Goal: Task Accomplishment & Management: Complete application form

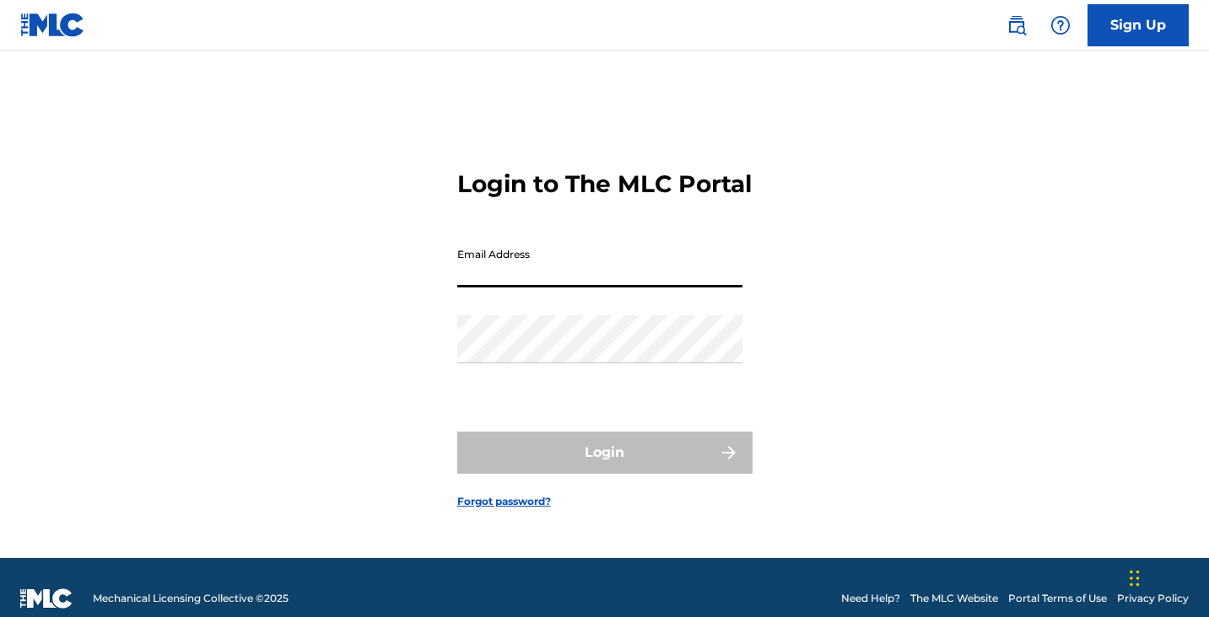
click at [520, 288] on input "Email Address" at bounding box center [599, 264] width 285 height 48
click at [581, 267] on input "Email Address" at bounding box center [599, 264] width 285 height 48
type input "[EMAIL_ADDRESS][DOMAIN_NAME]"
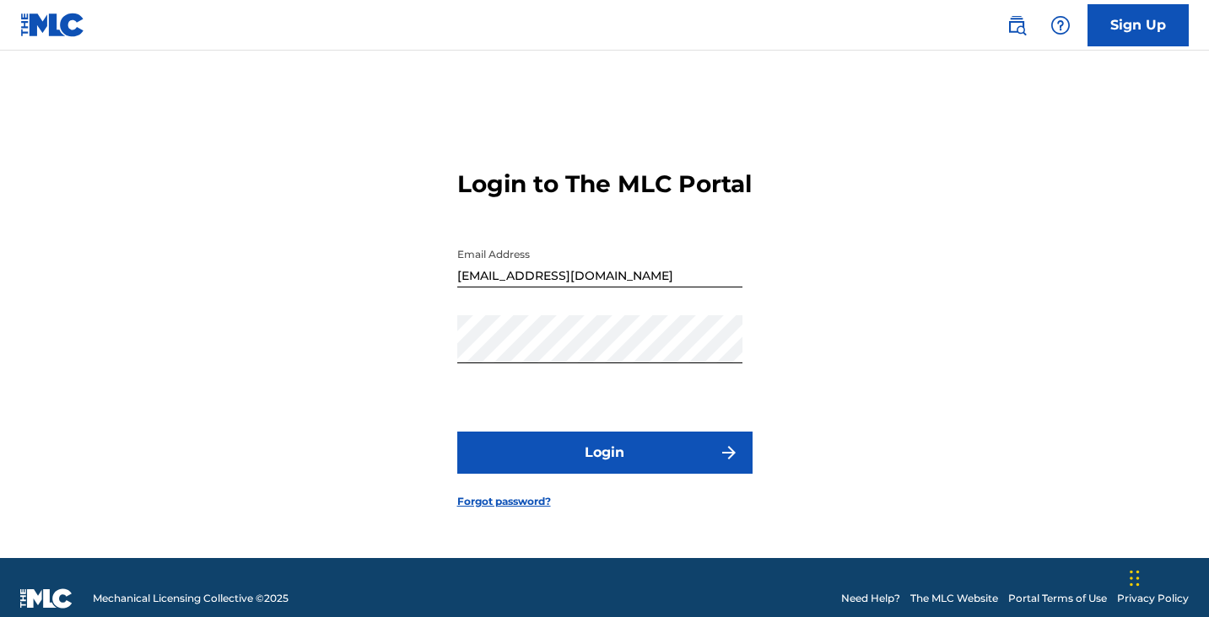
click at [590, 474] on button "Login" at bounding box center [604, 453] width 295 height 42
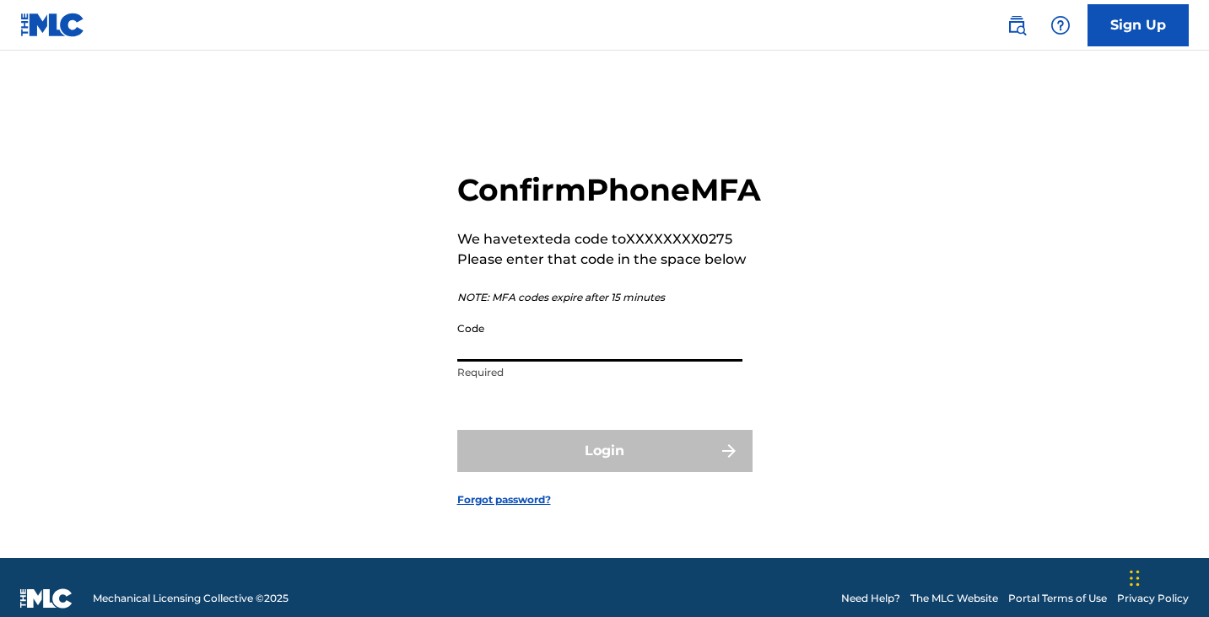
click at [578, 360] on input "Code" at bounding box center [599, 338] width 285 height 48
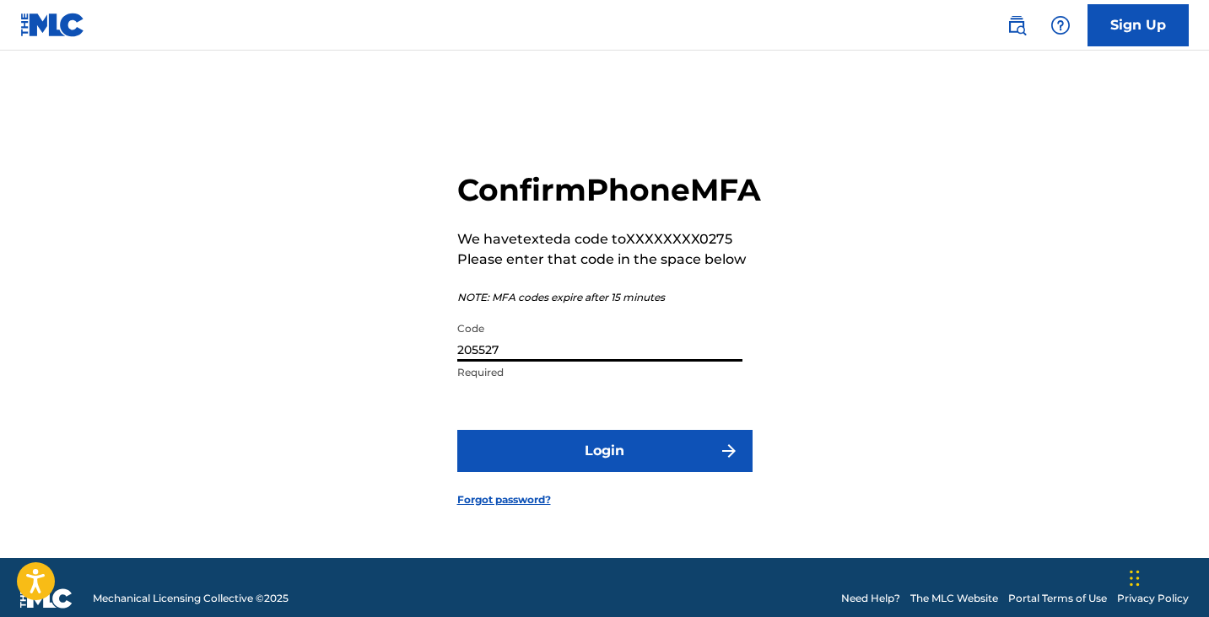
type input "205527"
click at [654, 465] on button "Login" at bounding box center [604, 451] width 295 height 42
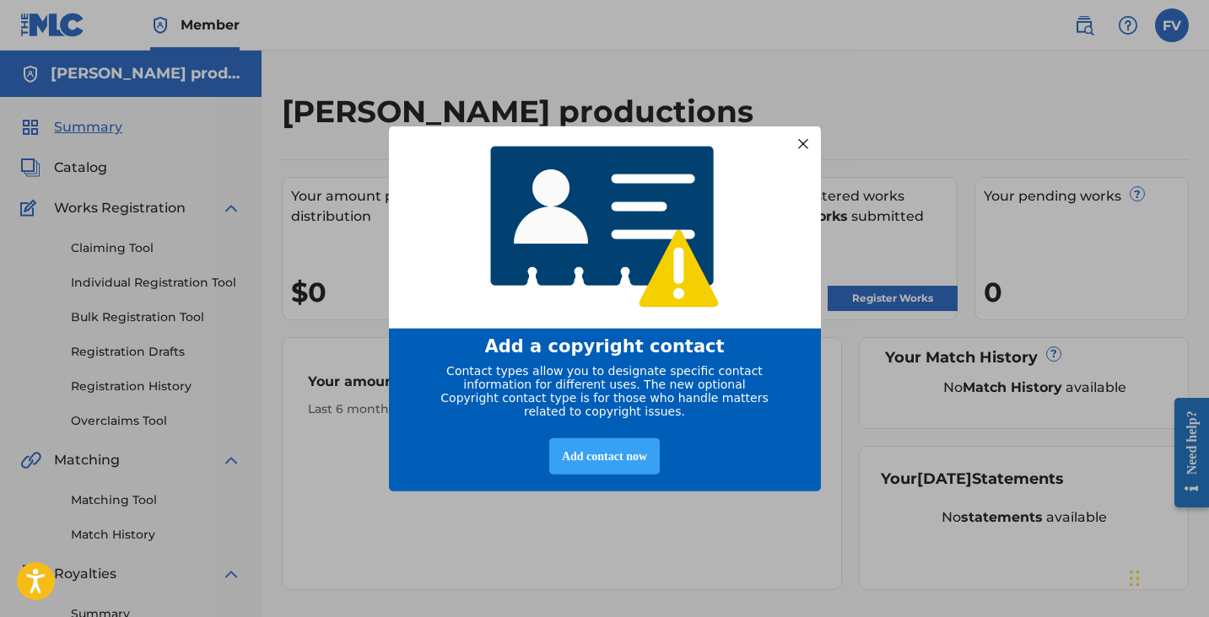
click at [633, 465] on div "Add contact now" at bounding box center [604, 456] width 111 height 36
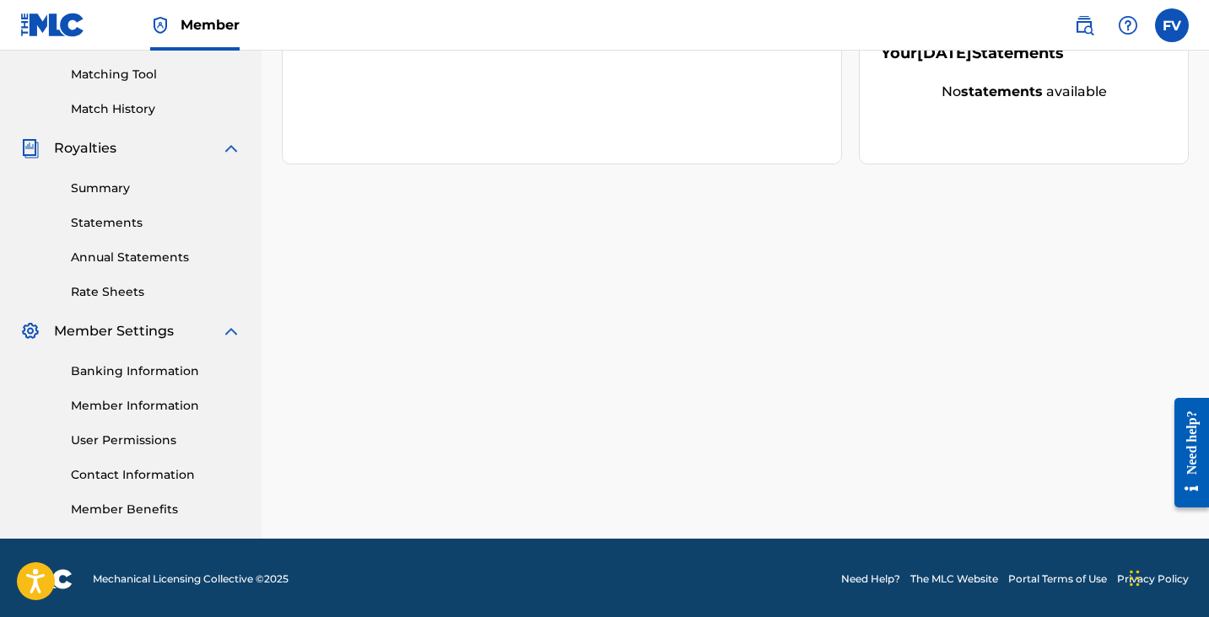
scroll to position [429, 0]
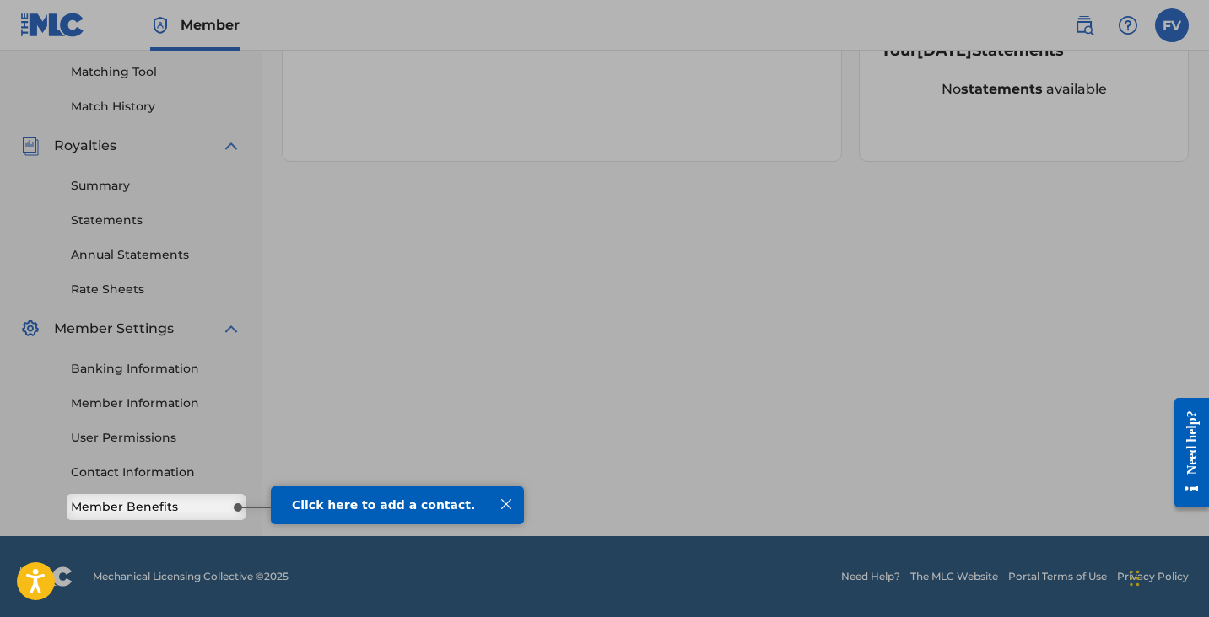
click at [399, 512] on div "Click here to add a contact." at bounding box center [397, 505] width 211 height 13
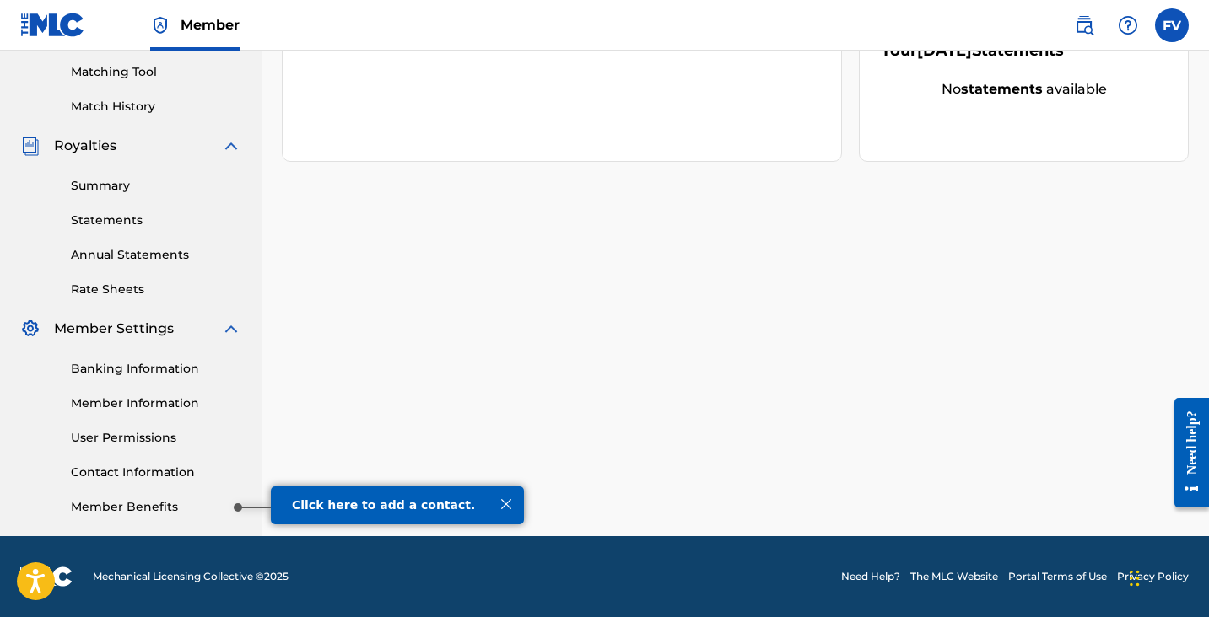
click at [153, 512] on link "Member Benefits" at bounding box center [156, 508] width 170 height 18
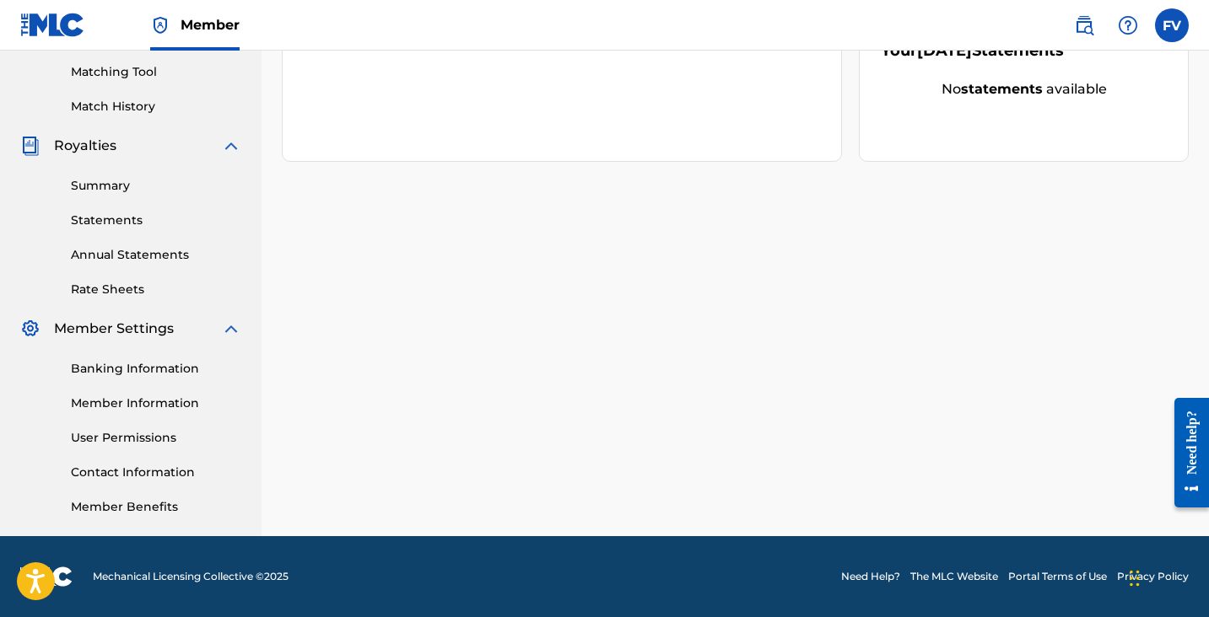
scroll to position [0, 0]
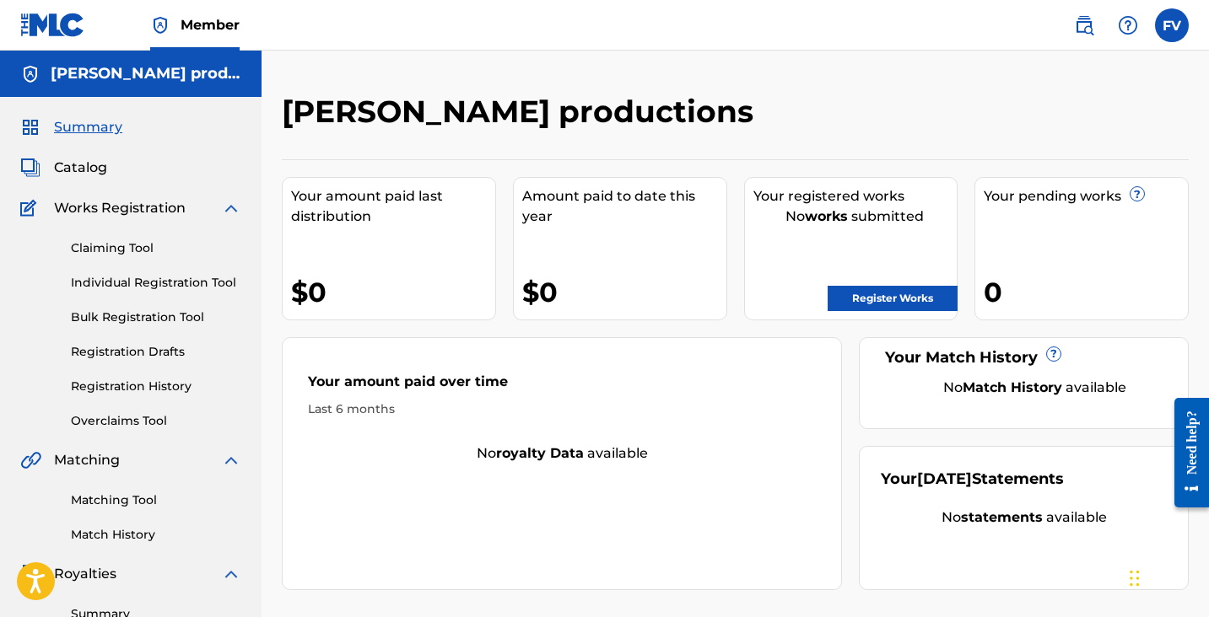
click at [894, 289] on link "Register Works" at bounding box center [893, 298] width 130 height 25
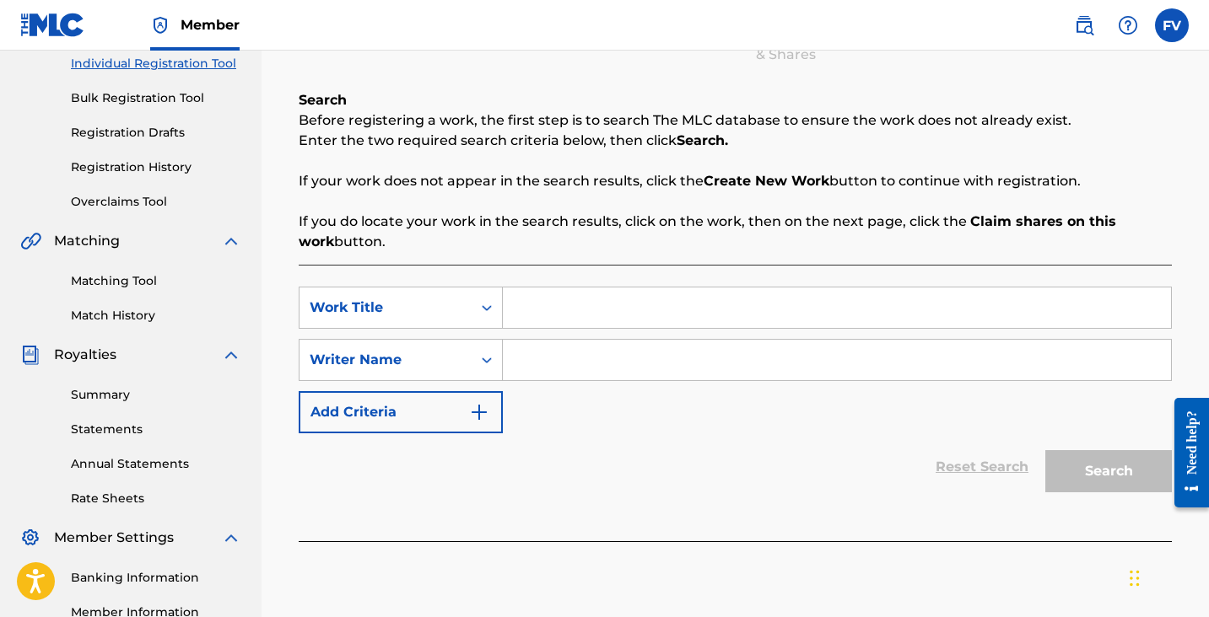
scroll to position [224, 0]
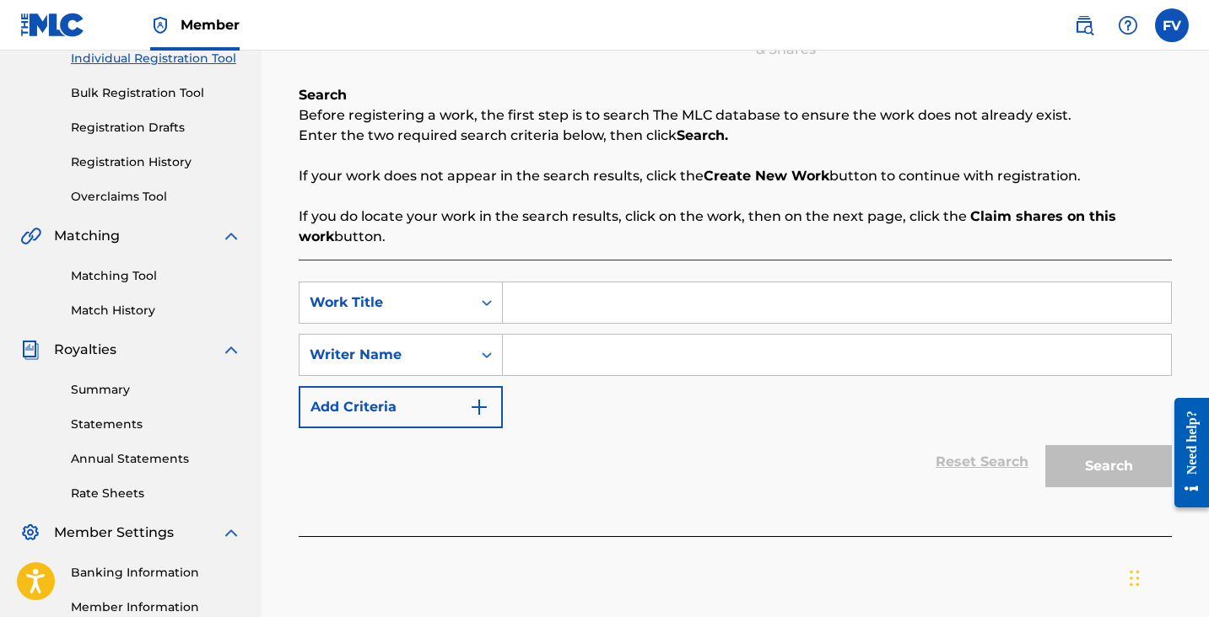
click at [563, 301] on input "Search Form" at bounding box center [837, 303] width 668 height 40
click at [543, 300] on input "Search Form" at bounding box center [837, 303] width 668 height 40
type input "Back To My Roots"
click at [537, 353] on input "Search Form" at bounding box center [837, 355] width 668 height 40
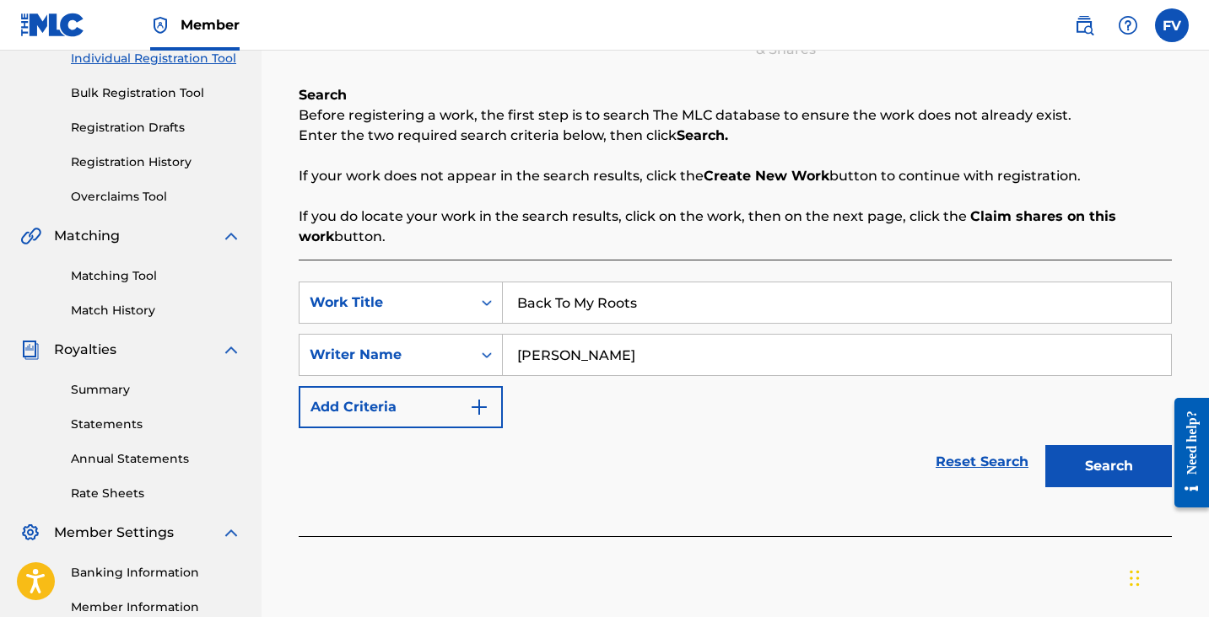
click at [714, 426] on div "SearchWithCriteriababefcdb-7d79-4cce-8dfb-6a21fd9c3e73 Work Title Back To My Ro…" at bounding box center [735, 355] width 873 height 147
click at [1129, 468] on button "Search" at bounding box center [1108, 466] width 127 height 42
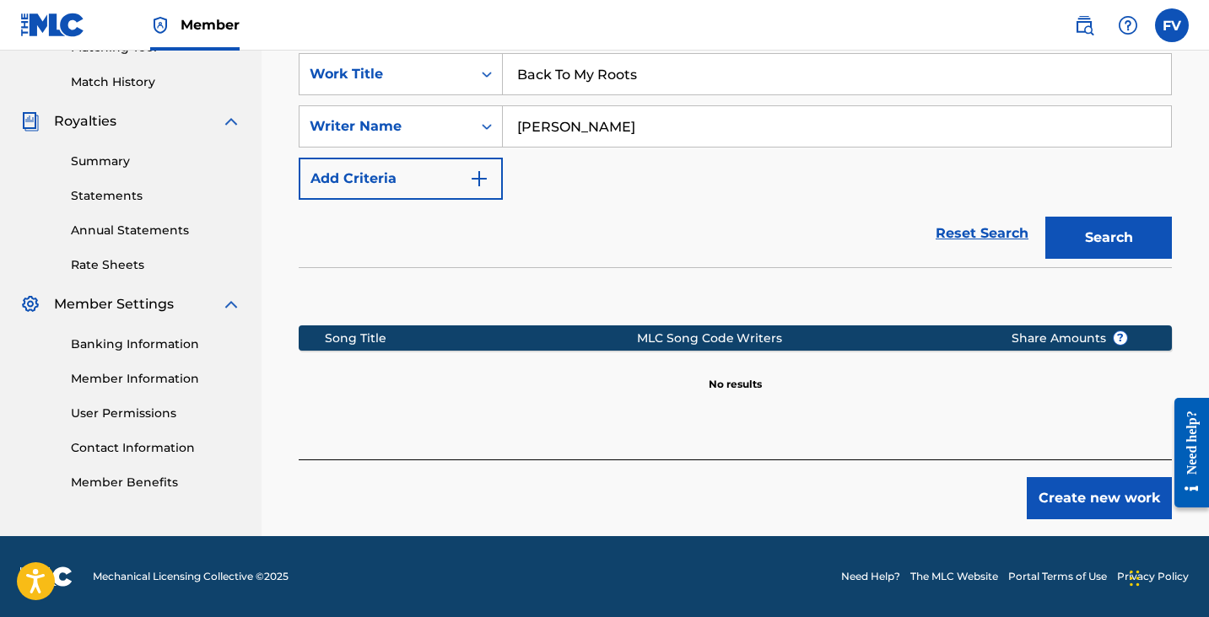
scroll to position [298, 0]
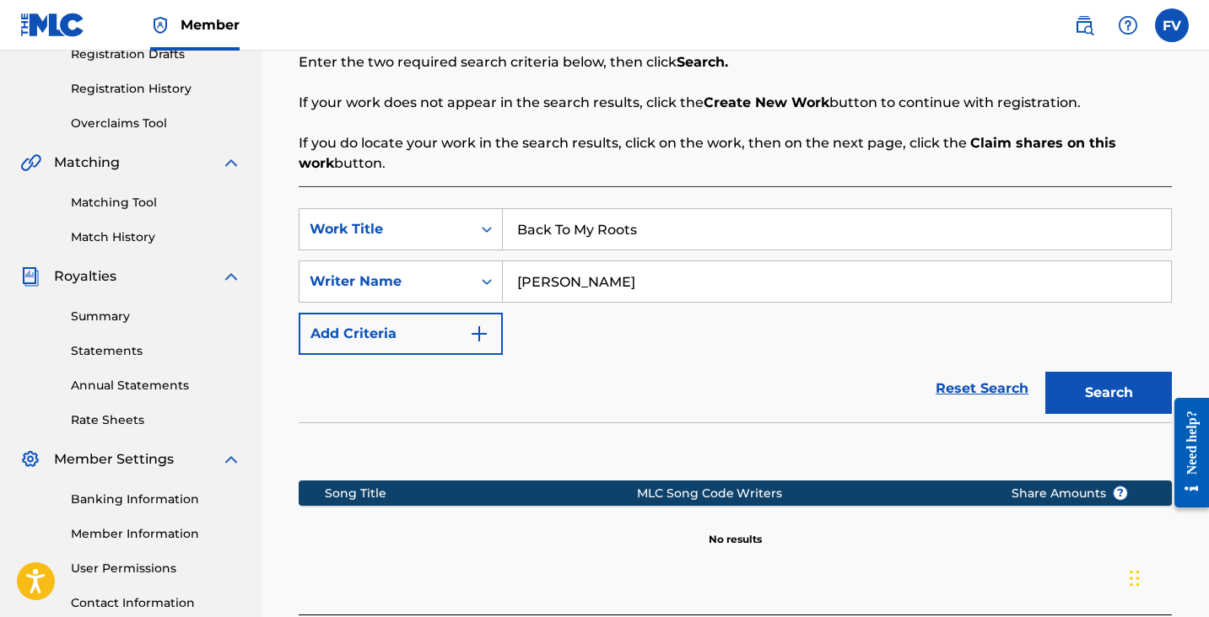
click at [566, 272] on input "Felipe E Valdivia" at bounding box center [837, 282] width 668 height 40
click at [1061, 394] on button "Search" at bounding box center [1108, 393] width 127 height 42
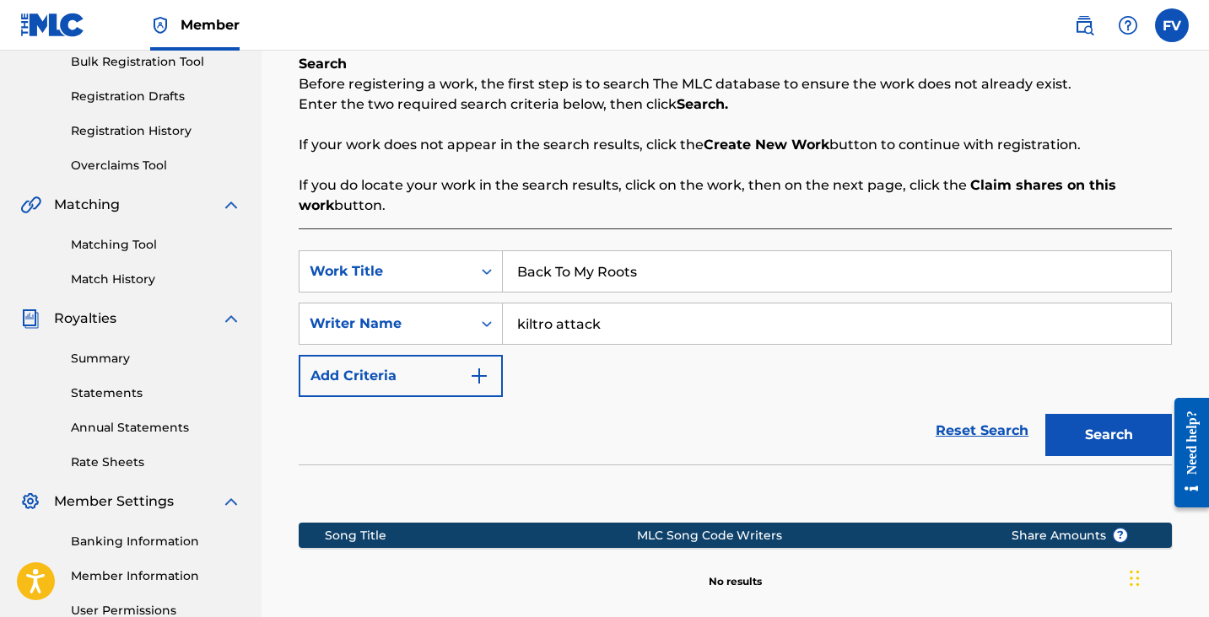
scroll to position [254, 0]
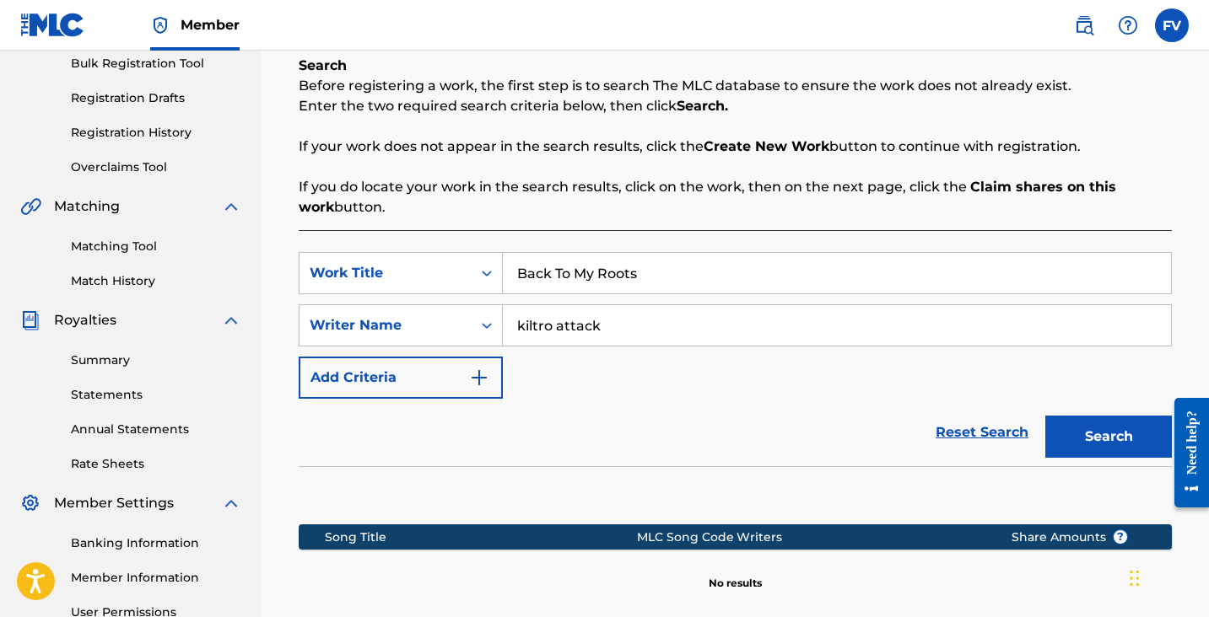
click at [443, 375] on button "Add Criteria" at bounding box center [401, 378] width 204 height 42
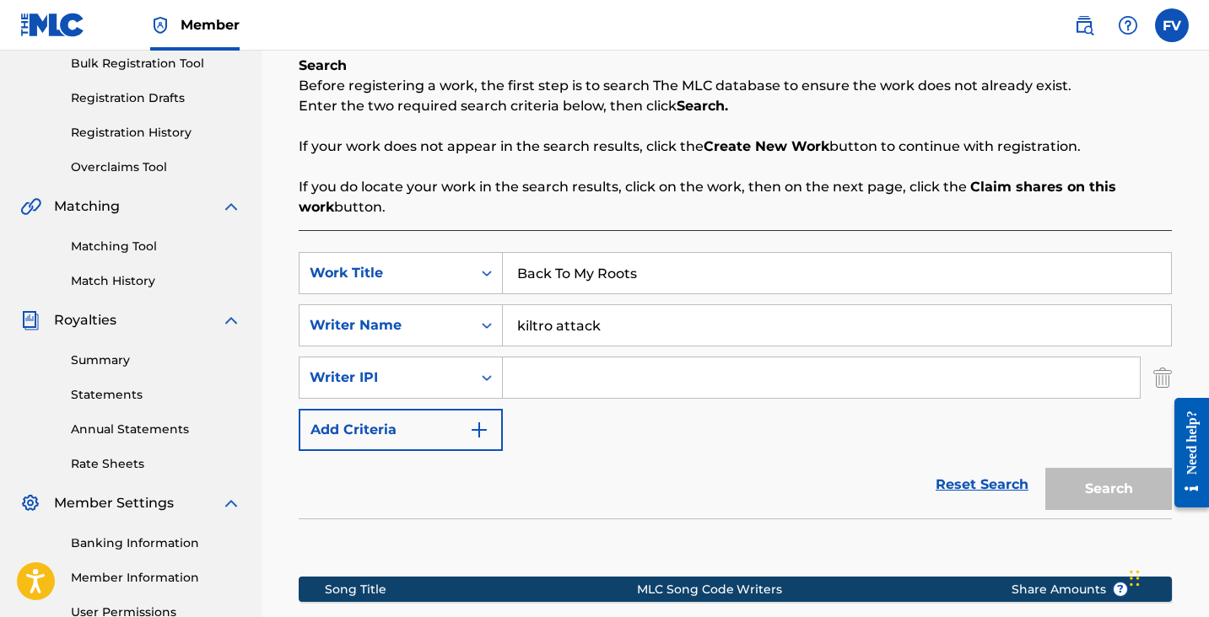
click at [573, 332] on input "kiltro attack" at bounding box center [837, 325] width 668 height 40
type input "Felipe E Valdivia"
click at [584, 277] on input "Back To My Roots" at bounding box center [837, 273] width 668 height 40
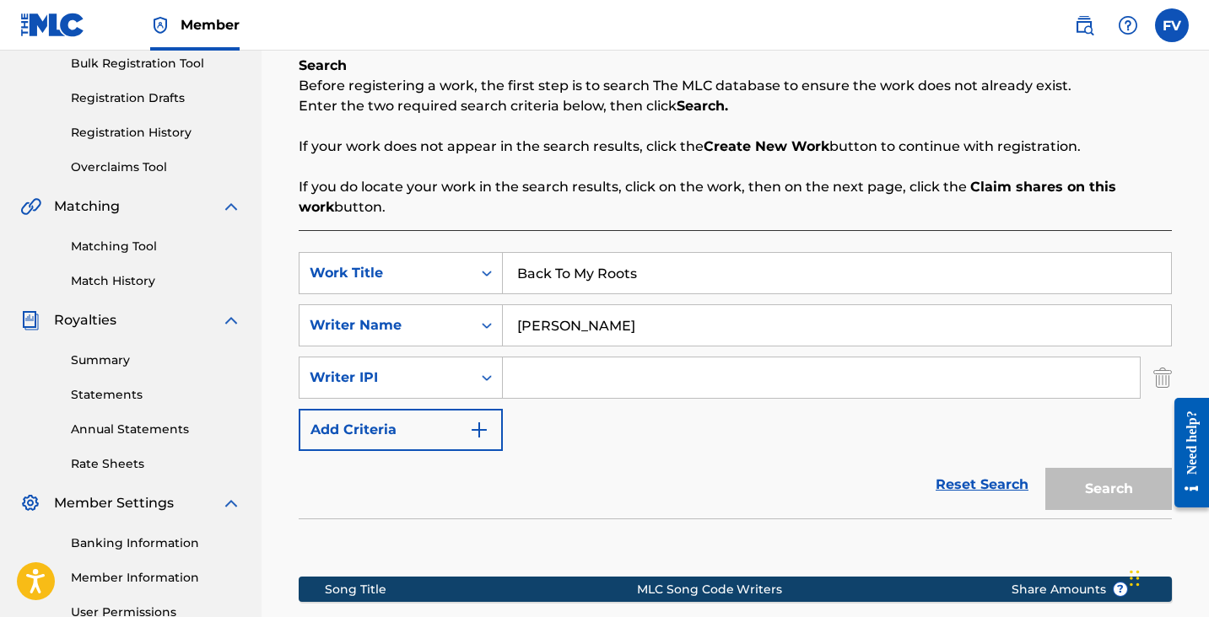
click at [584, 277] on input "Back To My Roots" at bounding box center [837, 273] width 668 height 40
type input "Trapped"
click at [866, 434] on div "SearchWithCriteriababefcdb-7d79-4cce-8dfb-6a21fd9c3e73 Work Title Trapped Searc…" at bounding box center [735, 351] width 873 height 199
click at [736, 361] on input "Search Form" at bounding box center [821, 378] width 637 height 40
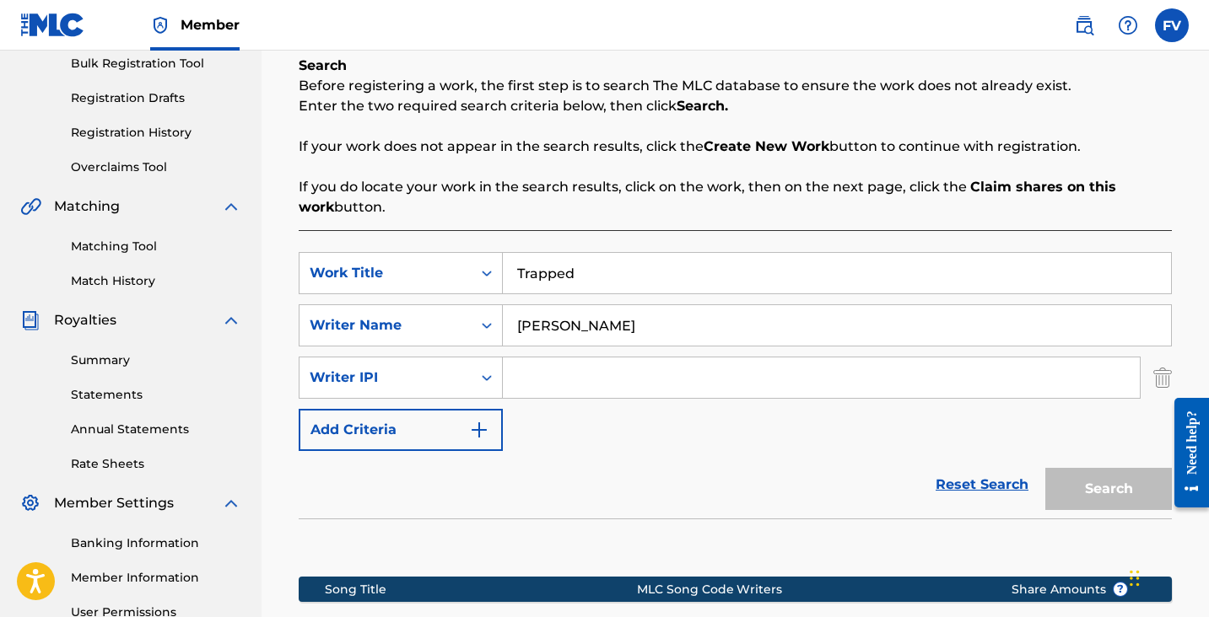
paste input "1183286247"
type input "1183286247"
click at [1098, 478] on button "Search" at bounding box center [1108, 489] width 127 height 42
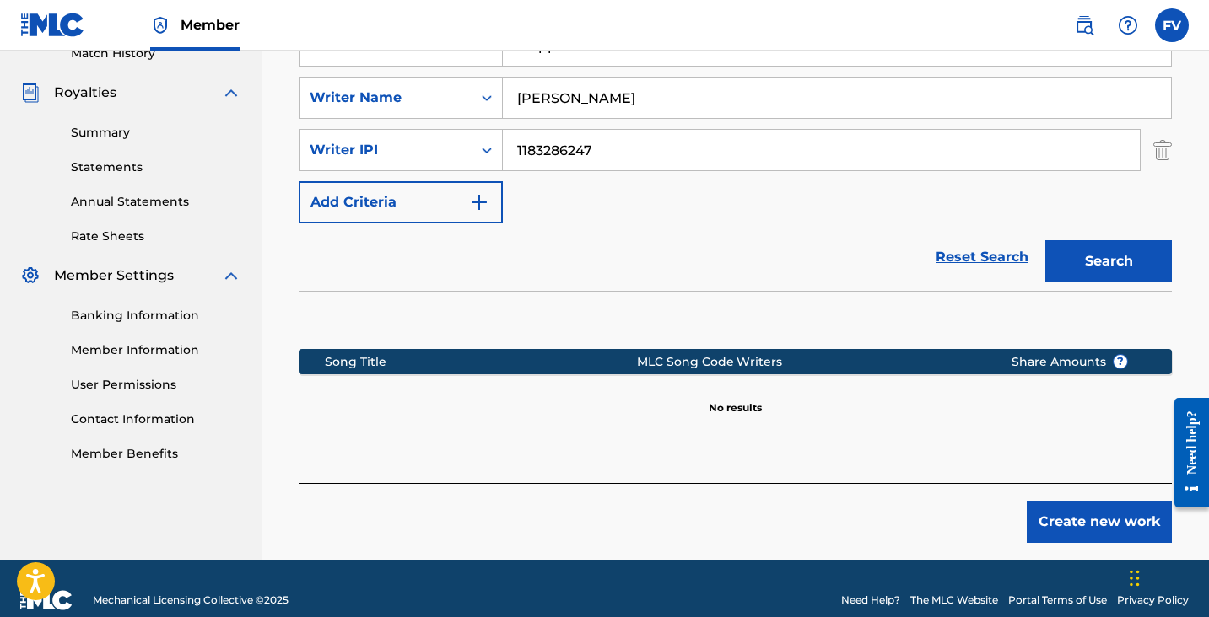
scroll to position [483, 0]
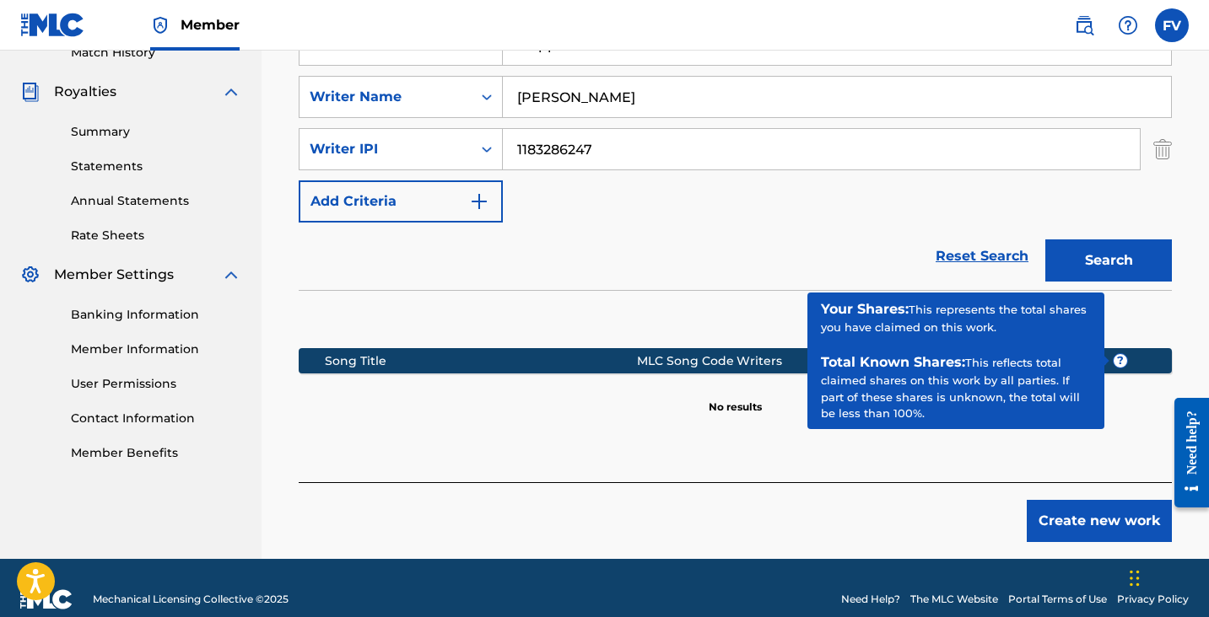
click at [1121, 359] on span "?" at bounding box center [1120, 360] width 13 height 13
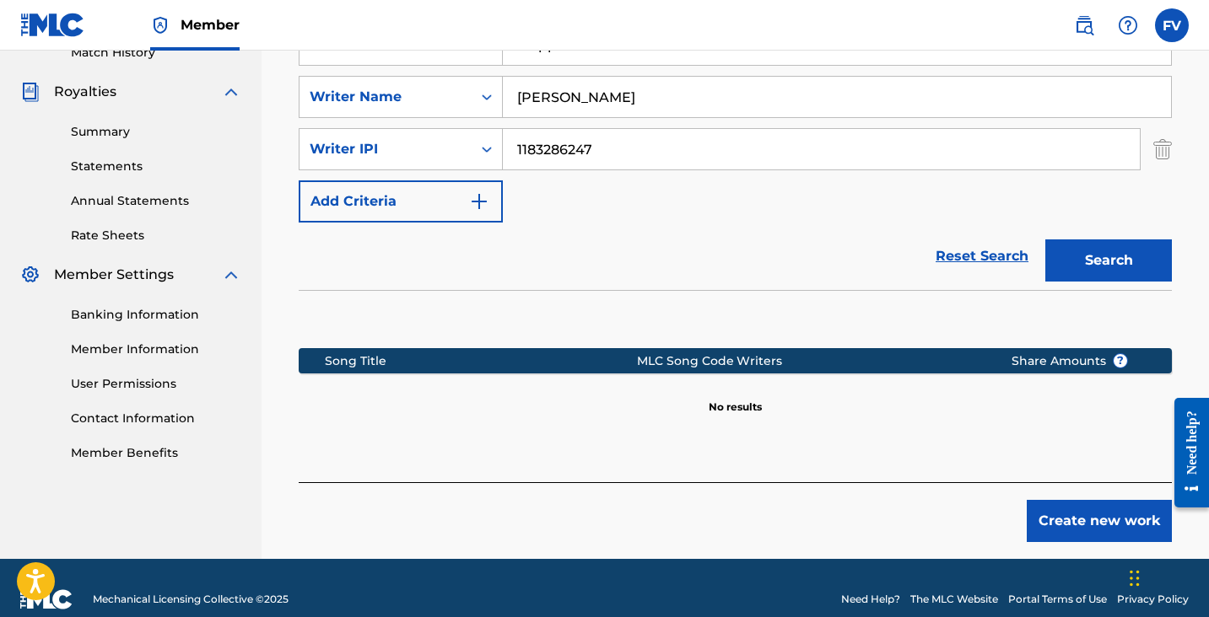
click at [718, 284] on div "Reset Search Search" at bounding box center [735, 256] width 873 height 67
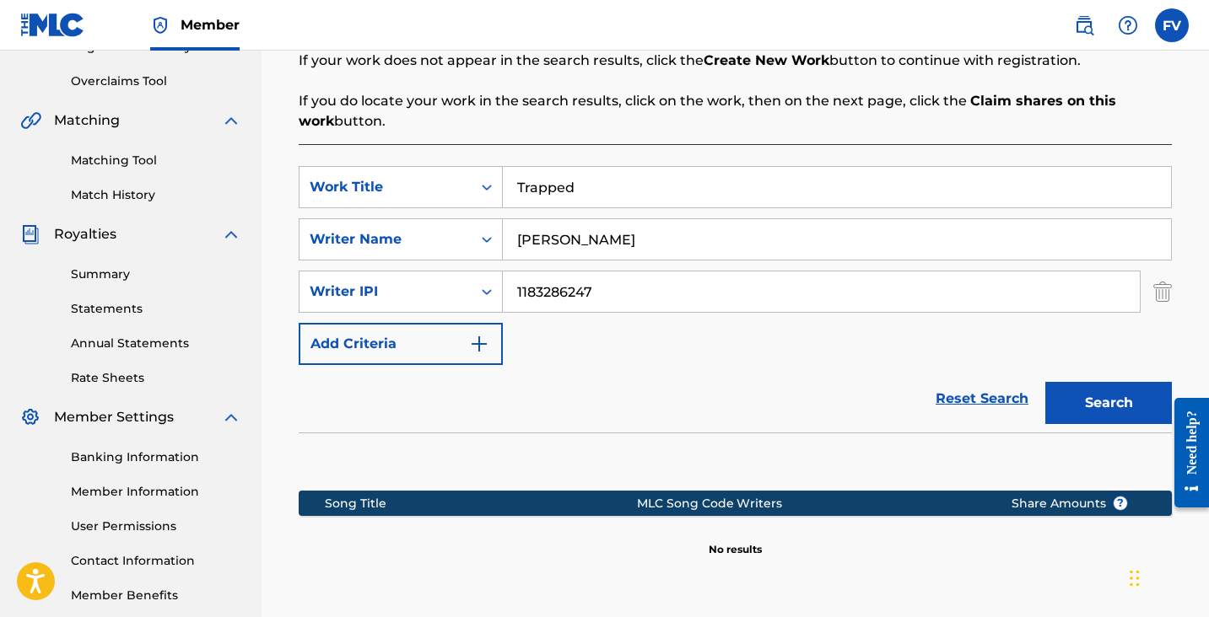
scroll to position [505, 0]
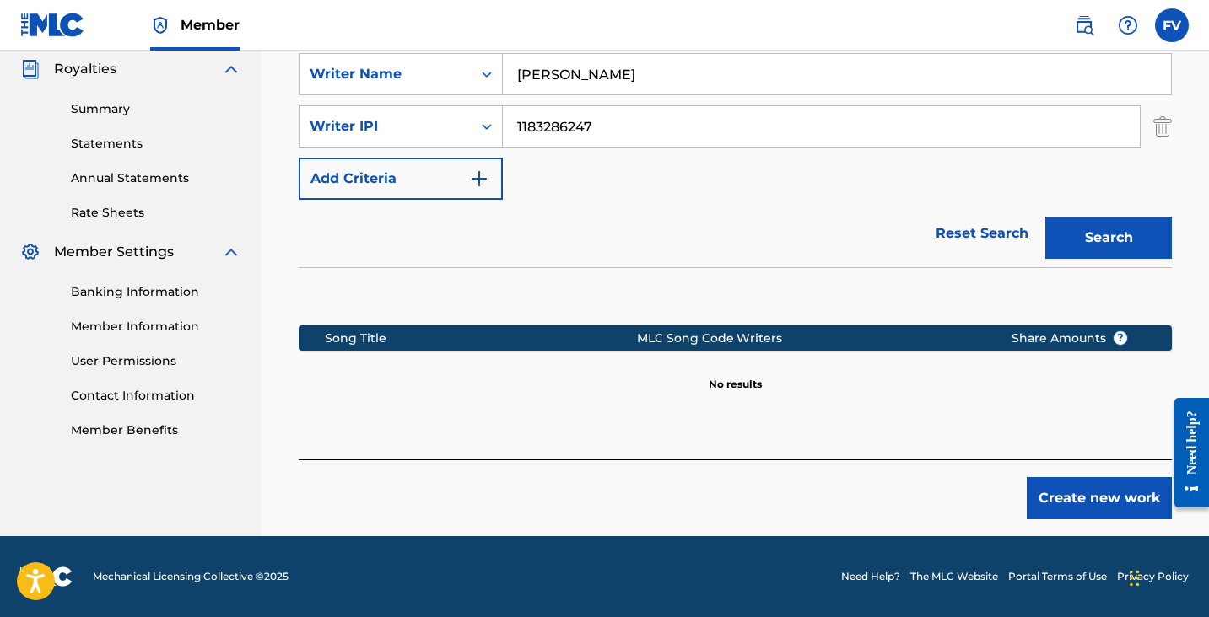
click at [1078, 493] on button "Create new work" at bounding box center [1099, 498] width 145 height 42
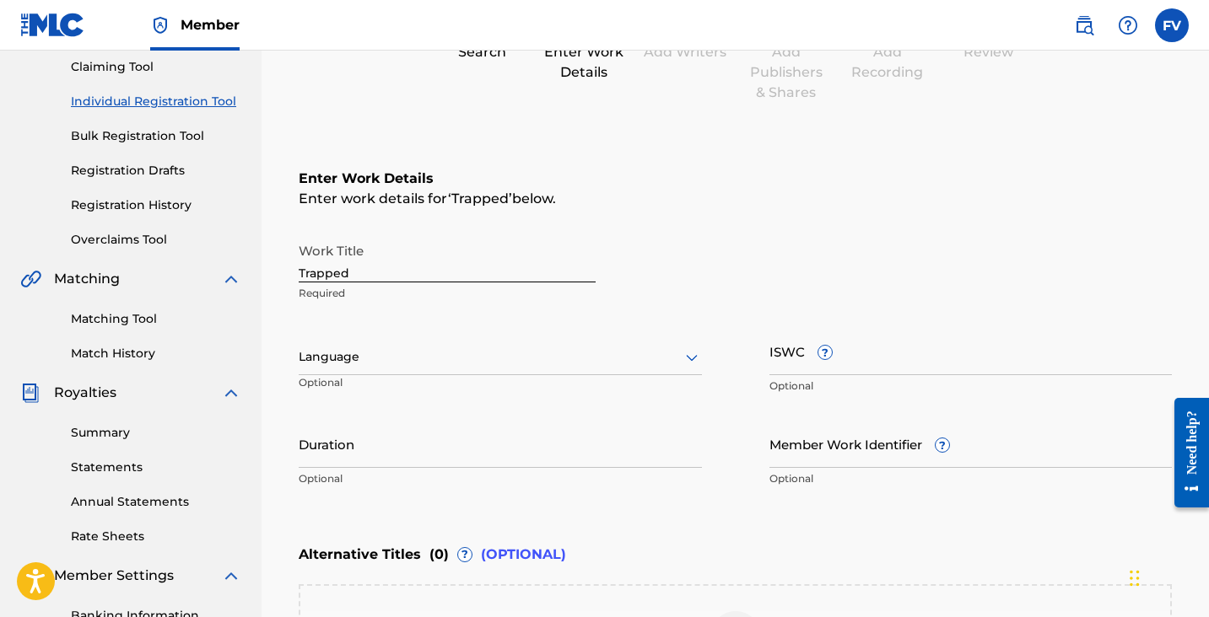
scroll to position [181, 0]
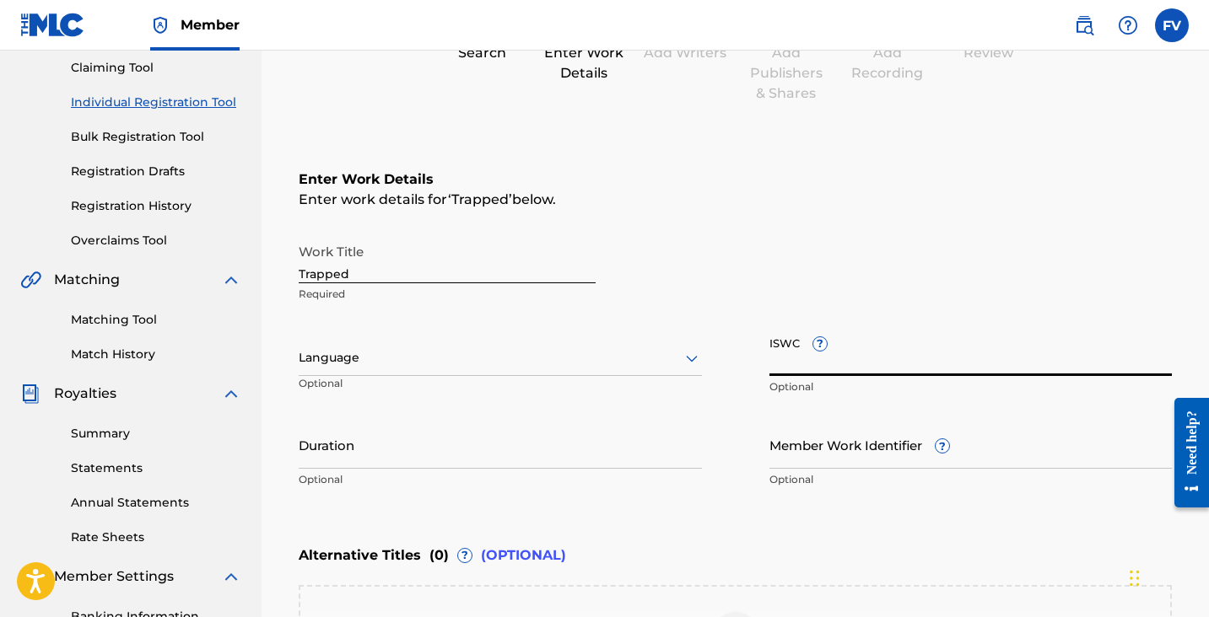
drag, startPoint x: 769, startPoint y: 349, endPoint x: 786, endPoint y: 348, distance: 17.0
click at [786, 348] on input "ISWC ?" at bounding box center [970, 352] width 403 height 48
drag, startPoint x: 801, startPoint y: 344, endPoint x: 763, endPoint y: 342, distance: 37.2
click at [763, 342] on div "Work Title Trapped Required Language Optional ISWC ? Optional Duration Optional…" at bounding box center [735, 366] width 873 height 262
paste input "930274379"
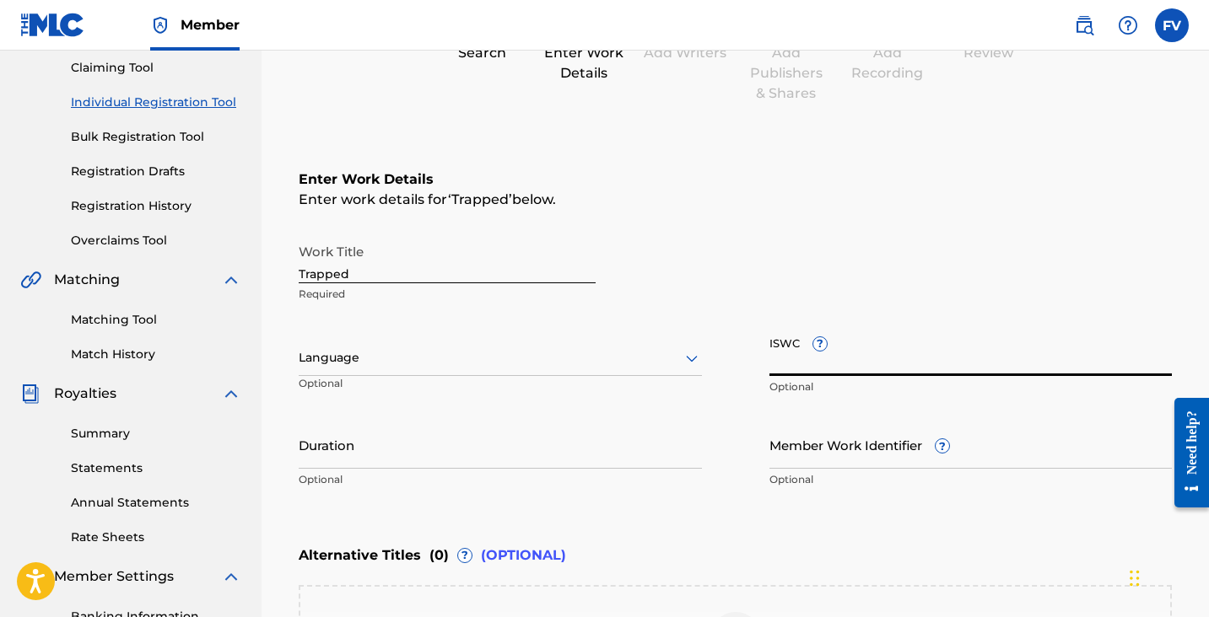
type input "930274379"
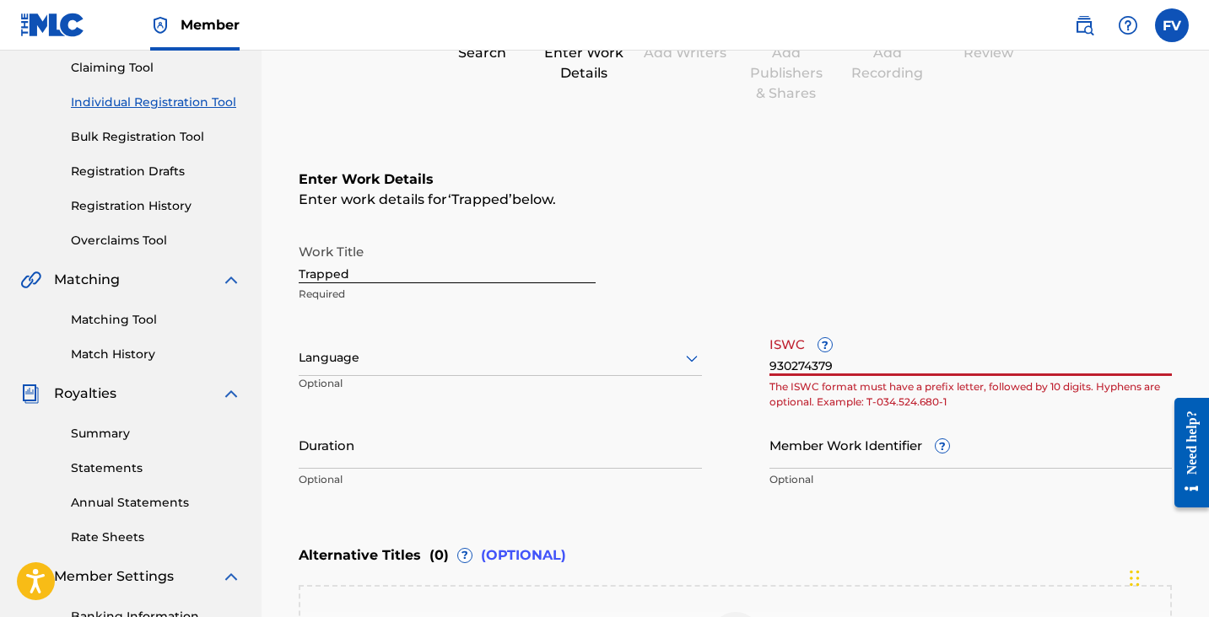
click at [796, 362] on input "930274379" at bounding box center [970, 352] width 403 height 48
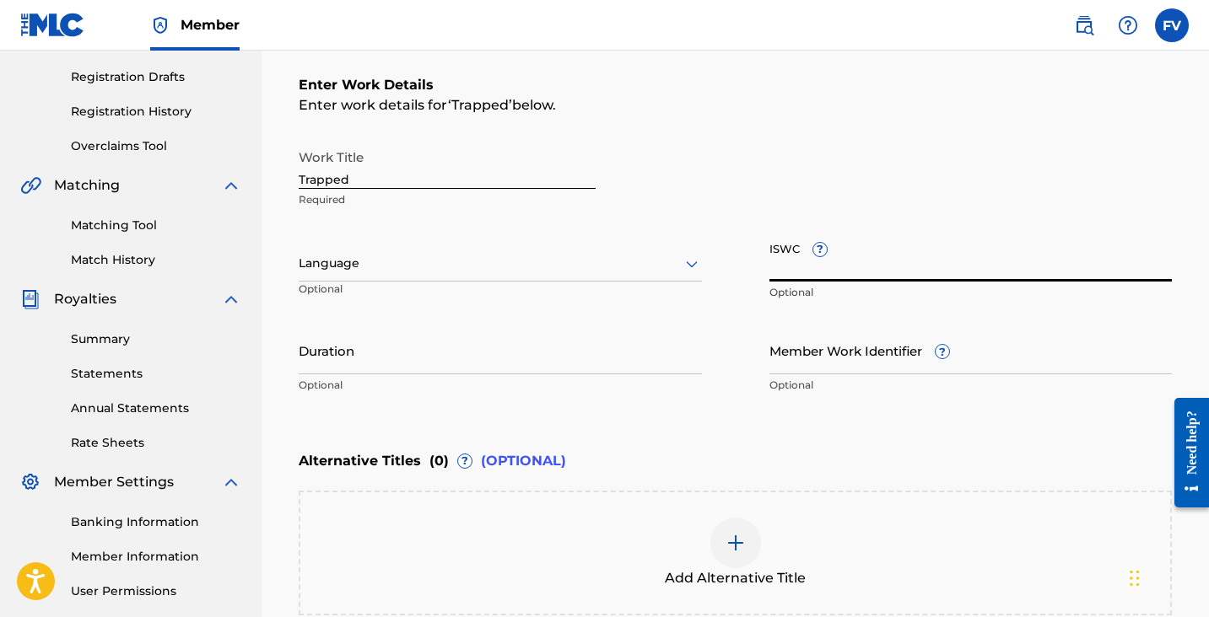
scroll to position [277, 0]
click at [479, 269] on div at bounding box center [500, 261] width 403 height 21
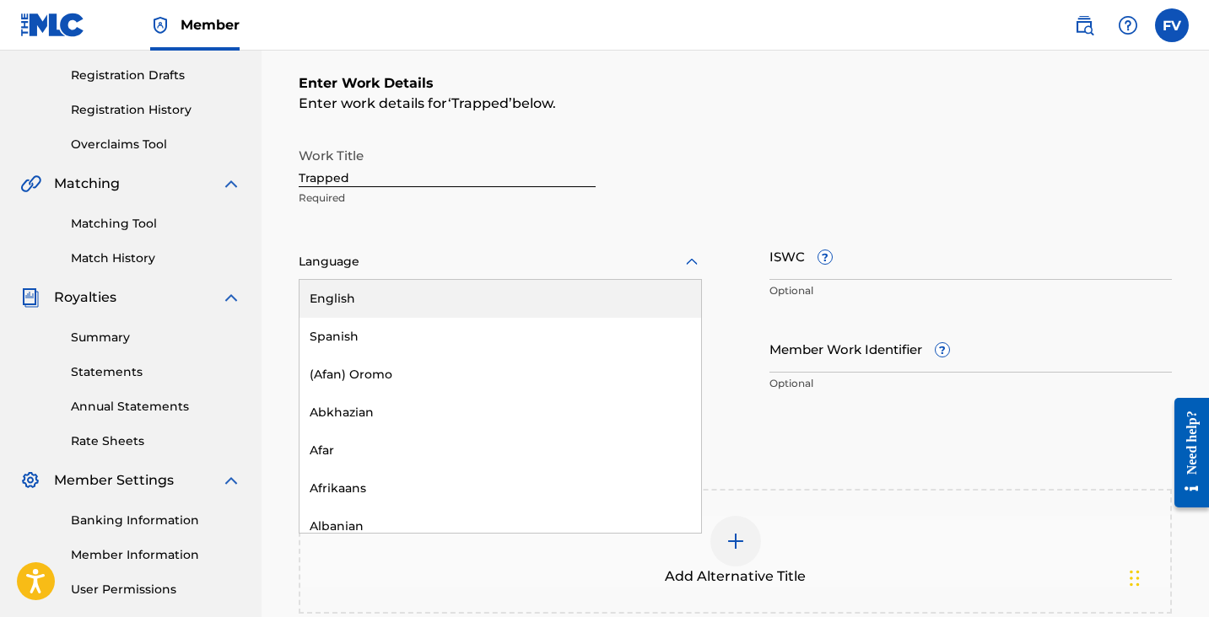
click at [442, 288] on div "English" at bounding box center [500, 299] width 402 height 38
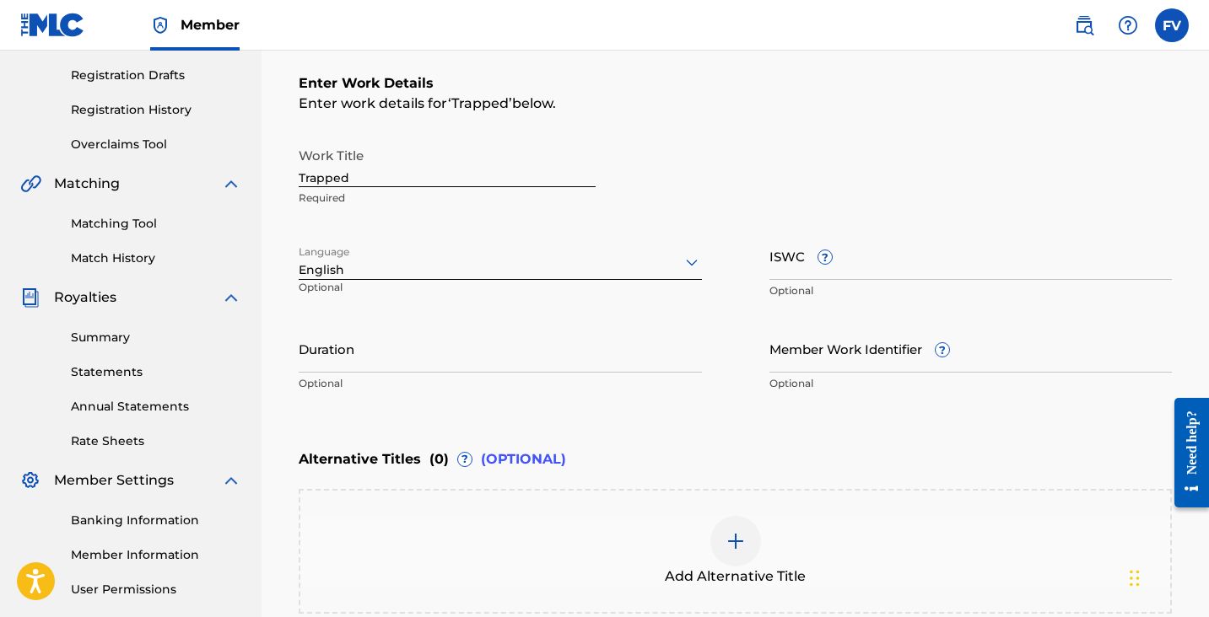
click at [402, 343] on input "Duration" at bounding box center [500, 349] width 403 height 48
click at [879, 355] on input "Member Work Identifier ?" at bounding box center [970, 349] width 403 height 48
click at [862, 439] on div "Enter Work Details Enter work details for ‘ Trapped ’ below. Work Title Trapped…" at bounding box center [735, 237] width 873 height 408
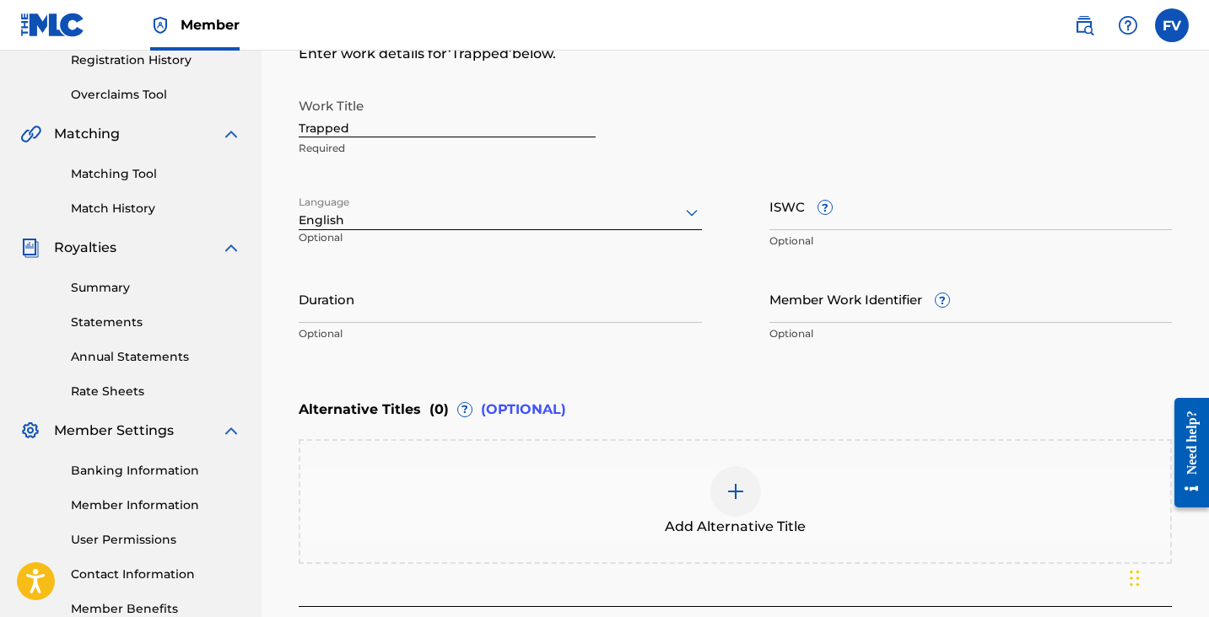
scroll to position [330, 0]
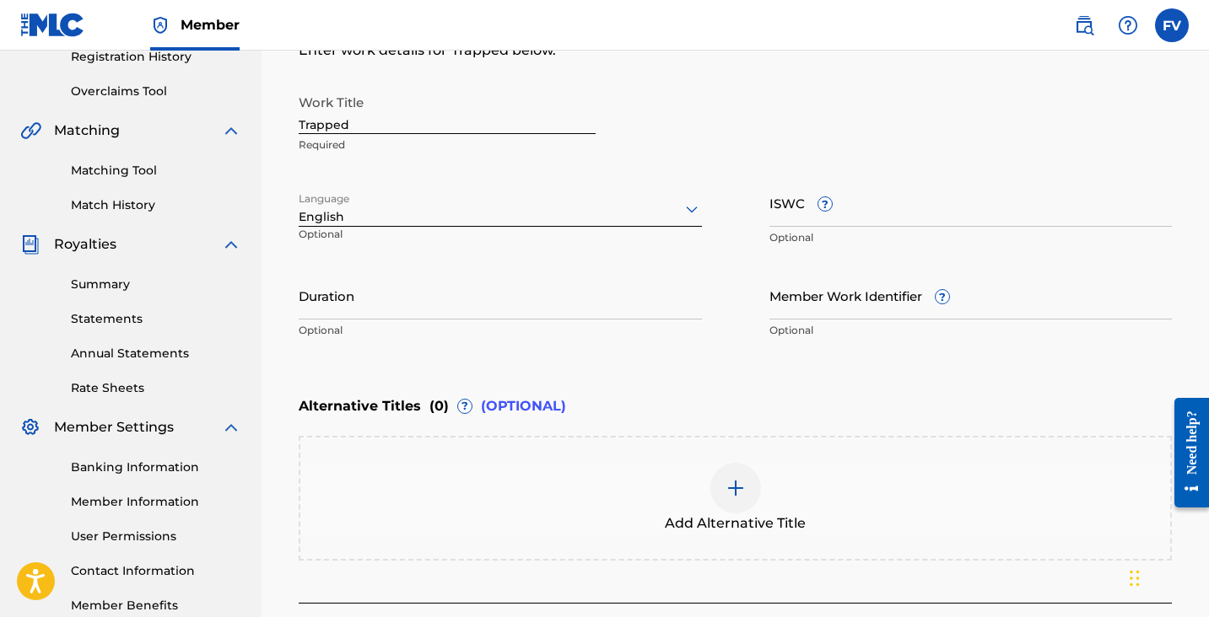
click at [824, 205] on span "?" at bounding box center [824, 203] width 13 height 13
click at [824, 205] on input "ISWC ?" at bounding box center [970, 203] width 403 height 48
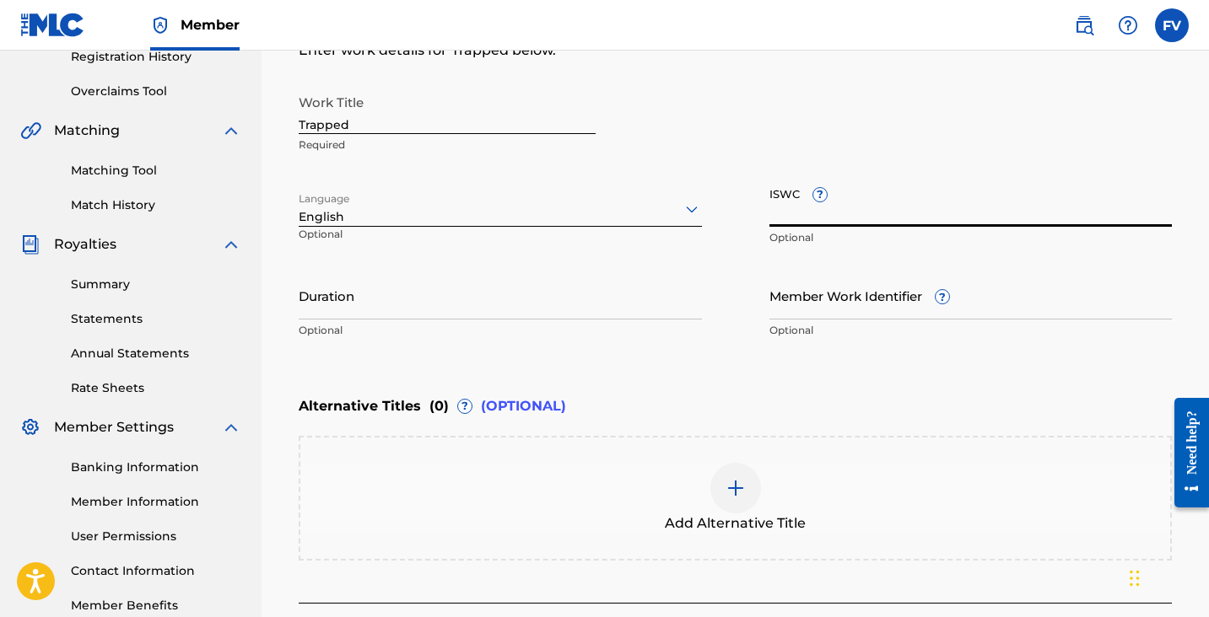
paste input "T3326048000"
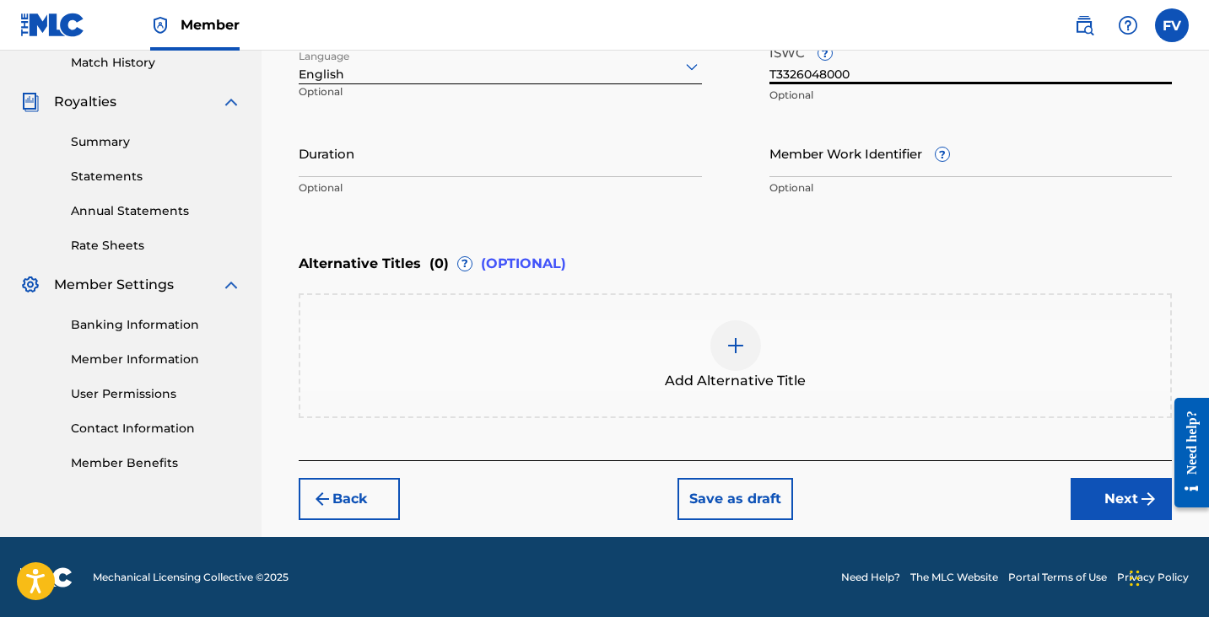
type input "T3326048000"
click at [1094, 497] on button "Next" at bounding box center [1120, 499] width 101 height 42
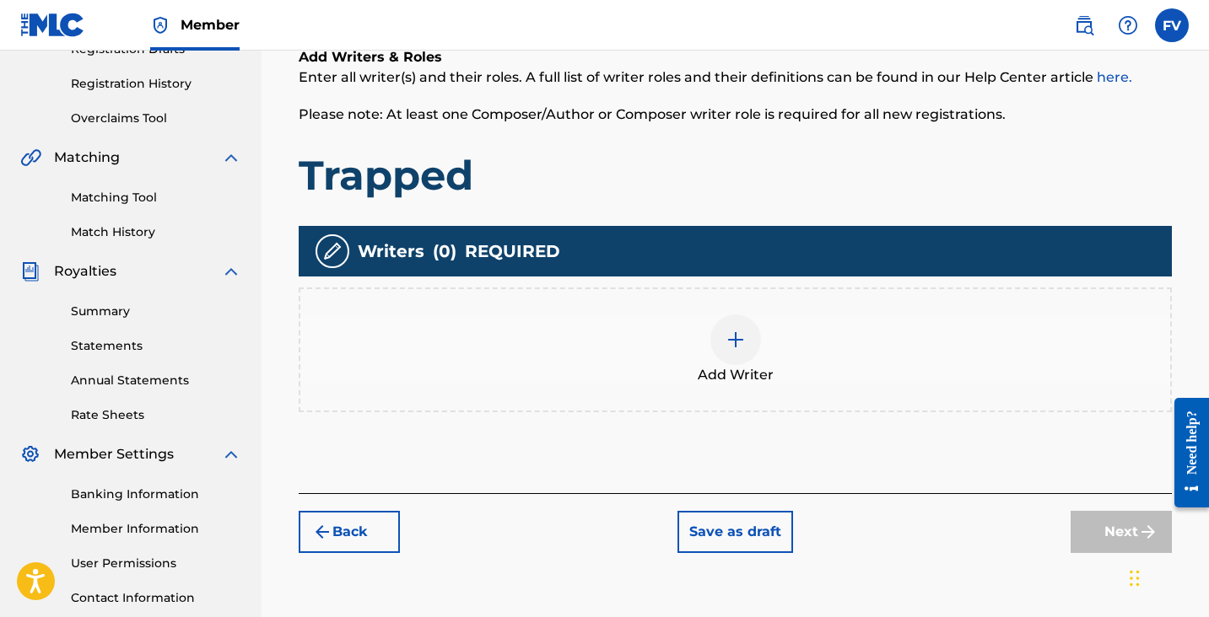
scroll to position [341, 0]
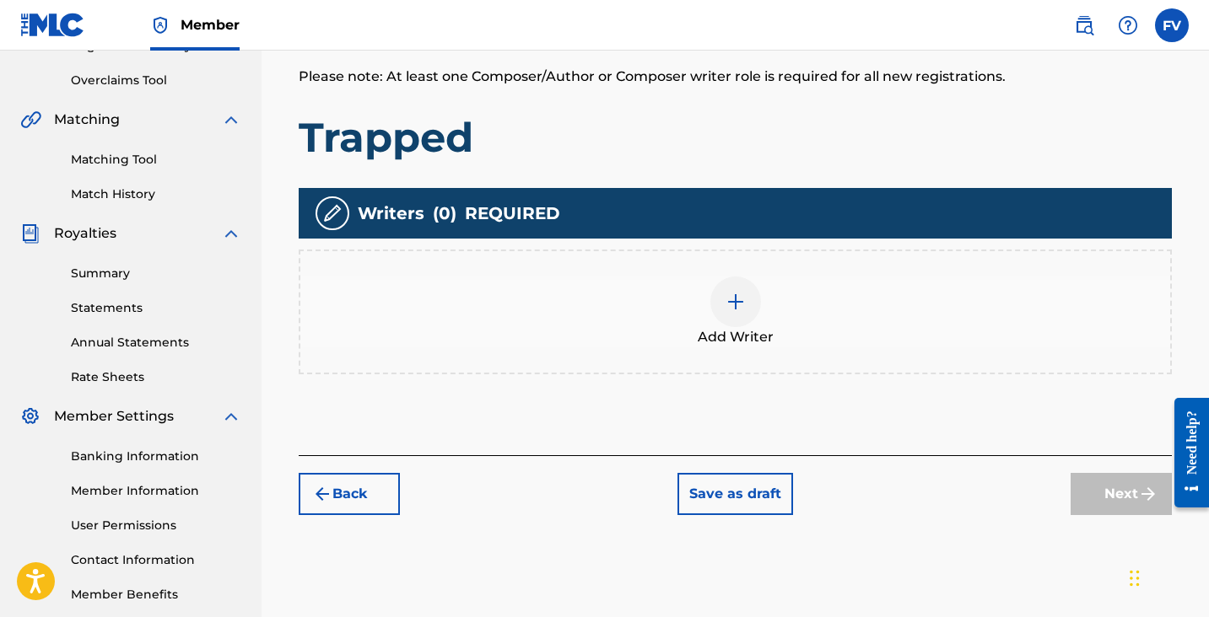
click at [731, 310] on img at bounding box center [735, 302] width 20 height 20
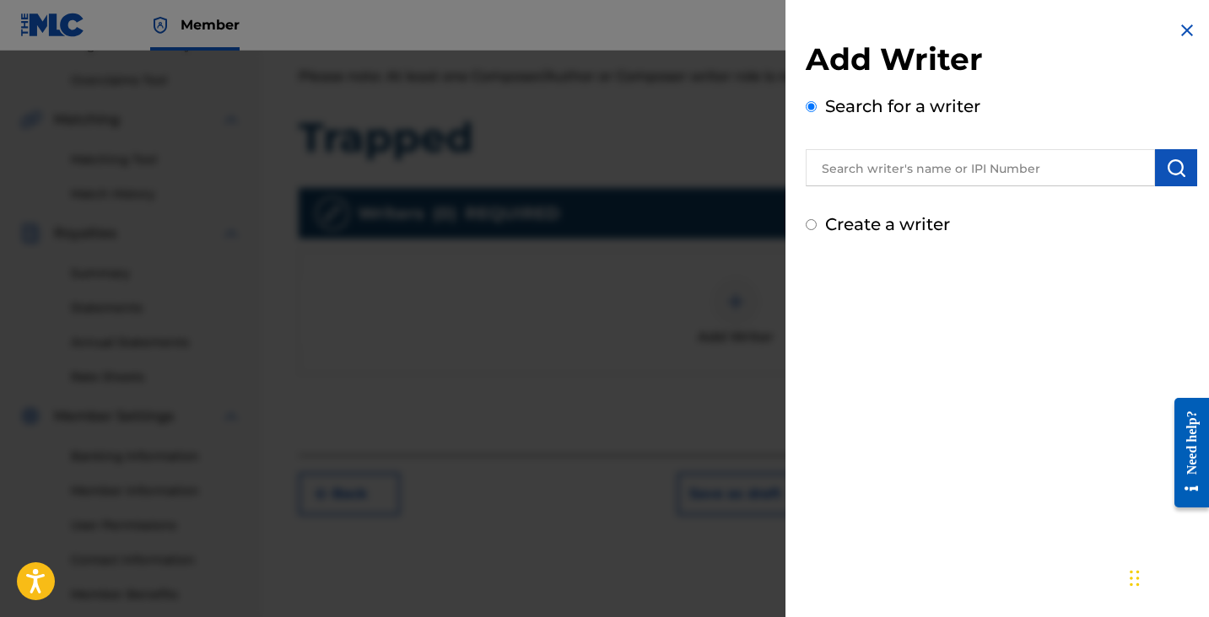
click at [903, 175] on input "text" at bounding box center [980, 167] width 349 height 37
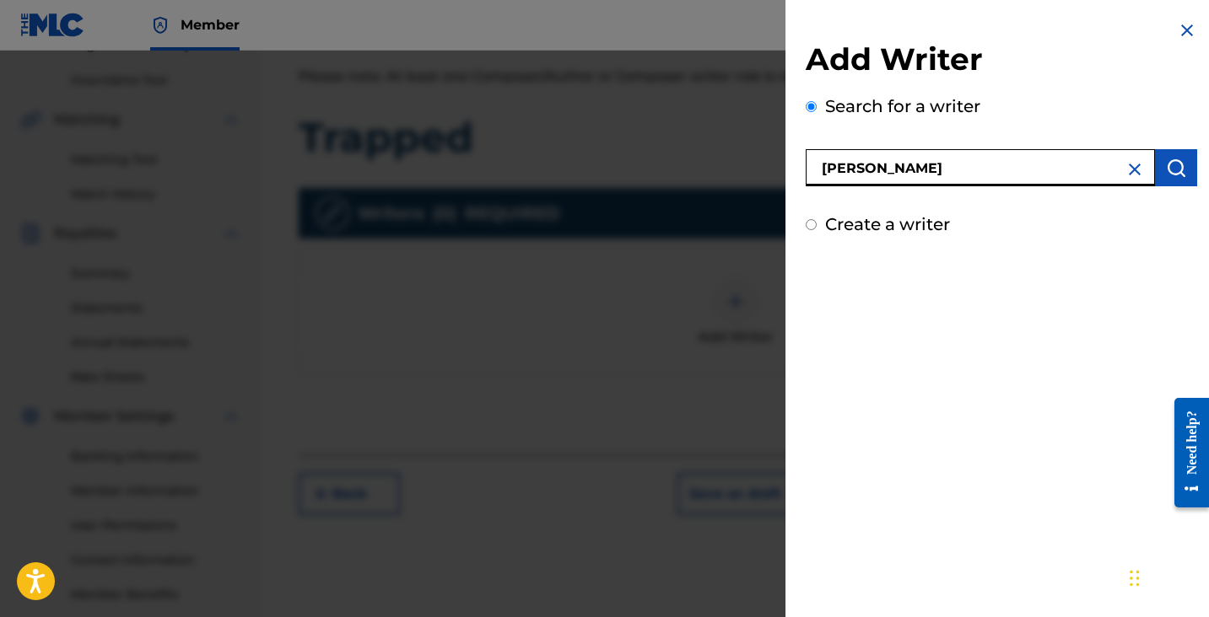
type input "Felipe E Valdivia"
click at [996, 125] on div "Search for a writer Felipe E Valdivia" at bounding box center [1001, 140] width 391 height 93
click at [1171, 160] on img "submit" at bounding box center [1176, 168] width 20 height 20
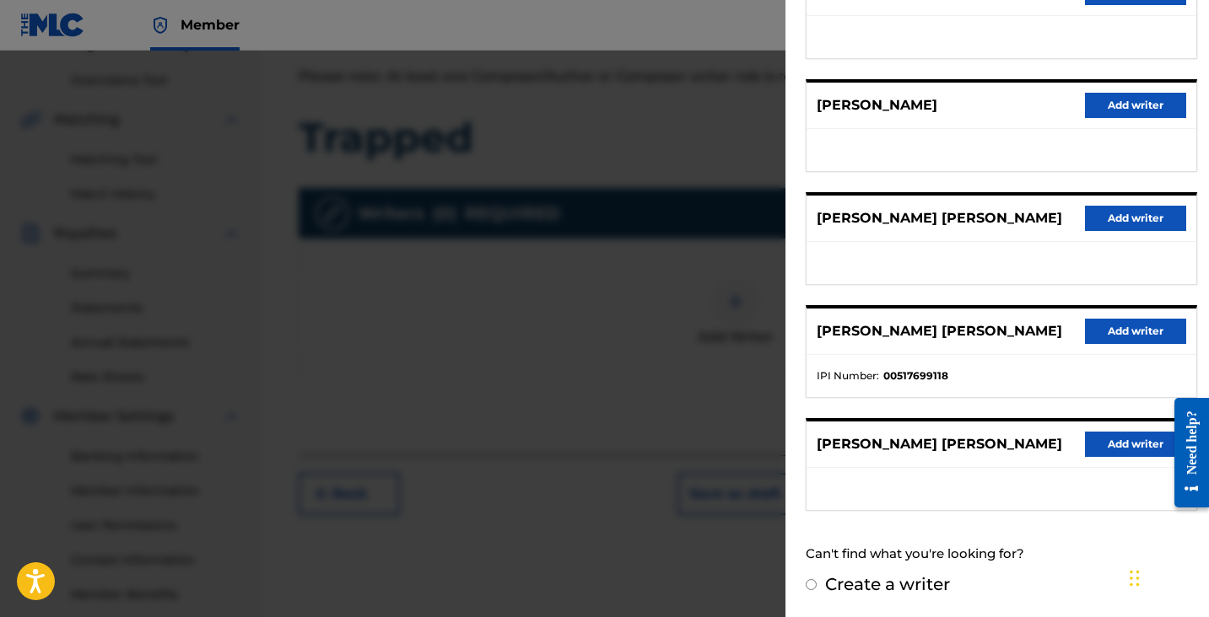
scroll to position [0, 0]
click at [816, 589] on input "Create a writer" at bounding box center [811, 585] width 11 height 11
radio input "false"
radio input "true"
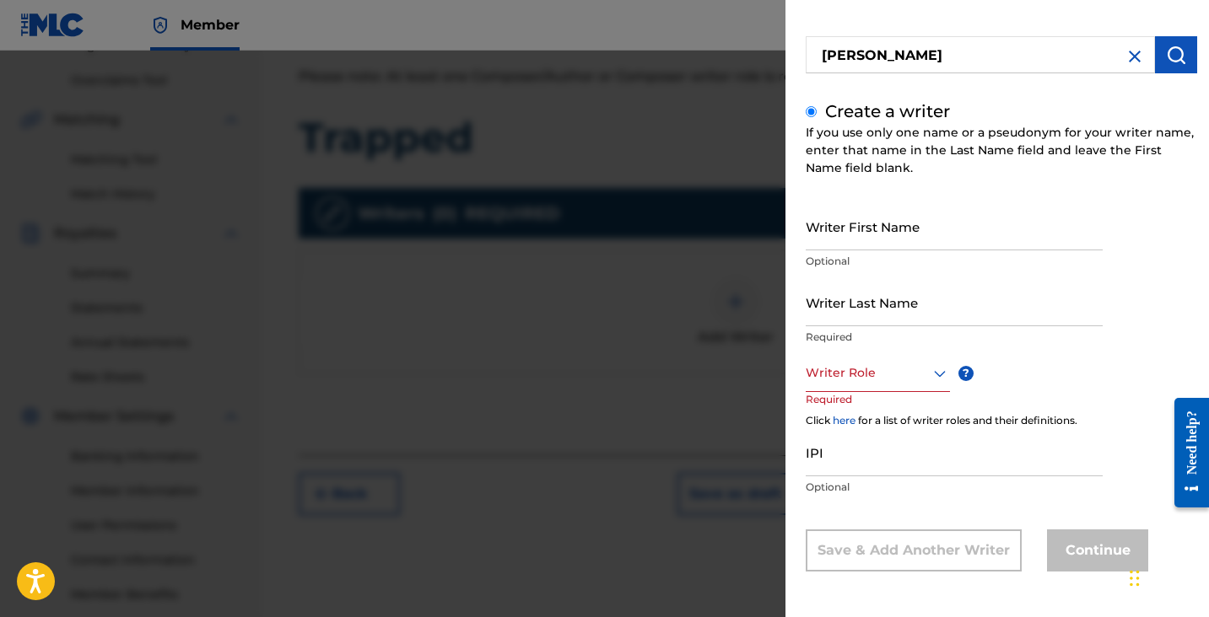
scroll to position [113, 0]
click at [869, 235] on input "Writer First Name" at bounding box center [954, 226] width 297 height 48
type input "[PERSON_NAME]"
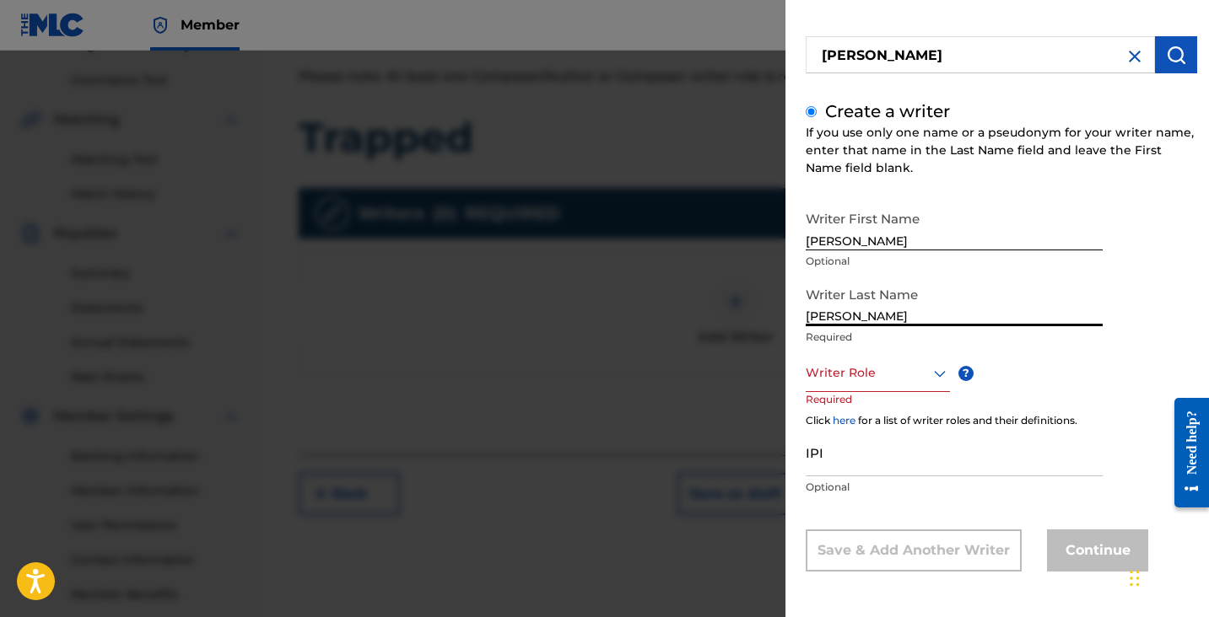
type input "[PERSON_NAME]"
click at [849, 378] on div at bounding box center [878, 373] width 144 height 21
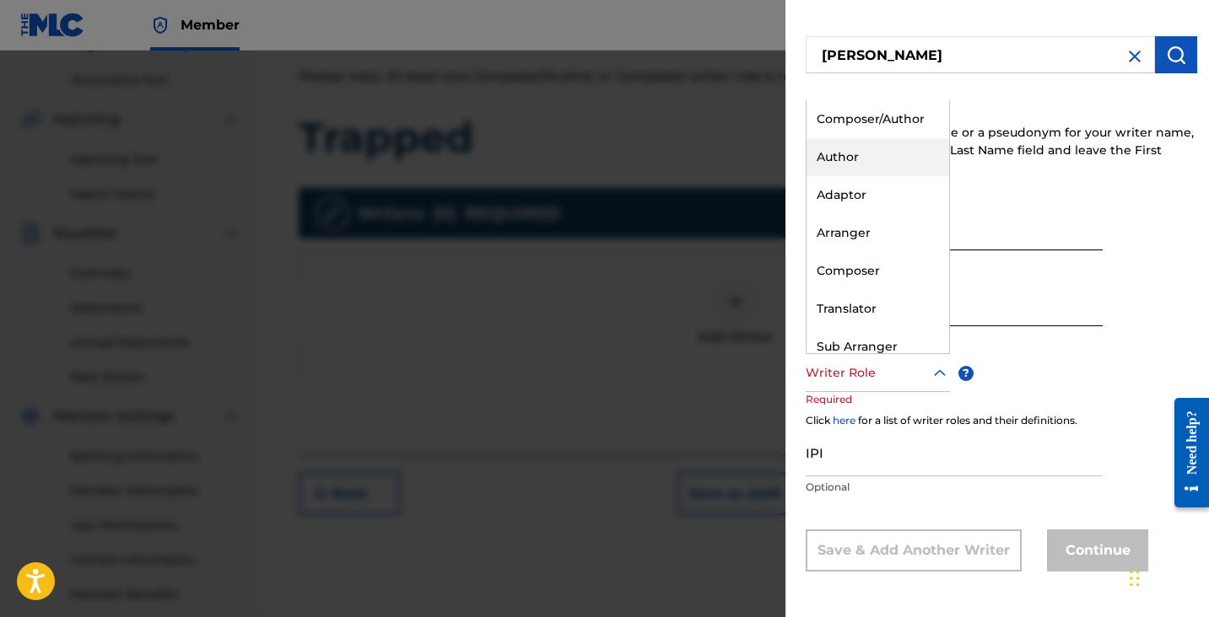
click at [870, 159] on div "Author" at bounding box center [877, 157] width 143 height 38
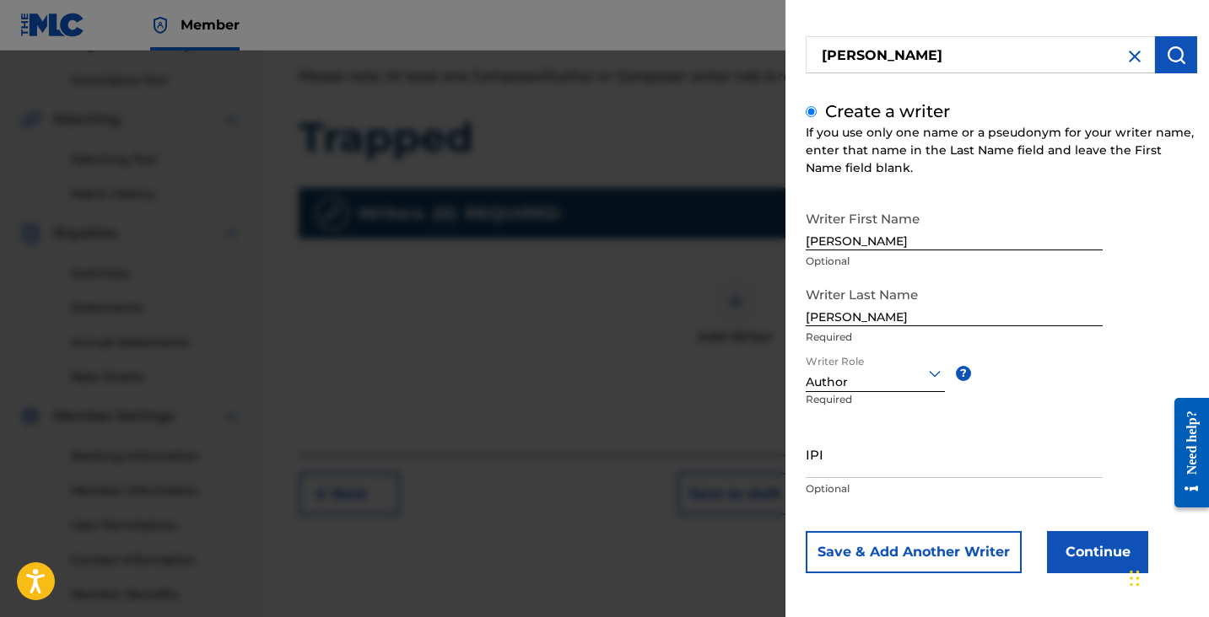
click at [835, 473] on input "IPI" at bounding box center [954, 454] width 297 height 48
paste input "1183286247"
type input "1183286247"
click at [1072, 547] on button "Continue" at bounding box center [1097, 552] width 101 height 42
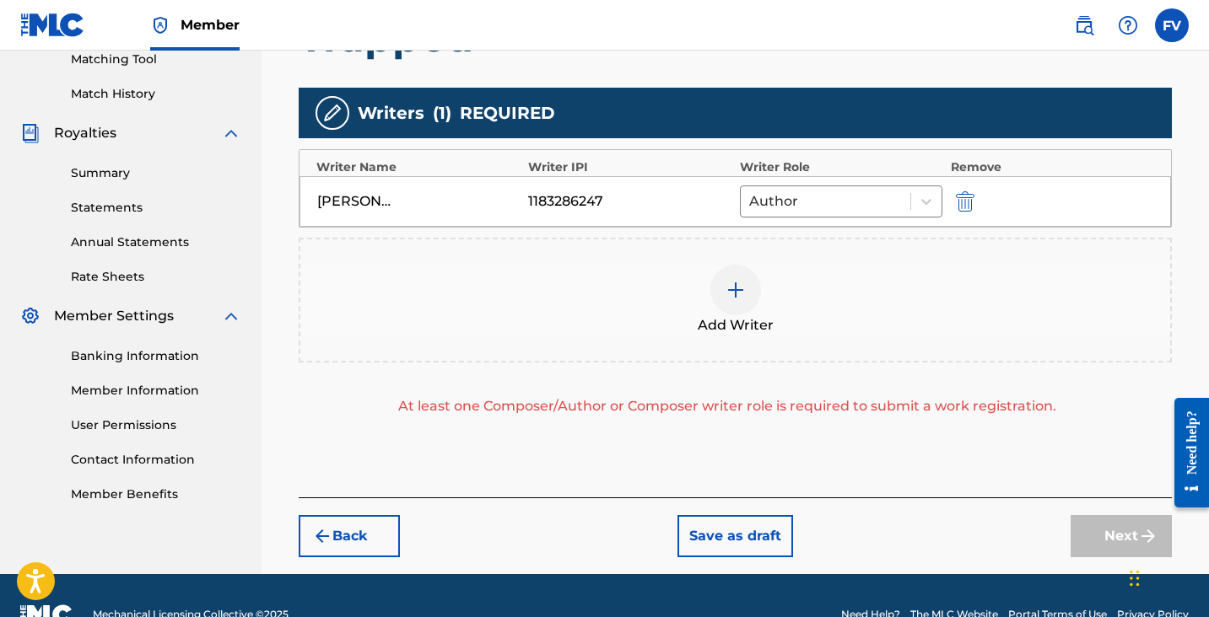
scroll to position [443, 0]
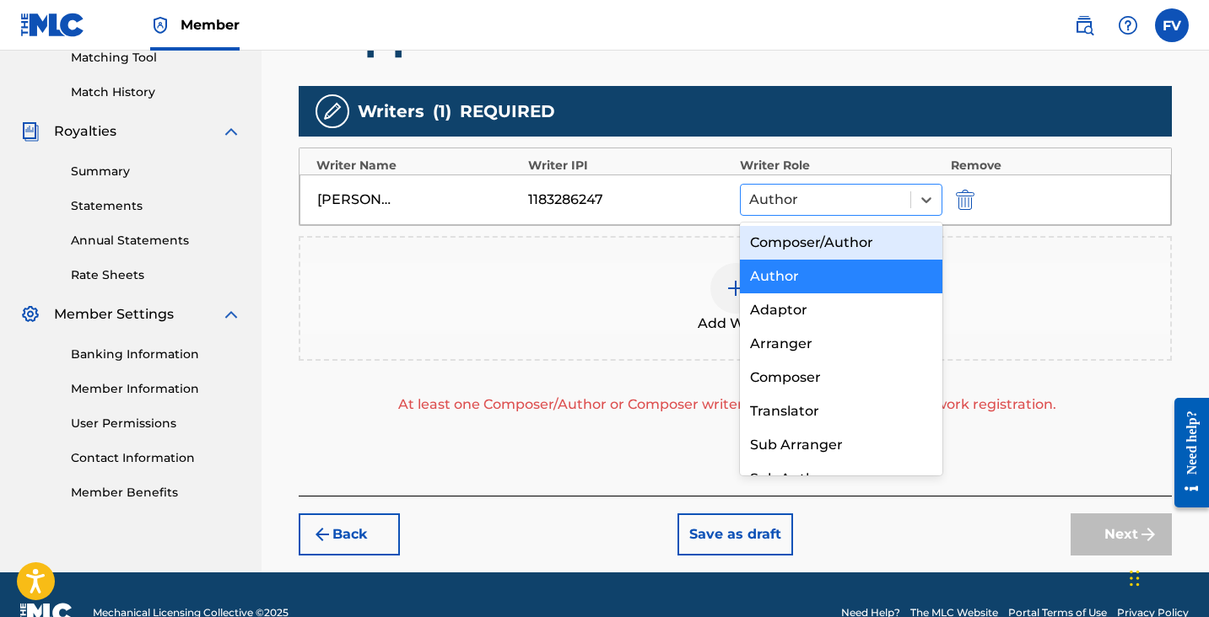
click at [835, 206] on div at bounding box center [825, 200] width 153 height 24
click at [826, 244] on div "Composer/Author" at bounding box center [841, 243] width 202 height 34
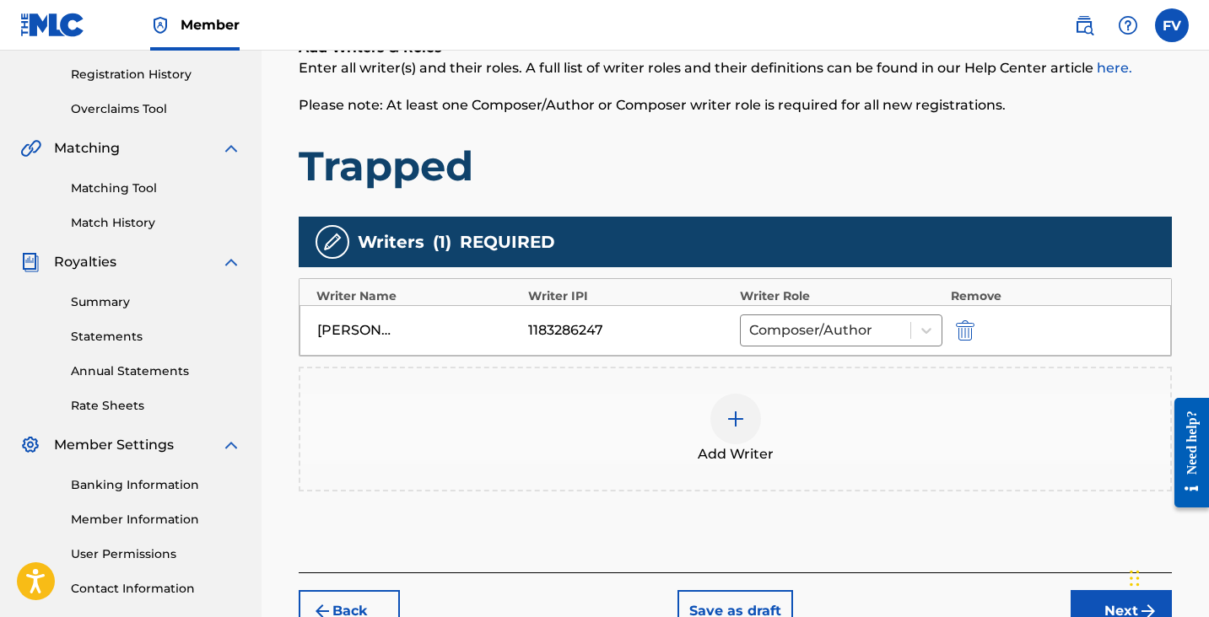
scroll to position [368, 0]
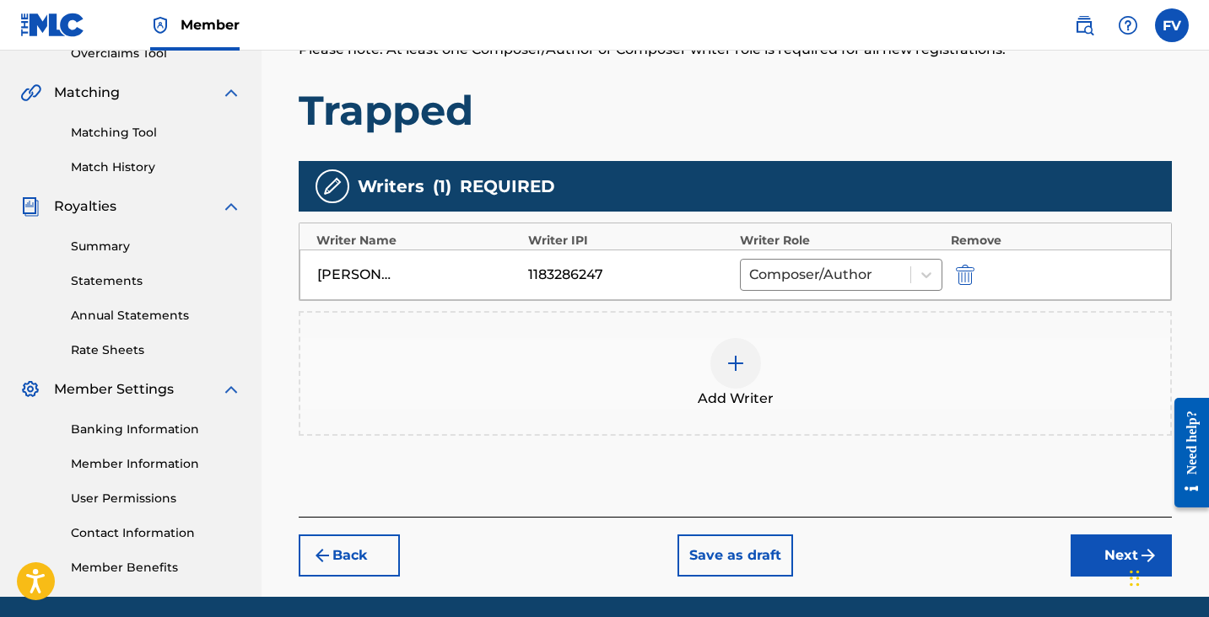
click at [1092, 545] on button "Next" at bounding box center [1120, 556] width 101 height 42
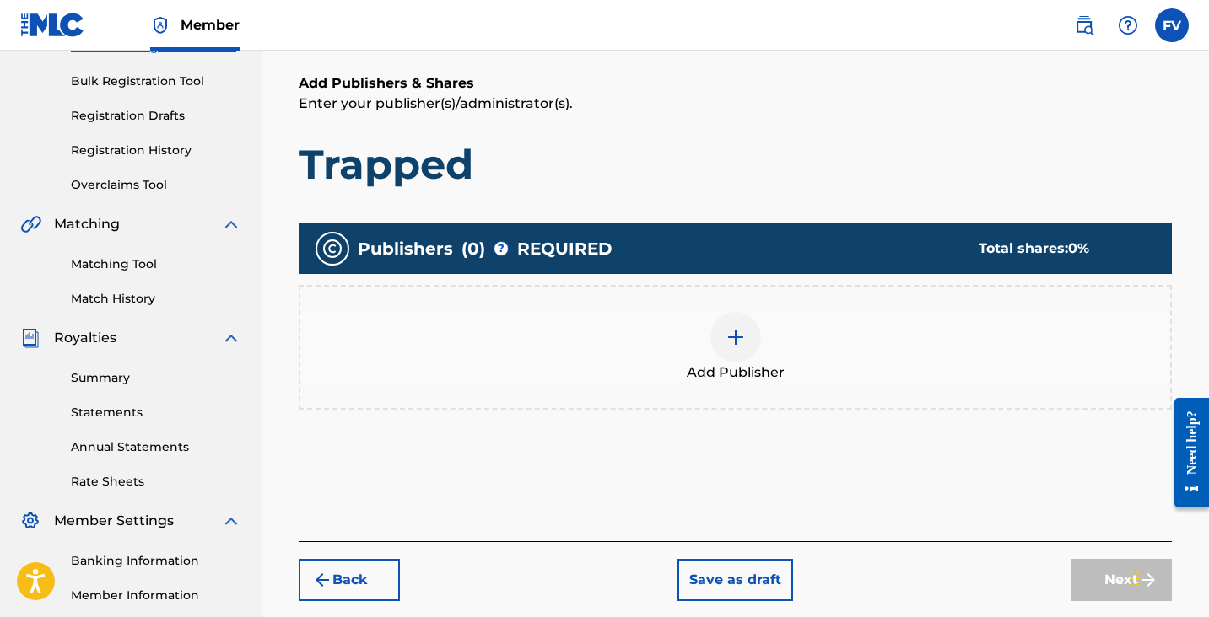
scroll to position [241, 0]
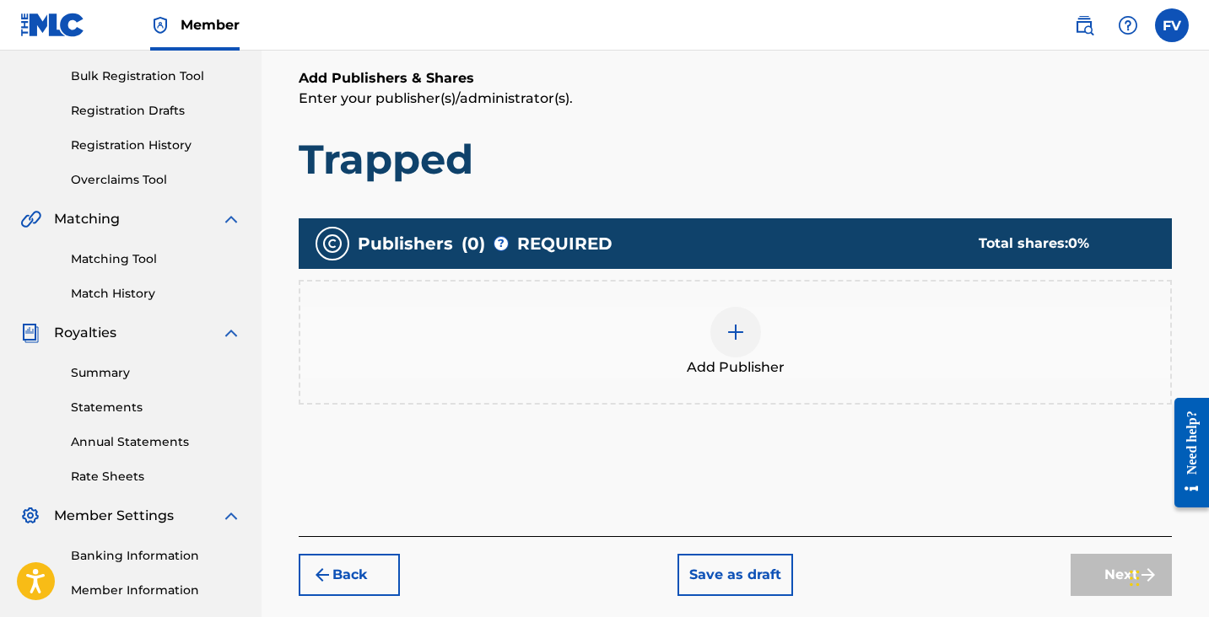
click at [731, 338] on img at bounding box center [735, 332] width 20 height 20
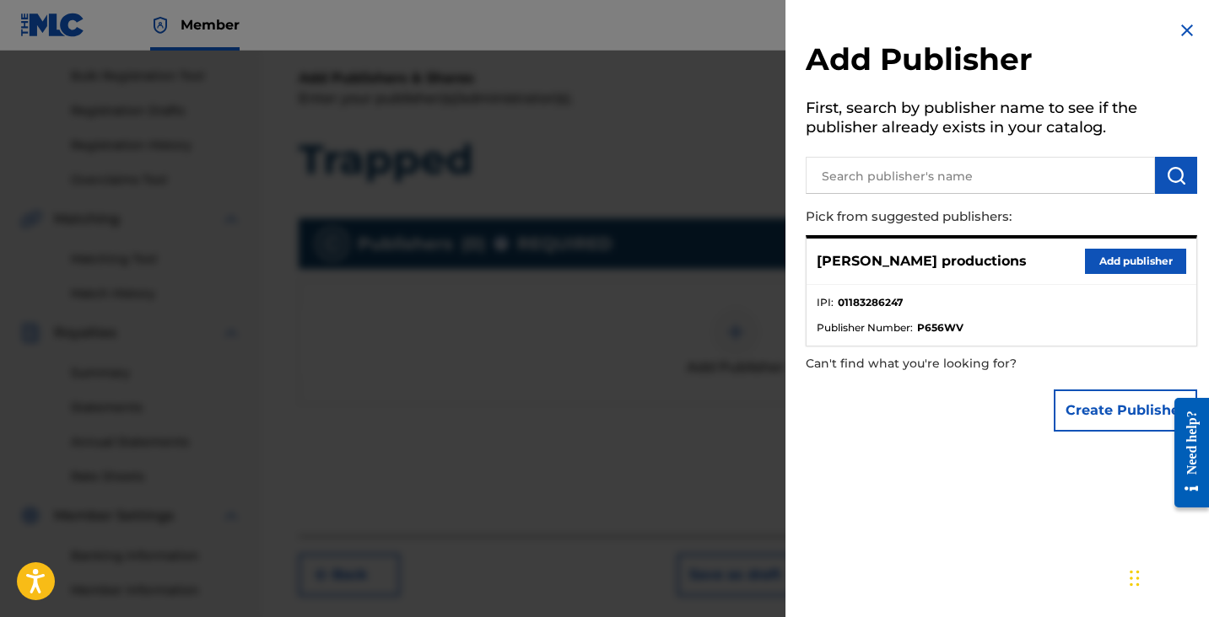
click at [1130, 264] on button "Add publisher" at bounding box center [1135, 261] width 101 height 25
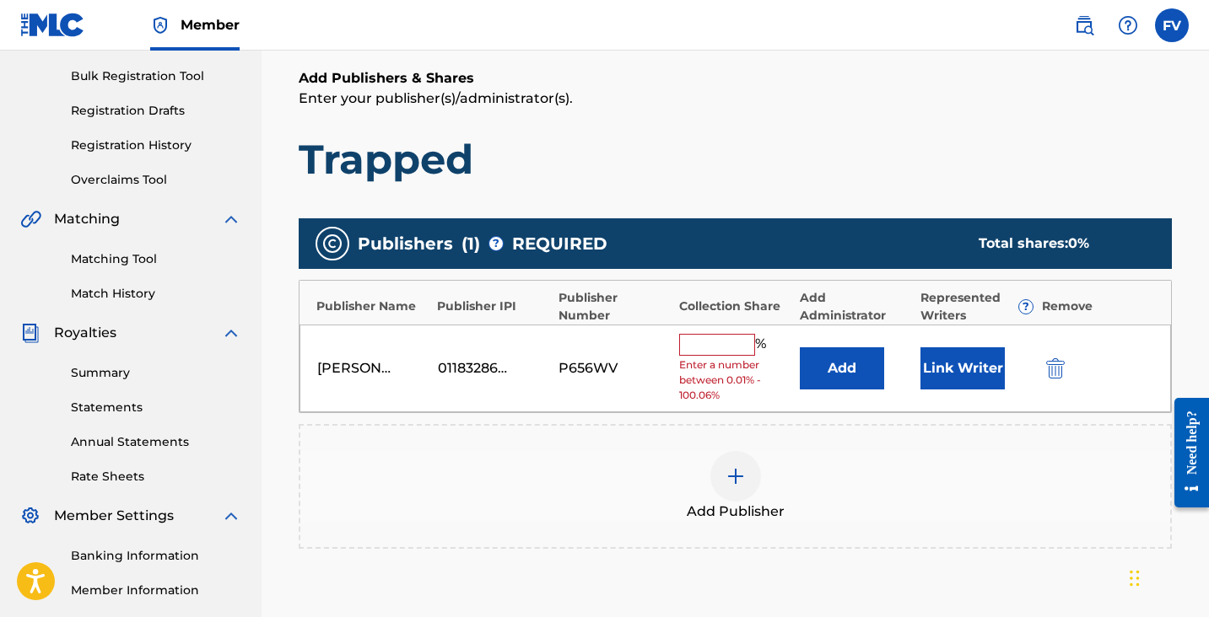
click at [729, 348] on input "text" at bounding box center [717, 345] width 76 height 22
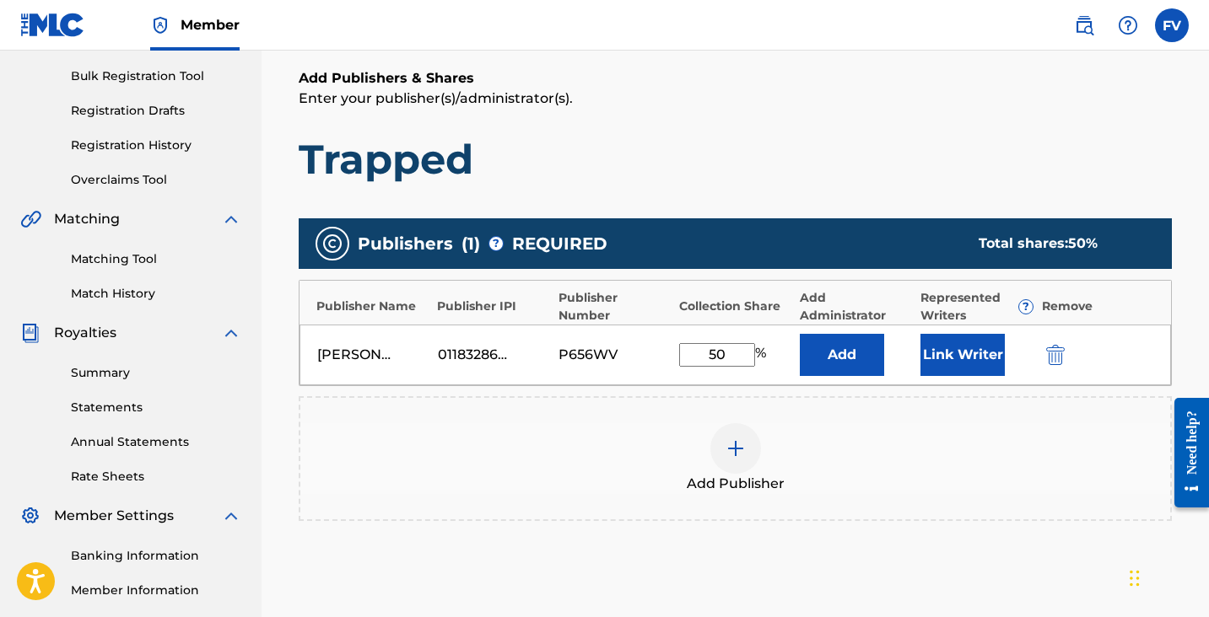
type input "50"
click at [1038, 418] on div "Add Publisher" at bounding box center [735, 458] width 873 height 125
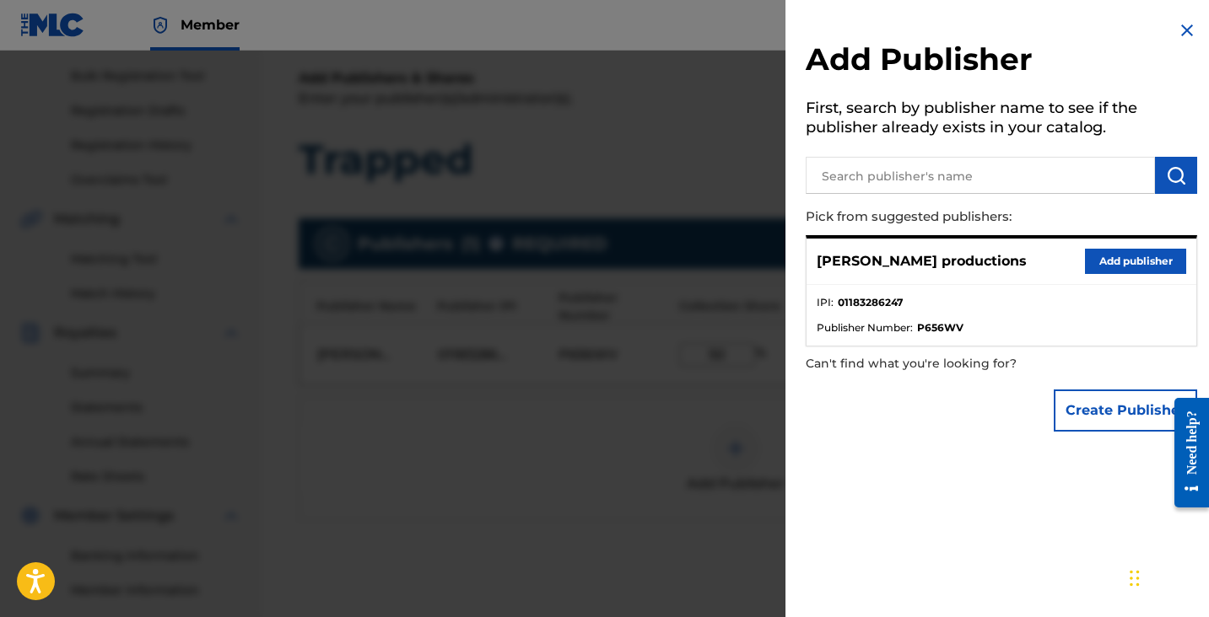
click at [1179, 22] on img at bounding box center [1187, 30] width 20 height 20
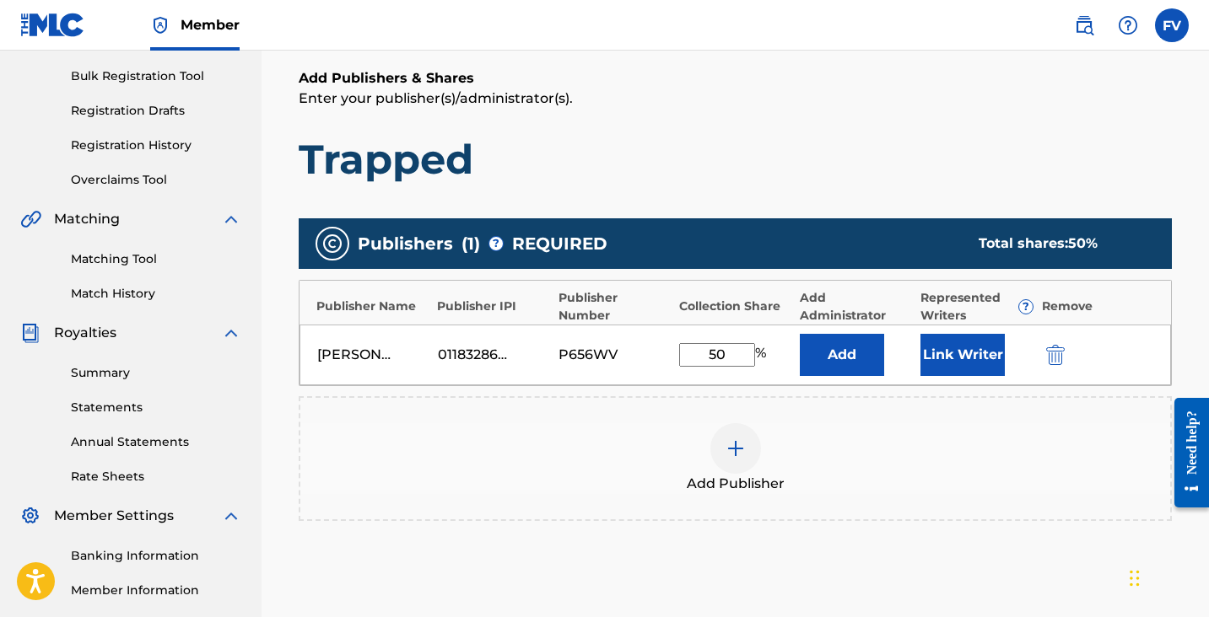
click at [971, 365] on button "Link Writer" at bounding box center [962, 355] width 84 height 42
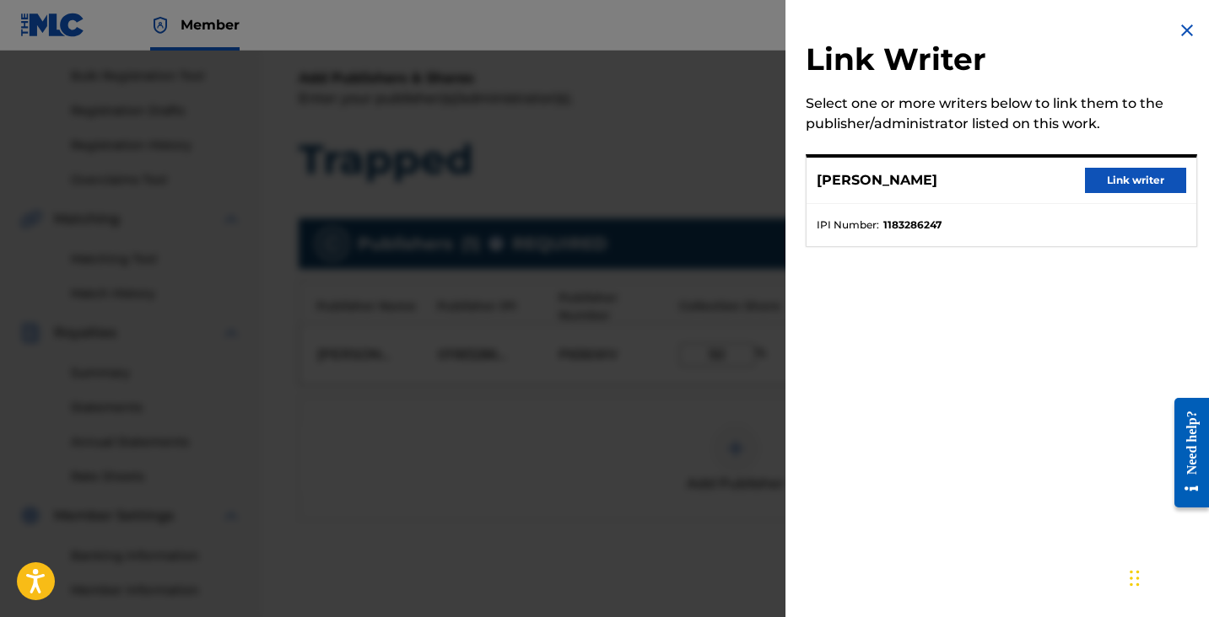
click at [1129, 181] on button "Link writer" at bounding box center [1135, 180] width 101 height 25
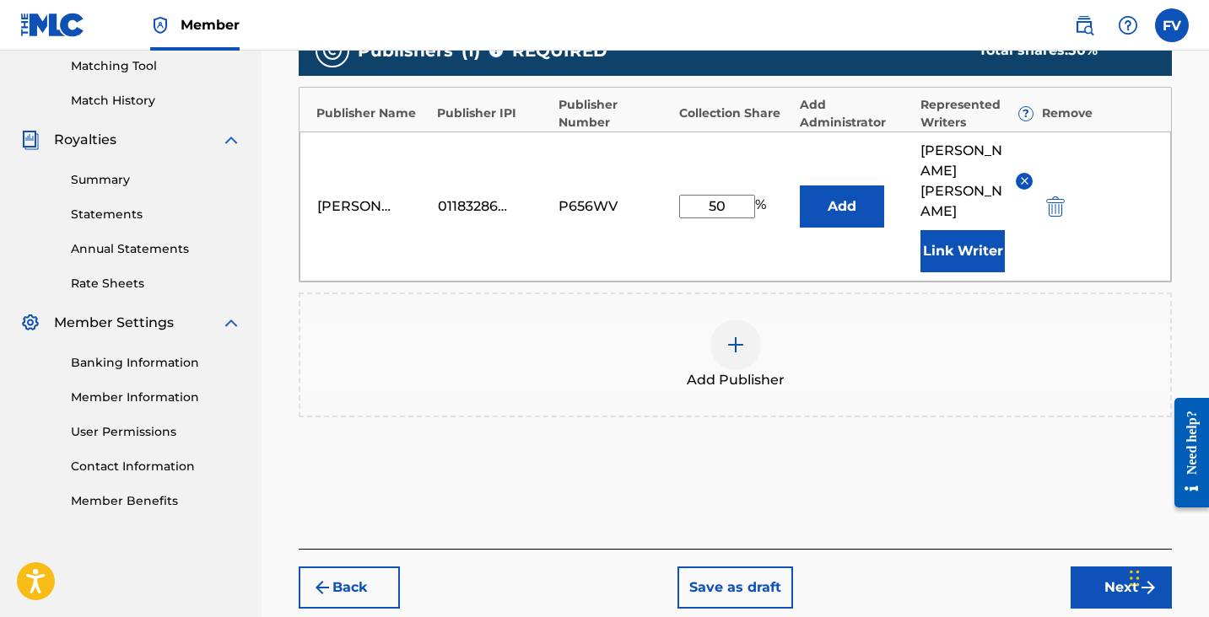
scroll to position [449, 0]
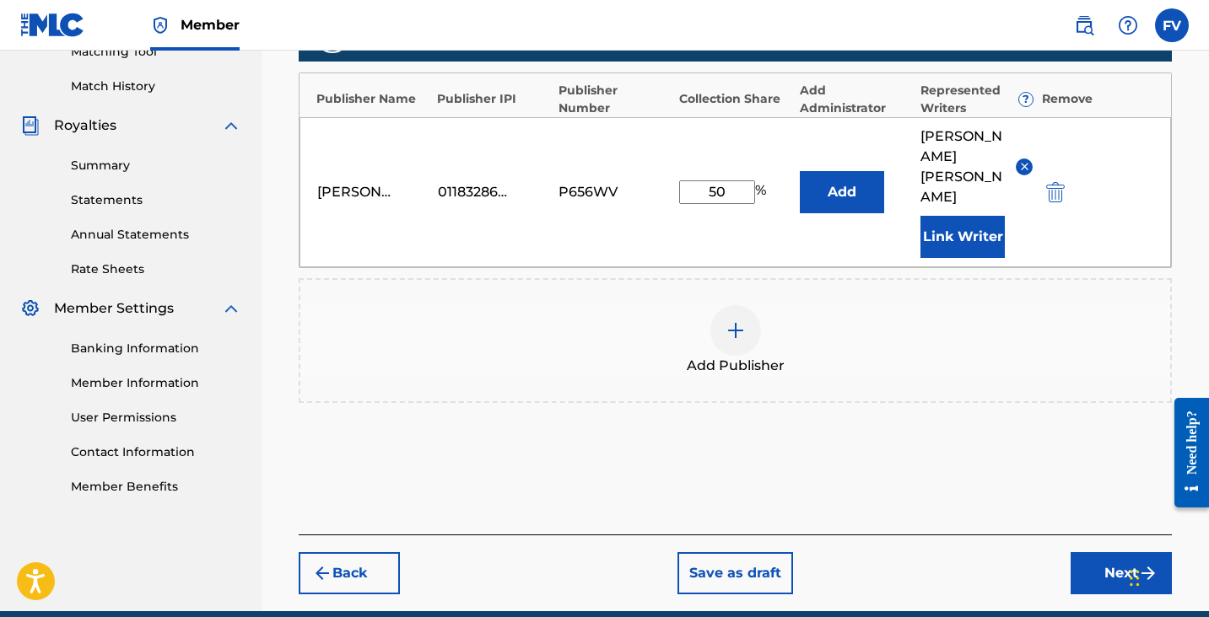
click at [1109, 553] on button "Next" at bounding box center [1120, 574] width 101 height 42
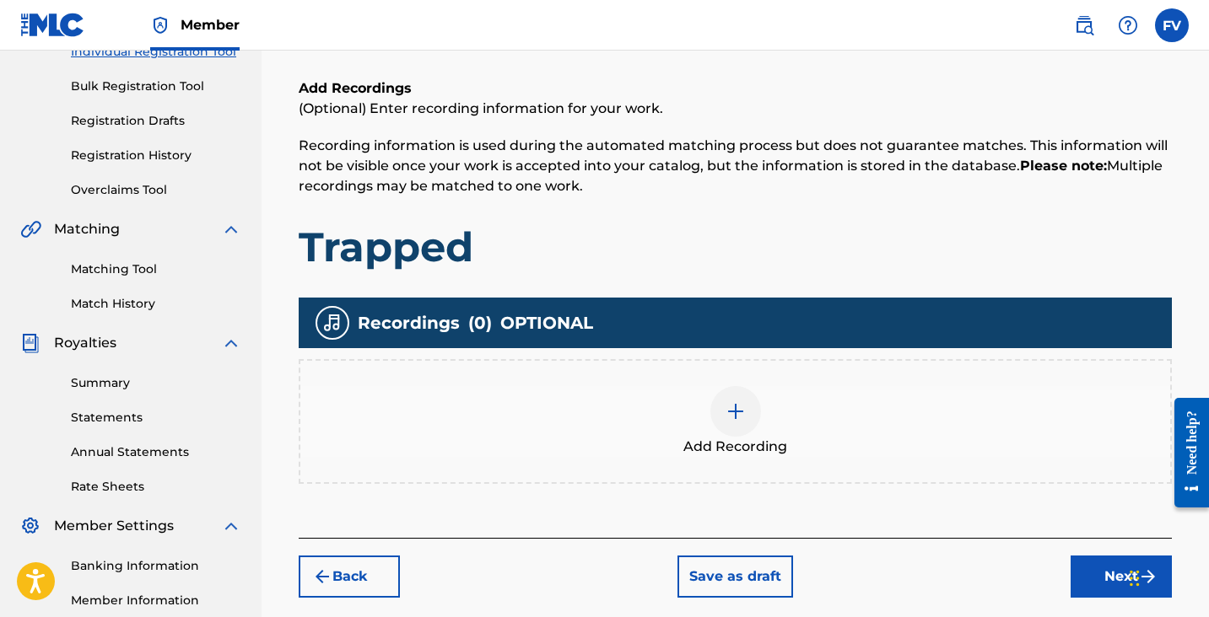
scroll to position [235, 0]
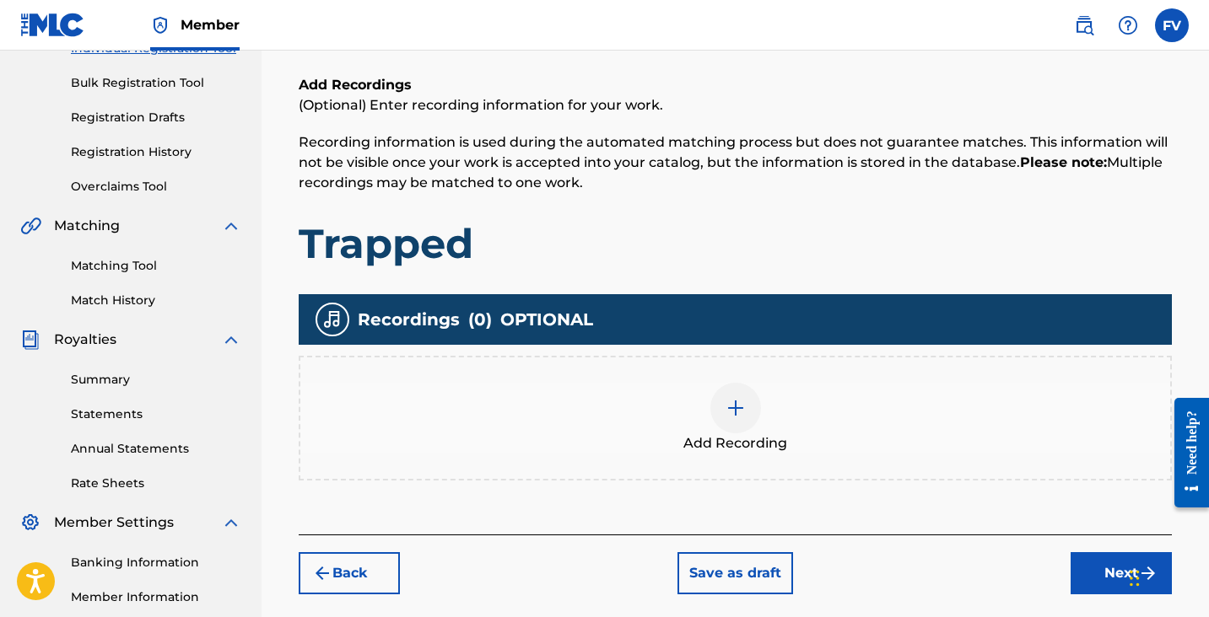
click at [756, 405] on div at bounding box center [735, 408] width 51 height 51
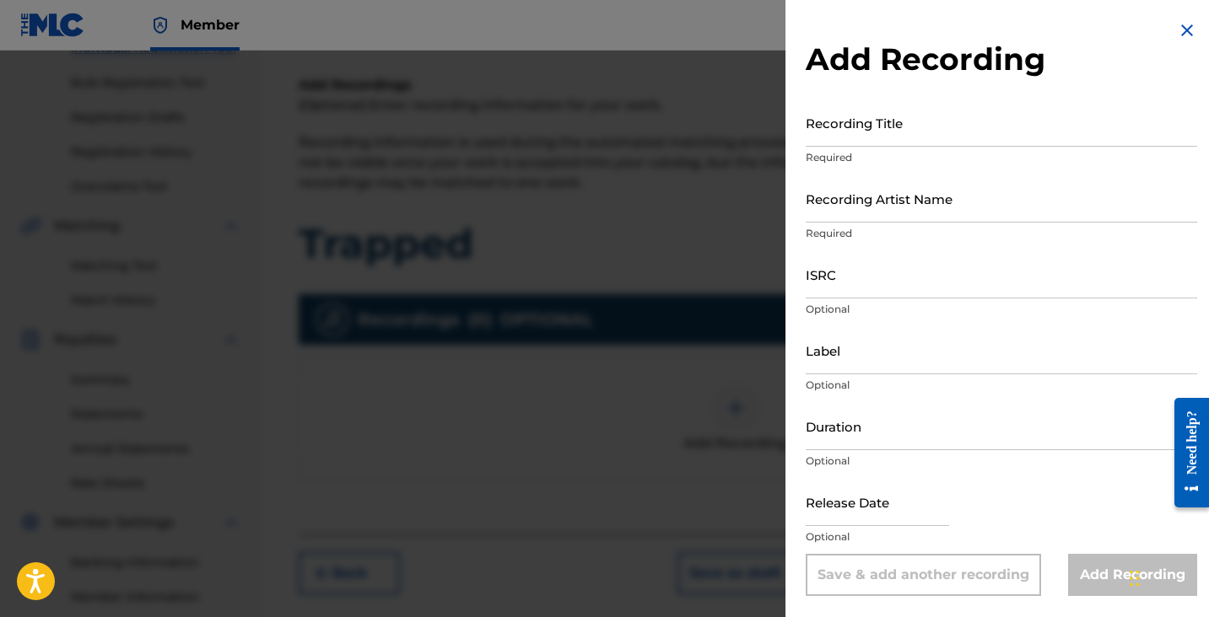
click at [893, 134] on input "Recording Title" at bounding box center [1001, 123] width 391 height 48
type input "Trapped"
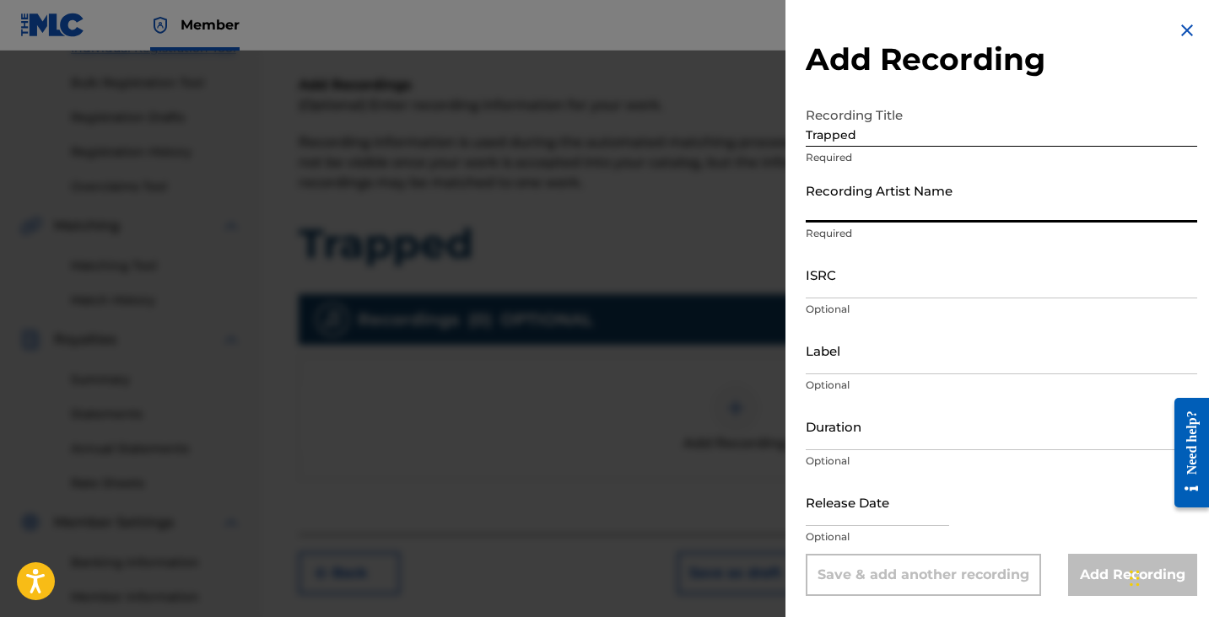
click at [908, 213] on input "Recording Artist Name" at bounding box center [1001, 199] width 391 height 48
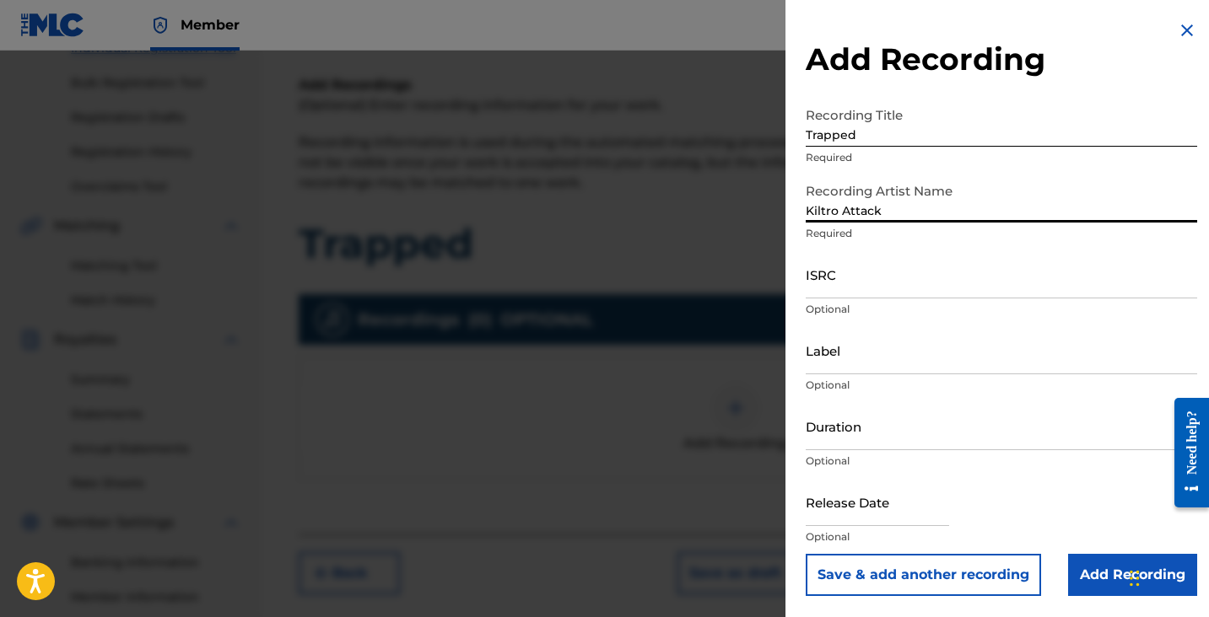
type input "Kiltro Attack"
click at [889, 288] on input "ISRC" at bounding box center [1001, 275] width 391 height 48
paste input "QZTAT2433855"
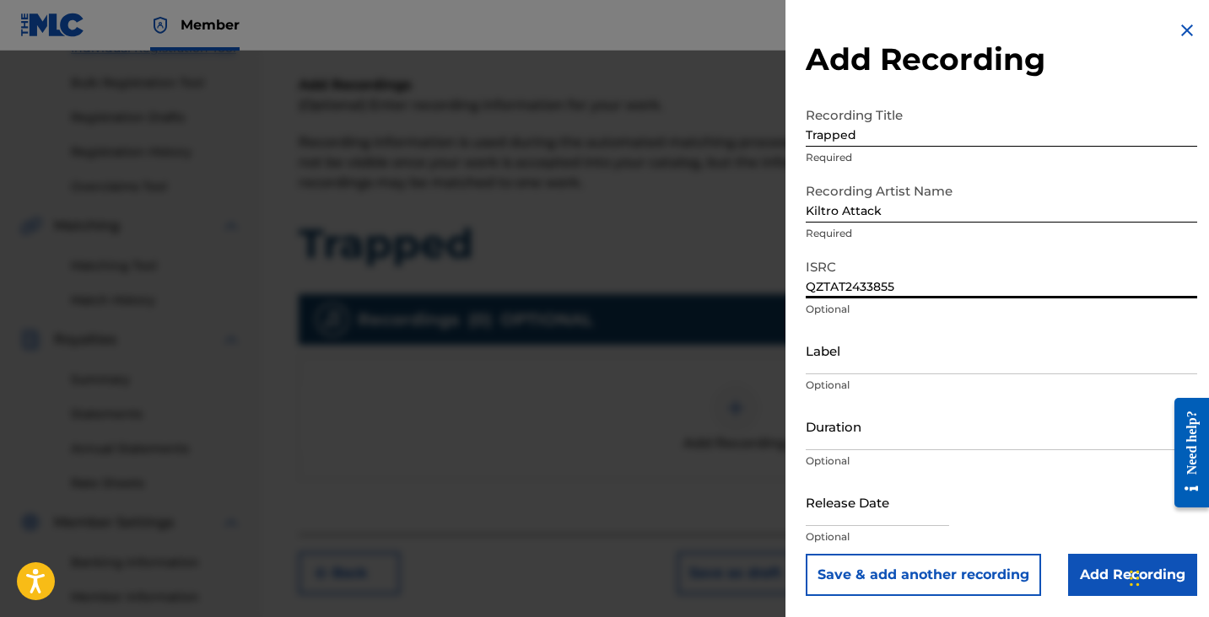
type input "QZTAT2433855"
click at [859, 357] on input "Label" at bounding box center [1001, 350] width 391 height 48
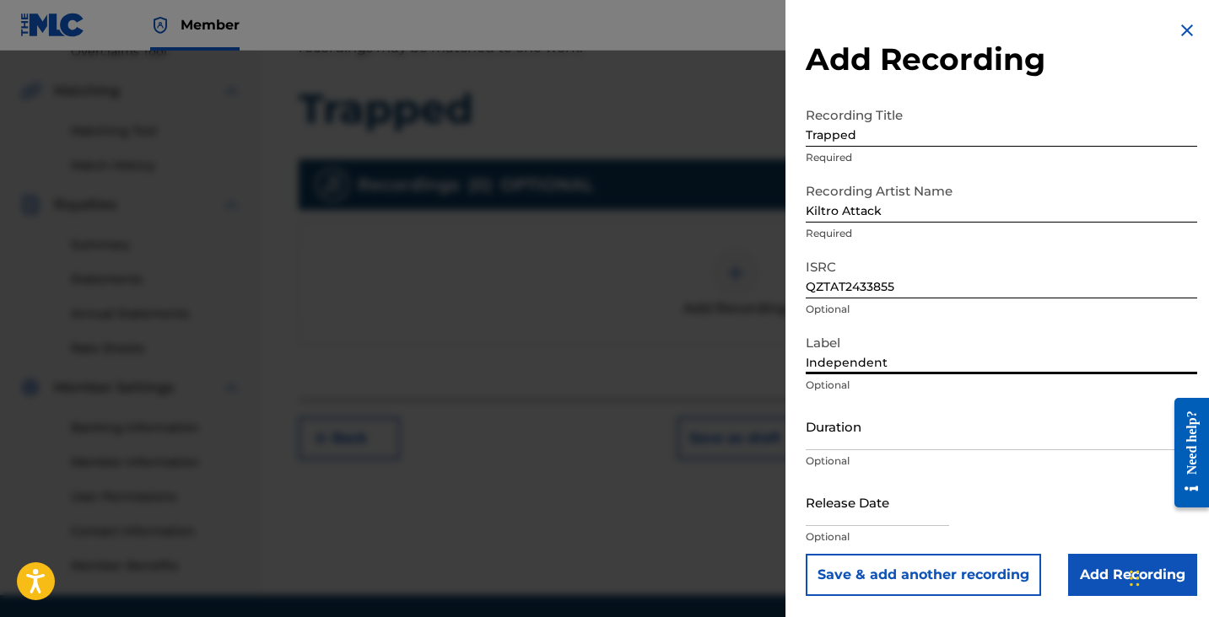
scroll to position [370, 0]
type input "Independent"
click at [877, 497] on input "text" at bounding box center [877, 502] width 143 height 48
select select "7"
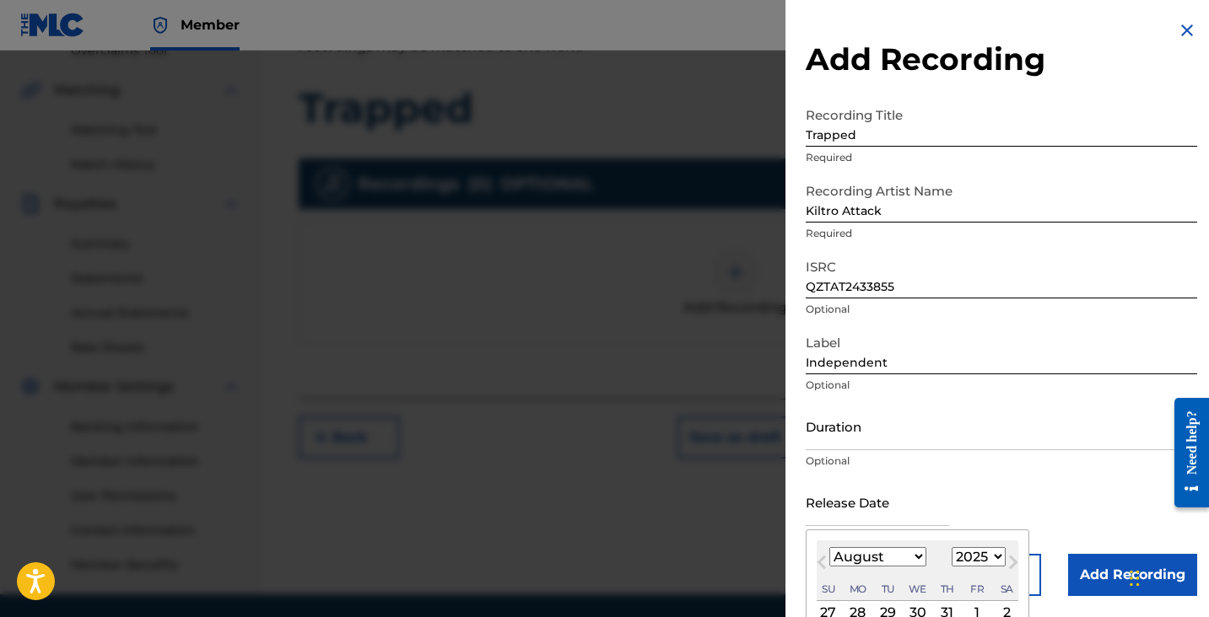
click at [962, 553] on select "1899 1900 1901 1902 1903 1904 1905 1906 1907 1908 1909 1910 1911 1912 1913 1914…" at bounding box center [979, 556] width 54 height 19
select select "2024"
click at [952, 547] on select "1899 1900 1901 1902 1903 1904 1905 1906 1907 1908 1909 1910 1911 1912 1913 1914…" at bounding box center [979, 556] width 54 height 19
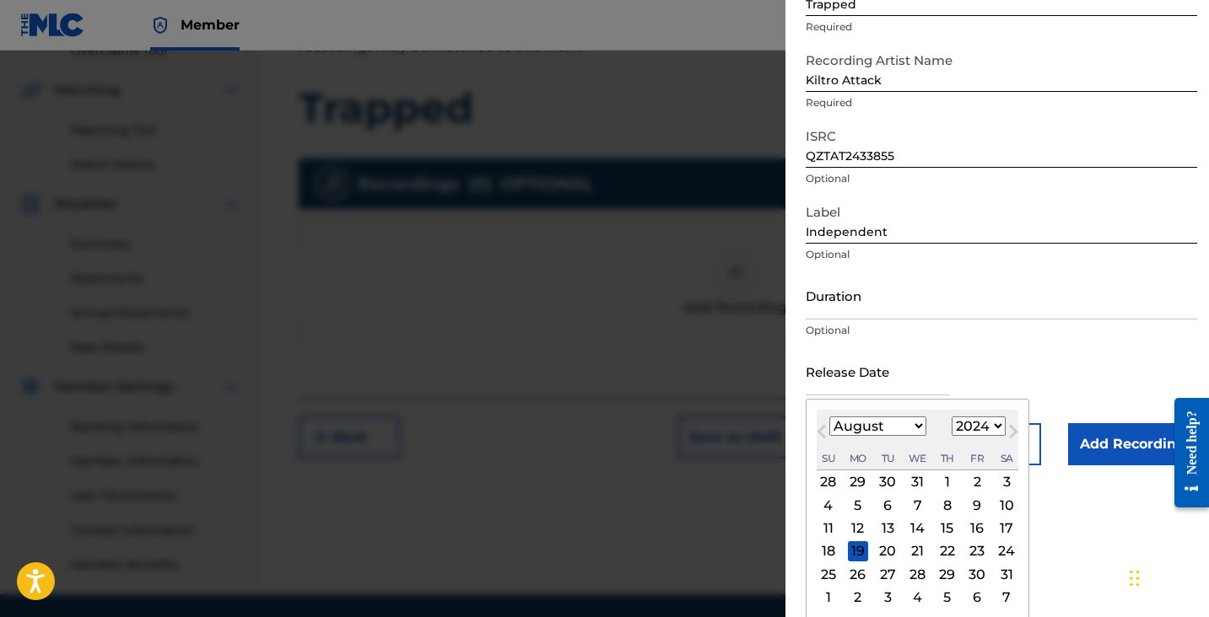
scroll to position [133, 0]
click at [973, 526] on div "16" at bounding box center [977, 526] width 20 height 20
type input "August 16 2024"
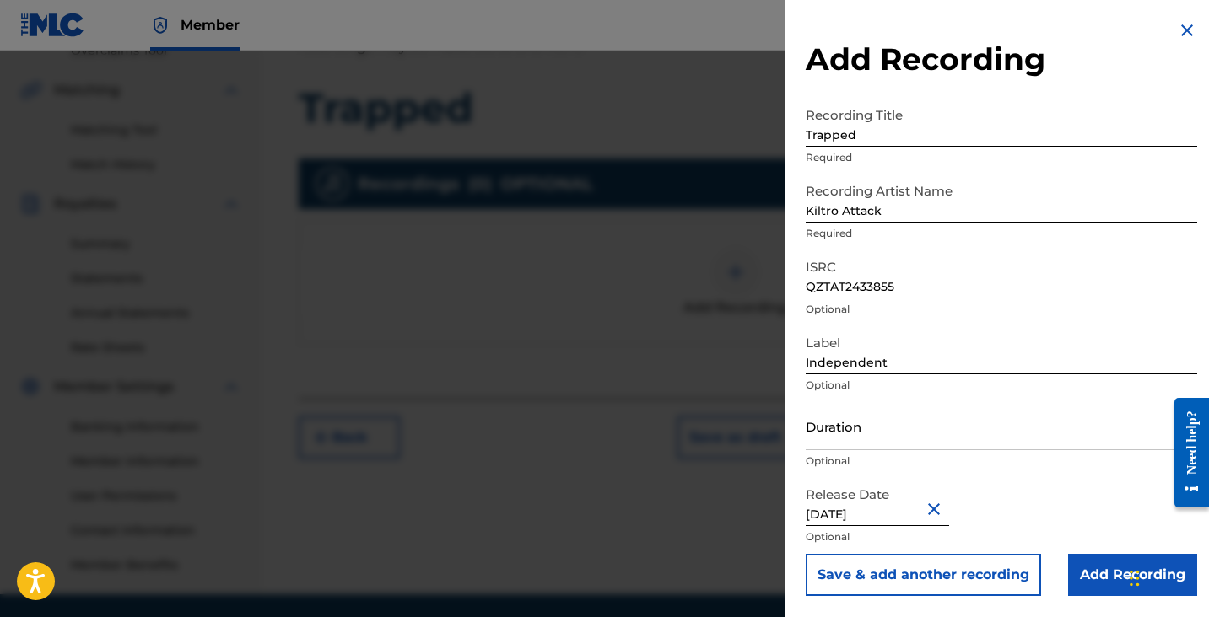
scroll to position [429, 0]
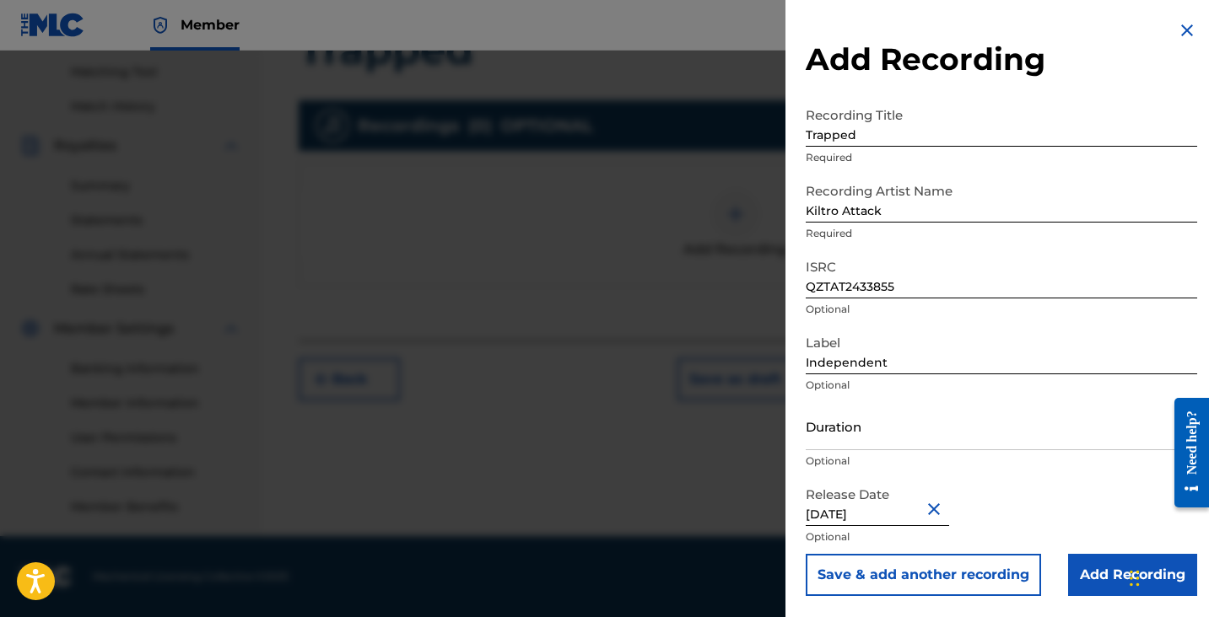
click at [1085, 571] on input "Add Recording" at bounding box center [1132, 575] width 129 height 42
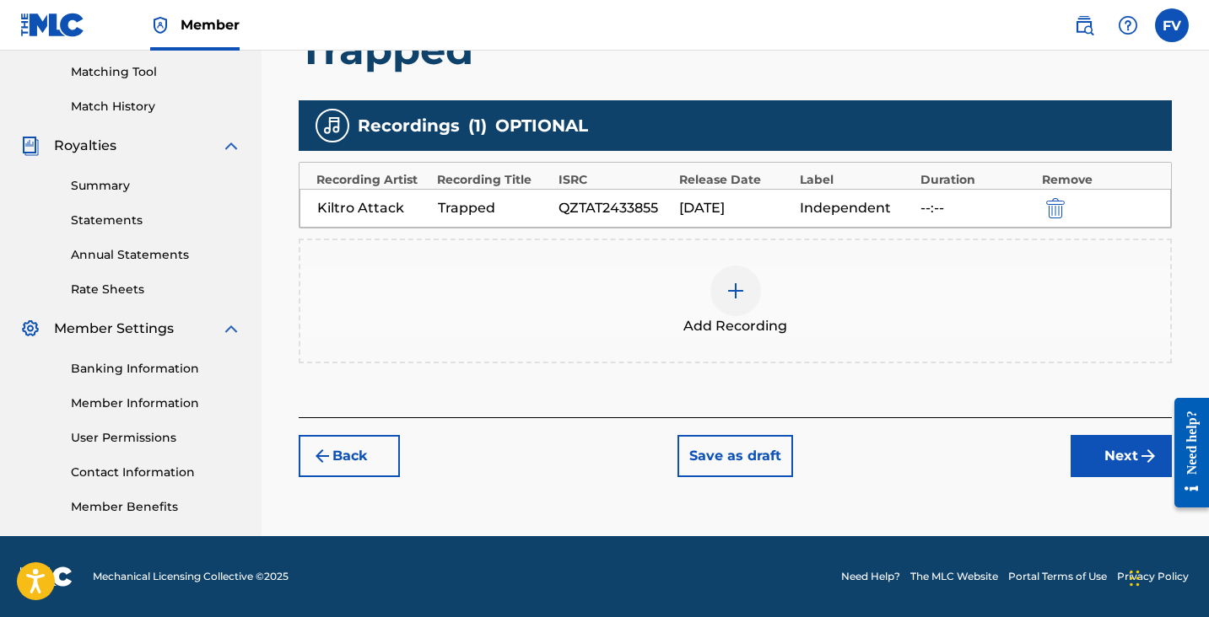
click at [1109, 445] on button "Next" at bounding box center [1120, 456] width 101 height 42
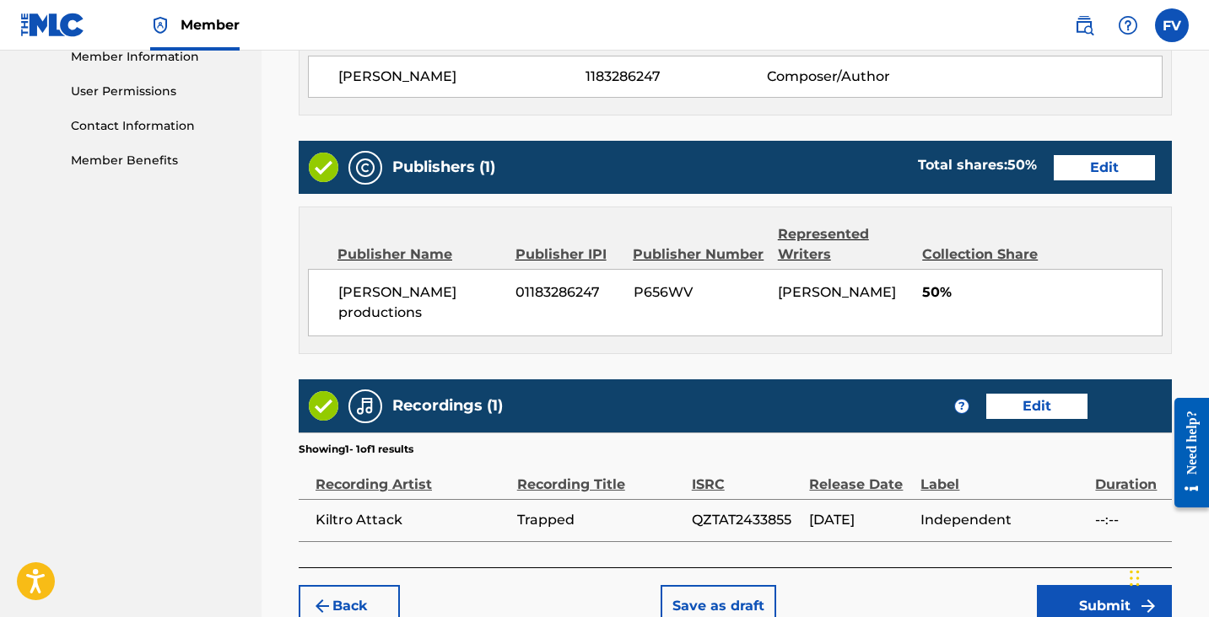
scroll to position [861, 0]
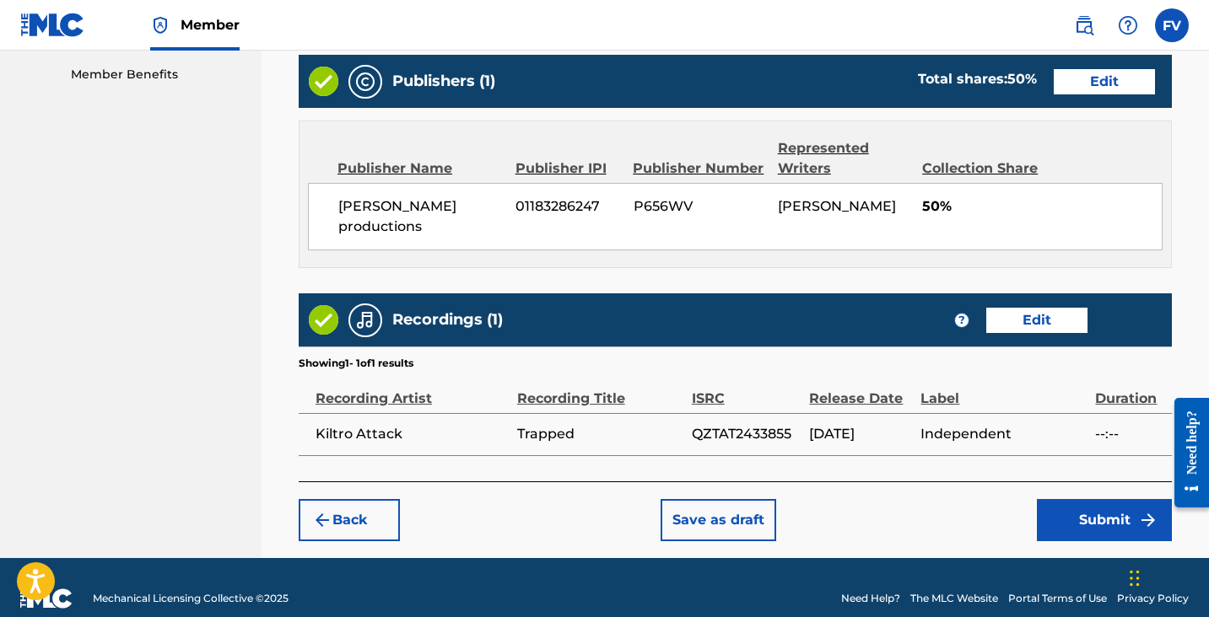
click at [1082, 500] on button "Submit" at bounding box center [1104, 520] width 135 height 42
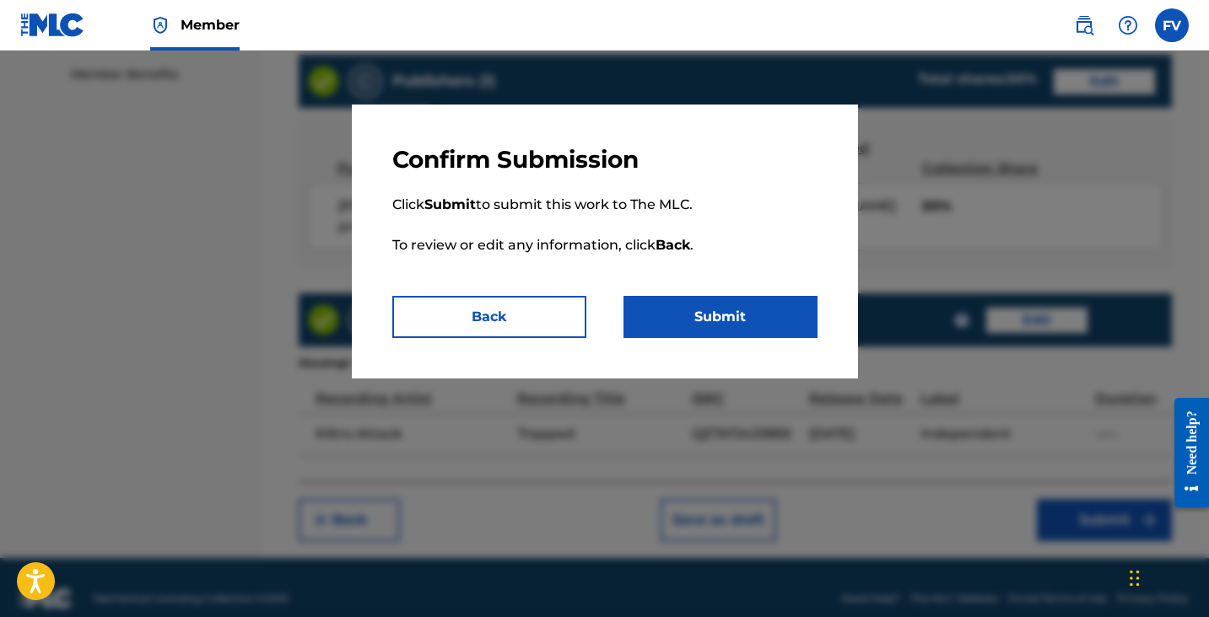
click at [707, 301] on button "Submit" at bounding box center [720, 317] width 194 height 42
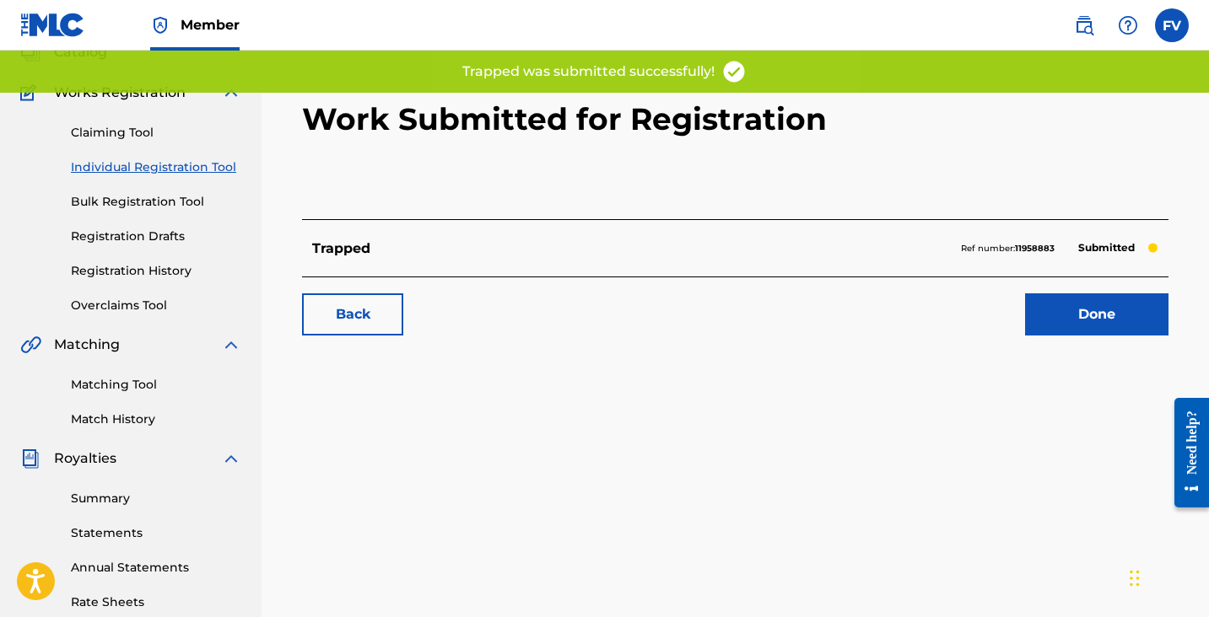
scroll to position [116, 0]
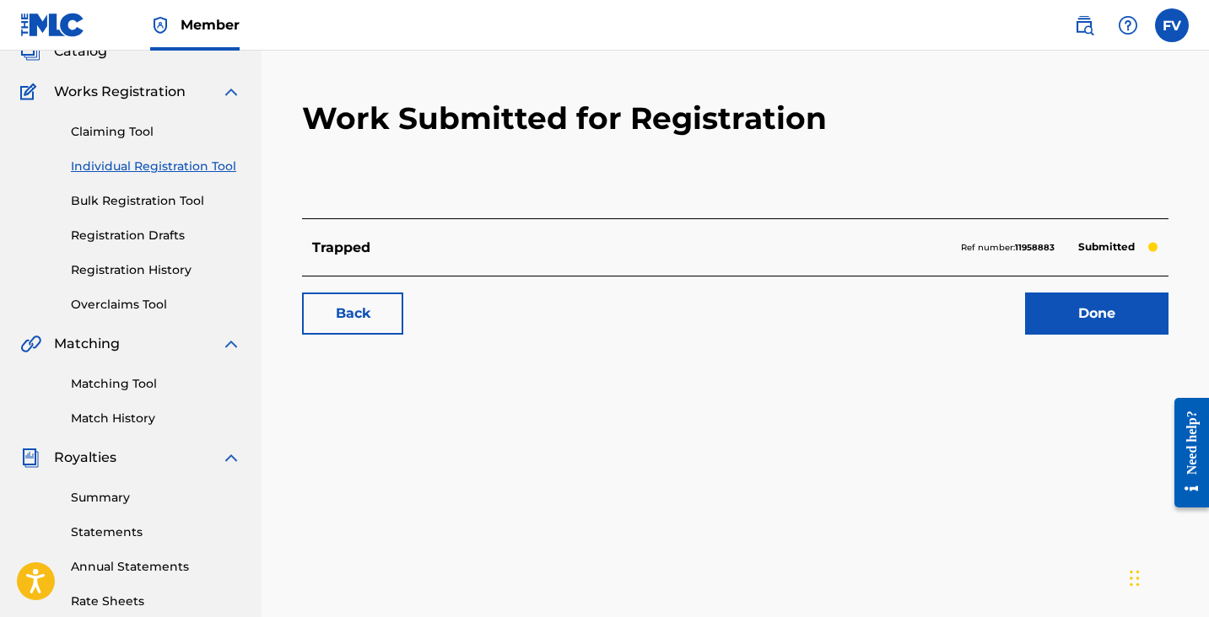
click at [1092, 327] on link "Done" at bounding box center [1096, 314] width 143 height 42
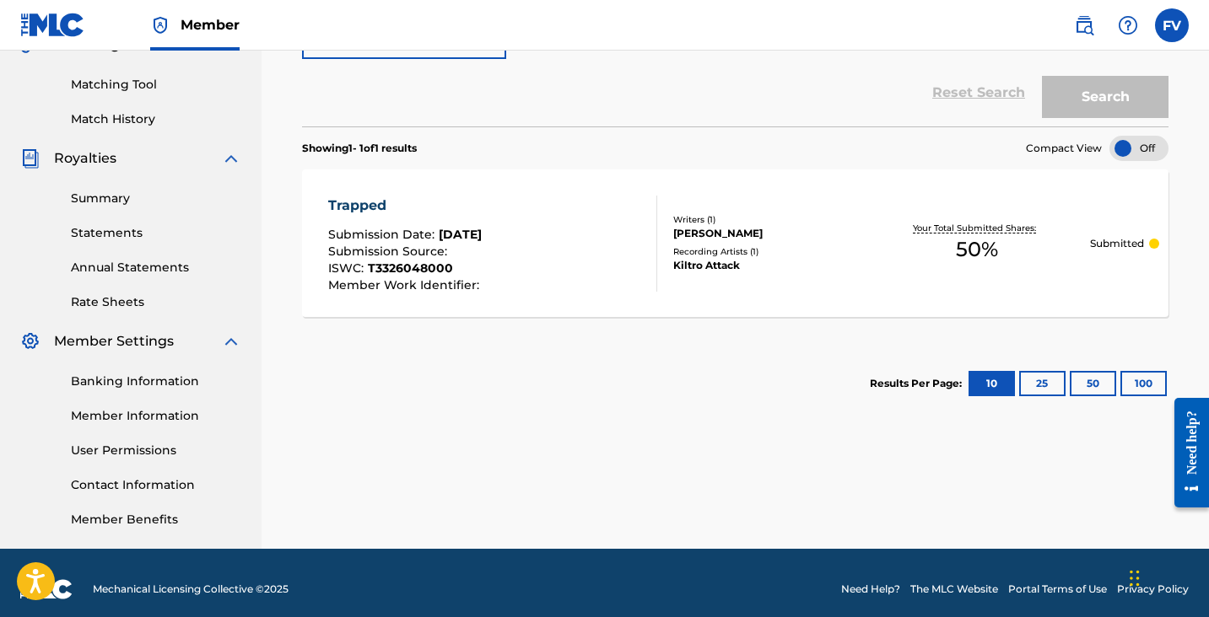
scroll to position [429, 0]
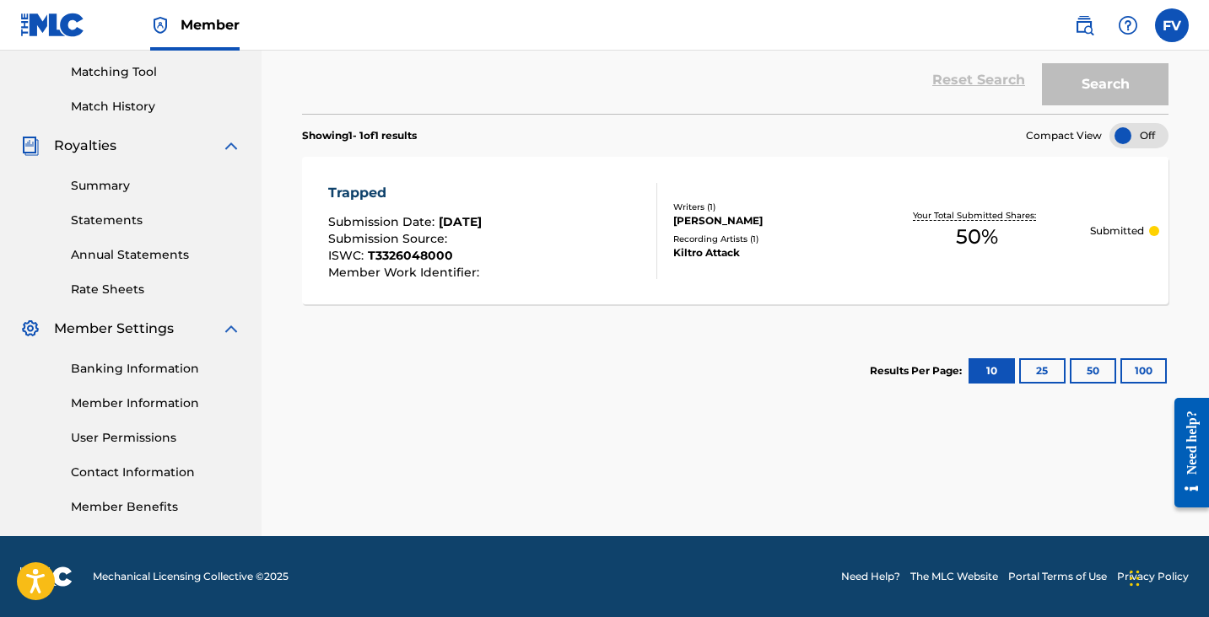
click at [979, 234] on span "50 %" at bounding box center [977, 237] width 42 height 30
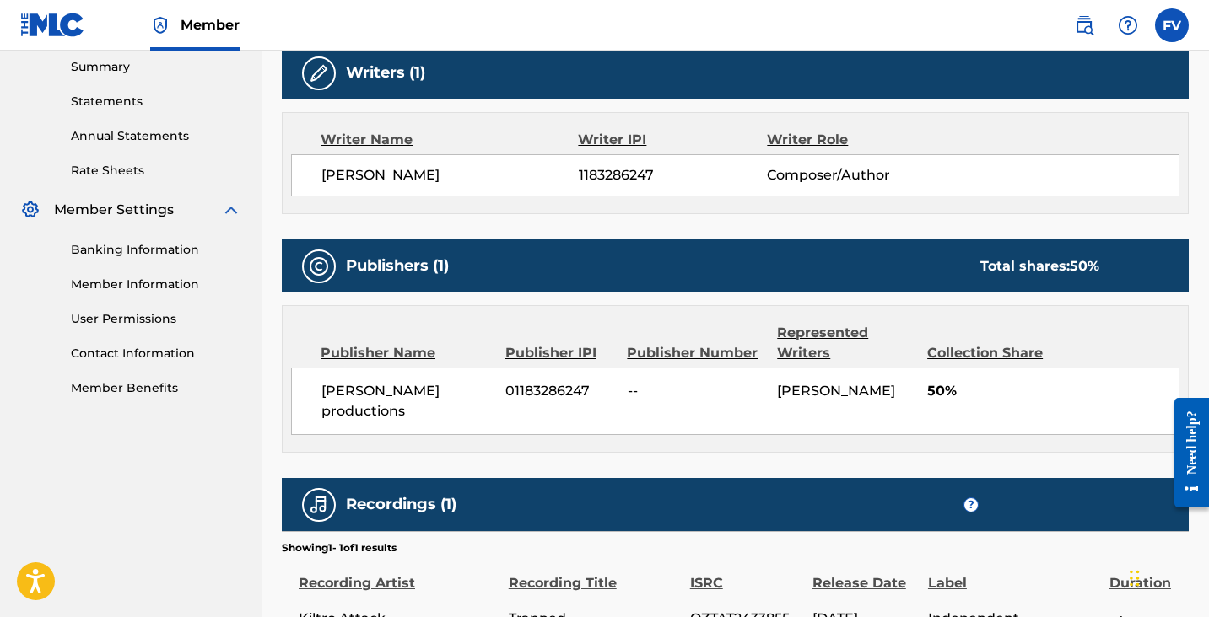
scroll to position [698, 0]
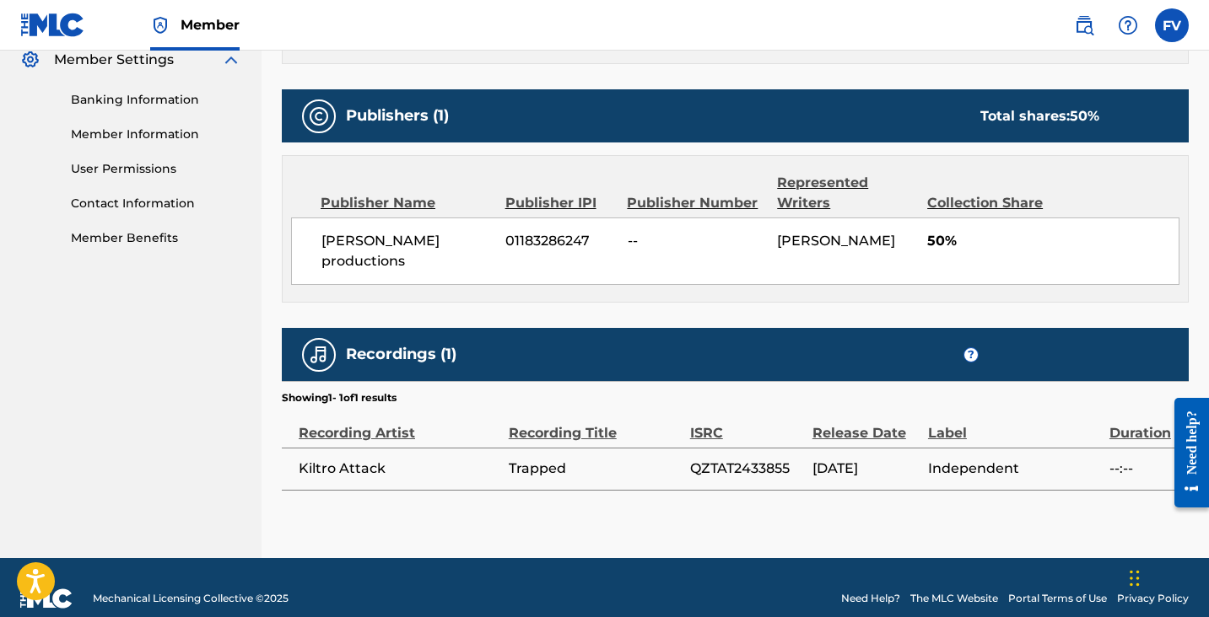
click at [941, 245] on span "50%" at bounding box center [1052, 241] width 251 height 20
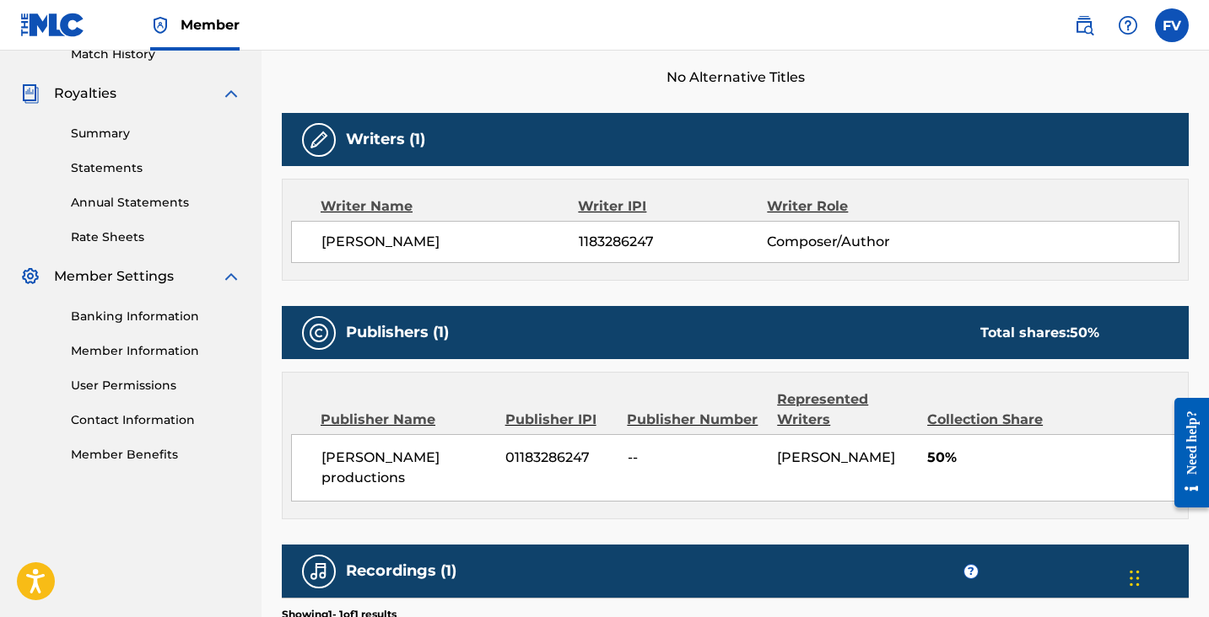
scroll to position [0, 0]
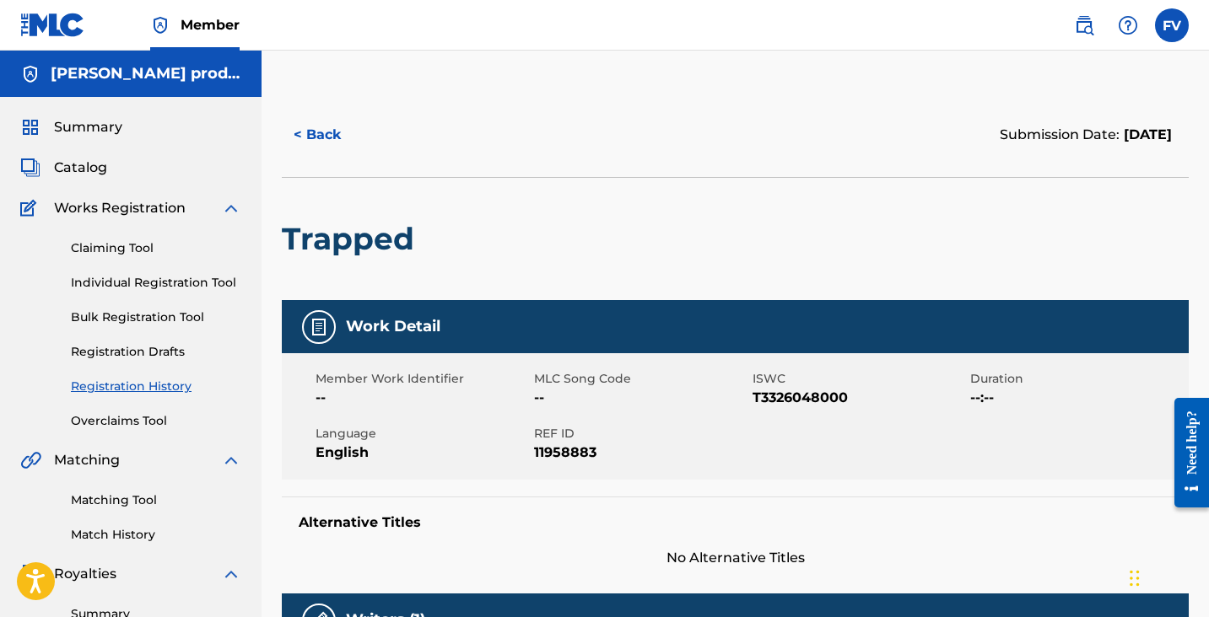
click at [325, 133] on button "< Back" at bounding box center [332, 135] width 101 height 42
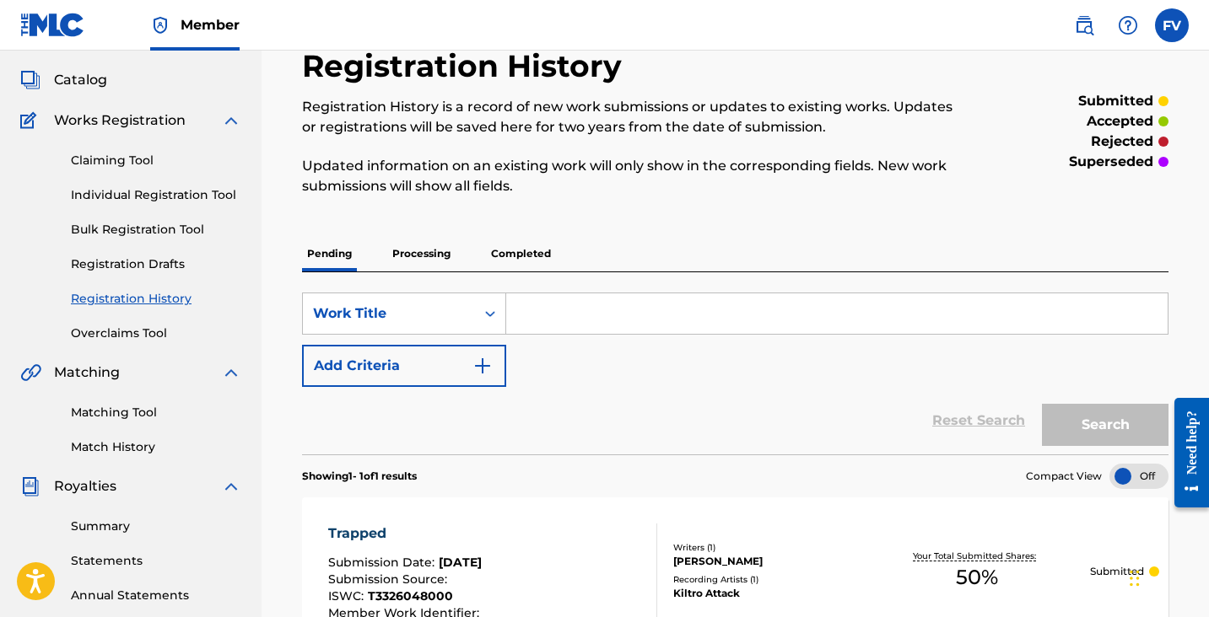
scroll to position [79, 0]
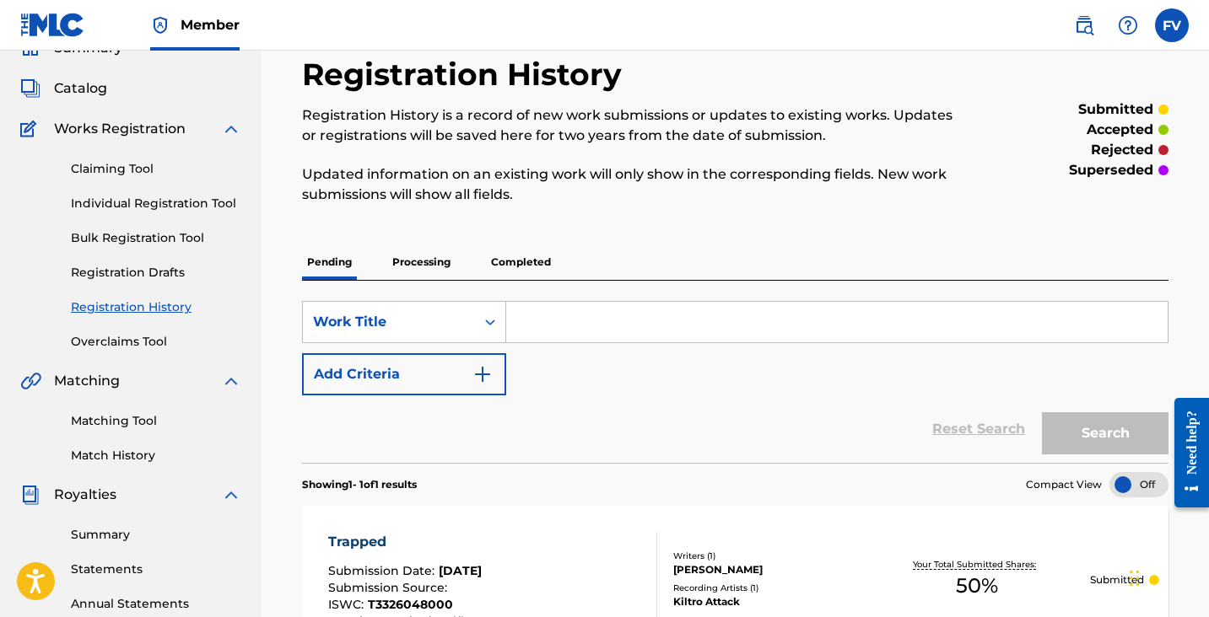
click at [576, 329] on input "Search Form" at bounding box center [836, 322] width 661 height 40
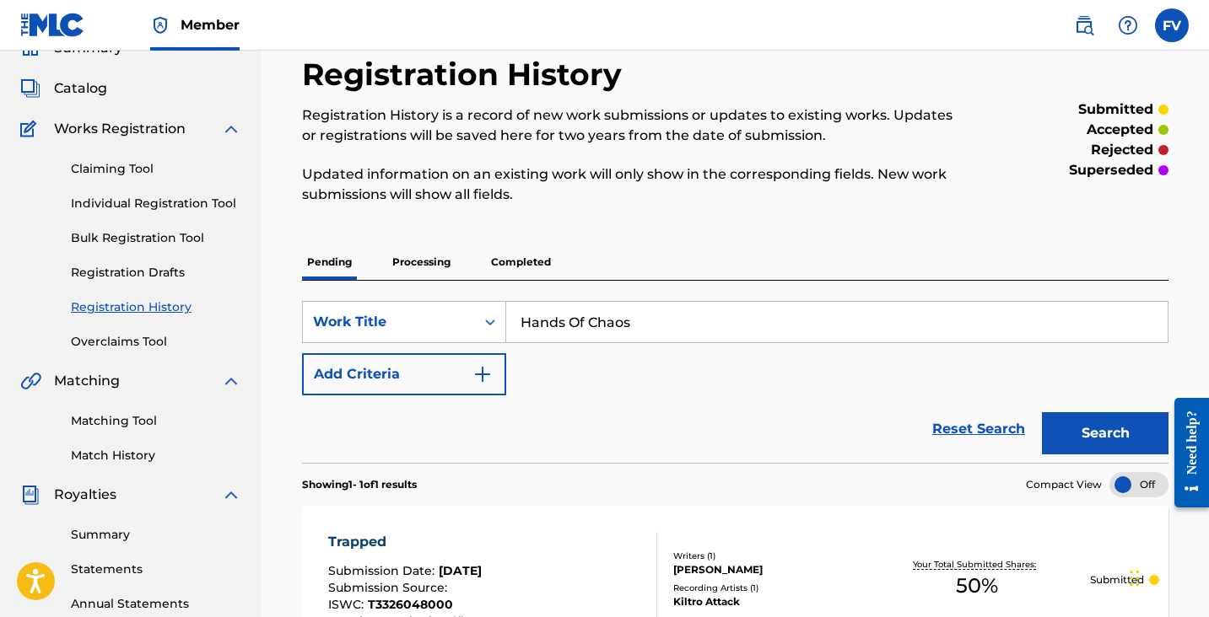
type input "Hands Of Chaos"
click at [1086, 450] on button "Search" at bounding box center [1105, 434] width 127 height 42
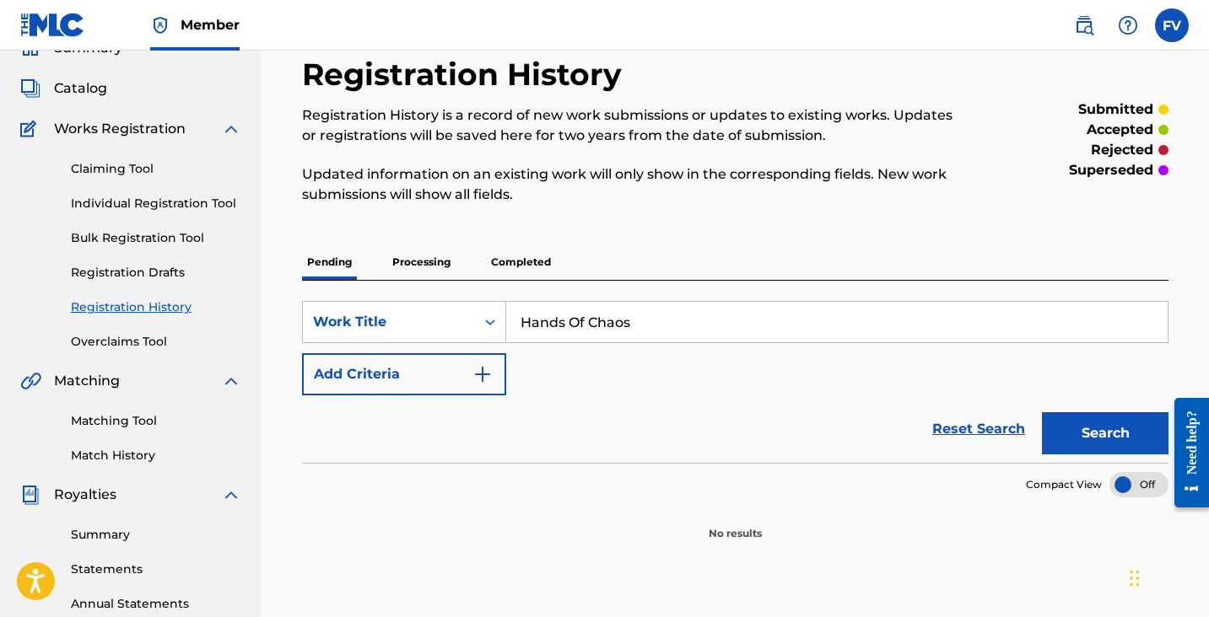
click at [458, 373] on button "Add Criteria" at bounding box center [404, 374] width 204 height 42
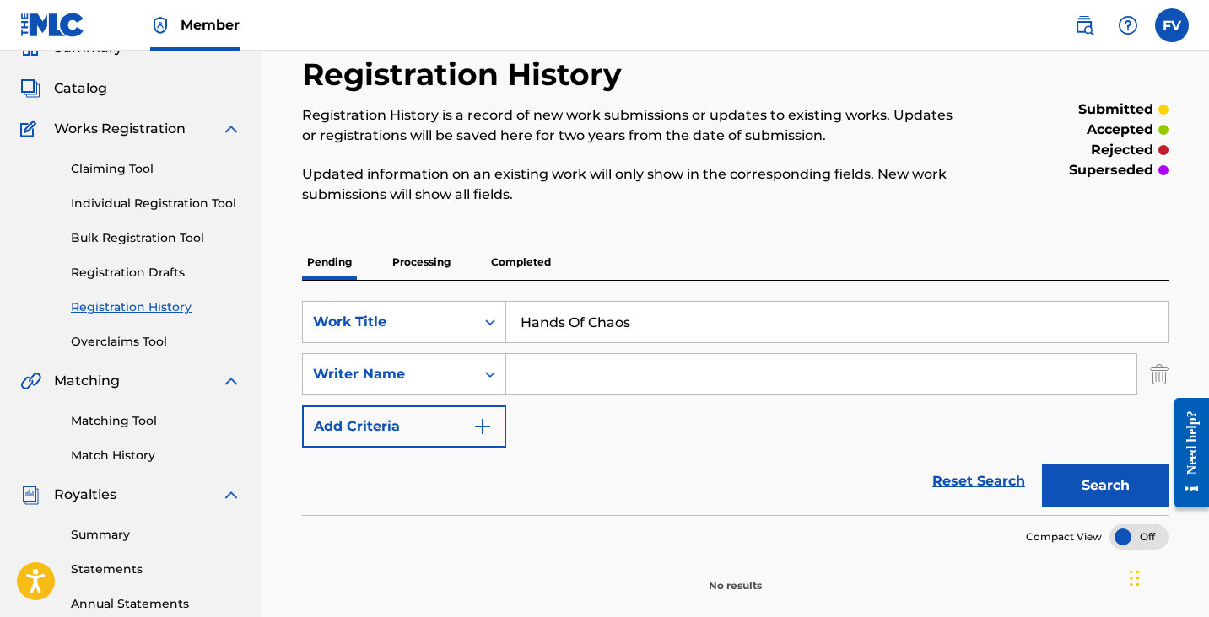
click at [569, 385] on input "Search Form" at bounding box center [821, 374] width 630 height 40
type input "Felipe E Valdivia"
click at [1064, 478] on button "Search" at bounding box center [1105, 486] width 127 height 42
click at [450, 424] on button "Add Criteria" at bounding box center [404, 427] width 204 height 42
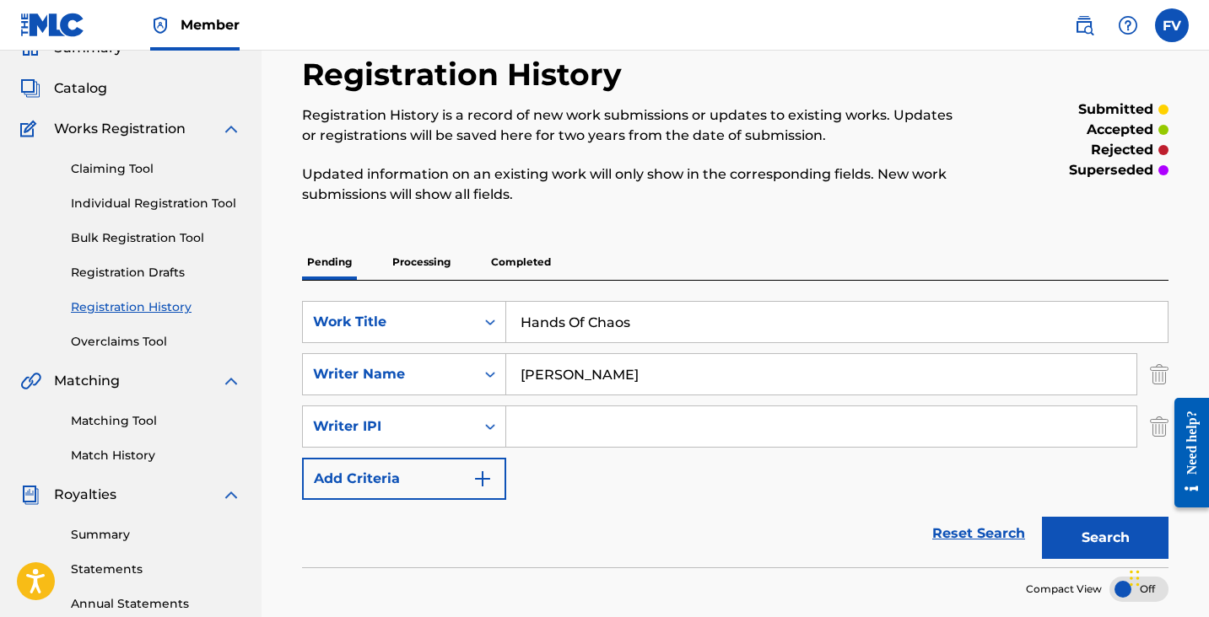
click at [587, 423] on input "Search Form" at bounding box center [821, 427] width 630 height 40
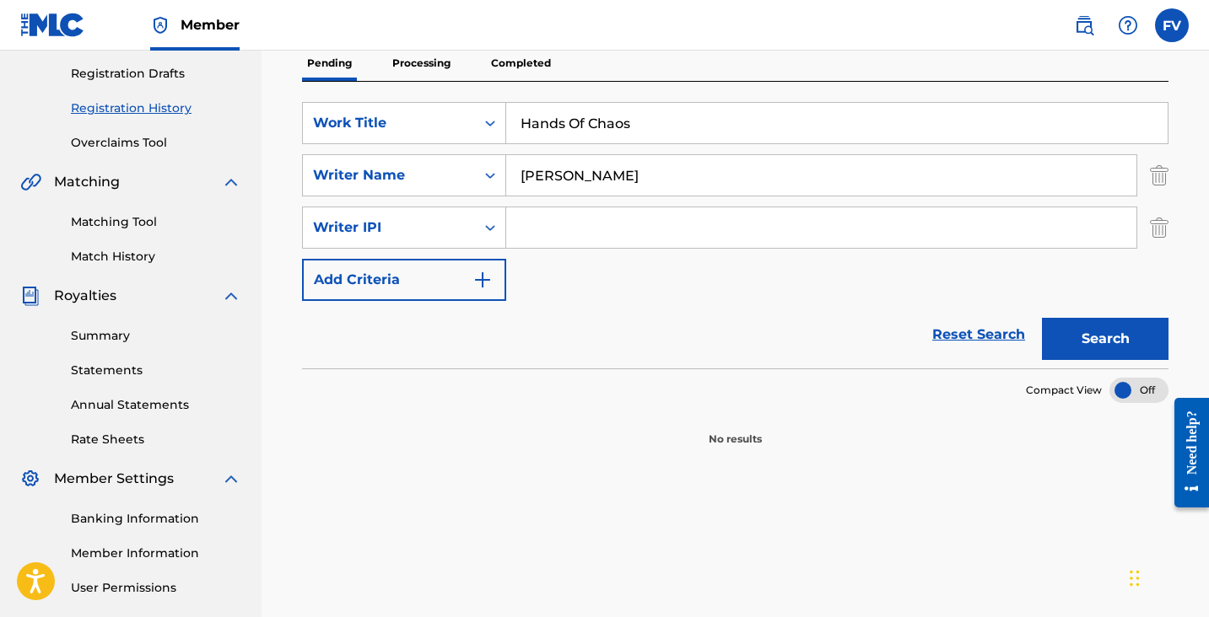
scroll to position [0, 0]
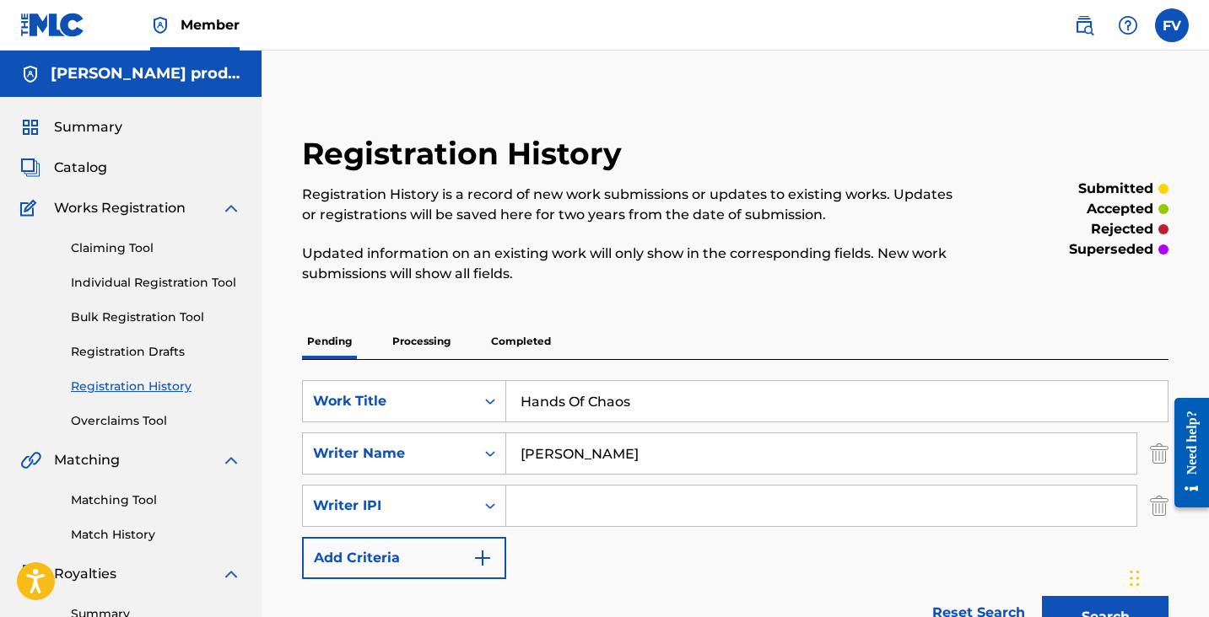
click at [148, 247] on link "Claiming Tool" at bounding box center [156, 249] width 170 height 18
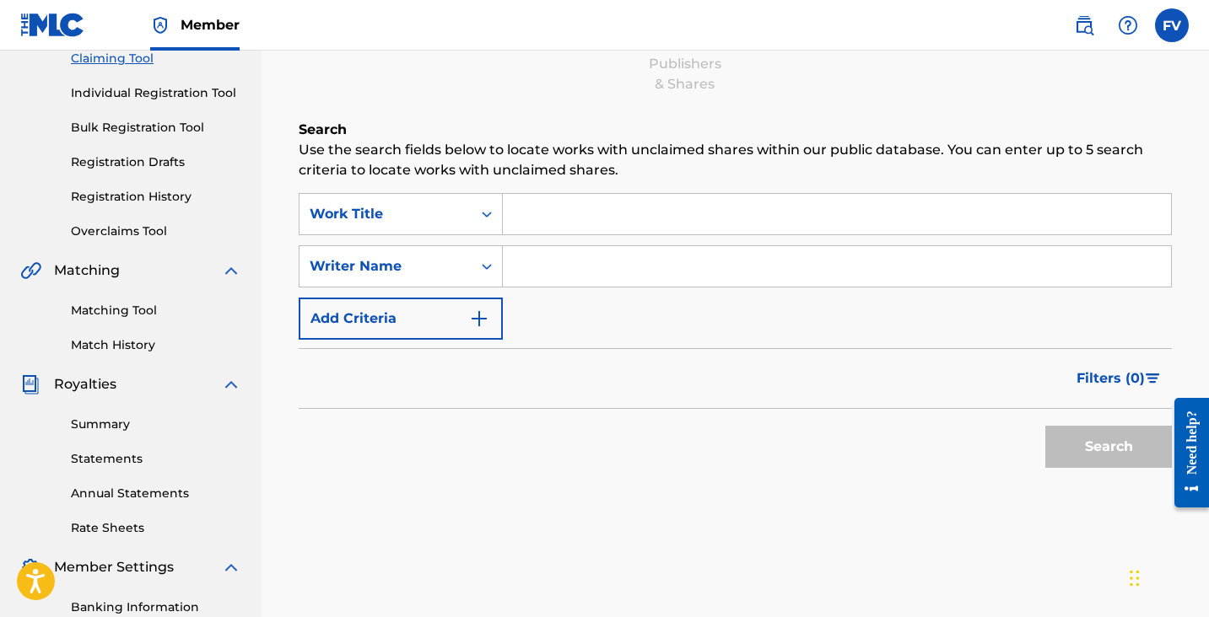
scroll to position [179, 0]
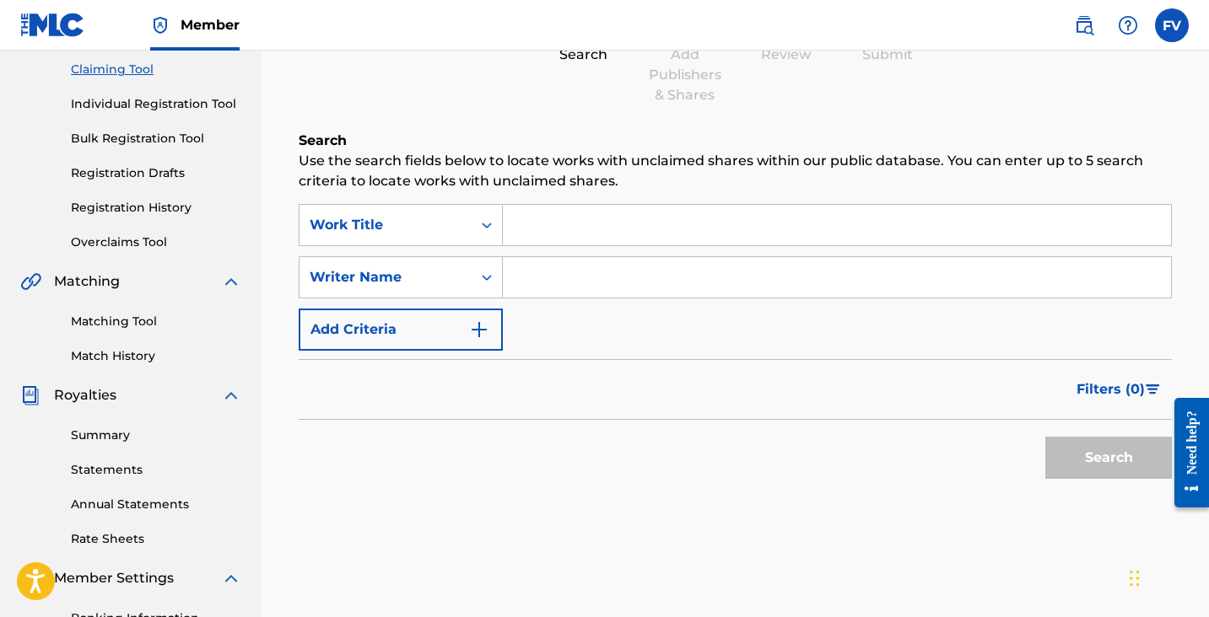
click at [558, 226] on input "Search Form" at bounding box center [837, 225] width 668 height 40
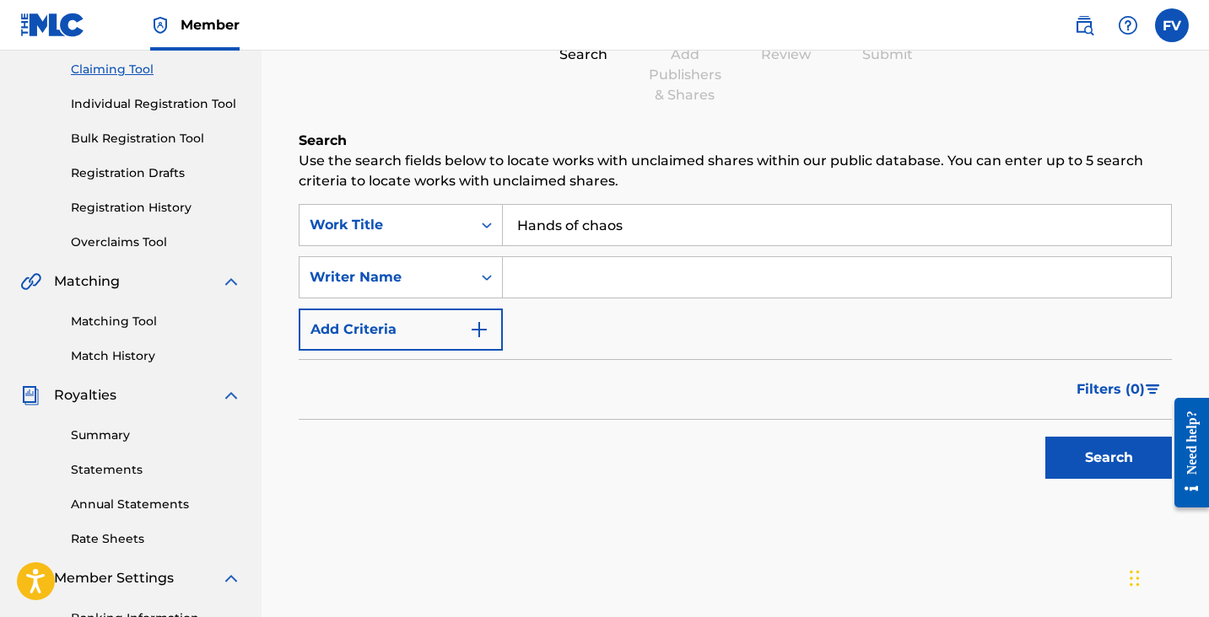
type input "Hands of chaos"
click at [582, 282] on input "Search Form" at bounding box center [837, 277] width 668 height 40
type input "Felipe E Valdivia"
click at [1082, 464] on button "Search" at bounding box center [1108, 458] width 127 height 42
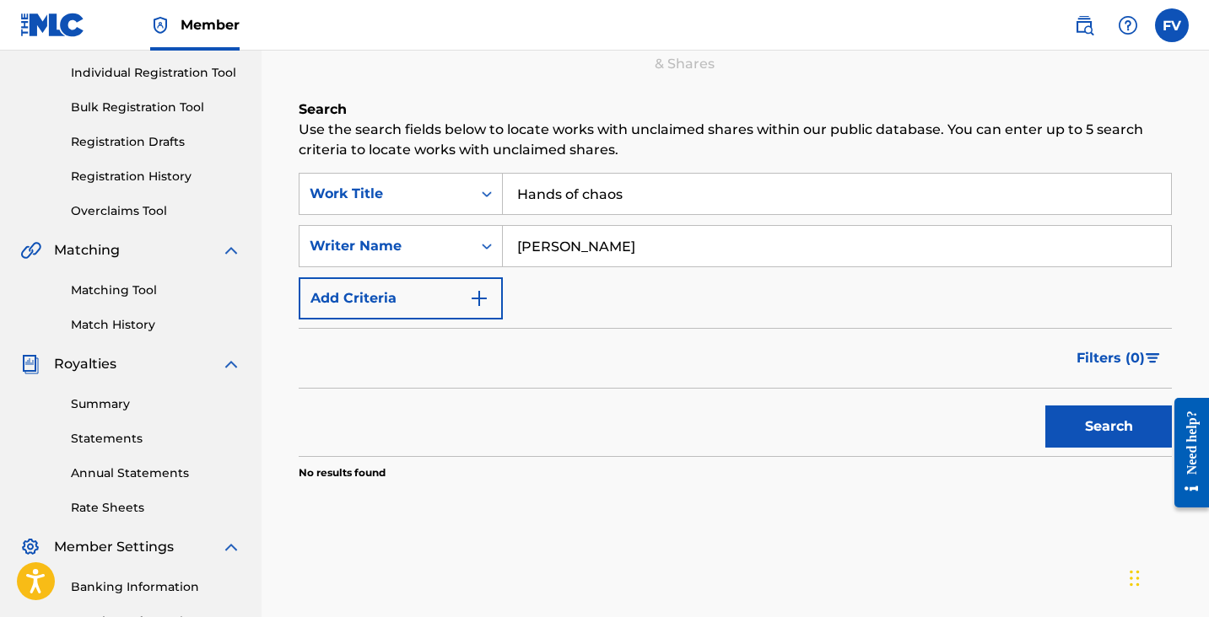
scroll to position [203, 0]
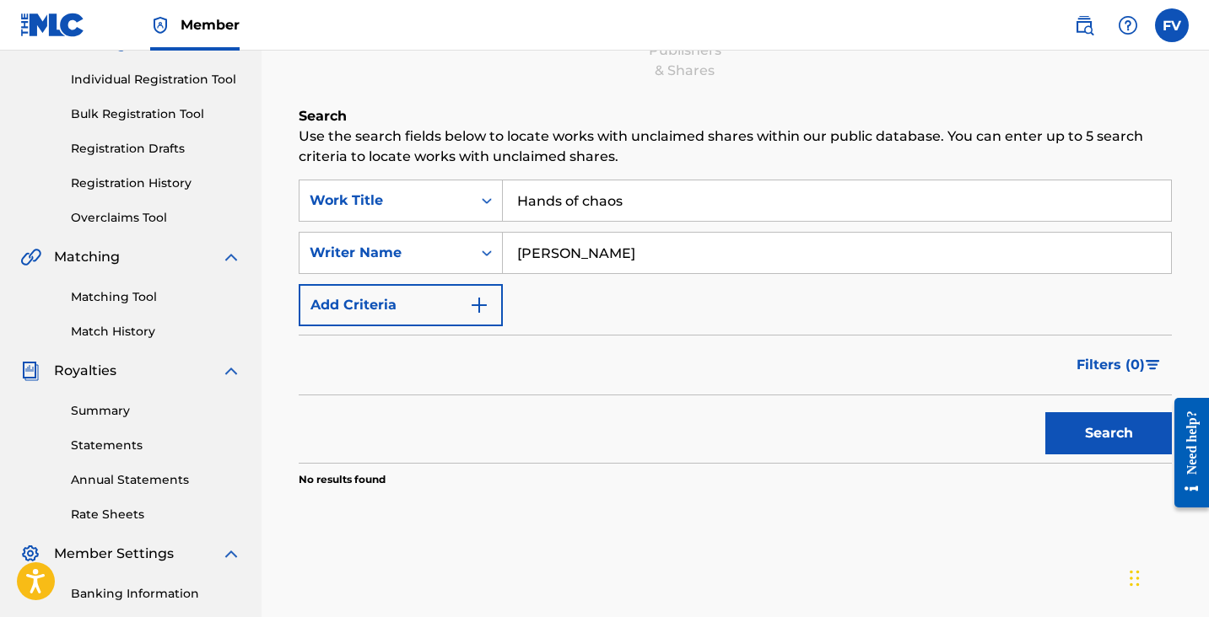
click at [474, 297] on img "Search Form" at bounding box center [479, 305] width 20 height 20
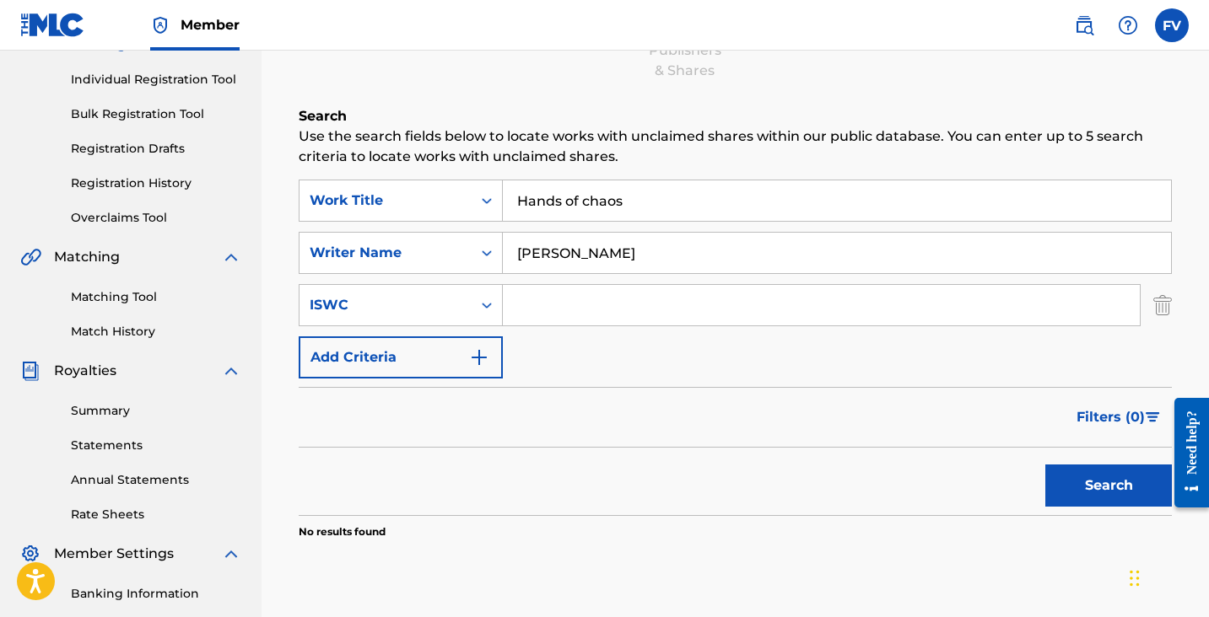
click at [562, 305] on input "Search Form" at bounding box center [821, 305] width 637 height 40
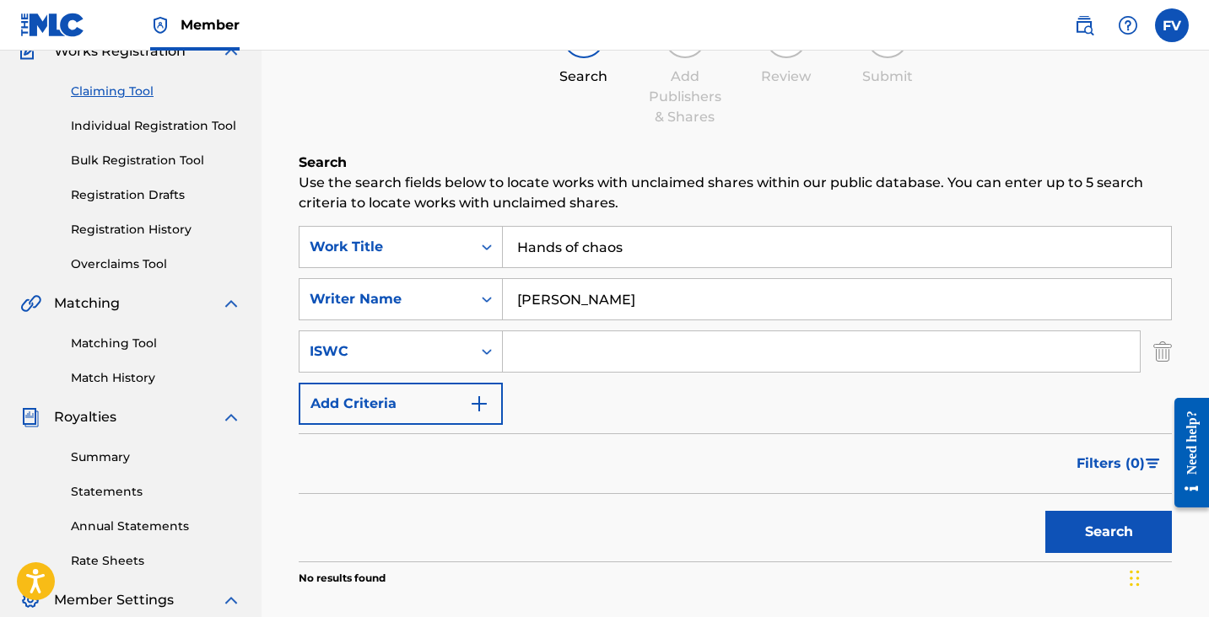
scroll to position [155, 0]
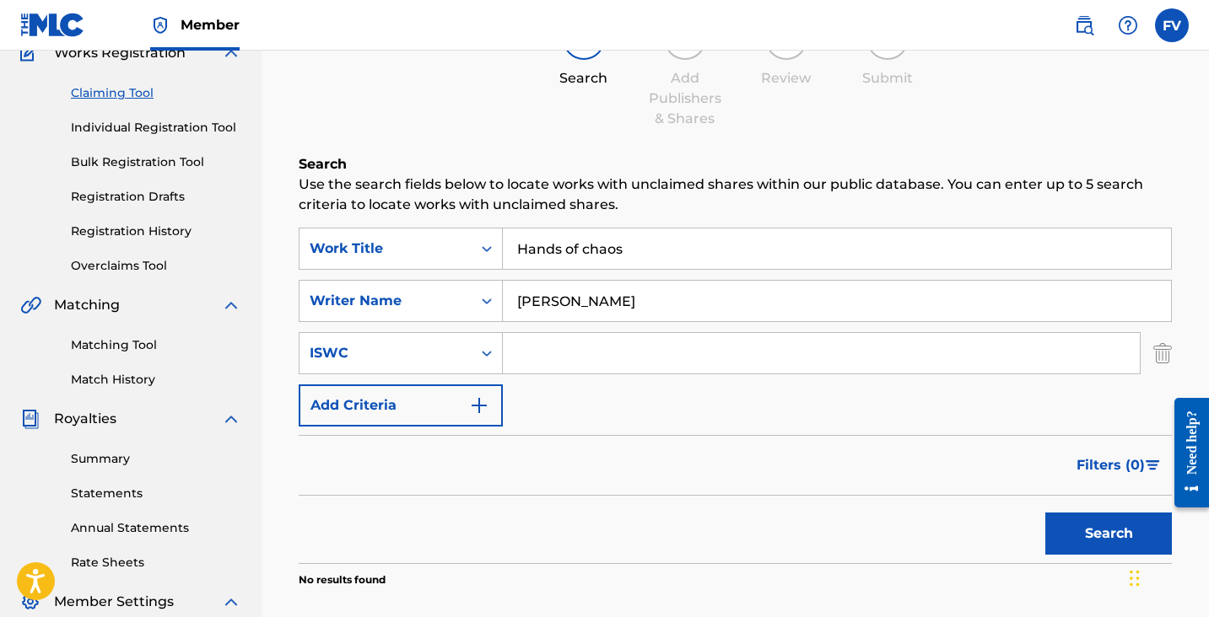
click at [1163, 357] on img "Search Form" at bounding box center [1162, 353] width 19 height 42
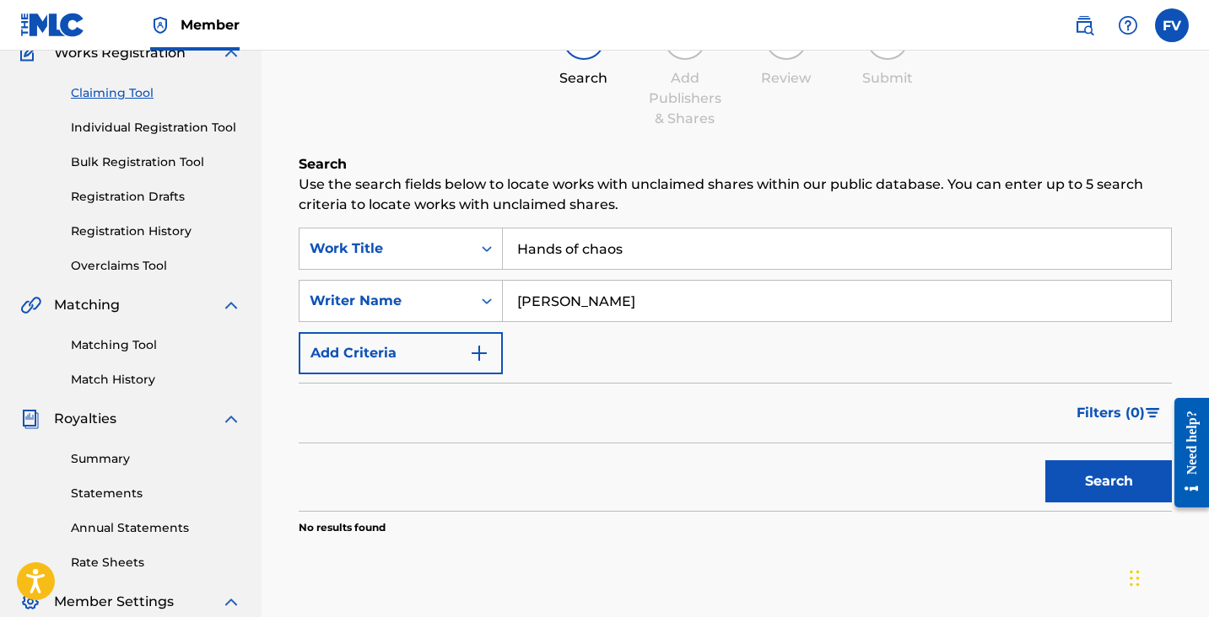
click at [1101, 478] on button "Search" at bounding box center [1108, 482] width 127 height 42
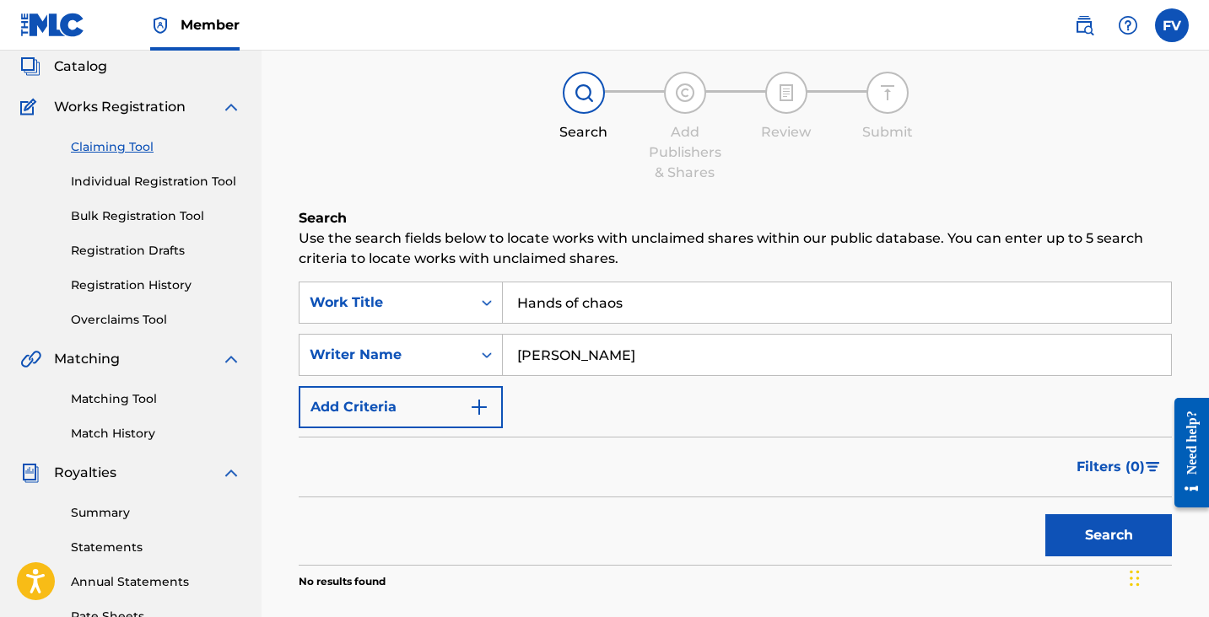
scroll to position [0, 0]
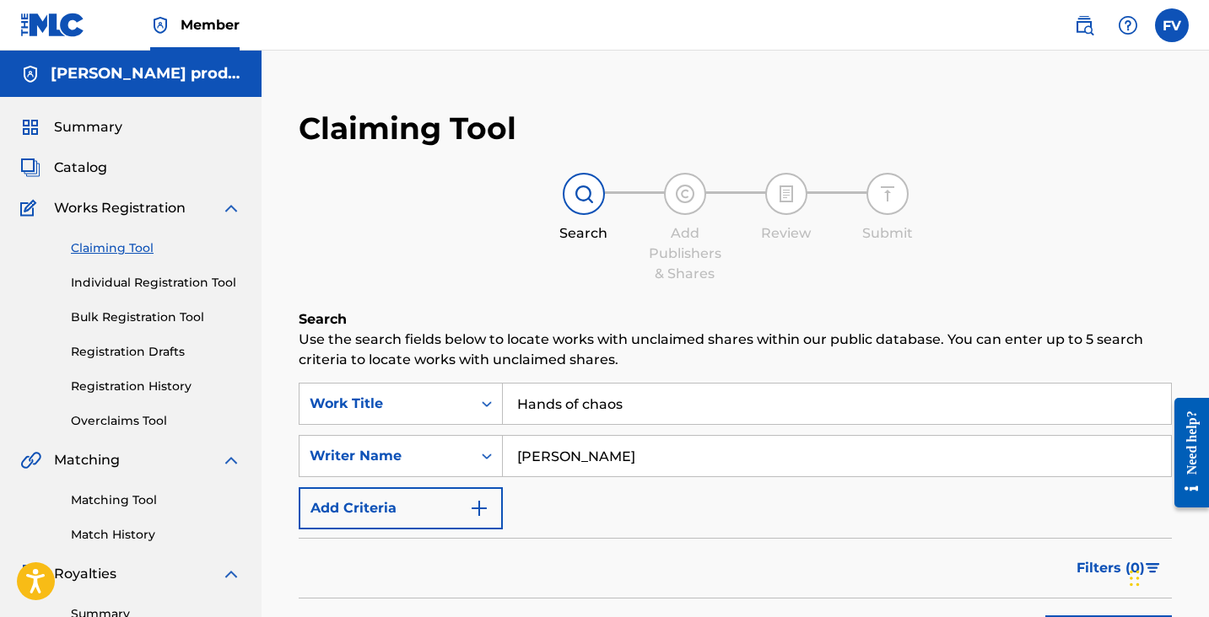
click at [129, 204] on span "Works Registration" at bounding box center [120, 208] width 132 height 20
click at [163, 283] on link "Individual Registration Tool" at bounding box center [156, 283] width 170 height 18
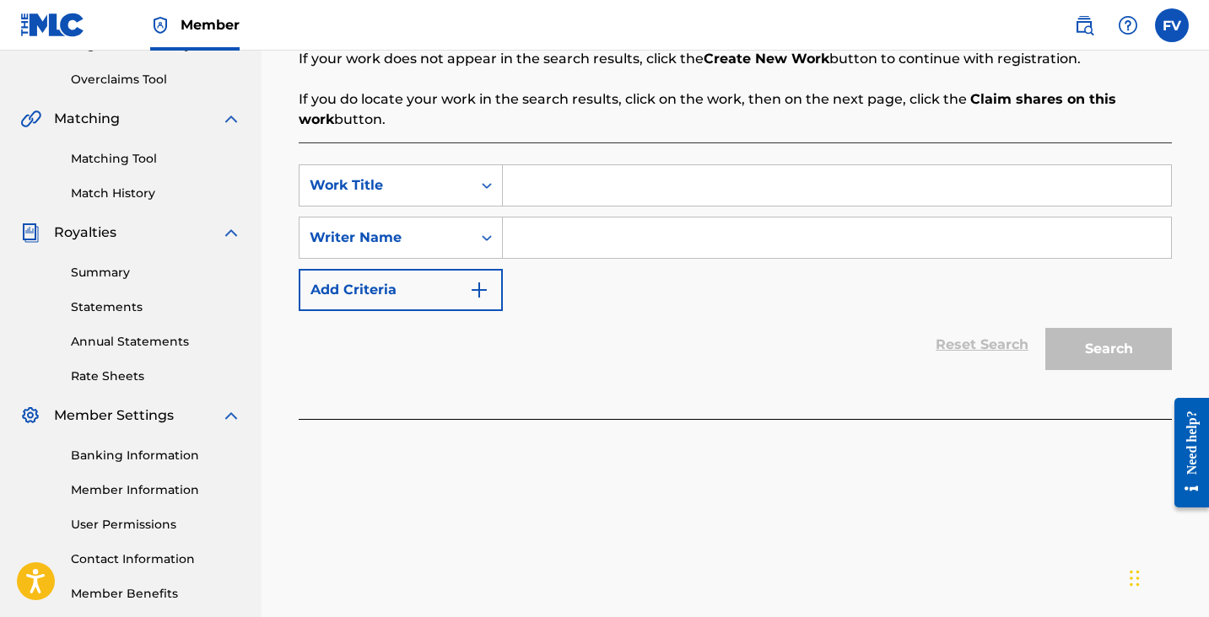
scroll to position [345, 0]
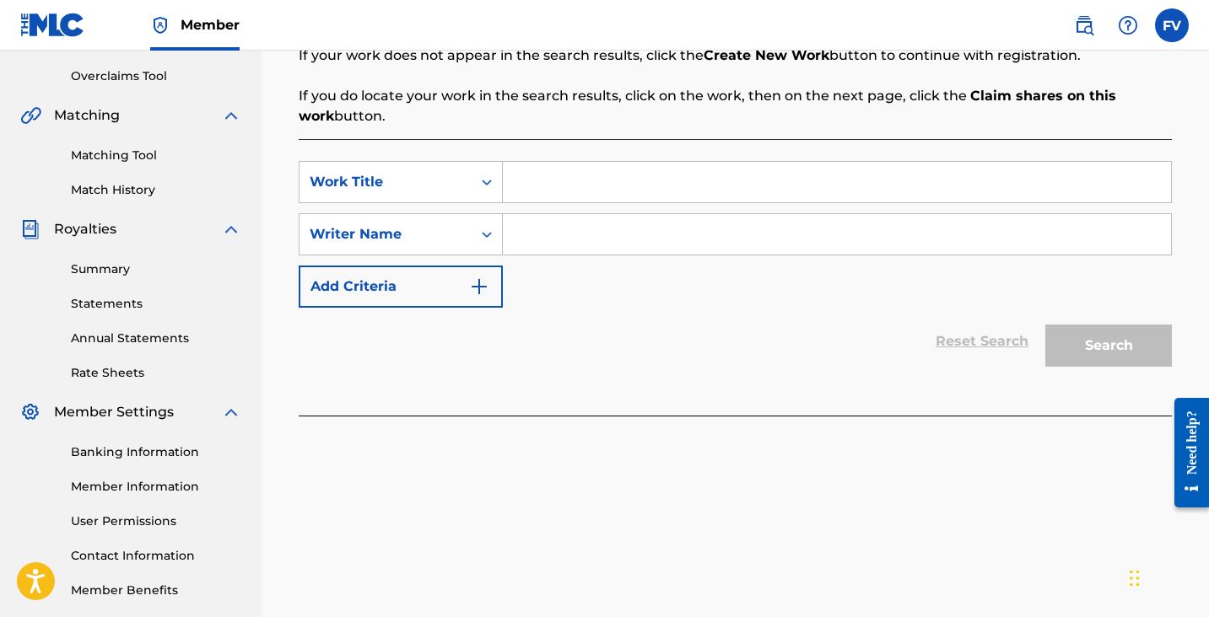
click at [583, 175] on input "Search Form" at bounding box center [837, 182] width 668 height 40
type input "Hands of chaos"
click at [616, 239] on input "Search Form" at bounding box center [837, 234] width 668 height 40
click at [639, 255] on div "Search Form" at bounding box center [837, 234] width 669 height 42
click at [624, 235] on input "Search Form" at bounding box center [837, 234] width 668 height 40
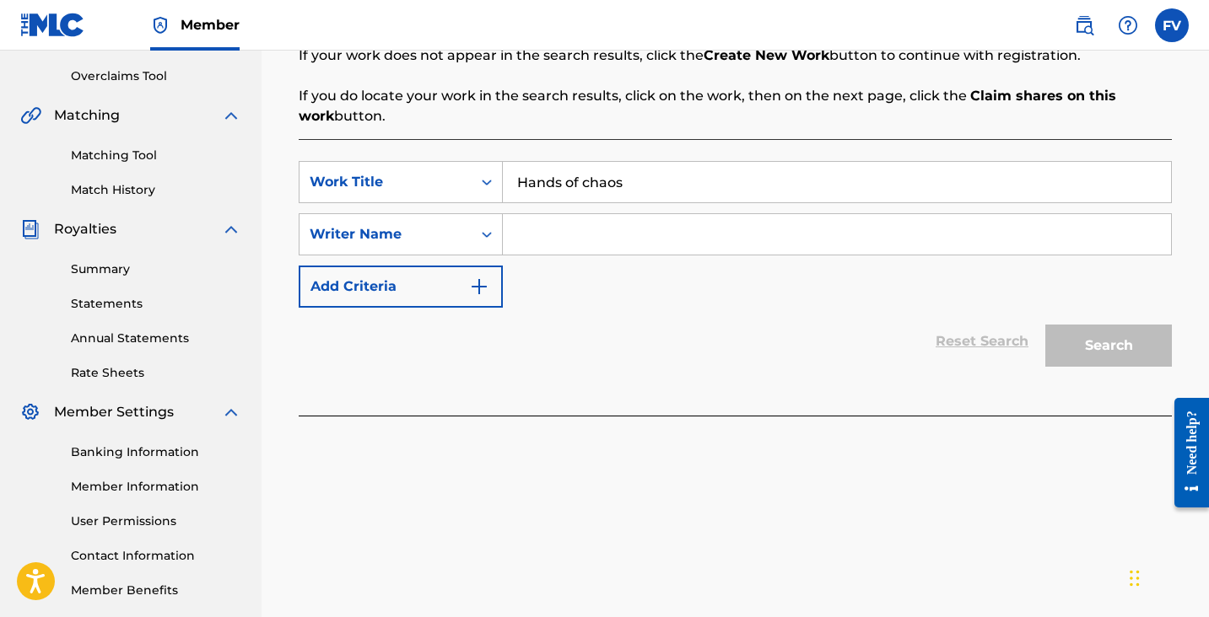
type input "Felipe E Valdivia"
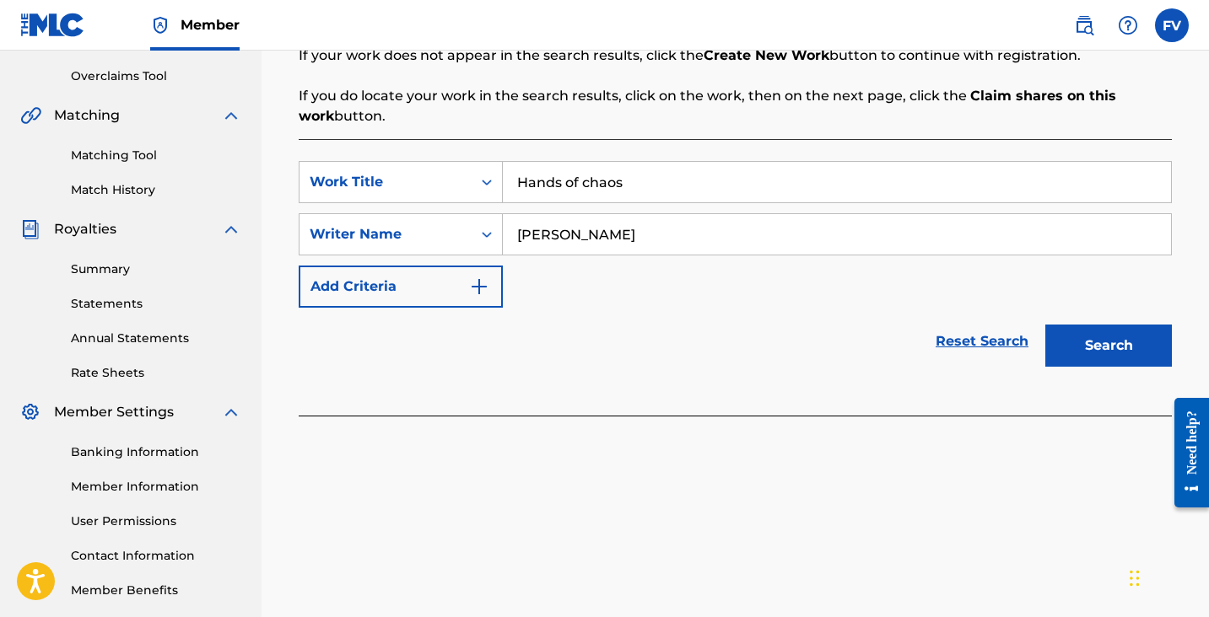
click at [1134, 344] on button "Search" at bounding box center [1108, 346] width 127 height 42
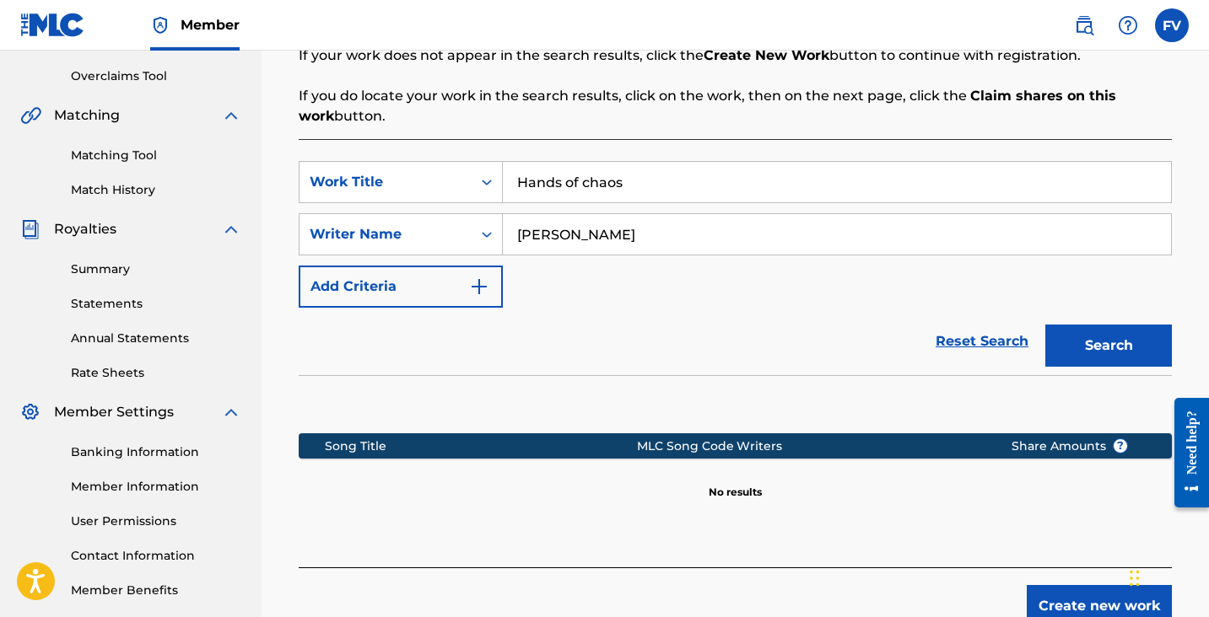
scroll to position [453, 0]
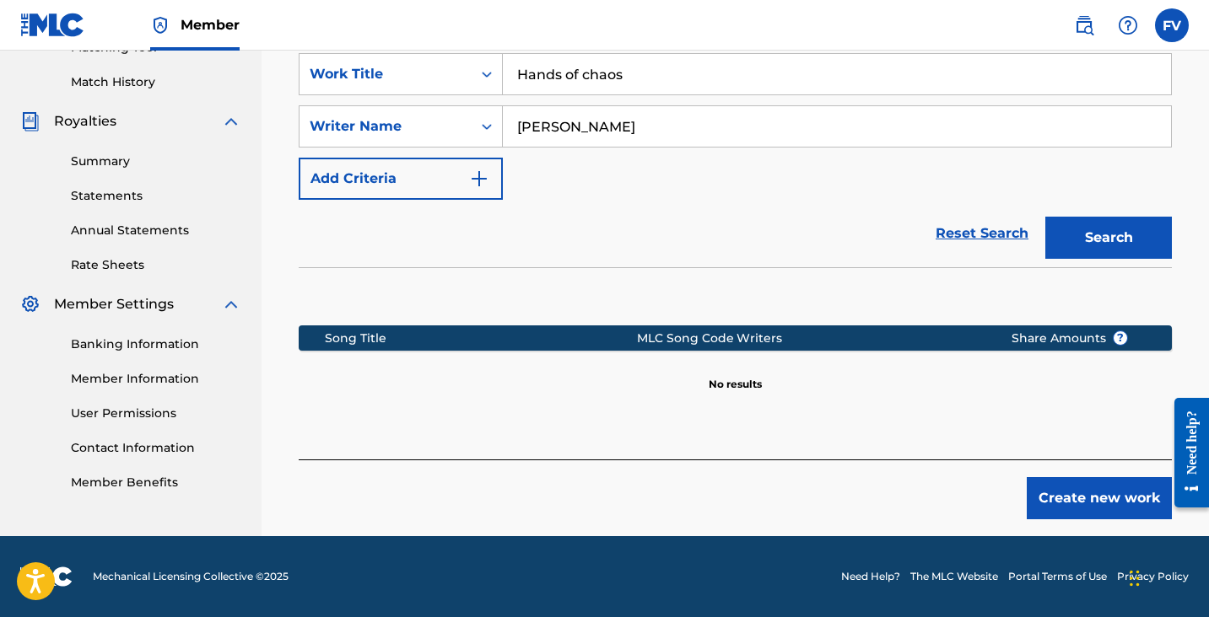
click at [1050, 493] on button "Create new work" at bounding box center [1099, 498] width 145 height 42
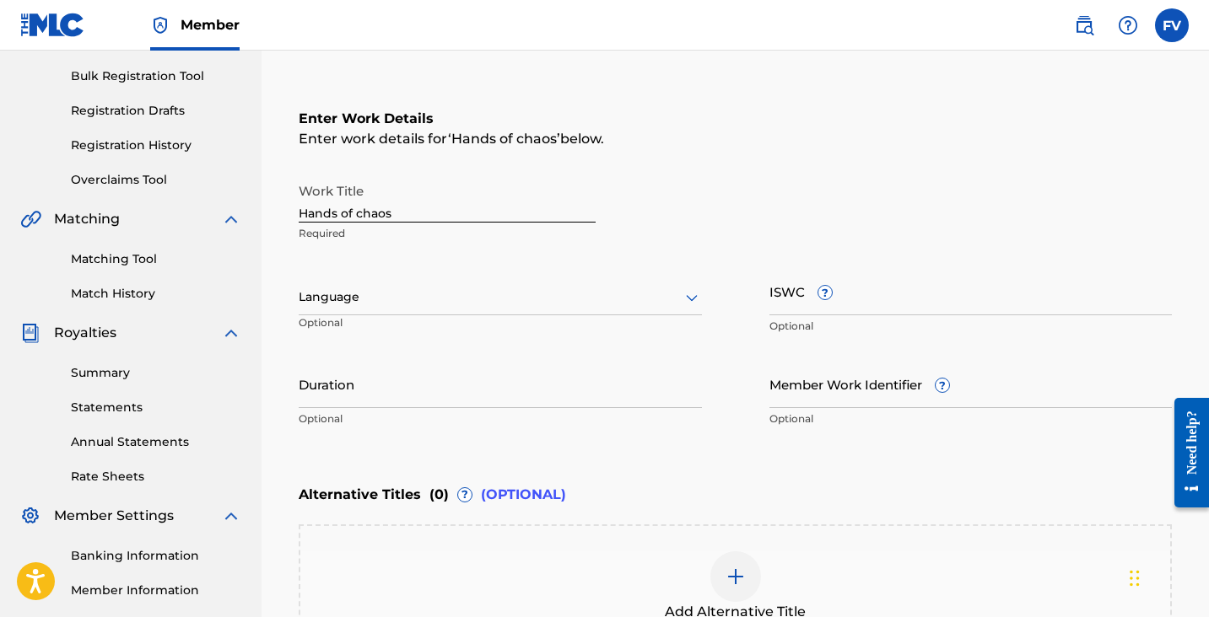
scroll to position [238, 0]
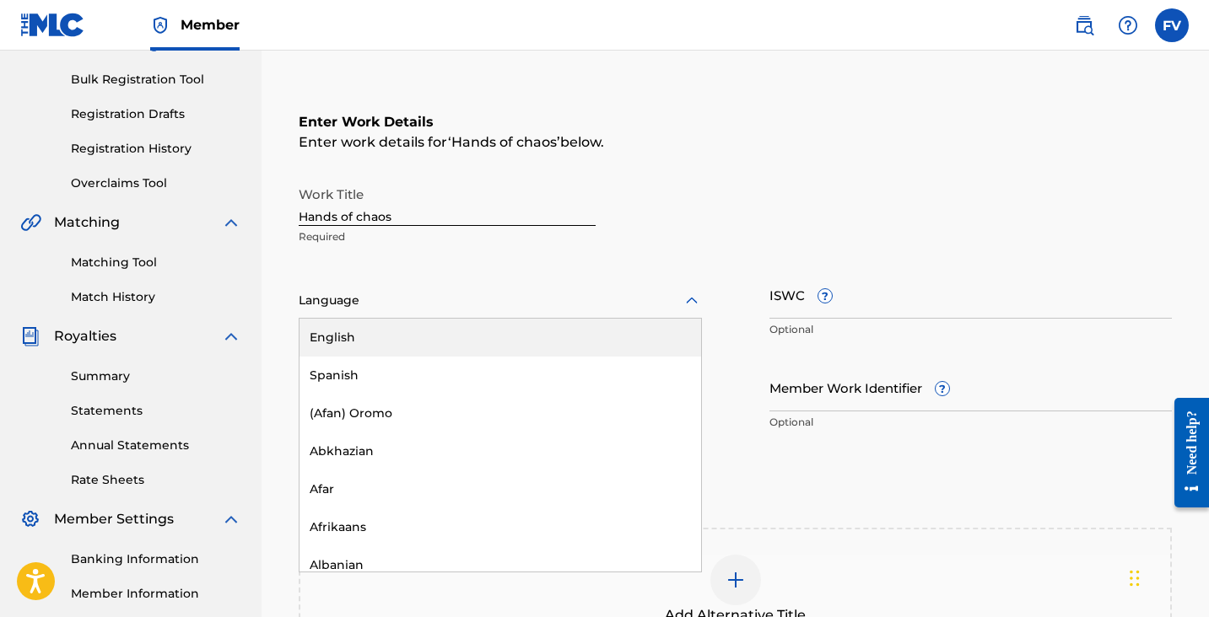
click at [421, 296] on div at bounding box center [500, 300] width 403 height 21
click at [402, 326] on div "English" at bounding box center [500, 338] width 402 height 38
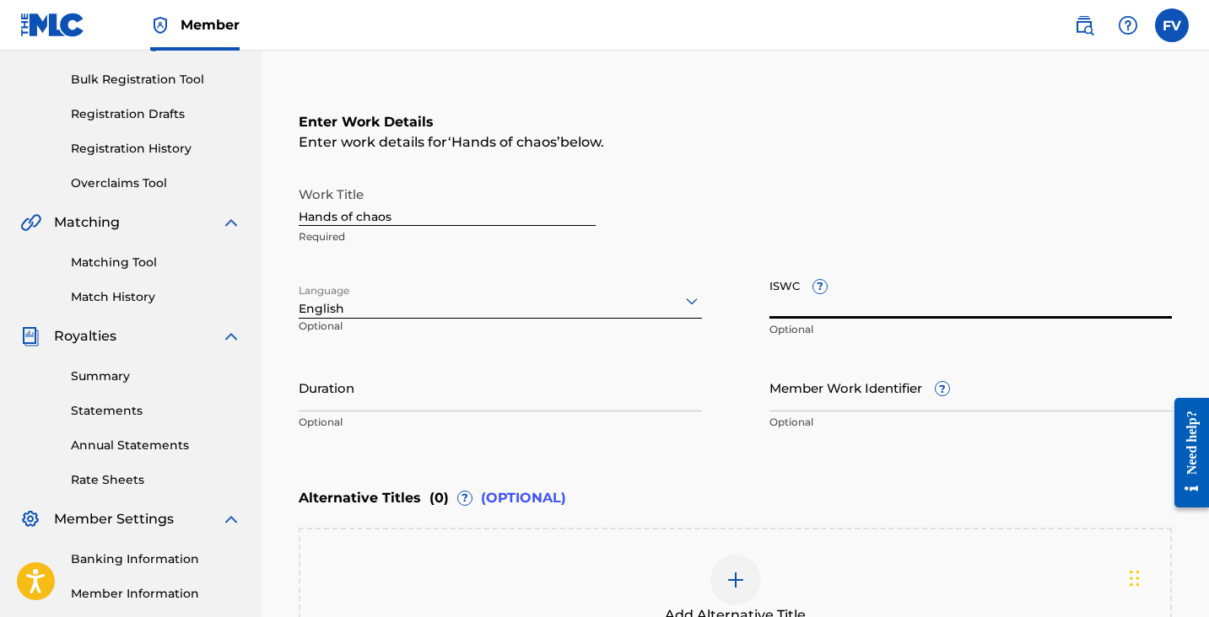
click at [871, 297] on input "ISWC ?" at bounding box center [970, 295] width 403 height 48
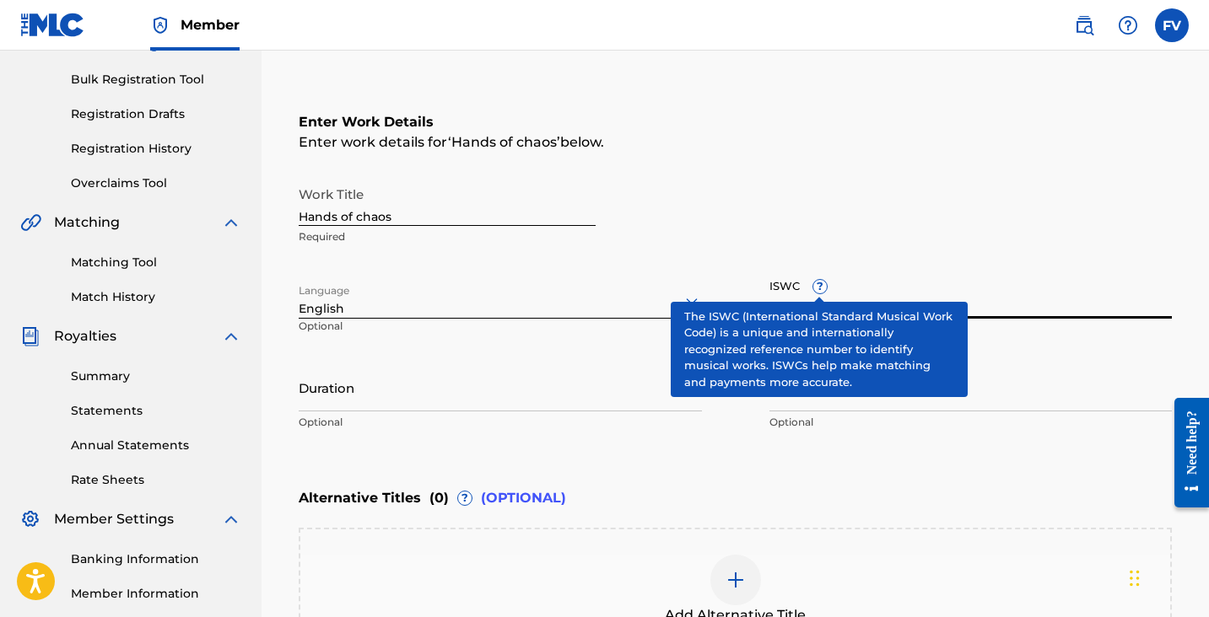
paste input "T3326048179"
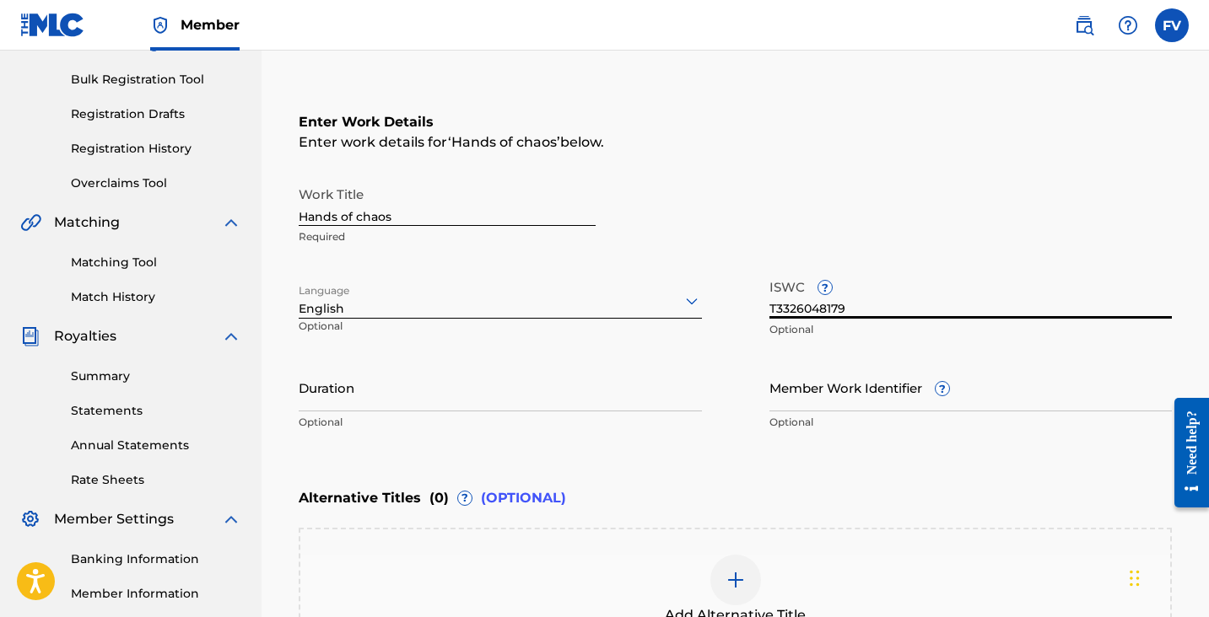
type input "T3326048179"
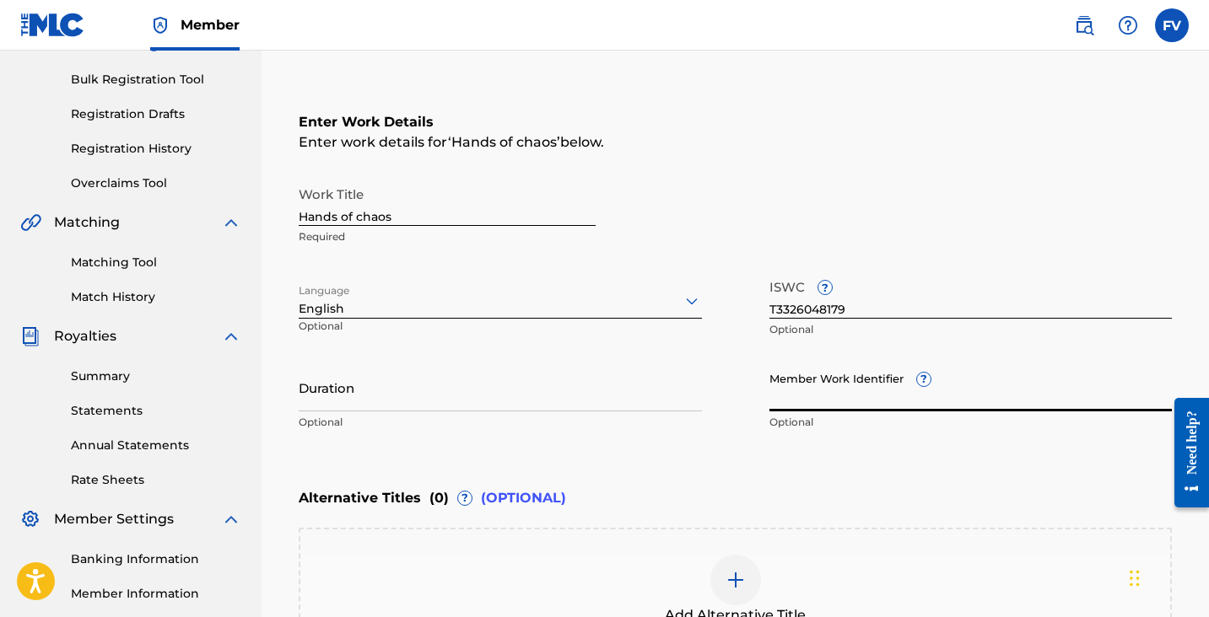
click at [837, 386] on input "Member Work Identifier ?" at bounding box center [970, 388] width 403 height 48
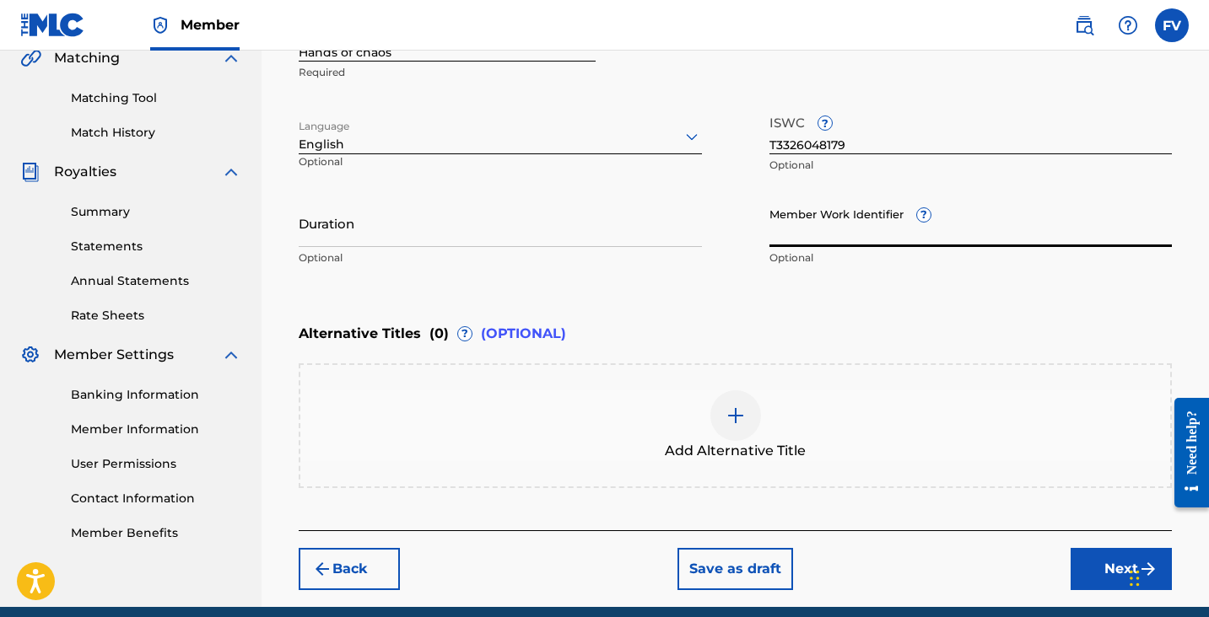
scroll to position [472, 0]
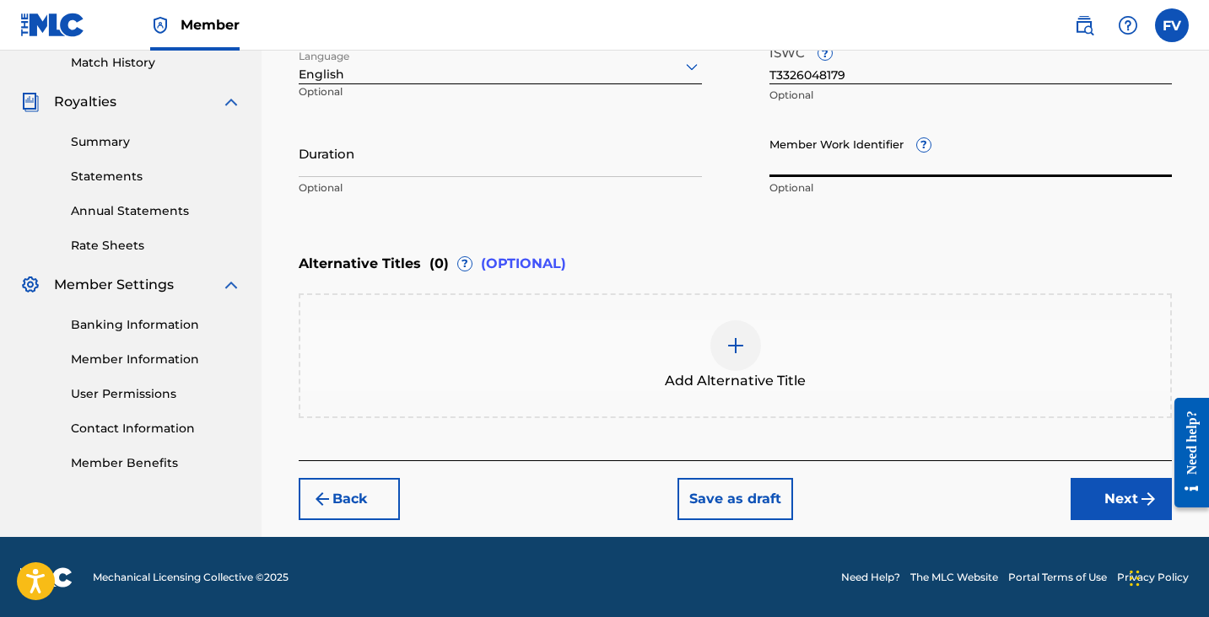
click at [1093, 482] on button "Next" at bounding box center [1120, 499] width 101 height 42
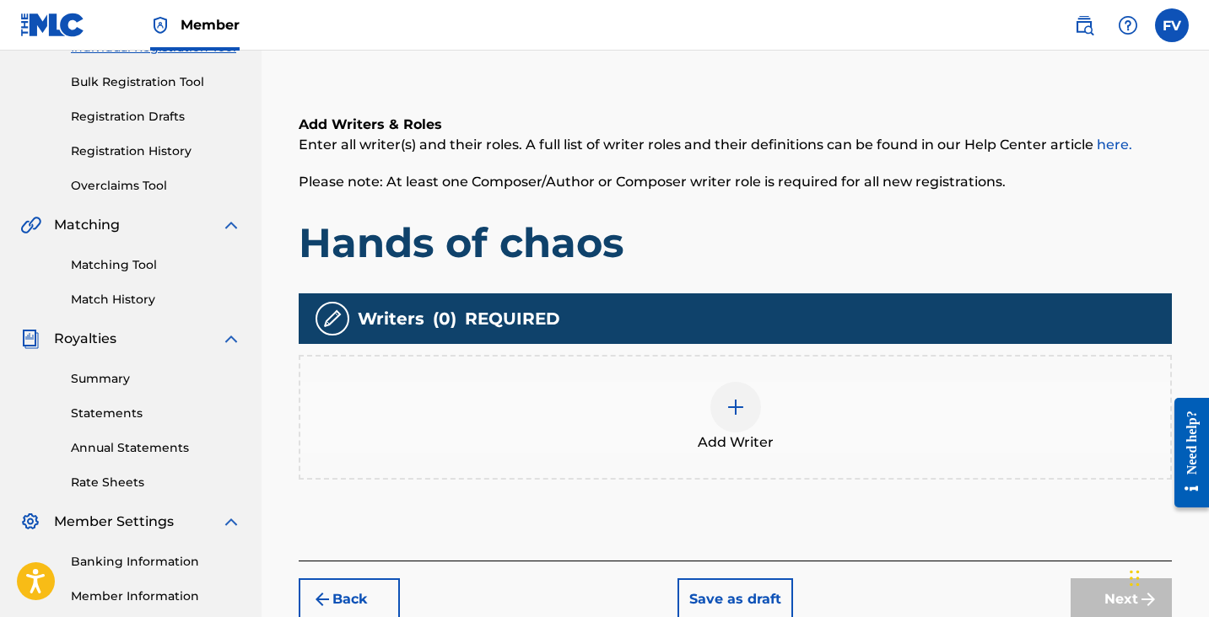
scroll to position [283, 0]
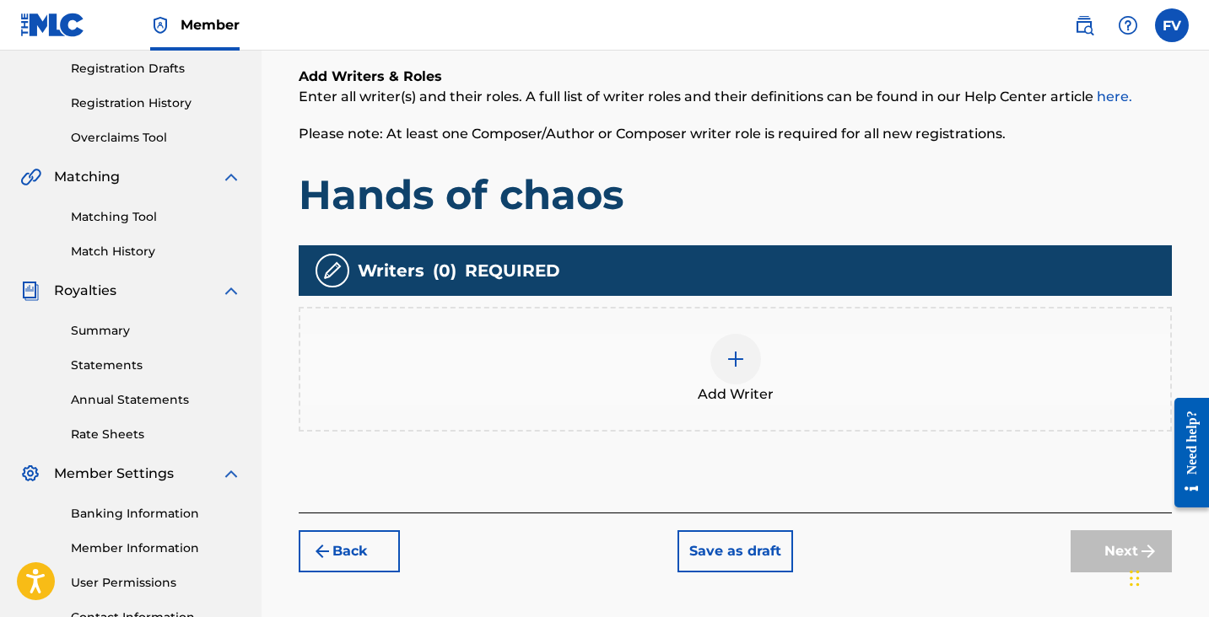
click at [743, 371] on div at bounding box center [735, 359] width 51 height 51
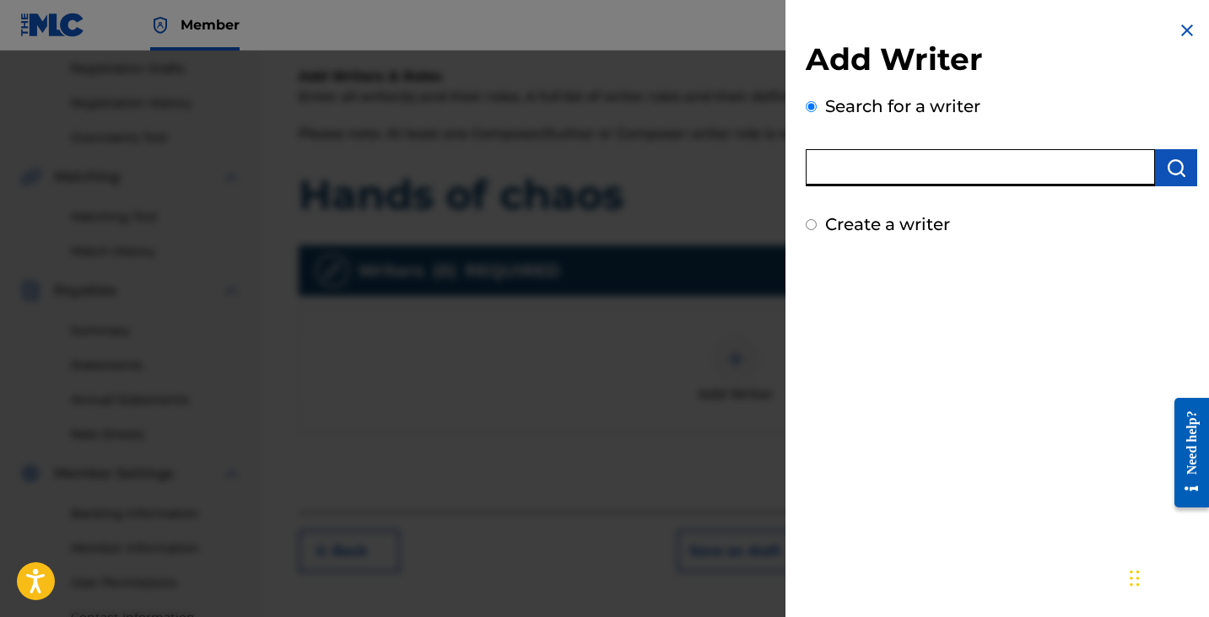
click at [922, 164] on input "text" at bounding box center [980, 167] width 349 height 37
type input "[PERSON_NAME]"
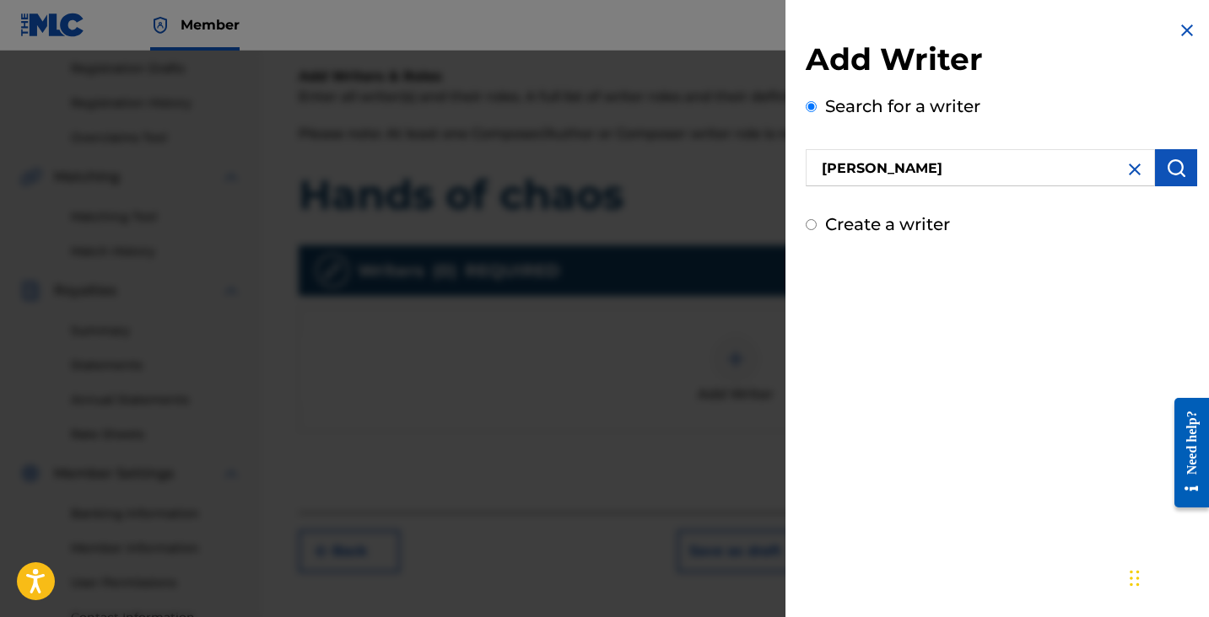
click at [1158, 164] on button "submit" at bounding box center [1176, 167] width 42 height 37
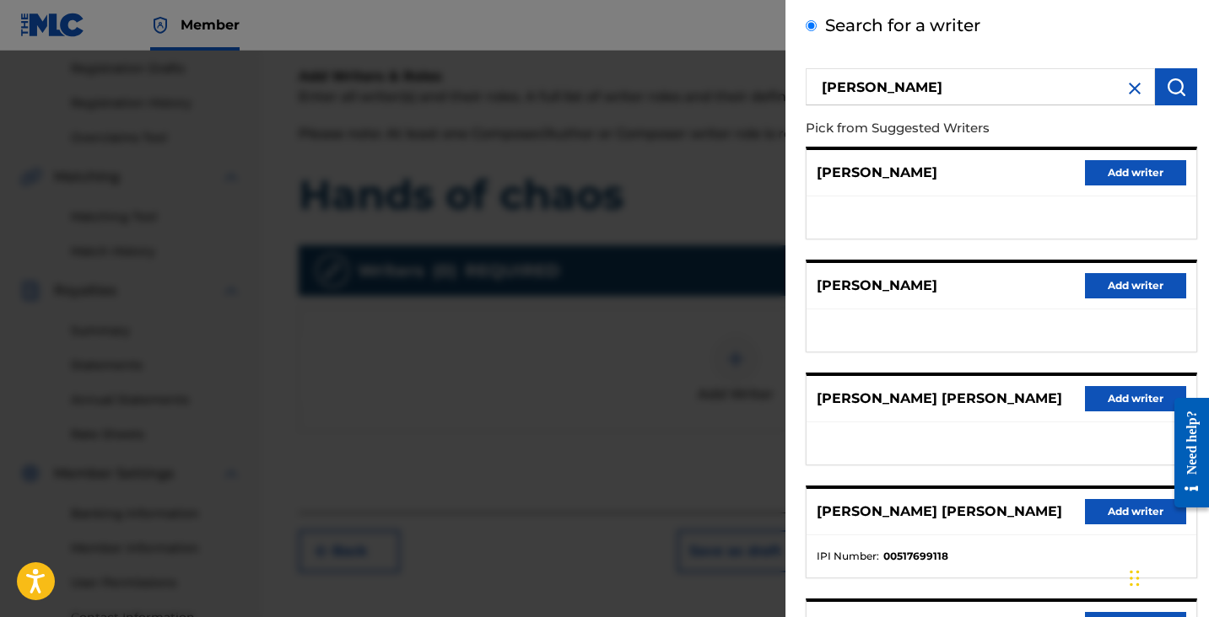
scroll to position [0, 0]
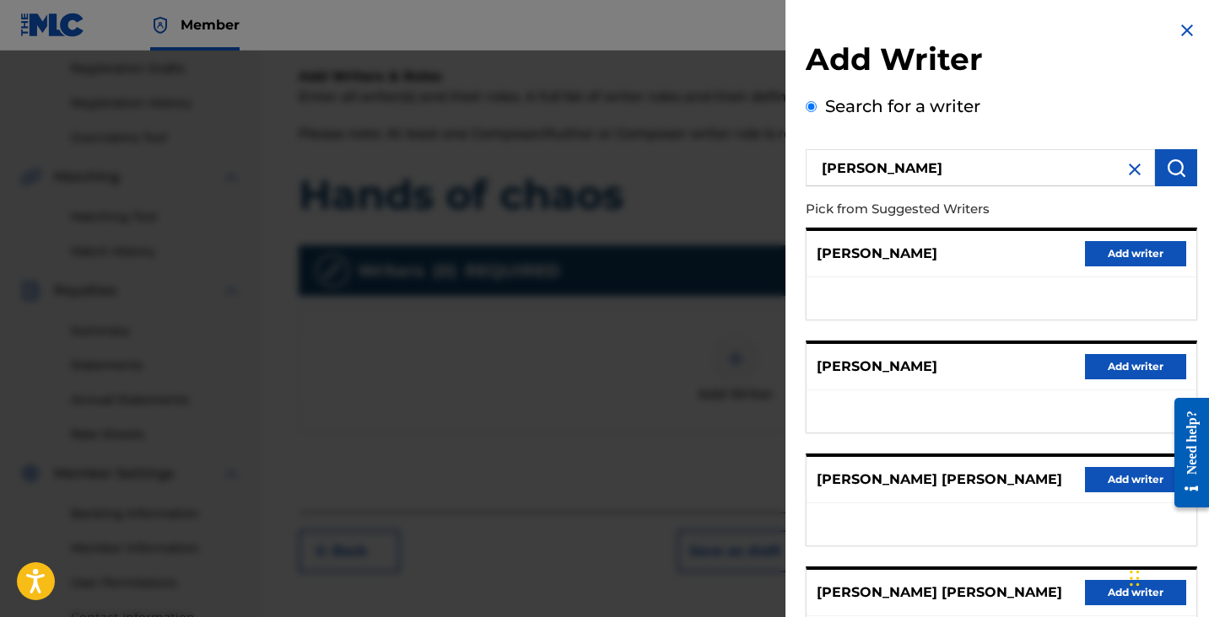
click at [820, 116] on div "Search for a writer Felipe Valdivia Pick from Suggested Writers DOMINGO VALDIVI…" at bounding box center [1001, 464] width 391 height 740
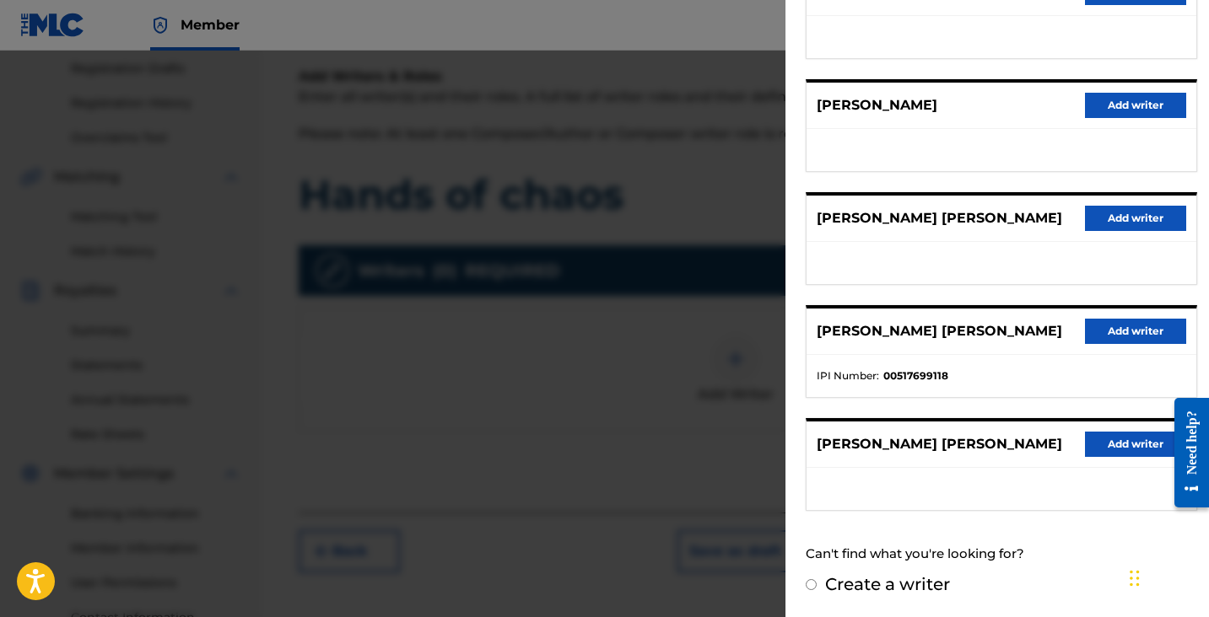
click at [834, 594] on label "Create a writer" at bounding box center [887, 584] width 125 height 20
radio input "true"
click at [817, 590] on input "Create a writer" at bounding box center [811, 585] width 11 height 11
radio input "false"
radio input "true"
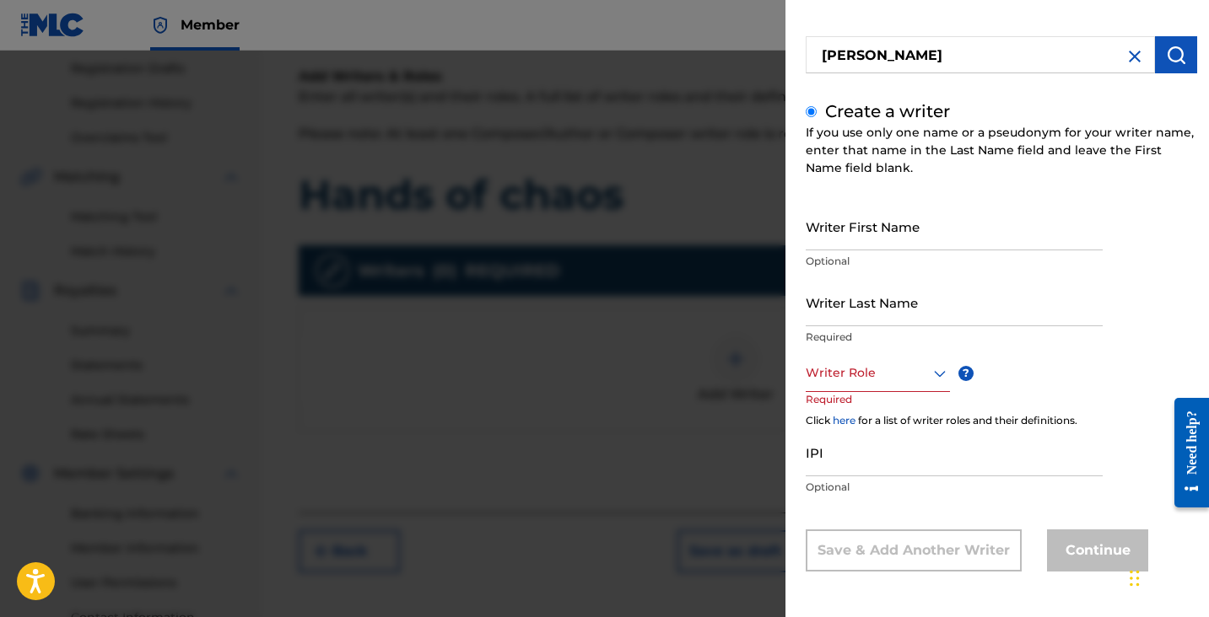
scroll to position [60, 0]
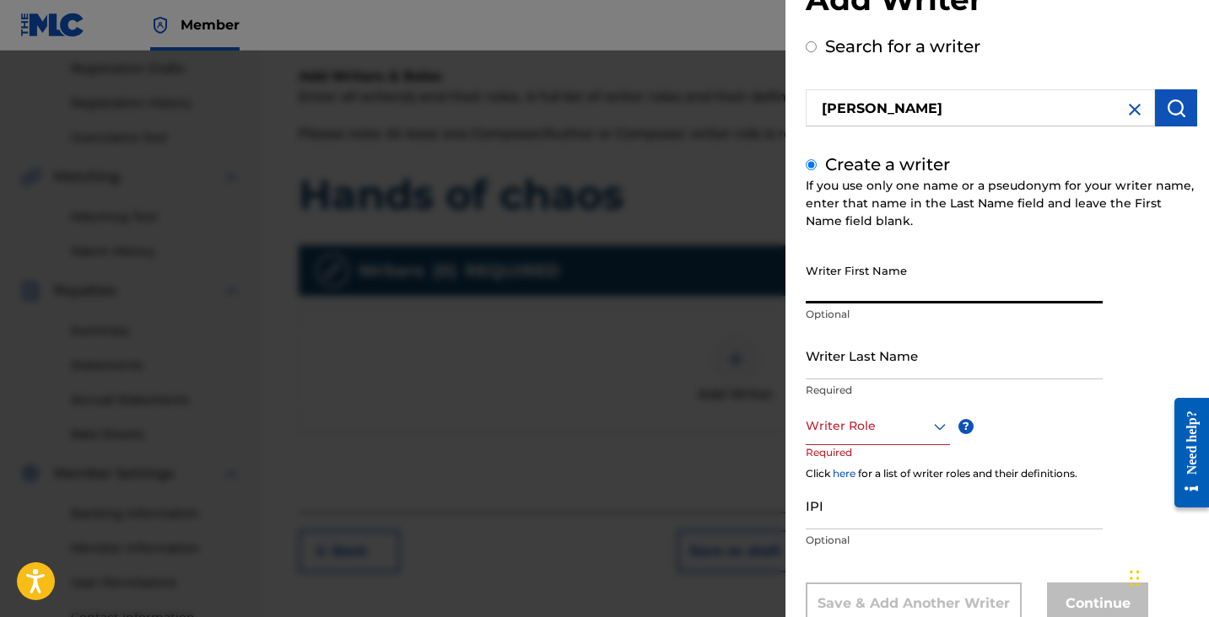
click at [880, 283] on input "Writer First Name" at bounding box center [954, 280] width 297 height 48
type input "[PERSON_NAME]"
click at [889, 437] on div "Writer Role" at bounding box center [878, 426] width 144 height 38
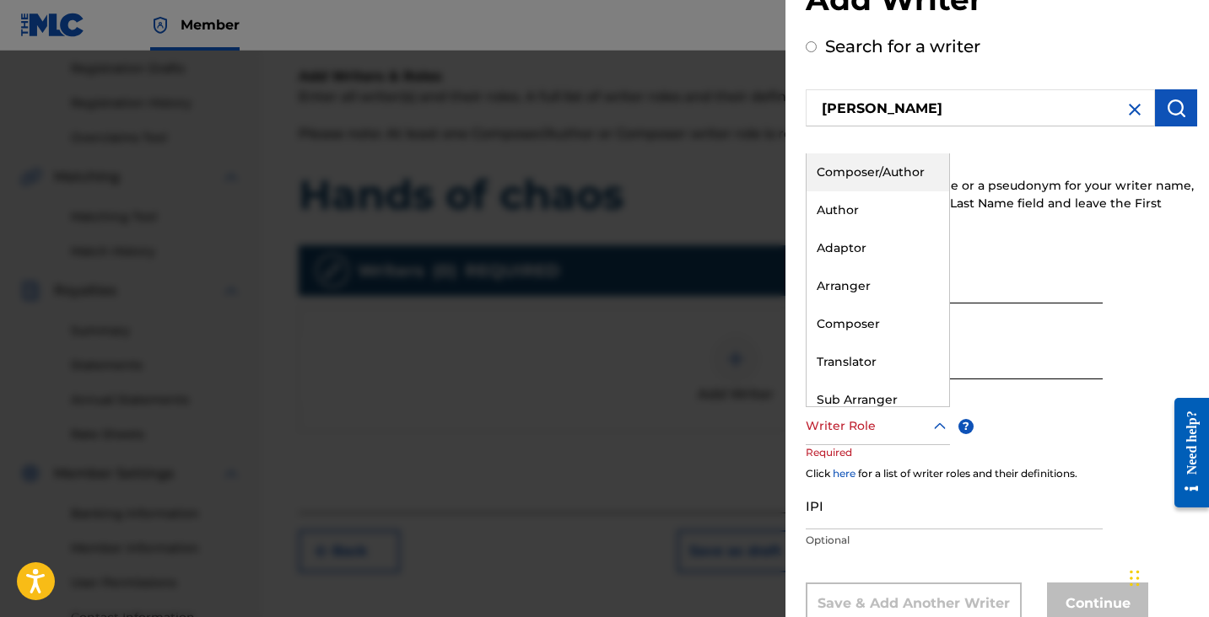
click at [867, 163] on div "Composer/Author" at bounding box center [877, 173] width 143 height 38
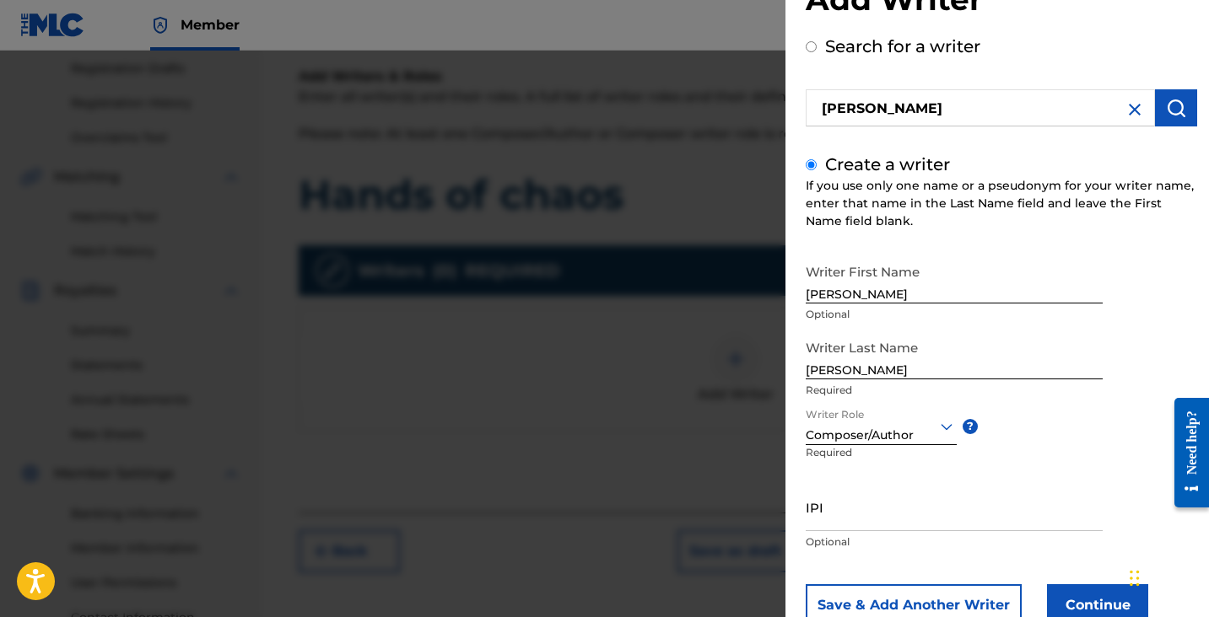
scroll to position [115, 0]
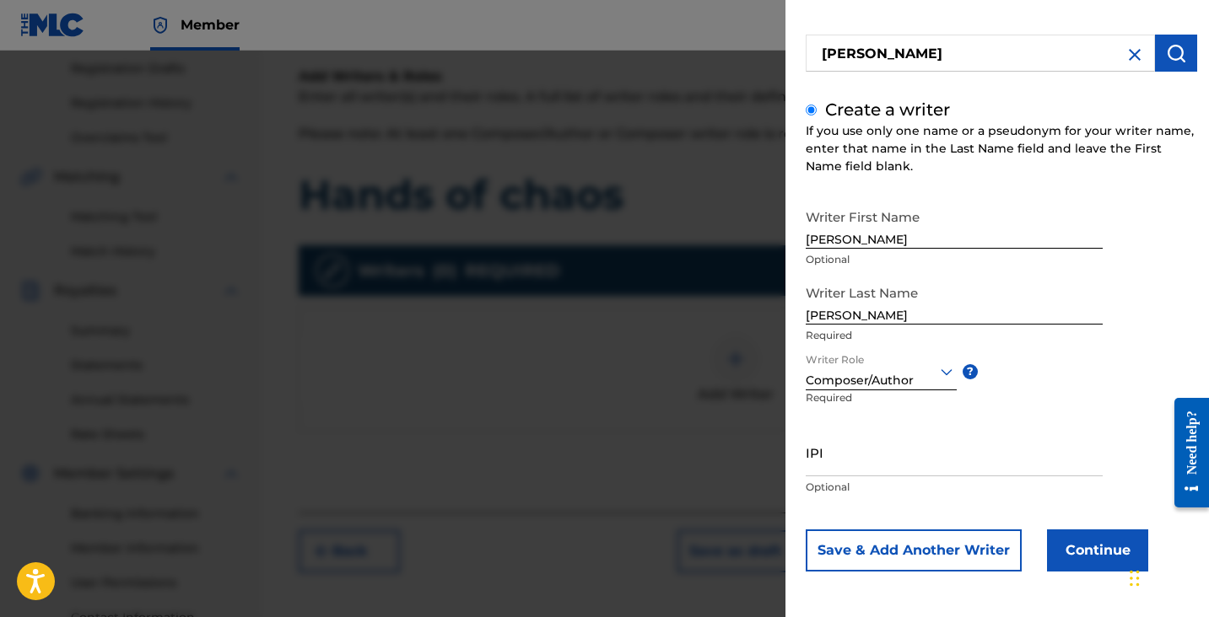
click at [865, 467] on input "IPI" at bounding box center [954, 453] width 297 height 48
paste input "1183286247"
type input "1183286247"
click at [1091, 545] on button "Continue" at bounding box center [1097, 551] width 101 height 42
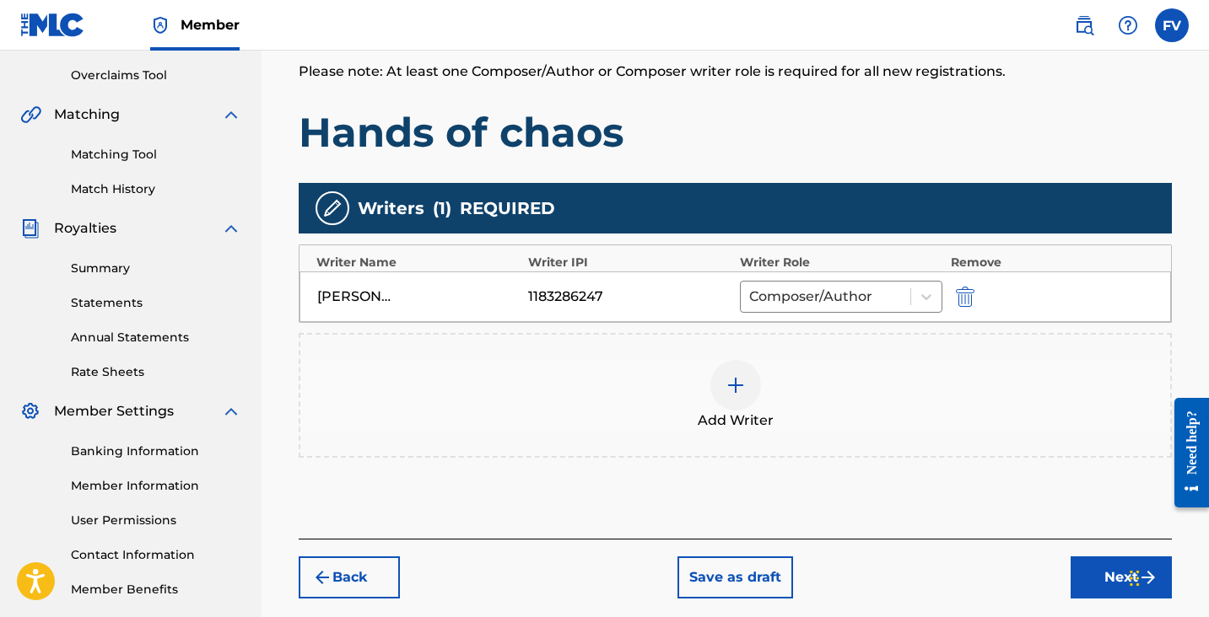
scroll to position [348, 0]
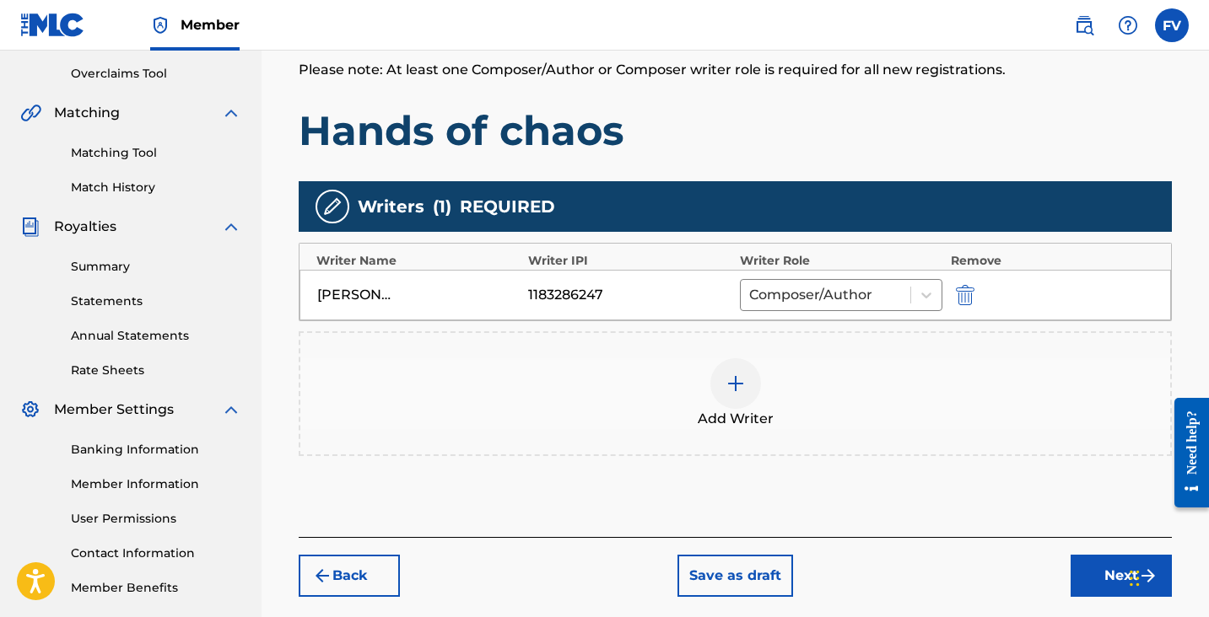
click at [1102, 575] on button "Next" at bounding box center [1120, 576] width 101 height 42
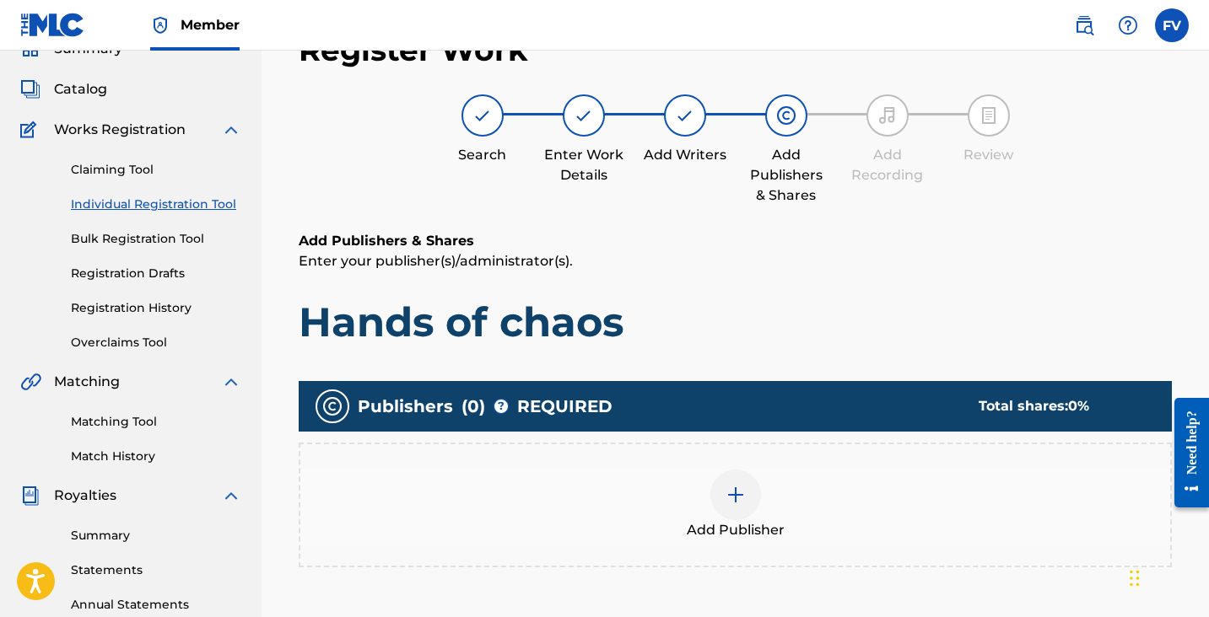
scroll to position [76, 0]
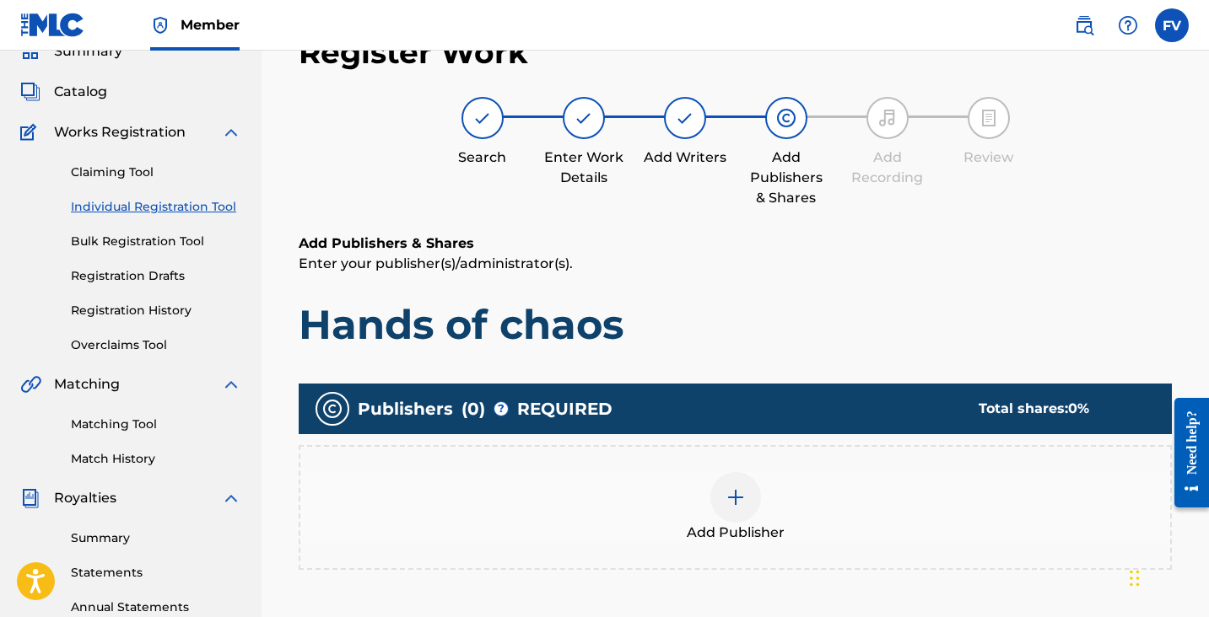
click at [731, 483] on div at bounding box center [735, 497] width 51 height 51
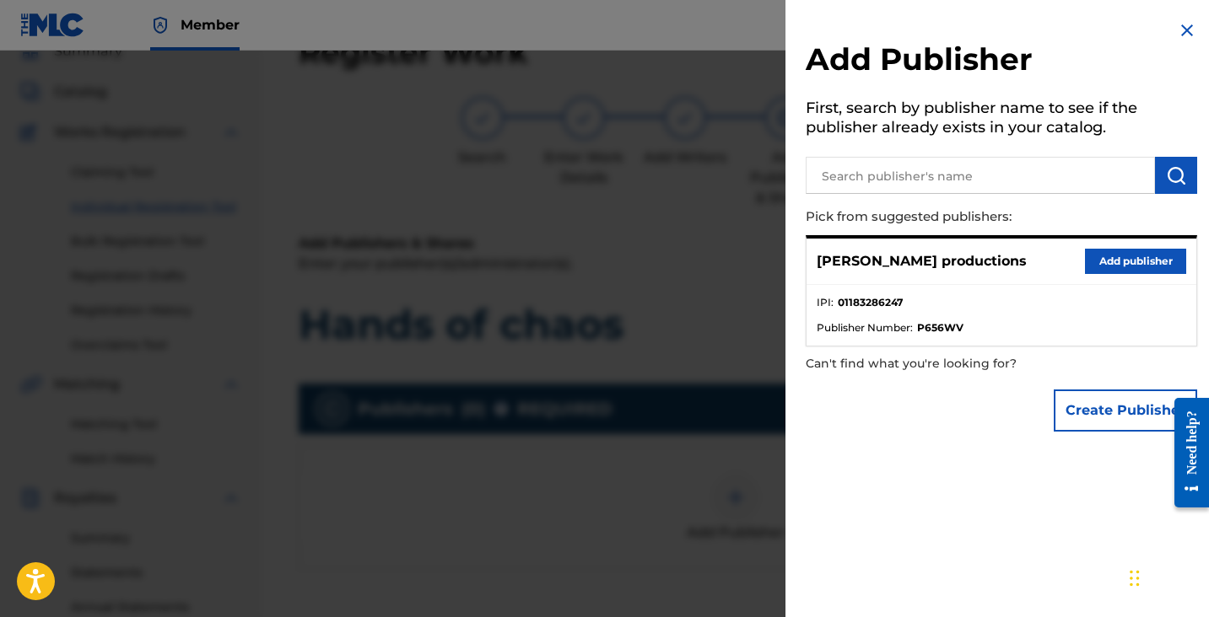
click at [1089, 259] on button "Add publisher" at bounding box center [1135, 261] width 101 height 25
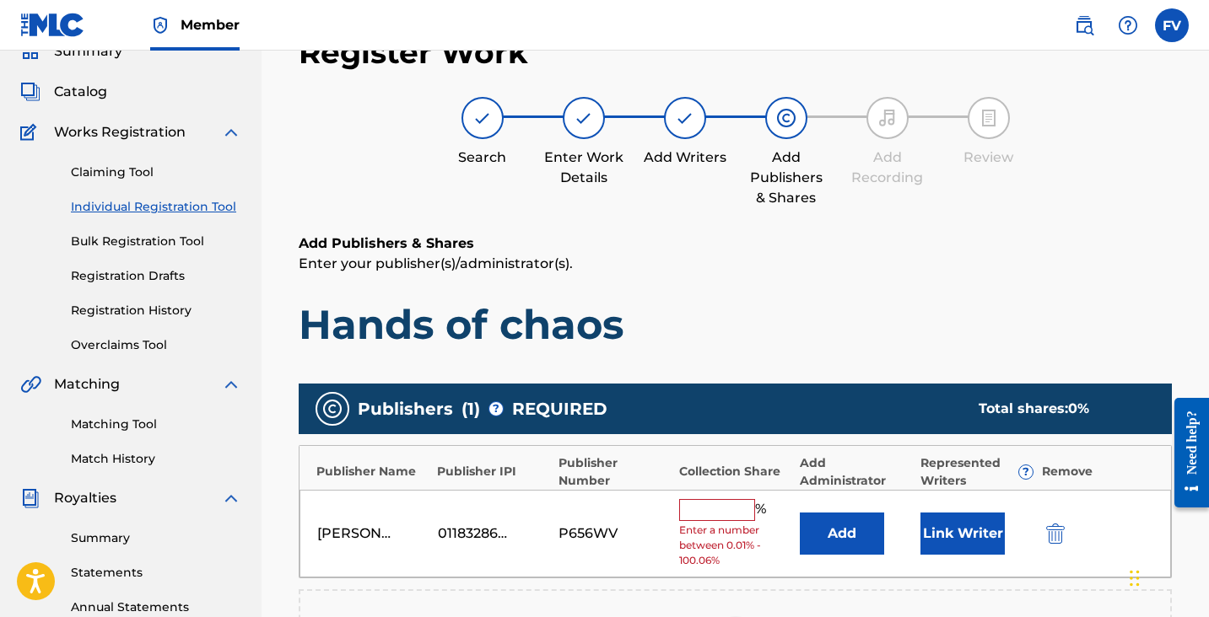
click at [720, 497] on div "Valdivia productions 01183286247 P656WV % Enter a number between 0.01% - 100.06…" at bounding box center [734, 534] width 871 height 89
click at [710, 510] on input "text" at bounding box center [717, 510] width 76 height 22
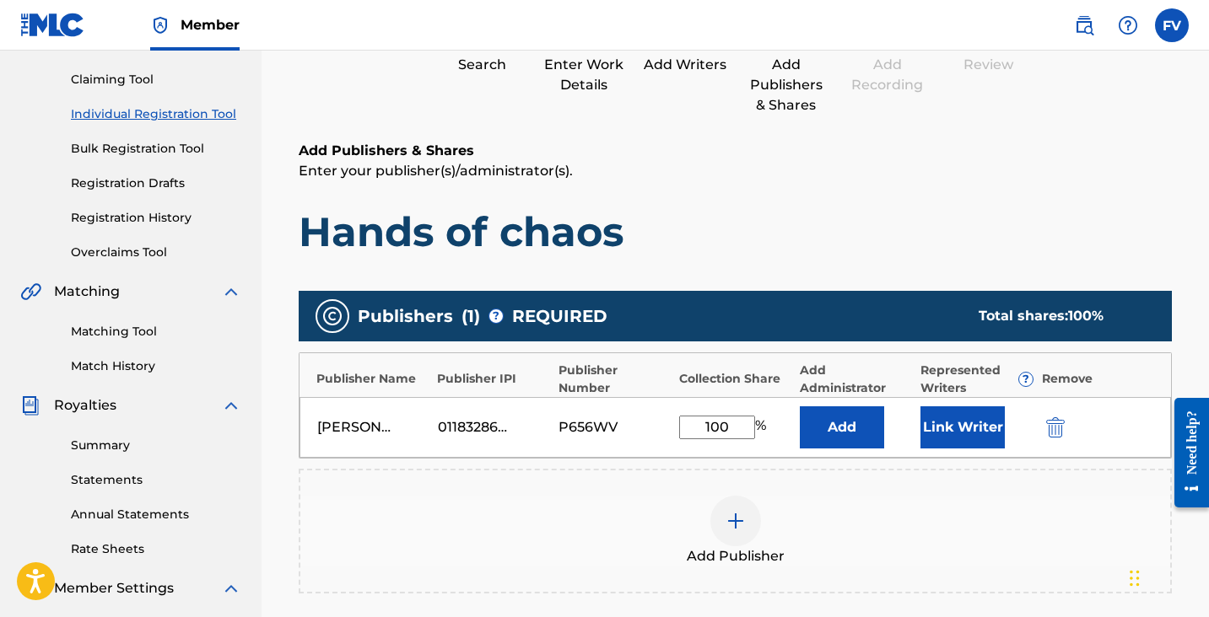
scroll to position [179, 0]
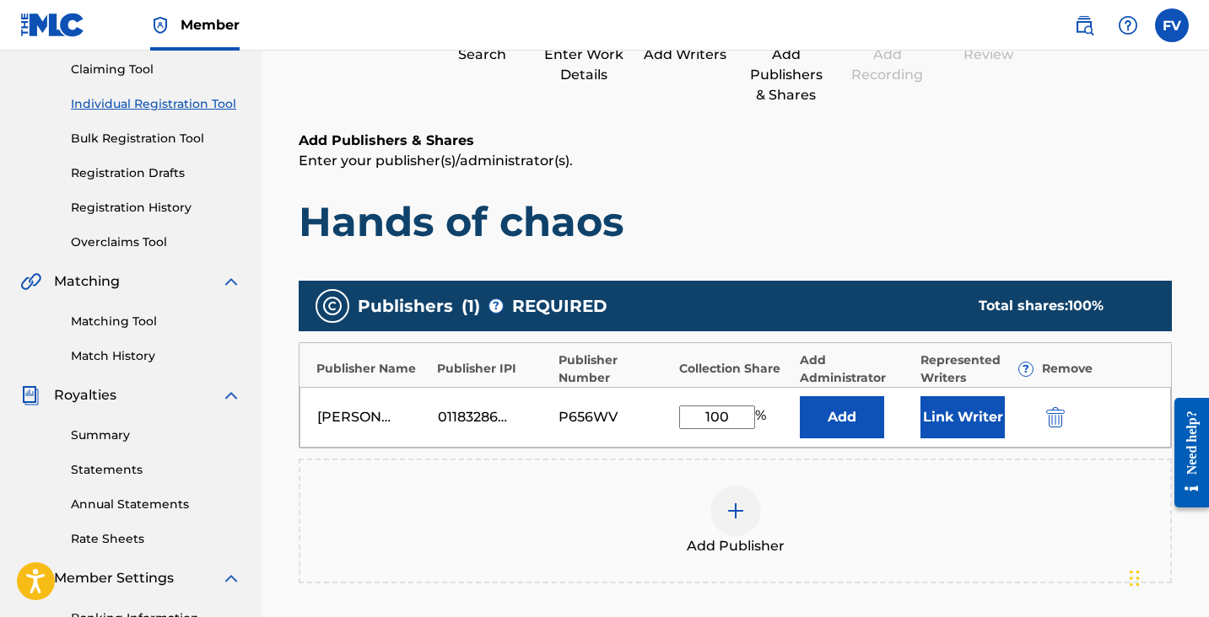
type input "100"
click at [981, 424] on button "Link Writer" at bounding box center [962, 417] width 84 height 42
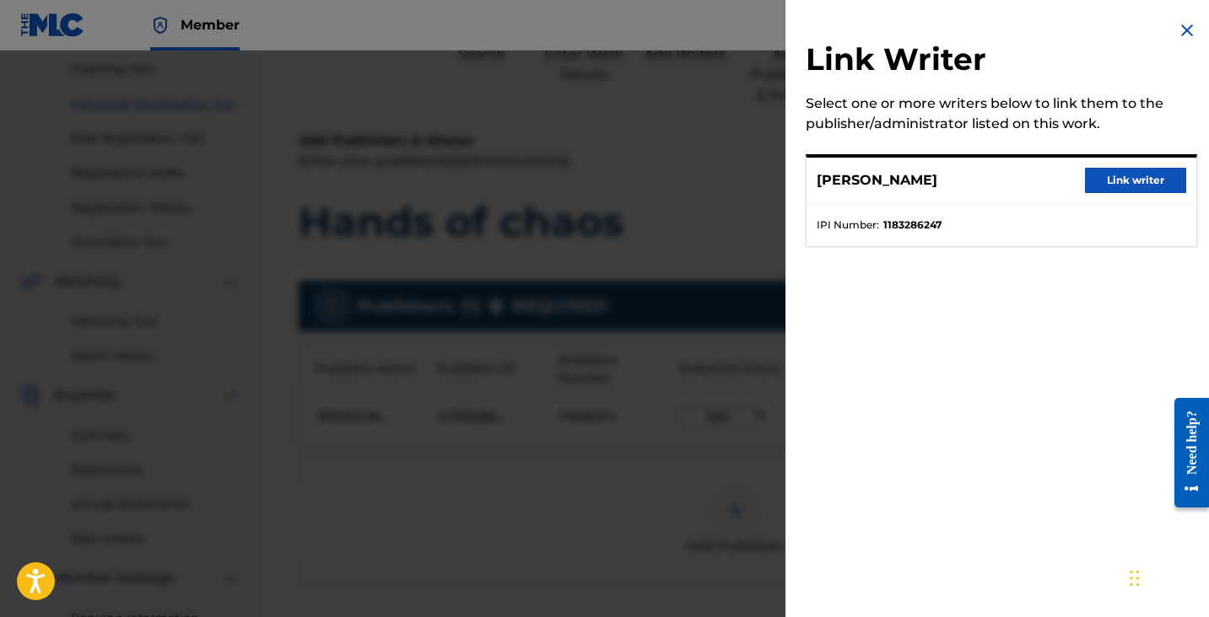
click at [1139, 178] on button "Link writer" at bounding box center [1135, 180] width 101 height 25
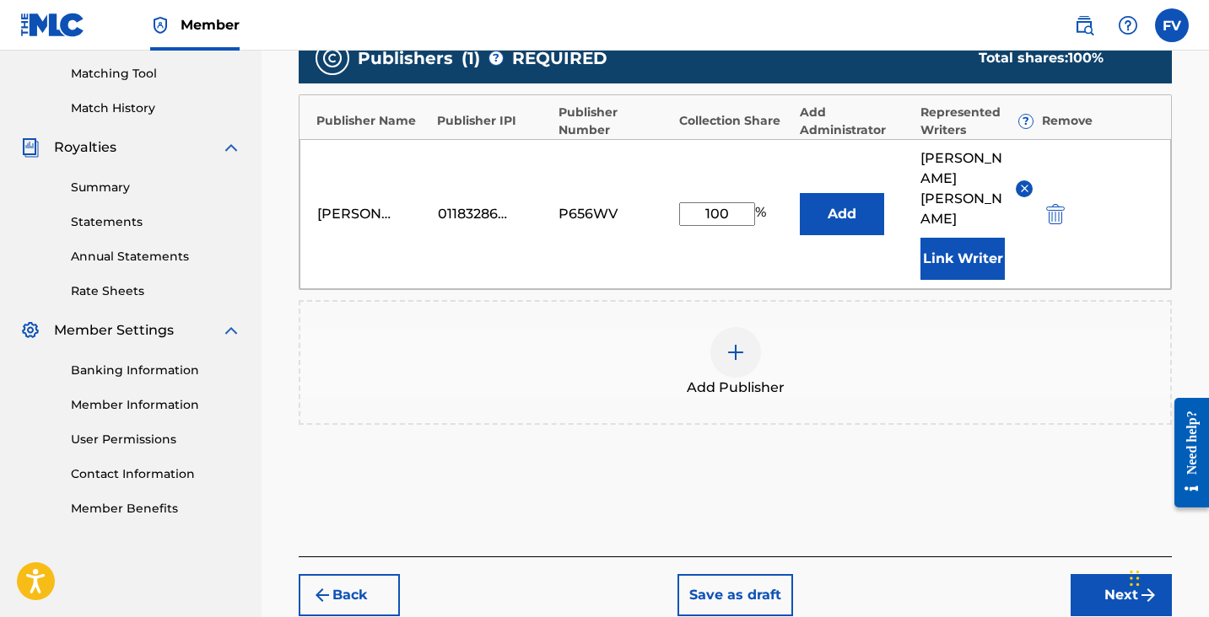
click at [1108, 574] on button "Next" at bounding box center [1120, 595] width 101 height 42
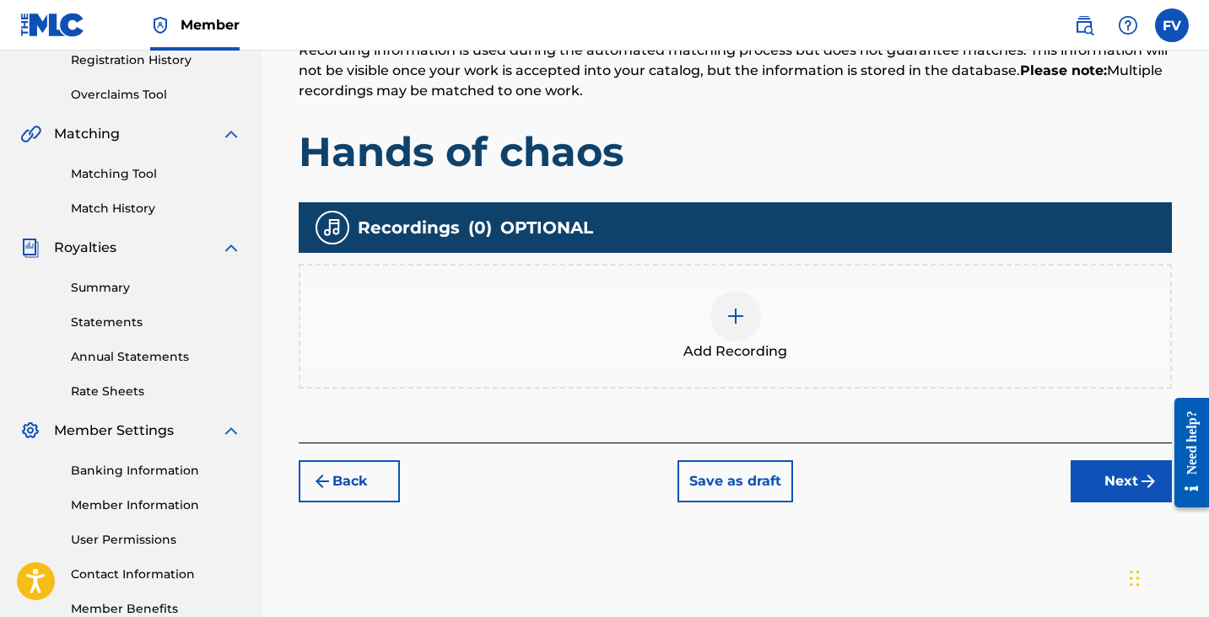
scroll to position [353, 0]
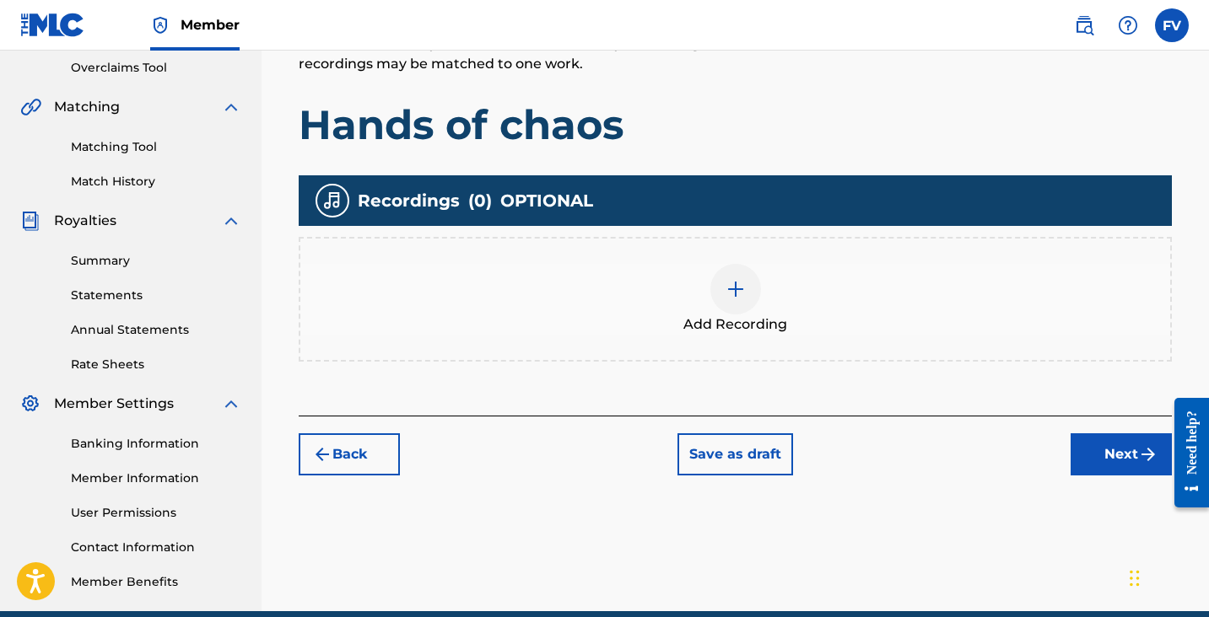
click at [763, 305] on div "Add Recording" at bounding box center [735, 299] width 870 height 71
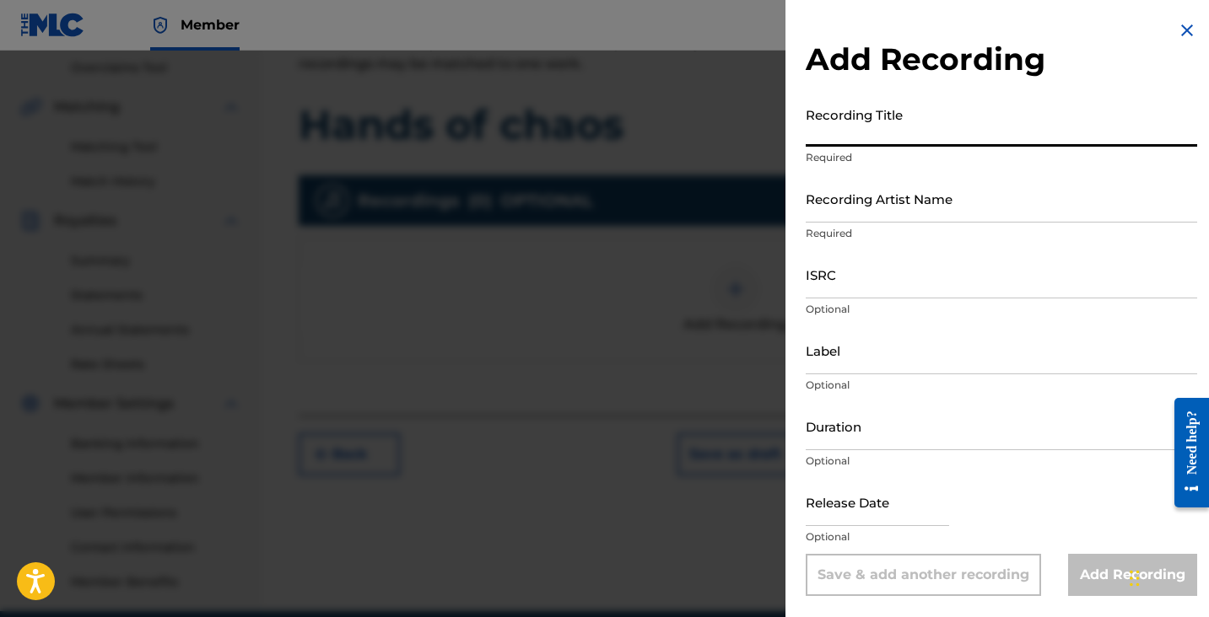
click at [891, 118] on input "Recording Title" at bounding box center [1001, 123] width 391 height 48
type input "Hands Of Chaos"
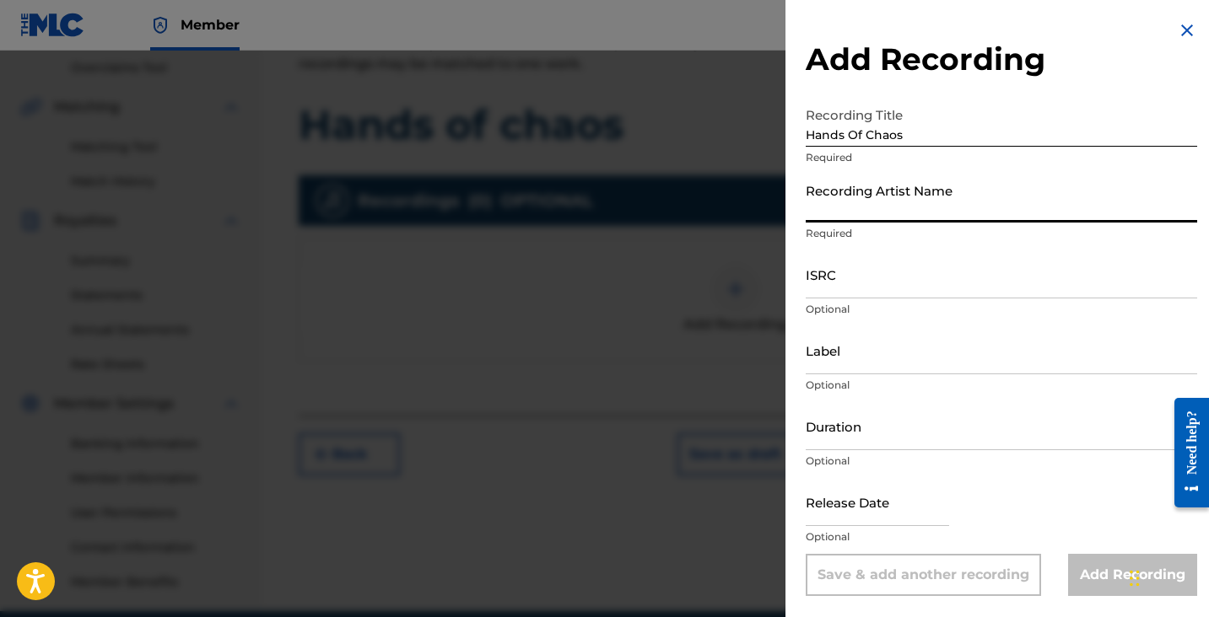
click at [867, 199] on input "Recording Artist Name" at bounding box center [1001, 199] width 391 height 48
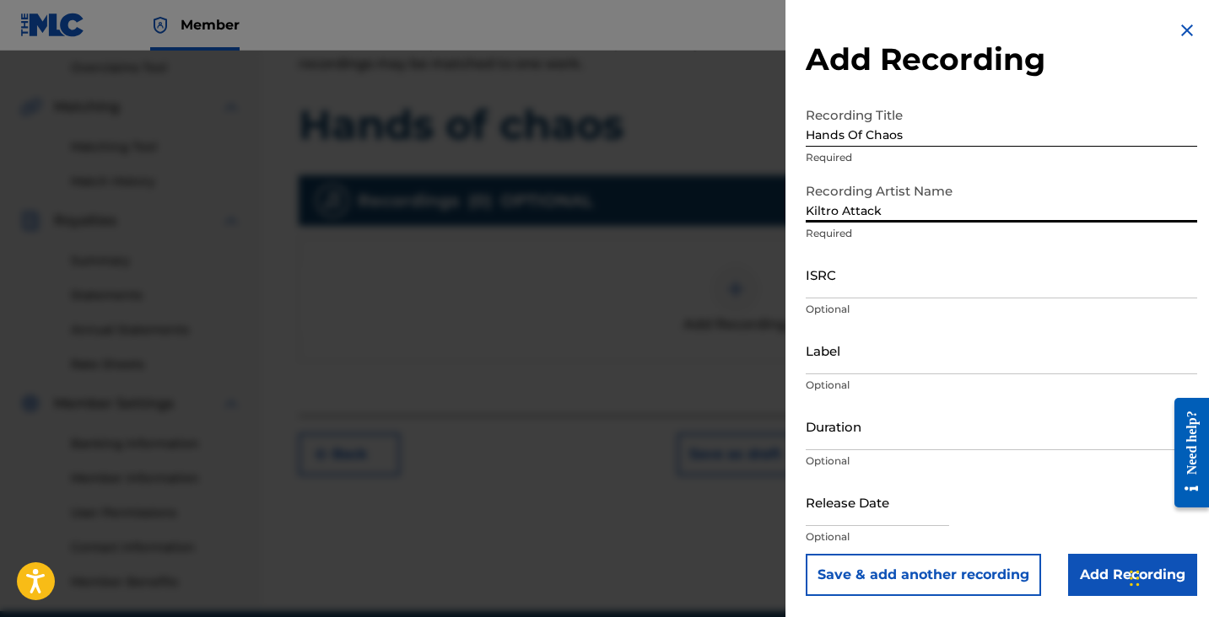
type input "Kiltro Attack"
click at [842, 298] on input "ISRC" at bounding box center [1001, 275] width 391 height 48
paste input "QZWFW2497576"
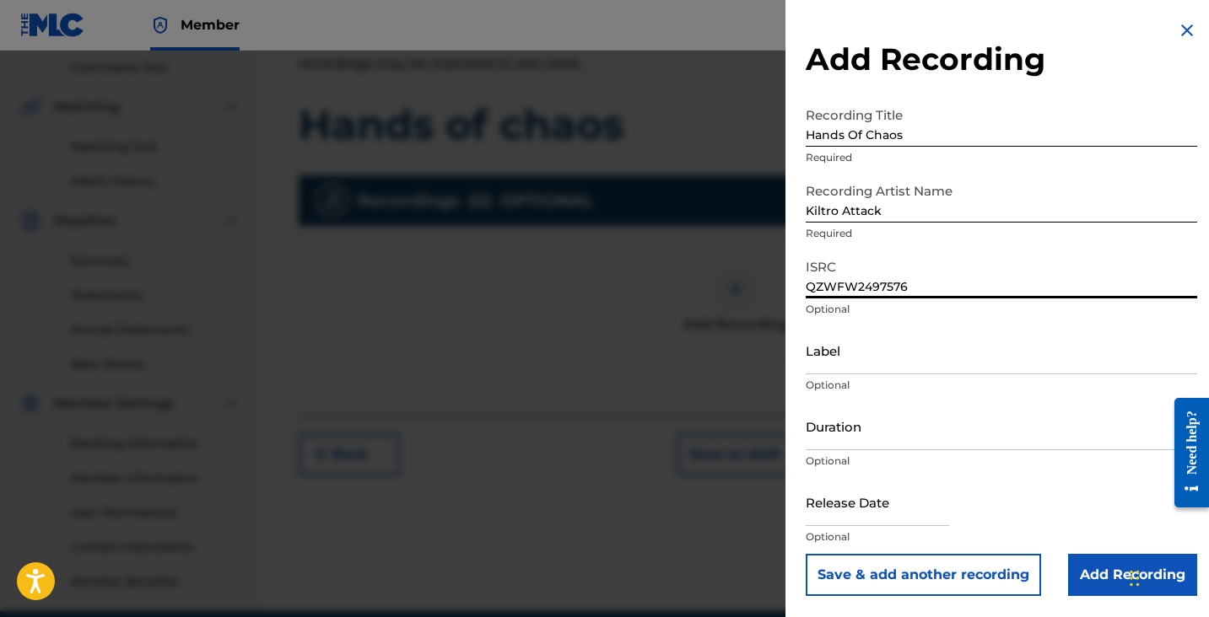
type input "QZWFW2497576"
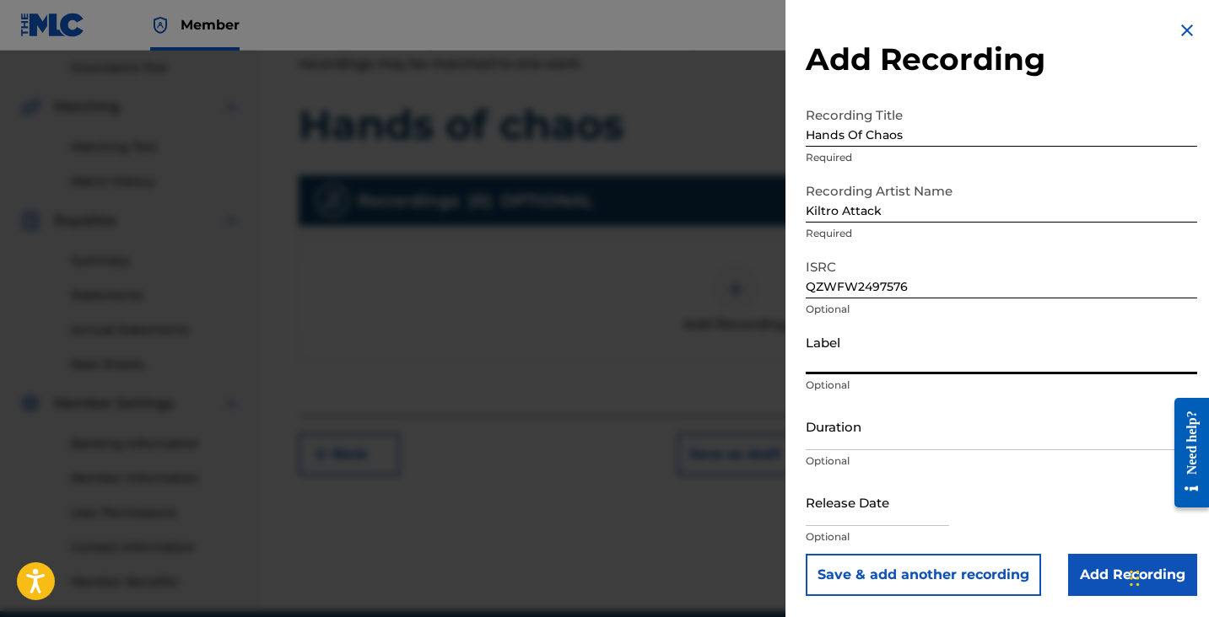
click at [869, 358] on input "Label" at bounding box center [1001, 350] width 391 height 48
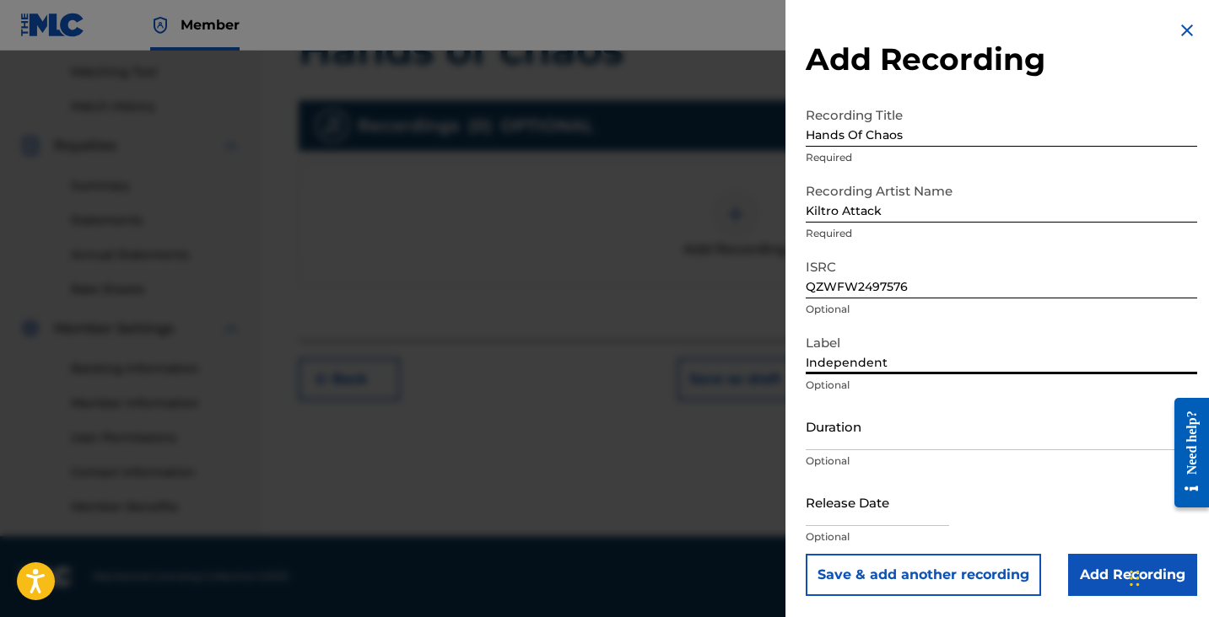
type input "Independent"
click at [870, 487] on input "text" at bounding box center [877, 502] width 143 height 48
select select "7"
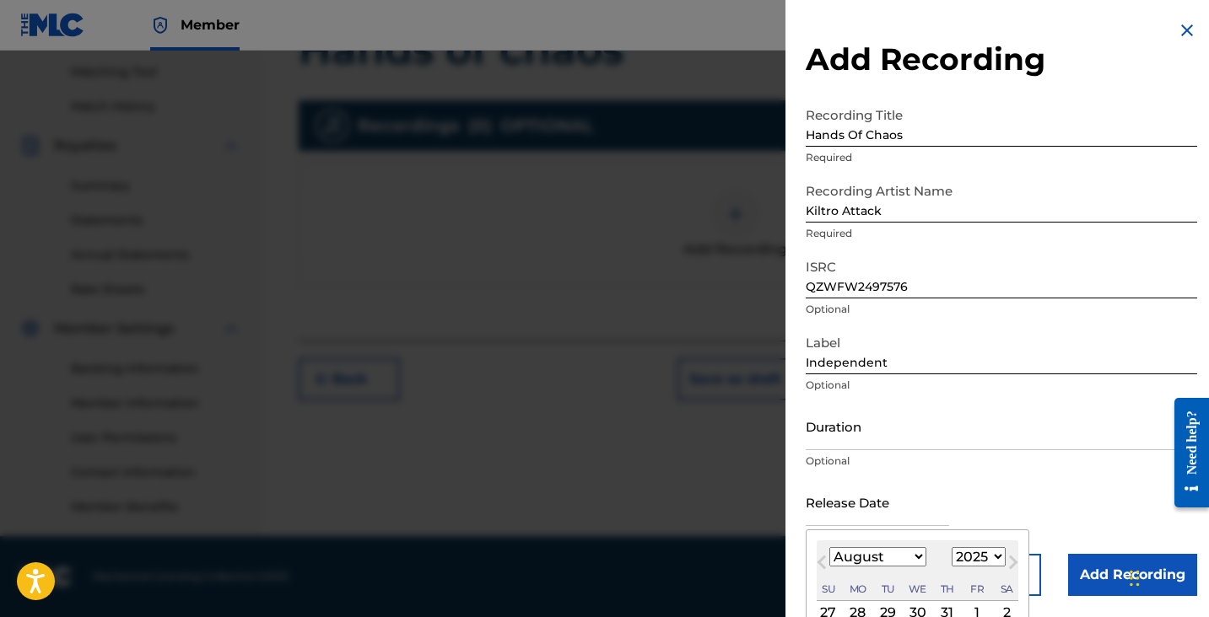
scroll to position [156, 0]
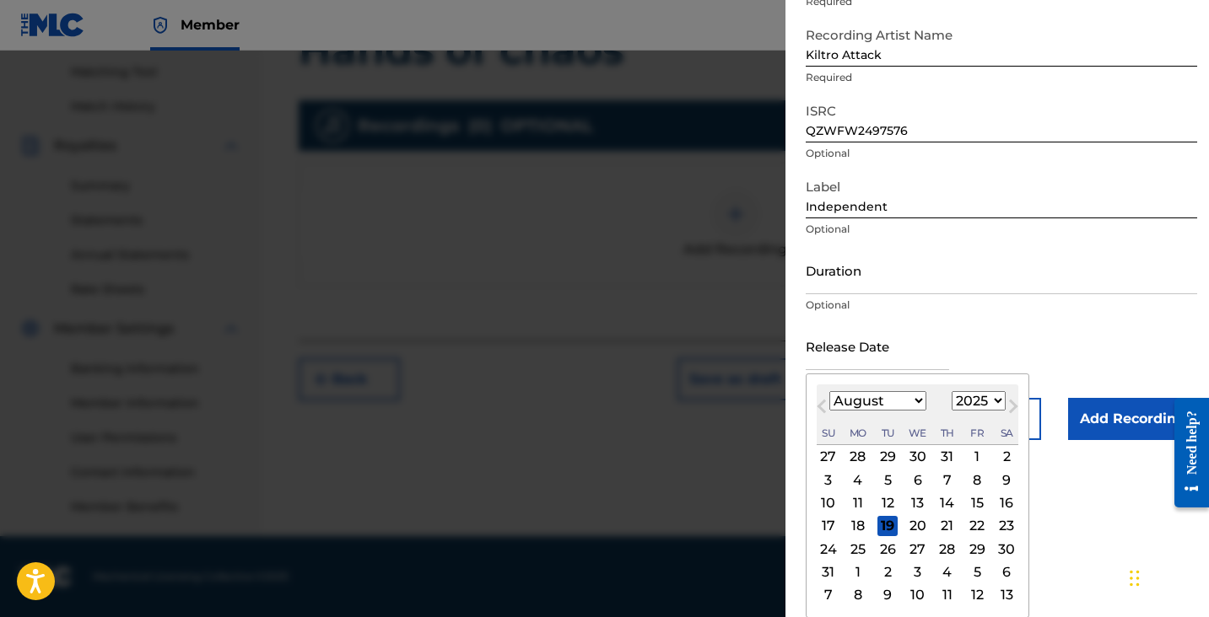
click at [956, 392] on select "1899 1900 1901 1902 1903 1904 1905 1906 1907 1908 1909 1910 1911 1912 1913 1914…" at bounding box center [979, 400] width 54 height 19
select select "2024"
click at [952, 411] on select "1899 1900 1901 1902 1903 1904 1905 1906 1907 1908 1909 1910 1911 1912 1913 1914…" at bounding box center [979, 400] width 54 height 19
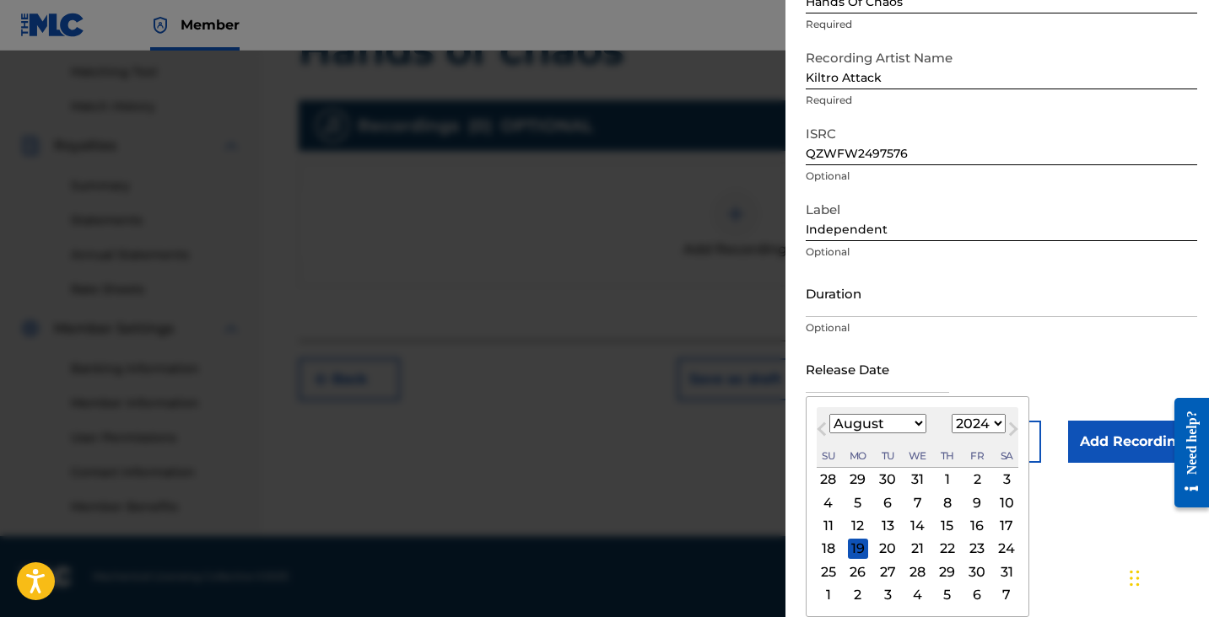
scroll to position [133, 0]
click at [925, 391] on input "text" at bounding box center [877, 369] width 143 height 48
click at [850, 429] on select "January February March April May June July August September October November De…" at bounding box center [877, 423] width 97 height 19
select select "10"
click at [829, 414] on select "January February March April May June July August September October November De…" at bounding box center [877, 423] width 97 height 19
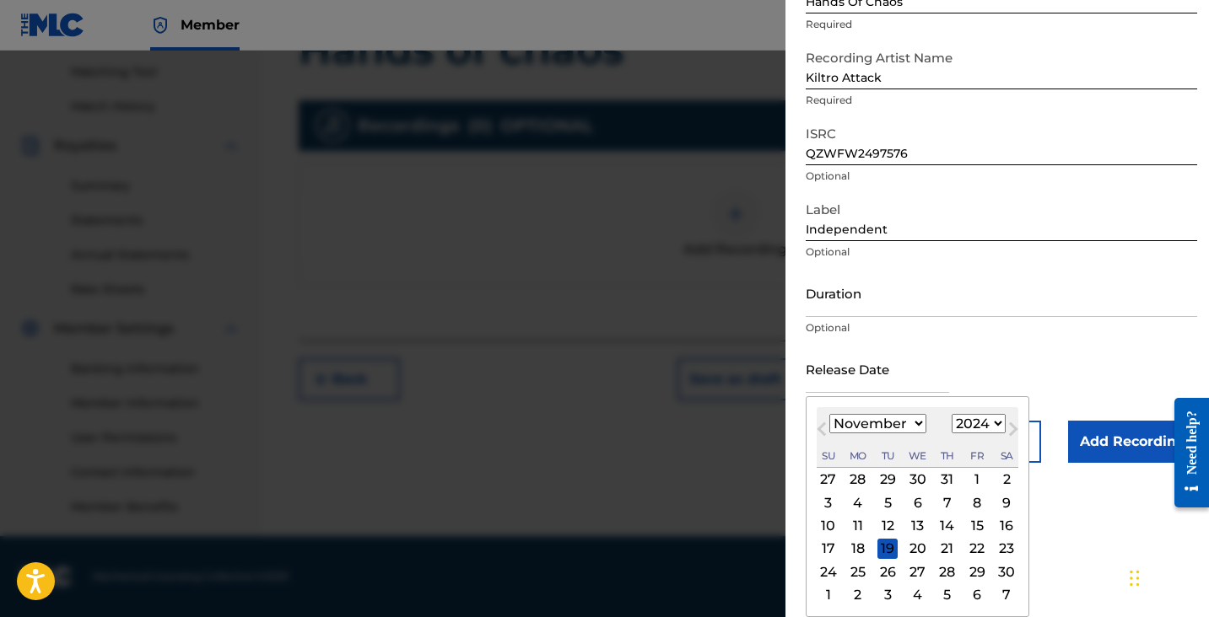
click at [976, 548] on div "22" at bounding box center [977, 549] width 20 height 20
type input "November 22 2024"
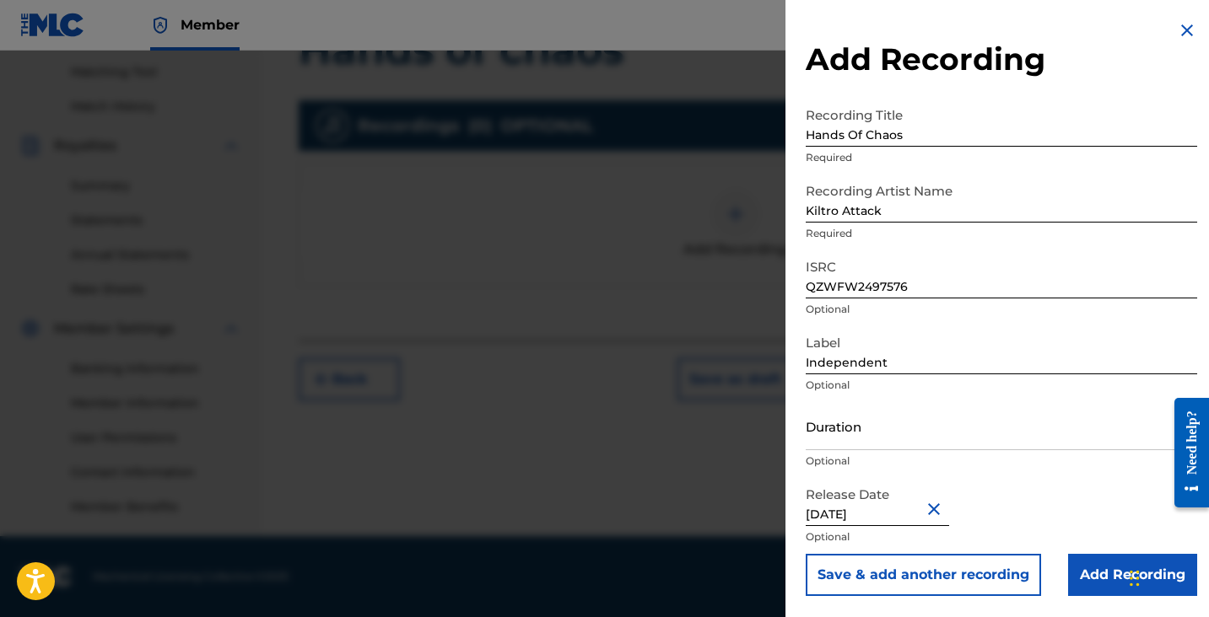
scroll to position [0, 0]
click at [1070, 574] on input "Add Recording" at bounding box center [1132, 575] width 129 height 42
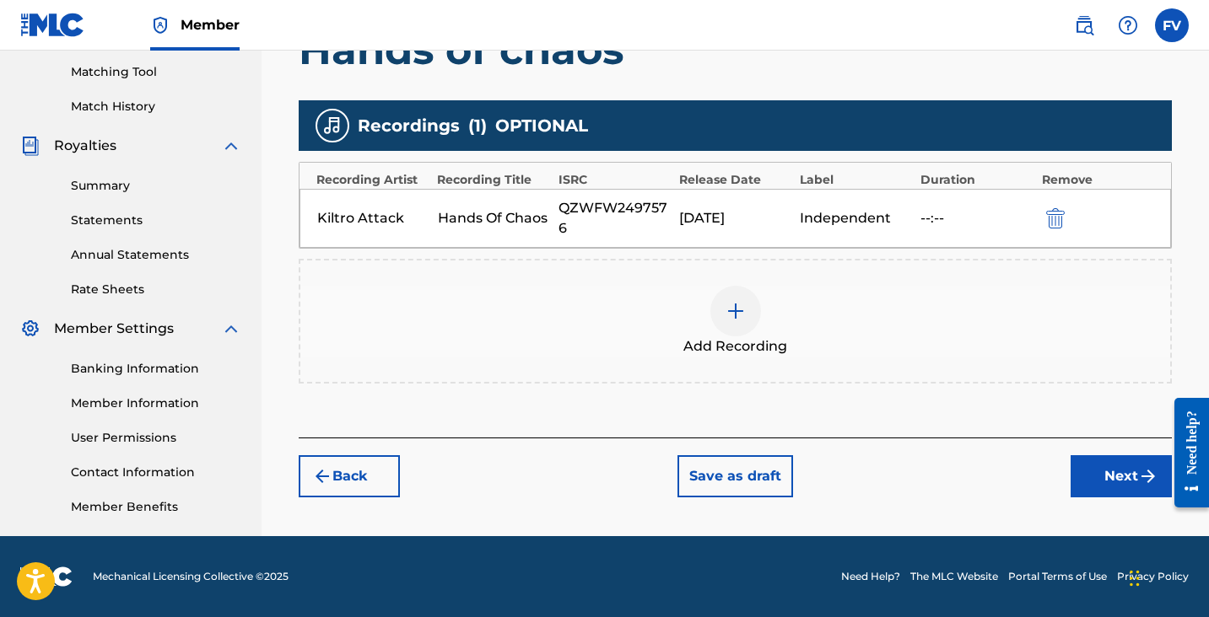
click at [1088, 461] on button "Next" at bounding box center [1120, 477] width 101 height 42
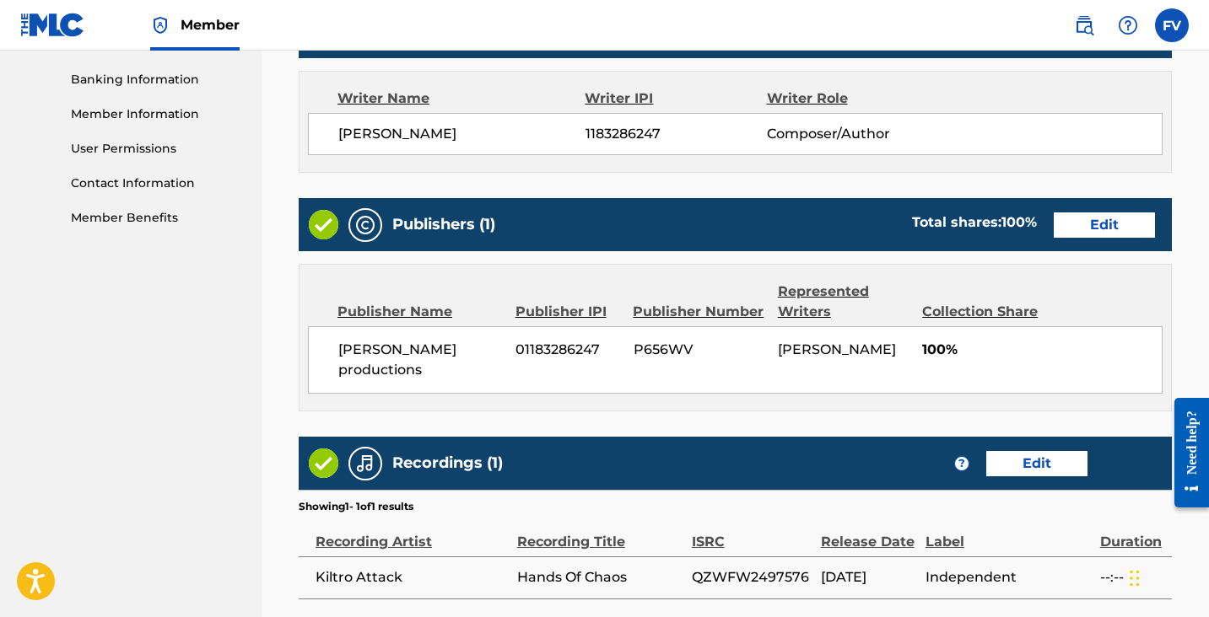
scroll to position [861, 0]
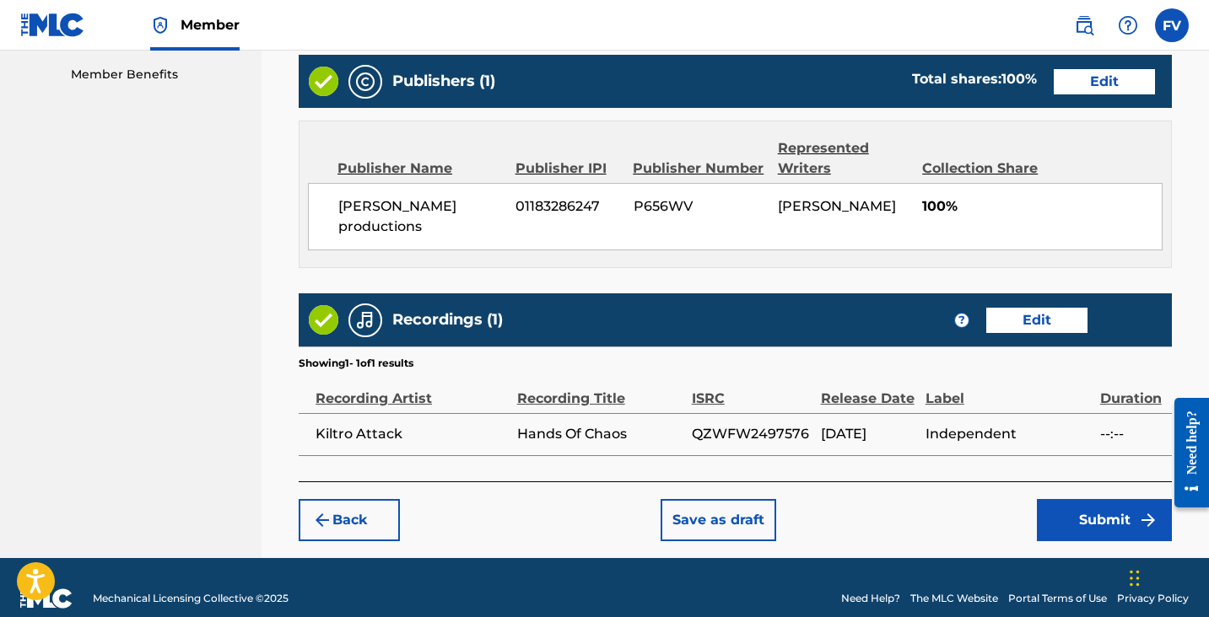
click at [1065, 499] on button "Submit" at bounding box center [1104, 520] width 135 height 42
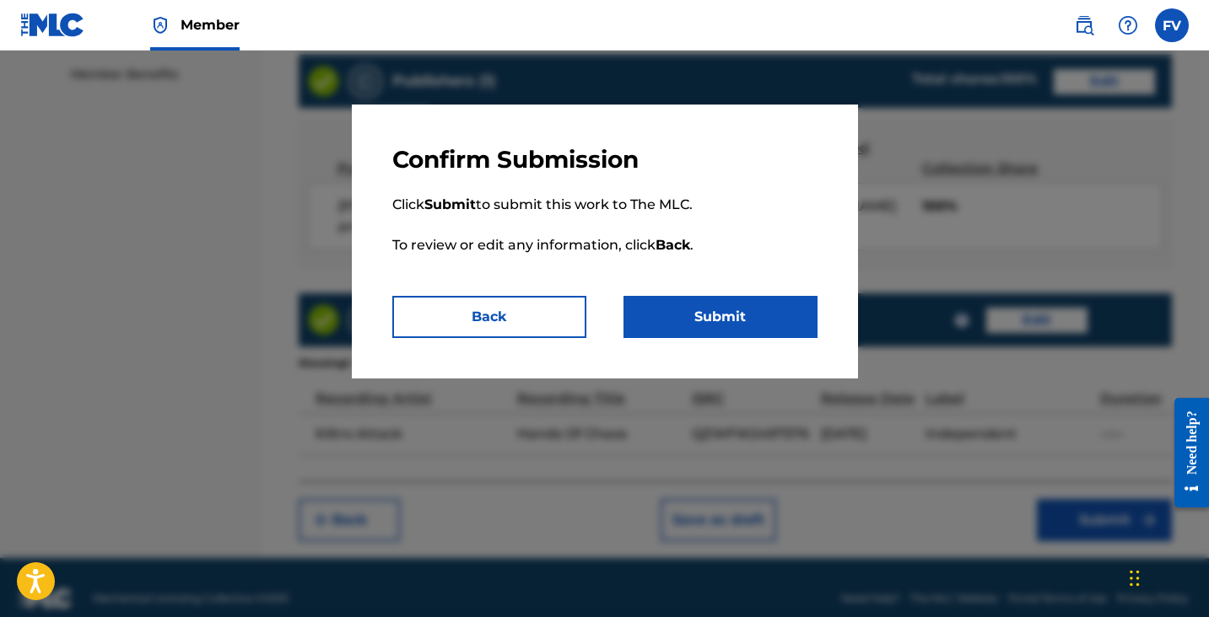
click at [754, 305] on button "Submit" at bounding box center [720, 317] width 194 height 42
click at [735, 317] on button "Submit" at bounding box center [720, 317] width 194 height 42
click at [734, 317] on button "Submit" at bounding box center [720, 317] width 194 height 42
click at [536, 322] on button "Back" at bounding box center [489, 317] width 194 height 42
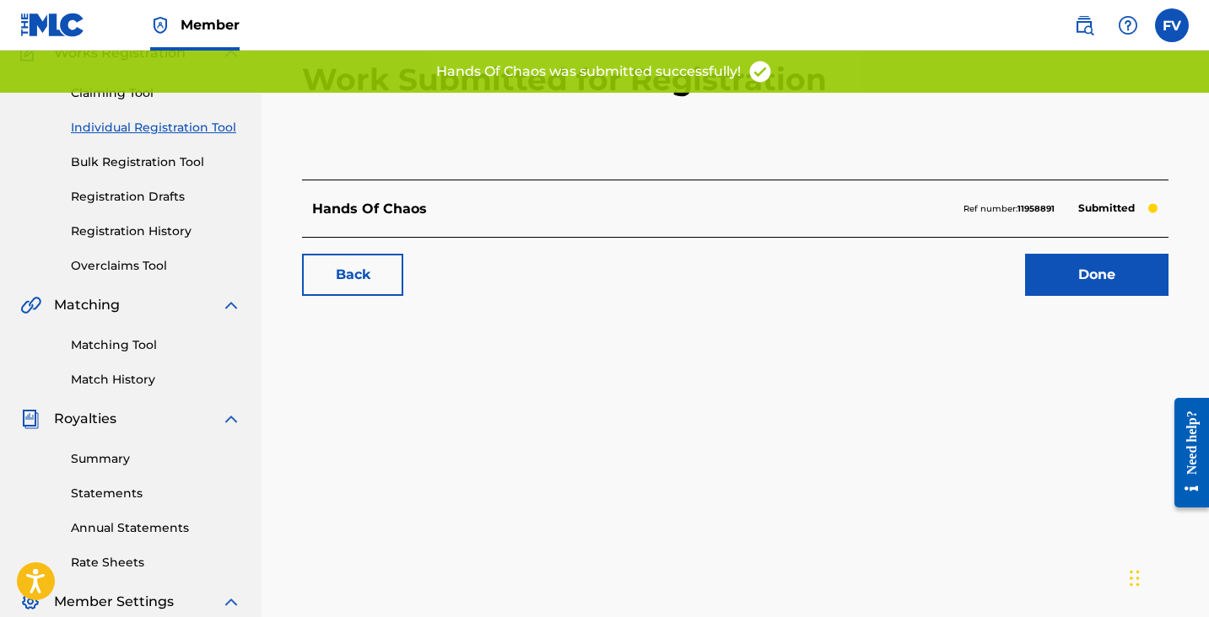
scroll to position [163, 0]
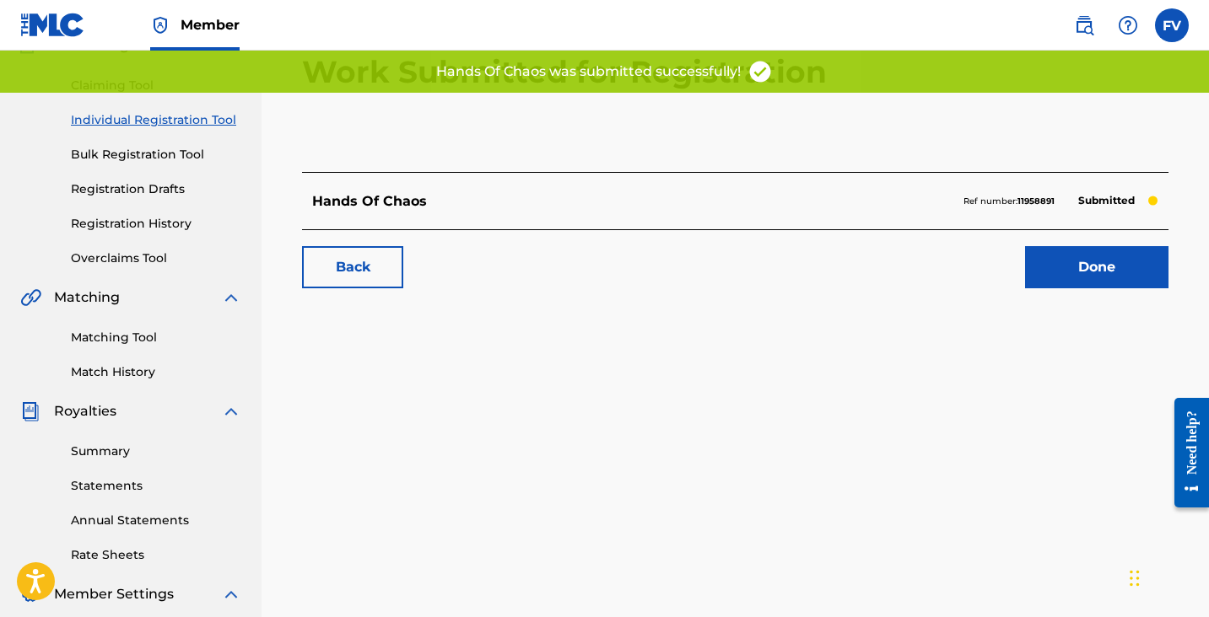
click at [1097, 271] on link "Done" at bounding box center [1096, 267] width 143 height 42
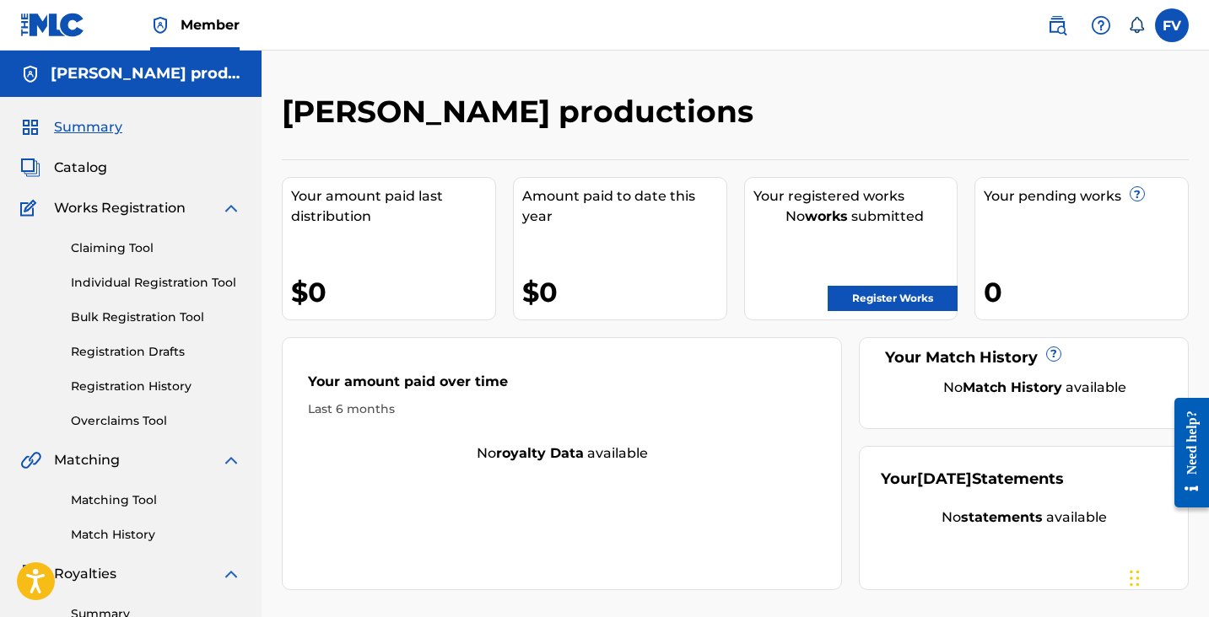
click at [905, 297] on link "Register Works" at bounding box center [893, 298] width 130 height 25
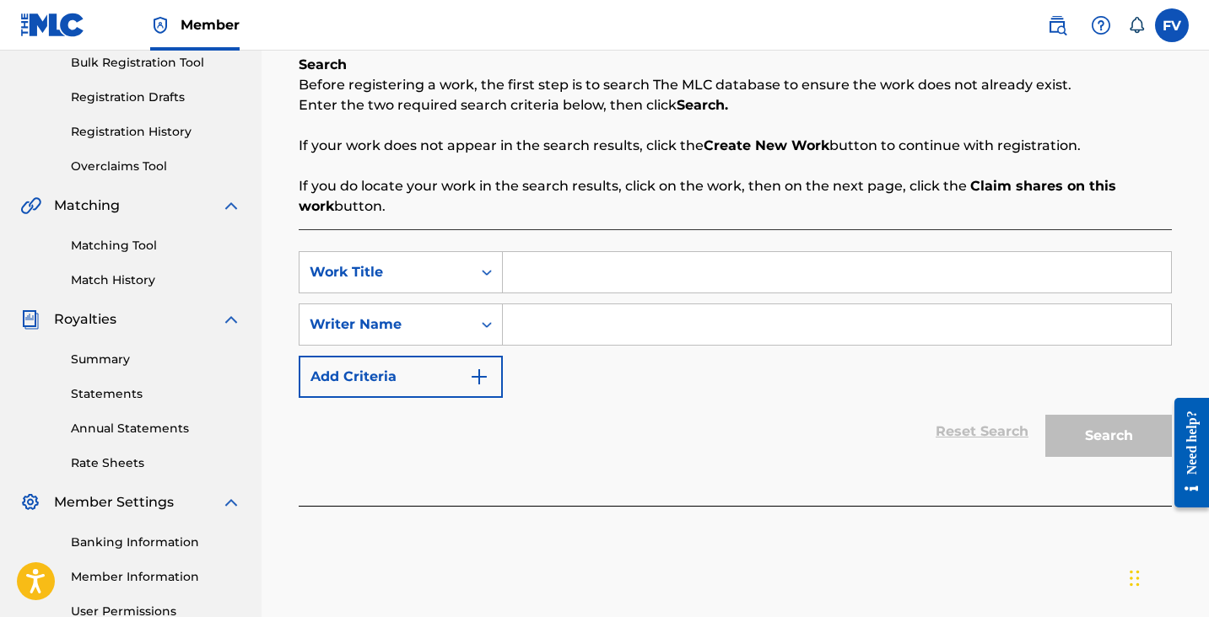
scroll to position [240, 0]
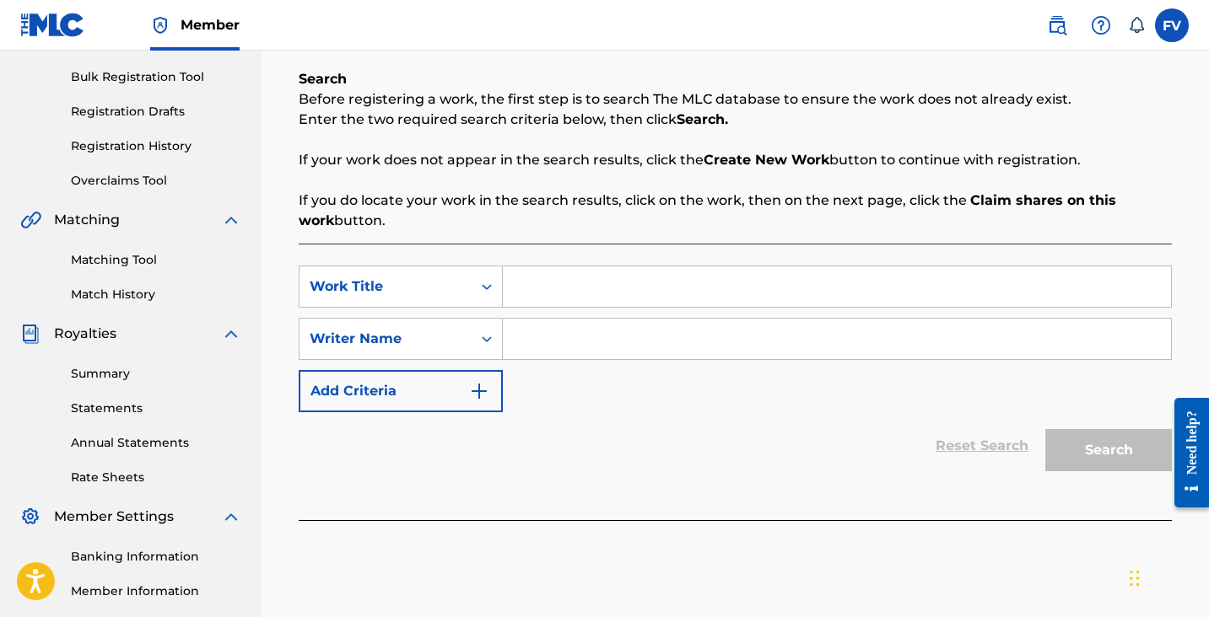
click at [631, 288] on input "Search Form" at bounding box center [837, 287] width 668 height 40
type input "Echoes of yesterday"
click at [634, 345] on input "Search Form" at bounding box center [837, 339] width 668 height 40
type input "Felipe E Valdivia"
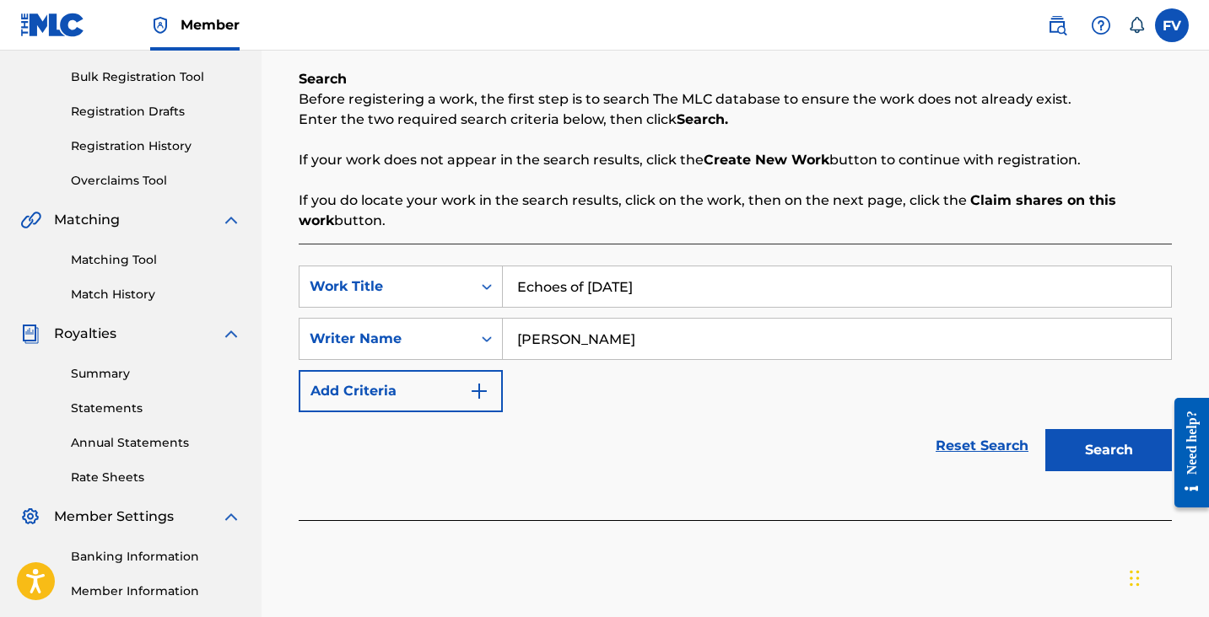
click at [1095, 476] on div "Search" at bounding box center [1104, 446] width 135 height 67
click at [1096, 445] on button "Search" at bounding box center [1108, 450] width 127 height 42
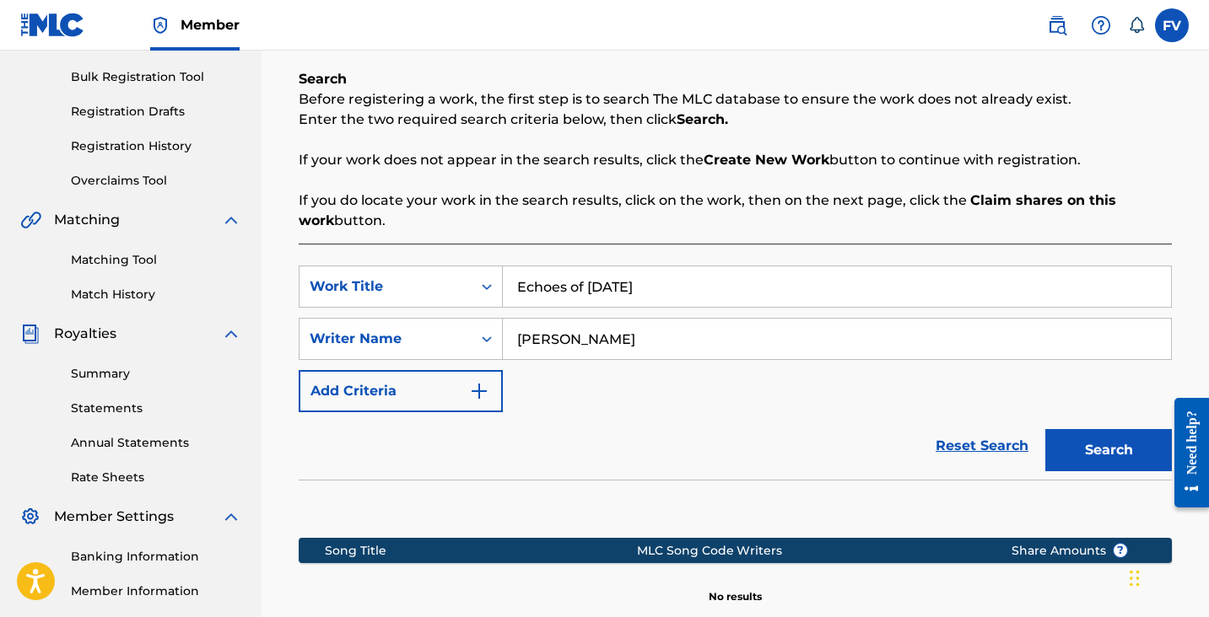
scroll to position [453, 0]
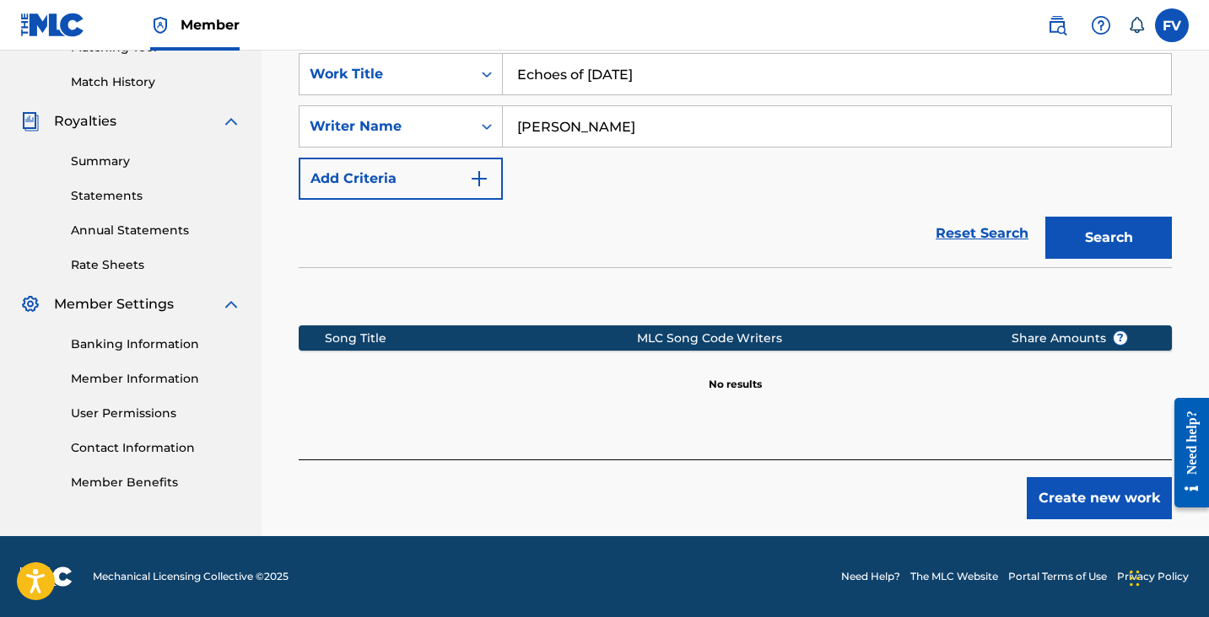
click at [1060, 520] on div "Register Work Search Enter Work Details Add Writers Add Publishers & Shares Add…" at bounding box center [735, 88] width 907 height 897
click at [1060, 512] on button "Create new work" at bounding box center [1099, 498] width 145 height 42
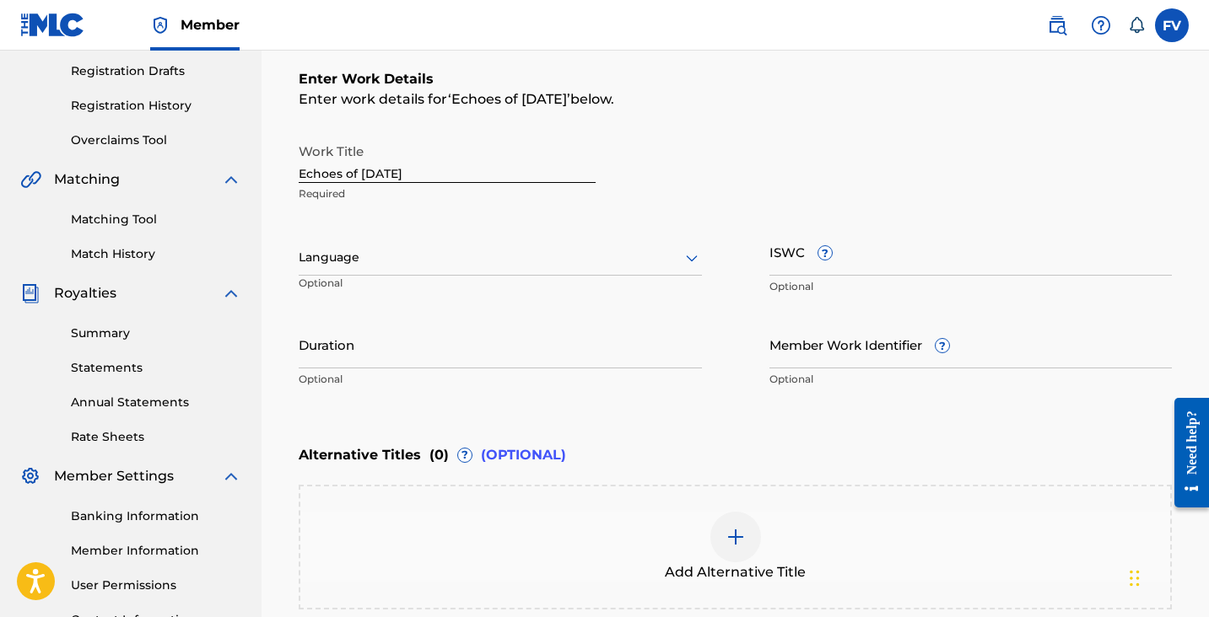
scroll to position [282, 0]
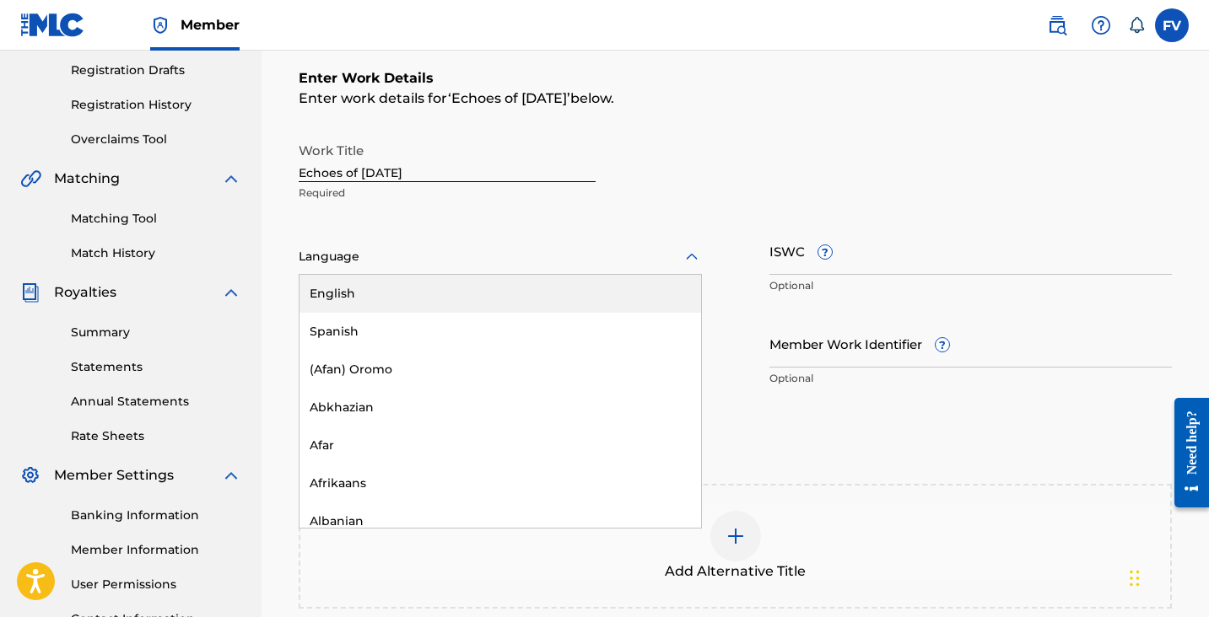
click at [418, 266] on div at bounding box center [500, 256] width 403 height 21
click at [393, 308] on div "English" at bounding box center [500, 294] width 402 height 38
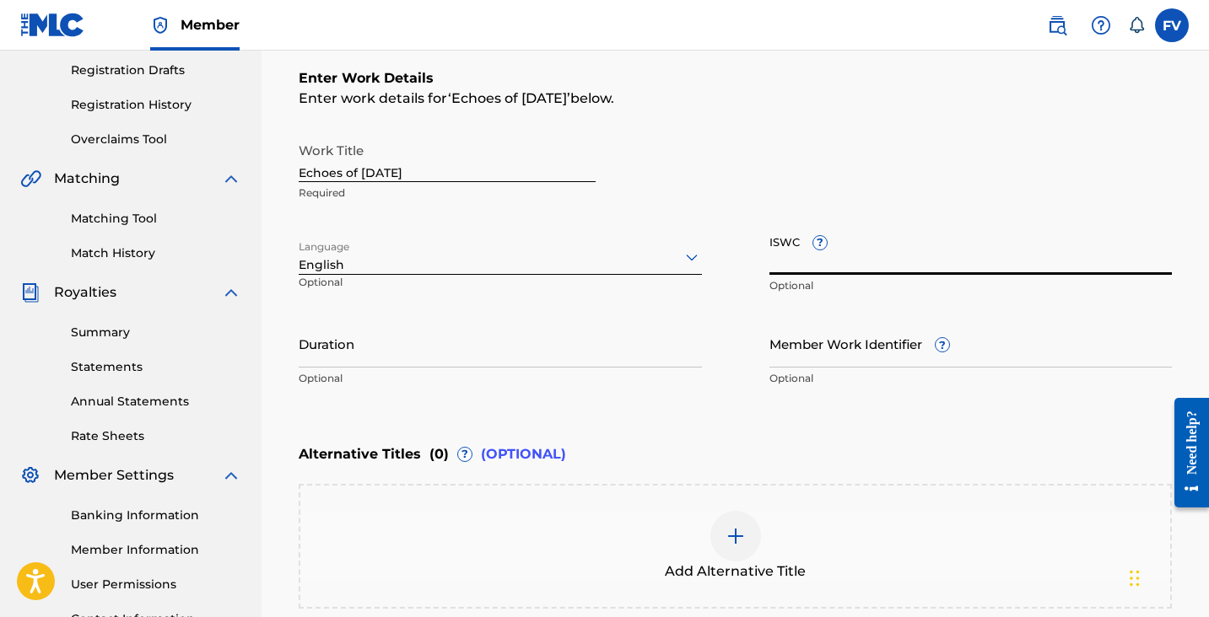
click at [895, 267] on input "ISWC ?" at bounding box center [970, 251] width 403 height 48
paste input "T3326048113"
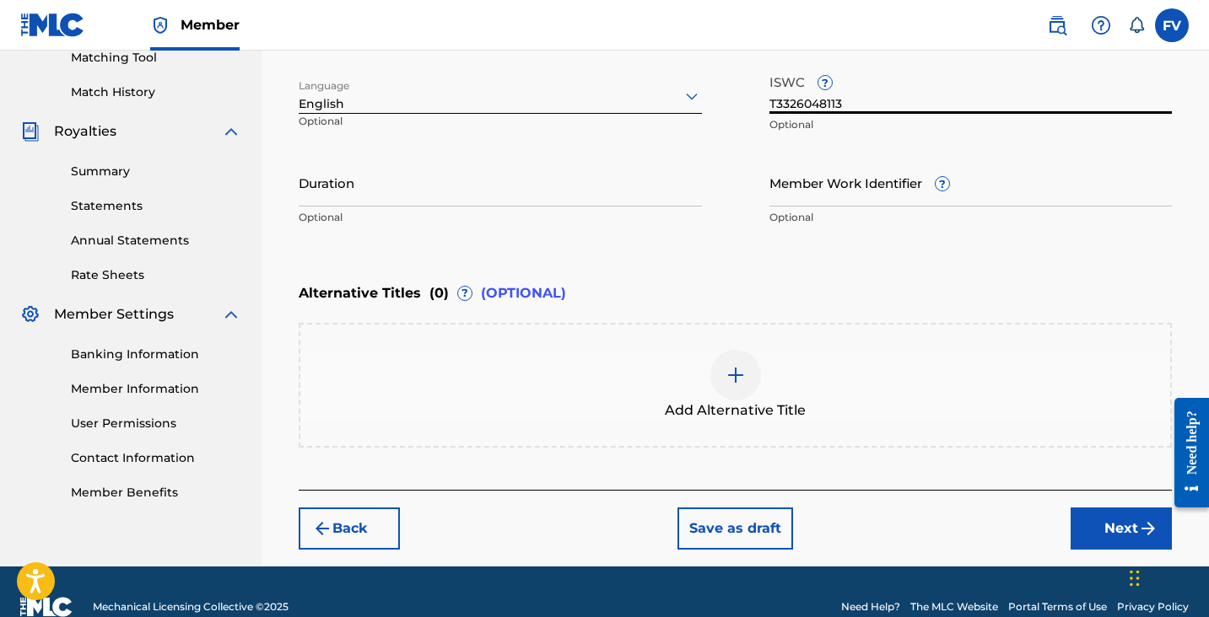
type input "T3326048113"
click at [1090, 527] on button "Next" at bounding box center [1120, 529] width 101 height 42
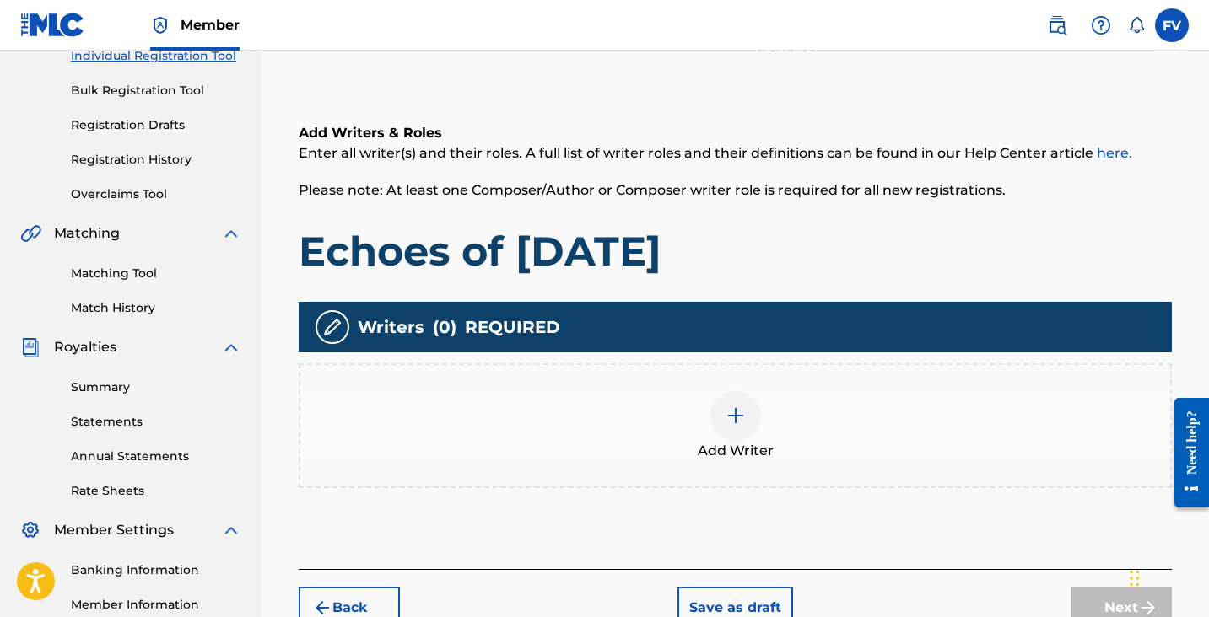
scroll to position [276, 0]
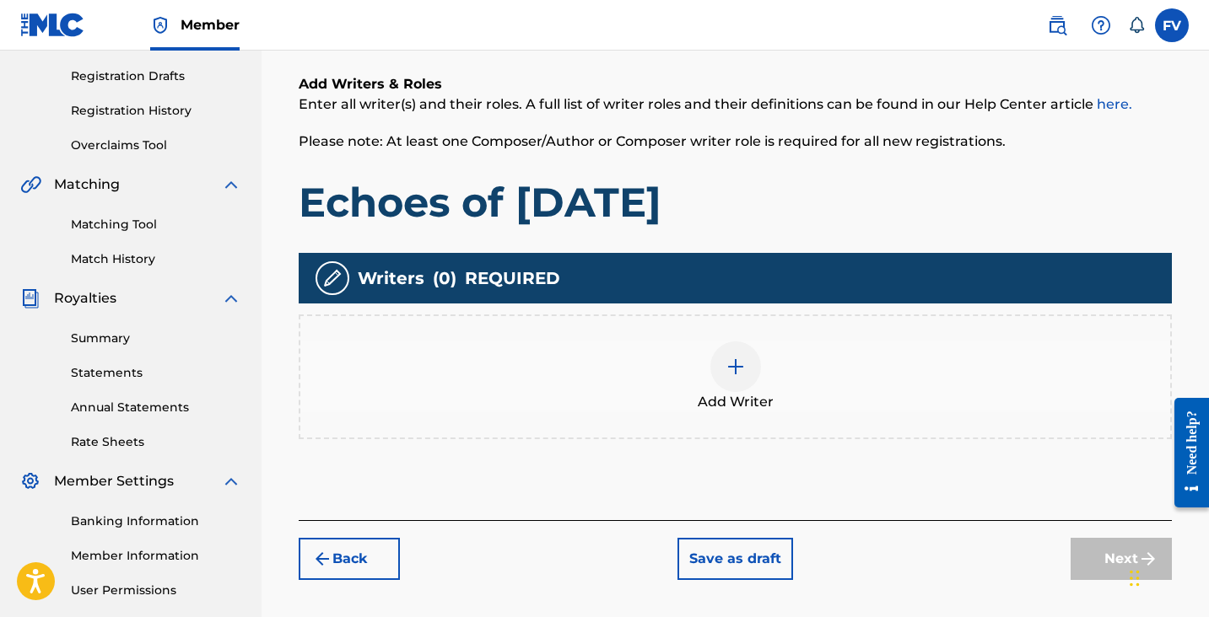
click at [729, 362] on img at bounding box center [735, 367] width 20 height 20
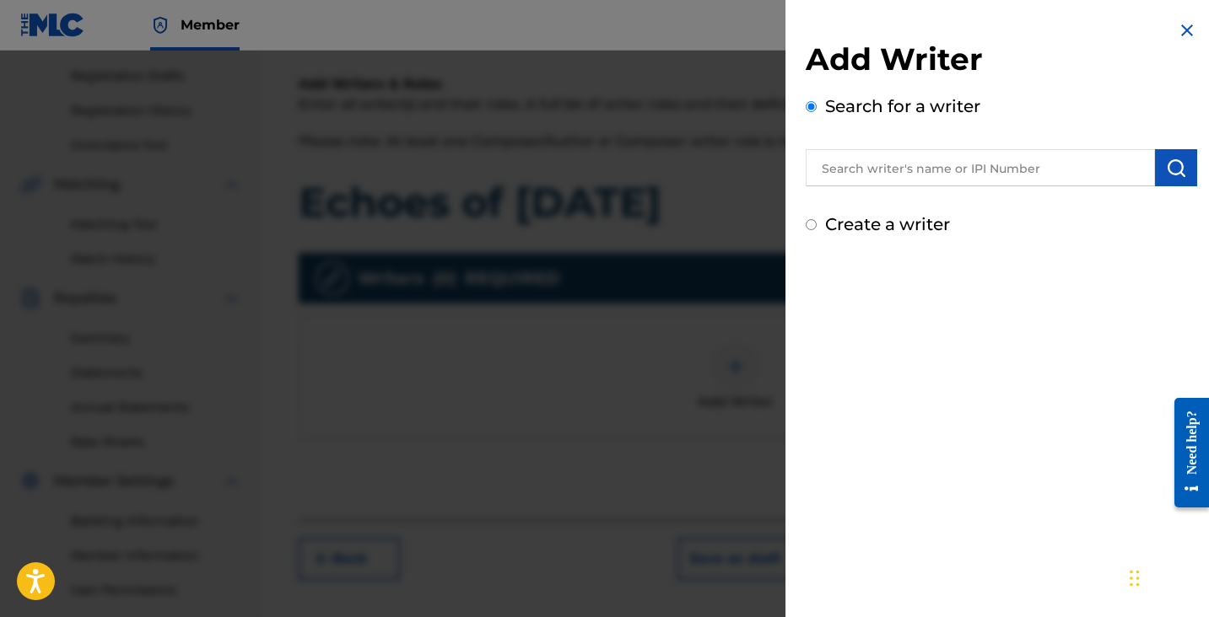
click at [923, 171] on input "text" at bounding box center [980, 167] width 349 height 37
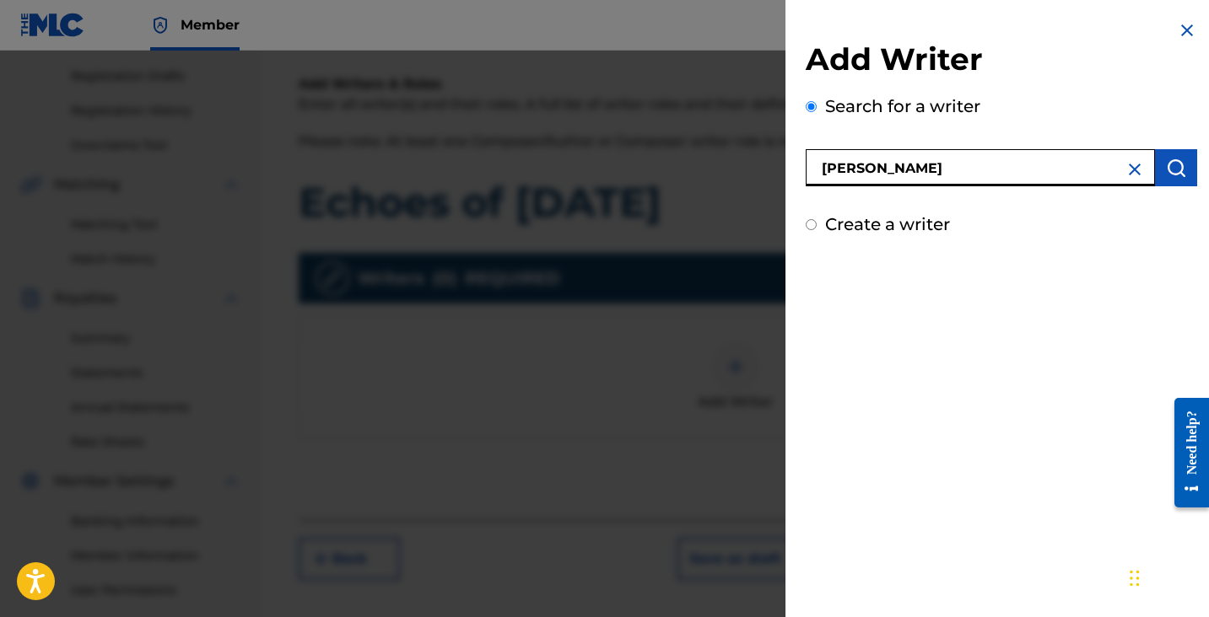
type input "[PERSON_NAME]"
click at [1177, 166] on img "submit" at bounding box center [1176, 168] width 20 height 20
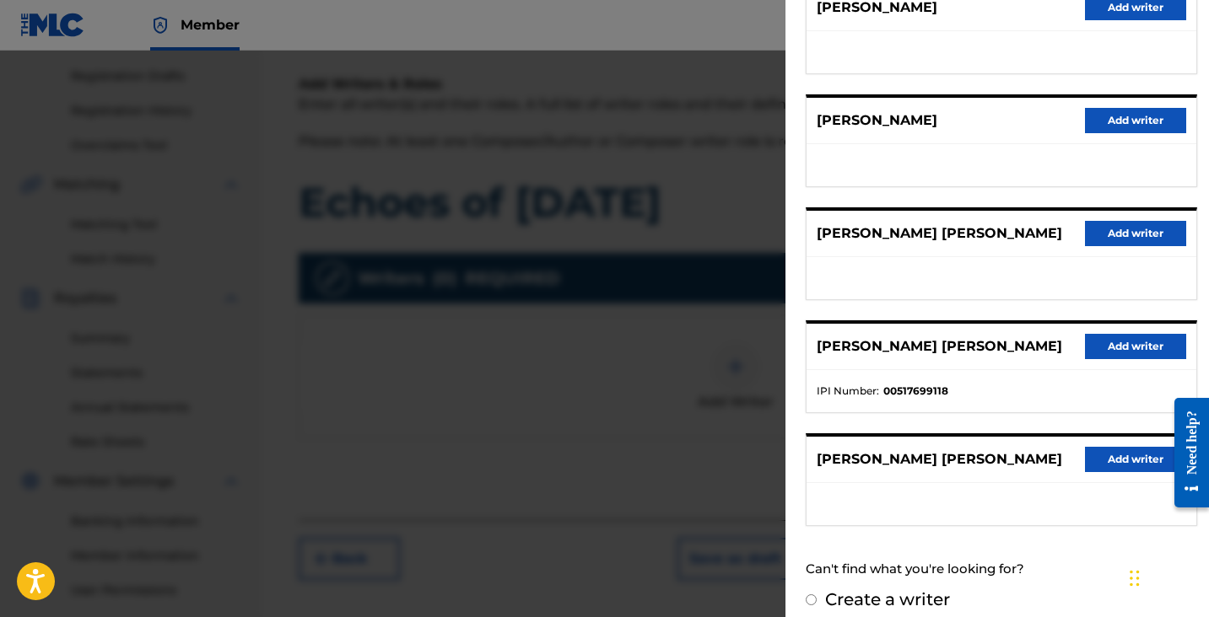
scroll to position [262, 0]
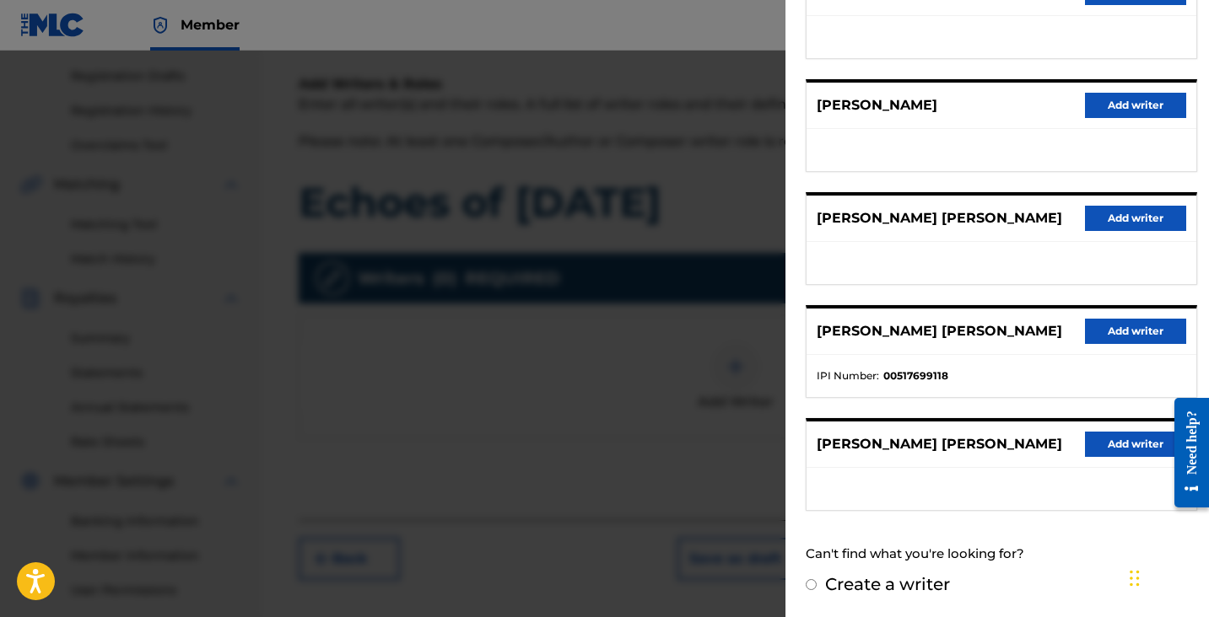
click at [844, 583] on label "Create a writer" at bounding box center [887, 584] width 125 height 20
radio input "true"
click at [817, 583] on input "Create a writer" at bounding box center [811, 585] width 11 height 11
radio input "false"
radio input "true"
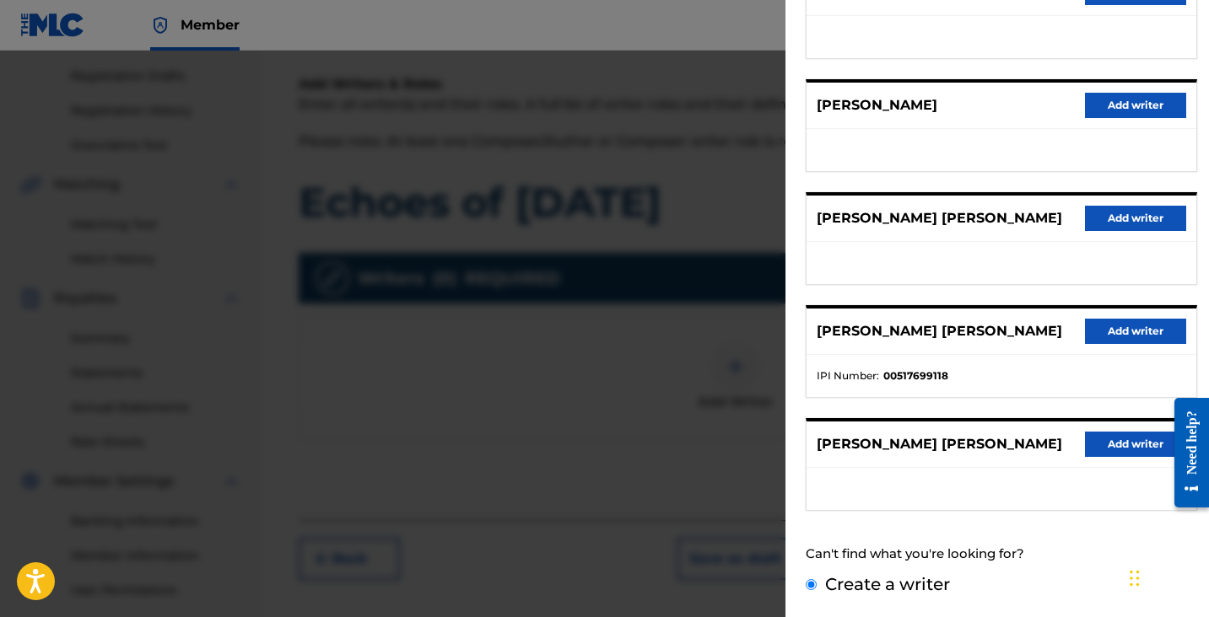
scroll to position [60, 0]
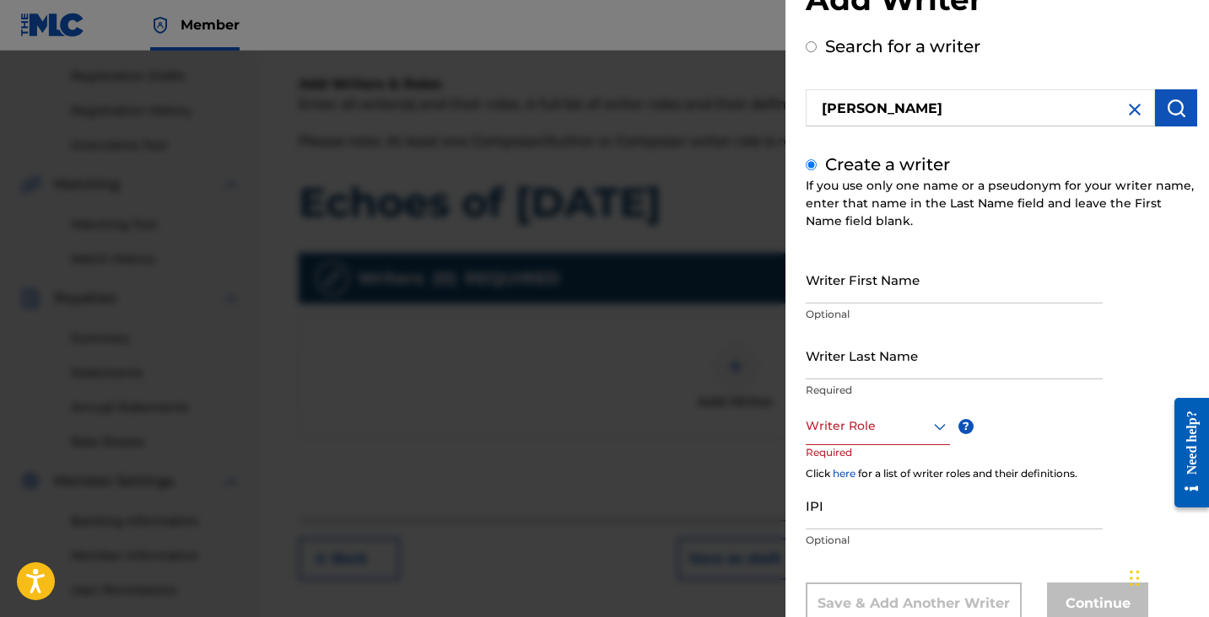
click at [870, 292] on input "Writer First Name" at bounding box center [954, 280] width 297 height 48
click at [839, 272] on input "Writer First Name" at bounding box center [954, 280] width 297 height 48
type input "[PERSON_NAME]"
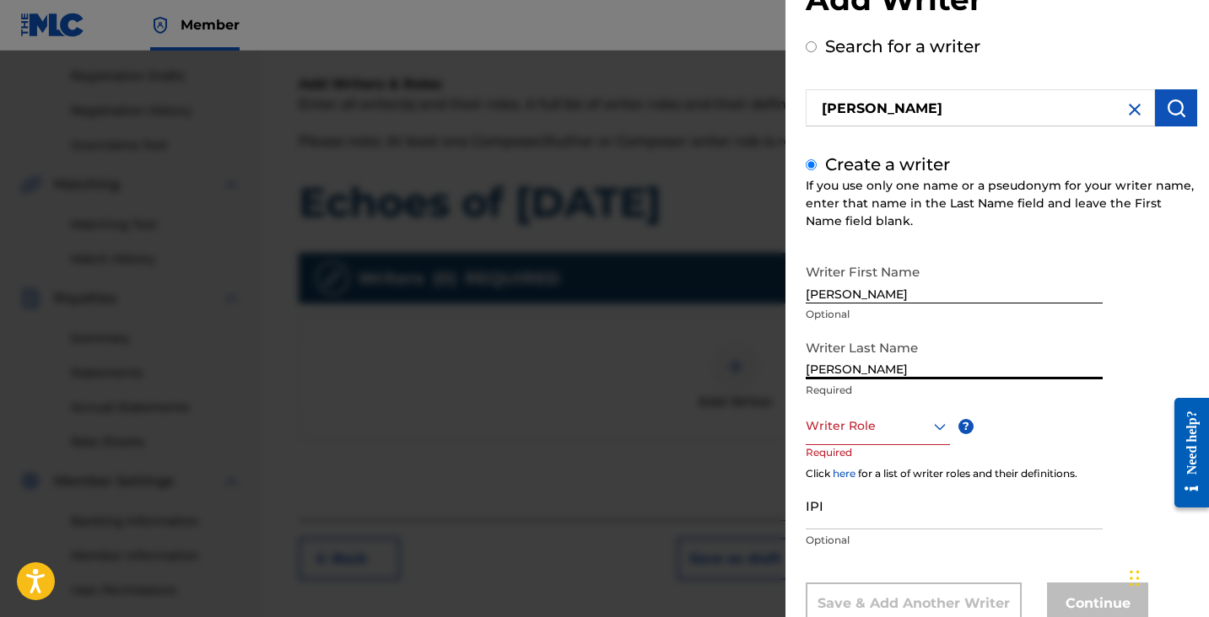
type input "[PERSON_NAME]"
click at [843, 431] on div at bounding box center [878, 426] width 144 height 21
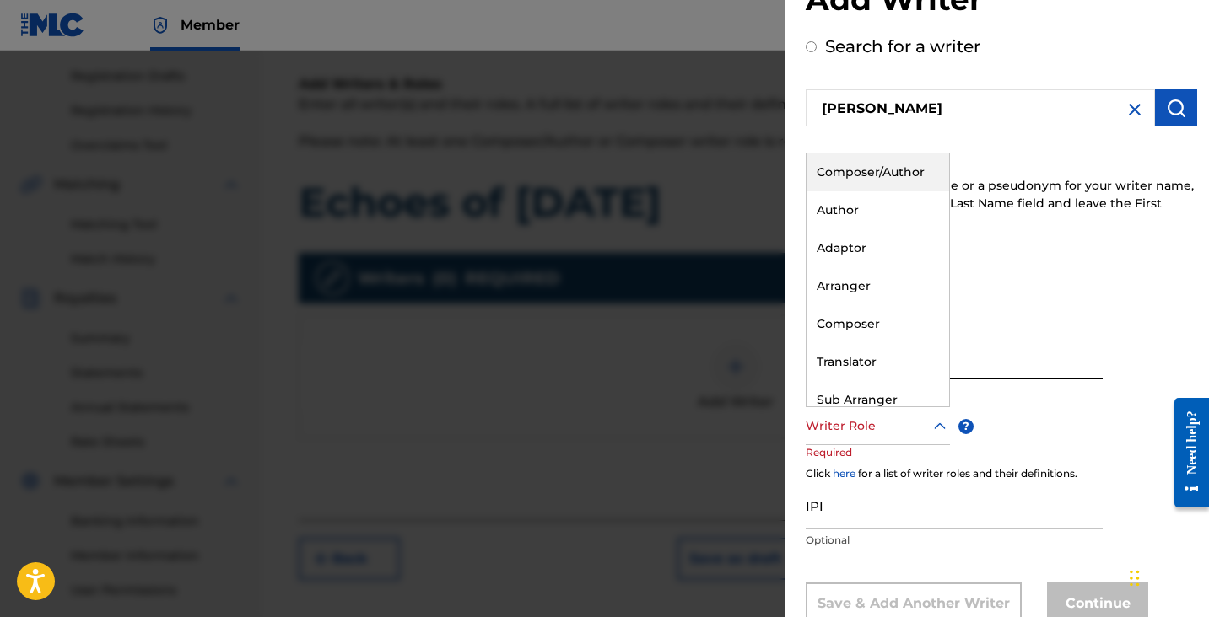
click at [858, 170] on div "Composer/Author" at bounding box center [877, 173] width 143 height 38
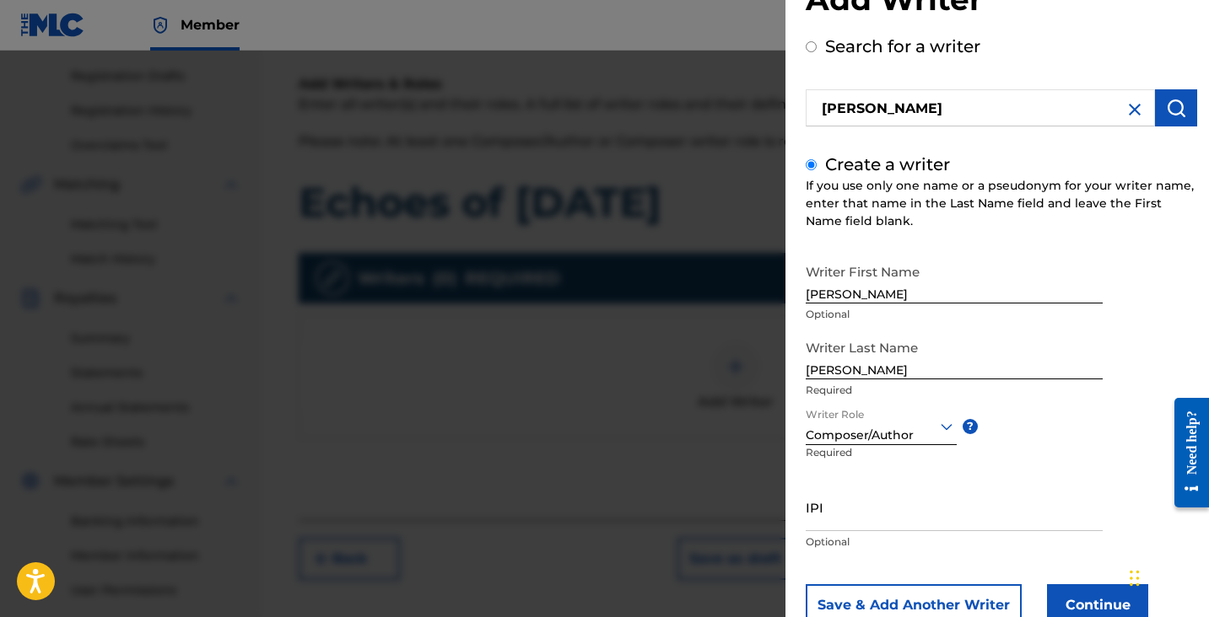
scroll to position [115, 0]
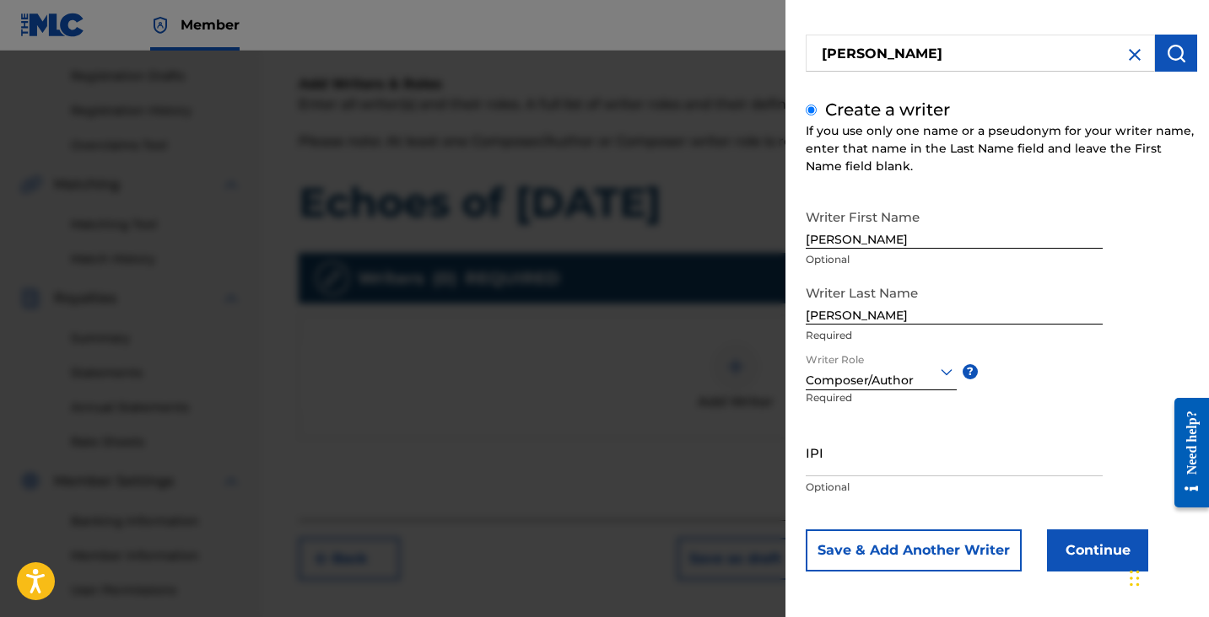
click at [852, 459] on input "IPI" at bounding box center [954, 453] width 297 height 48
paste input "1183286247"
type input "1183286247"
click at [1089, 553] on button "Continue" at bounding box center [1097, 551] width 101 height 42
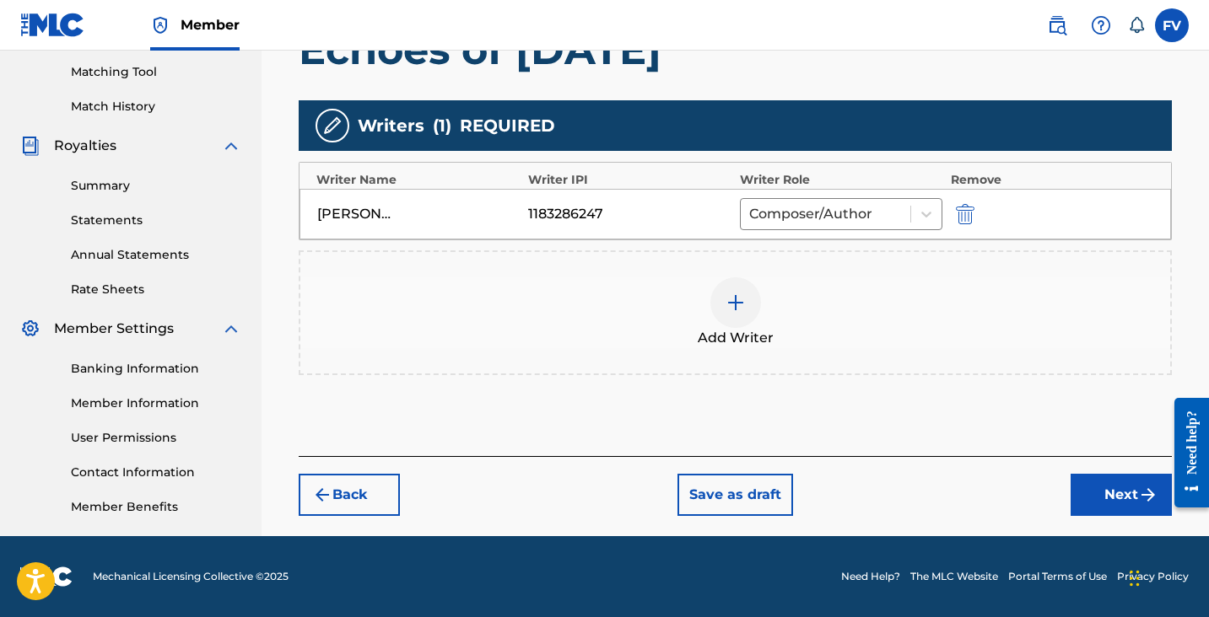
click at [1091, 501] on button "Next" at bounding box center [1120, 495] width 101 height 42
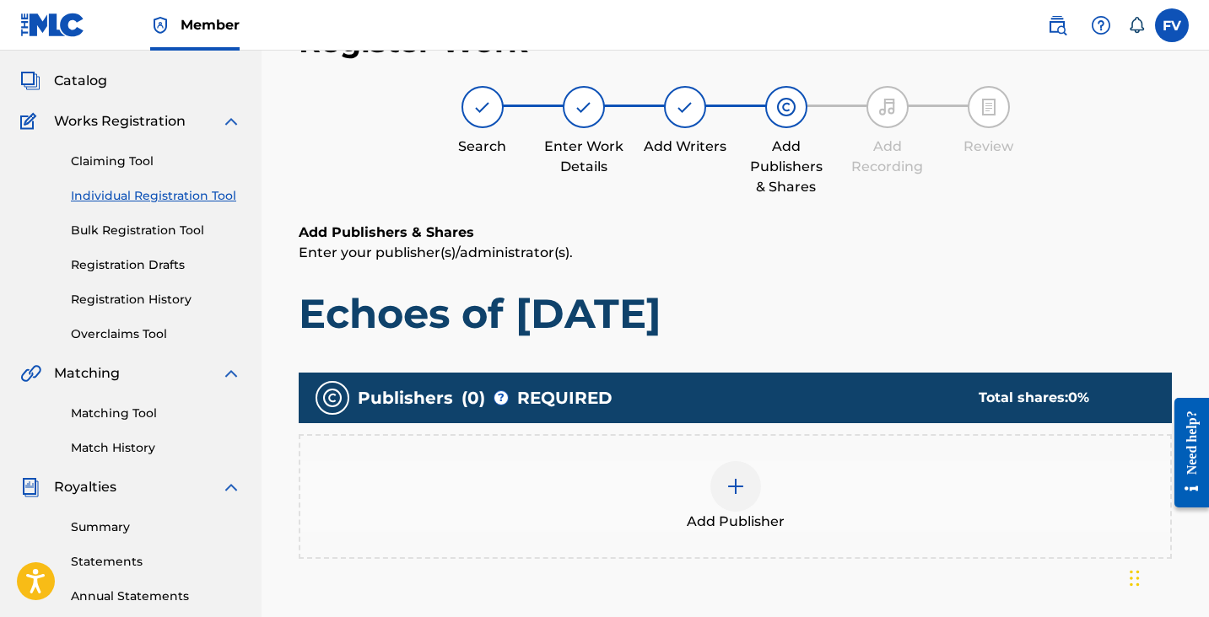
scroll to position [76, 0]
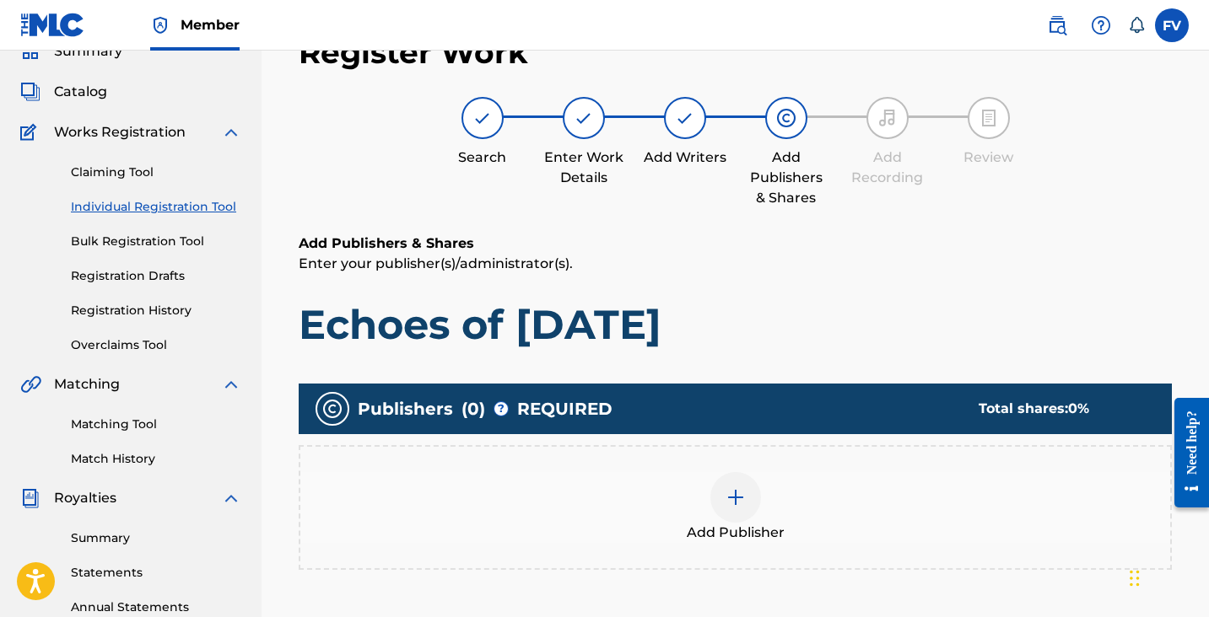
click at [736, 479] on div at bounding box center [735, 497] width 51 height 51
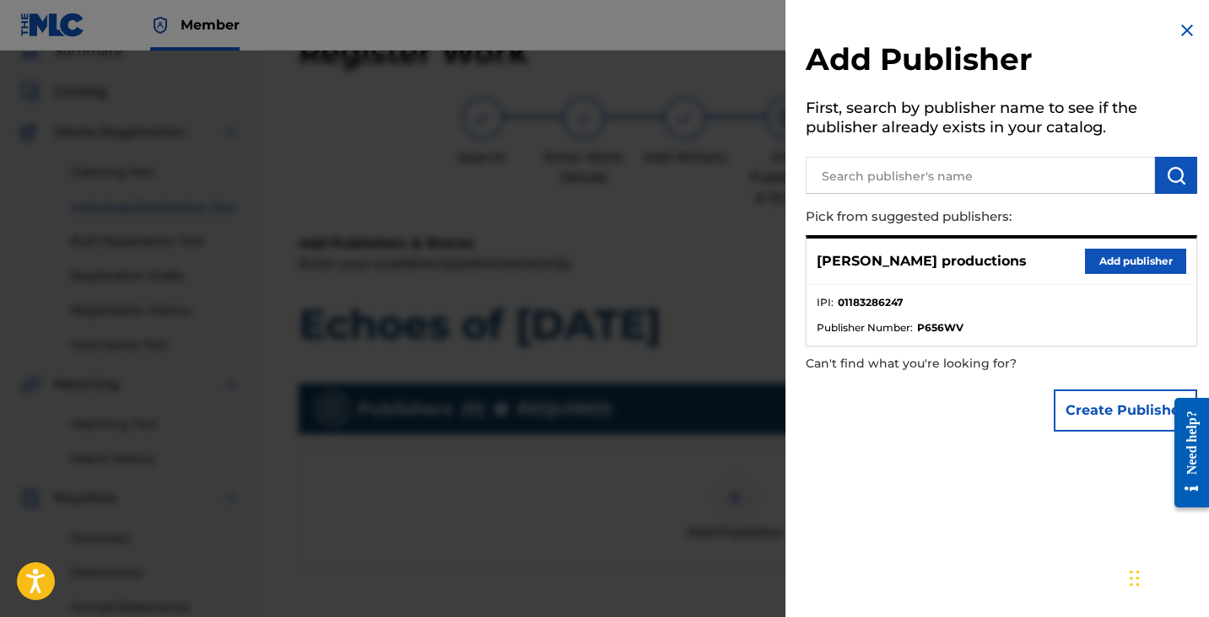
click at [1109, 277] on div "Valdivia productions Add publisher" at bounding box center [1001, 262] width 390 height 46
click at [1116, 259] on button "Add publisher" at bounding box center [1135, 261] width 101 height 25
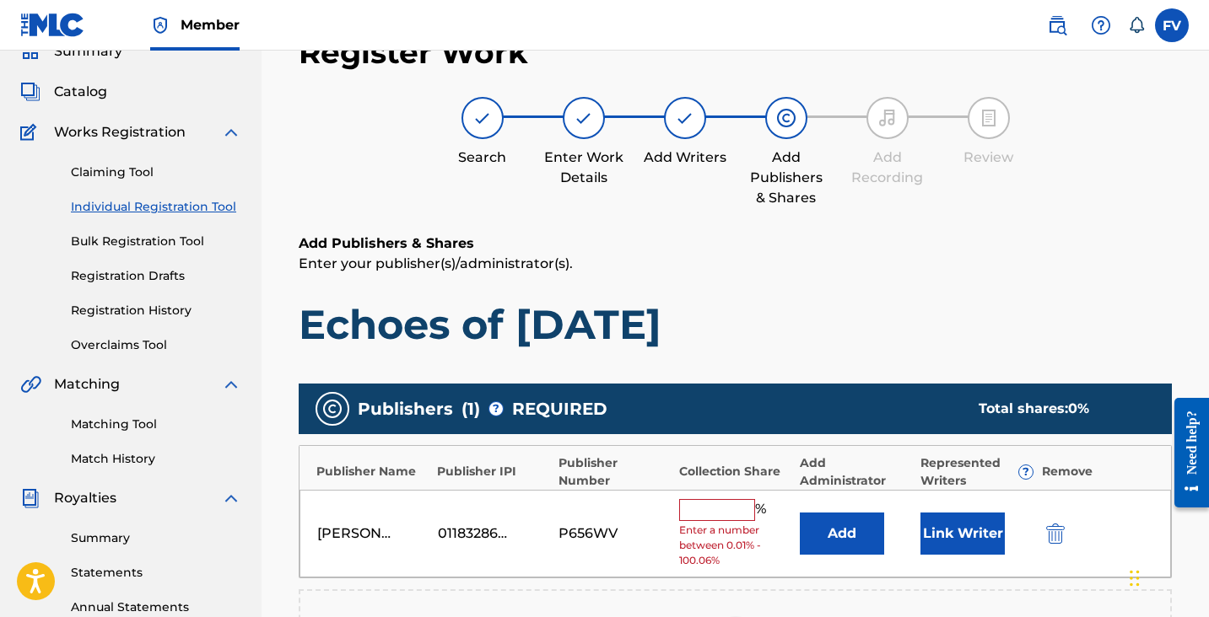
click at [725, 516] on input "text" at bounding box center [717, 510] width 76 height 22
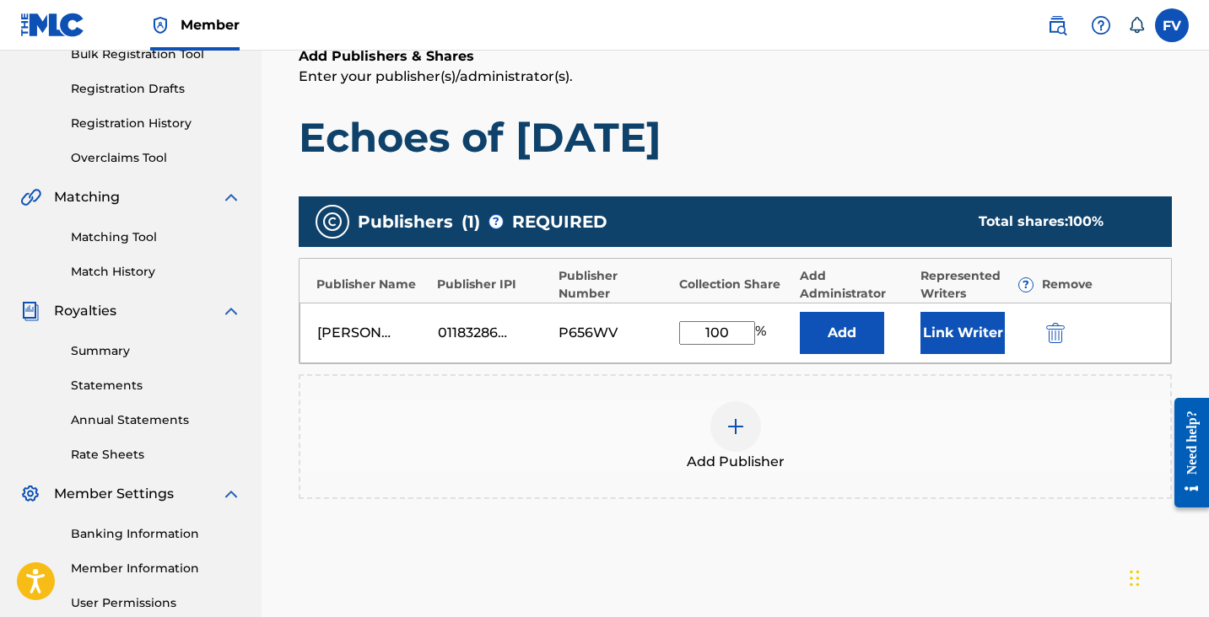
scroll to position [265, 0]
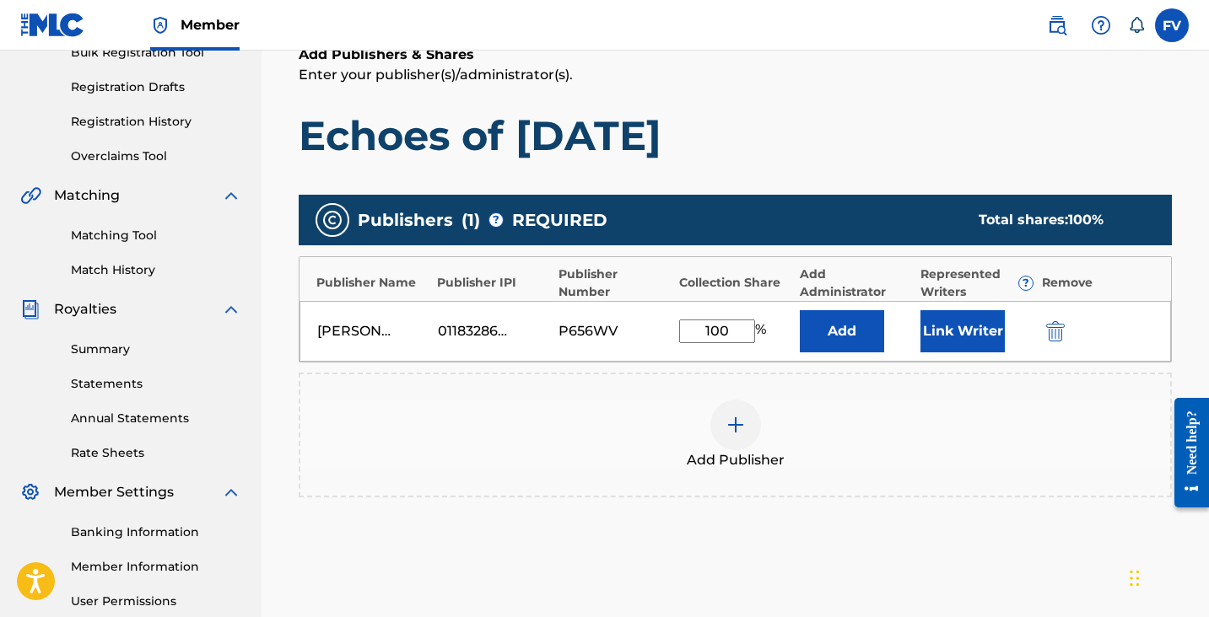
click at [959, 343] on button "Link Writer" at bounding box center [962, 331] width 84 height 42
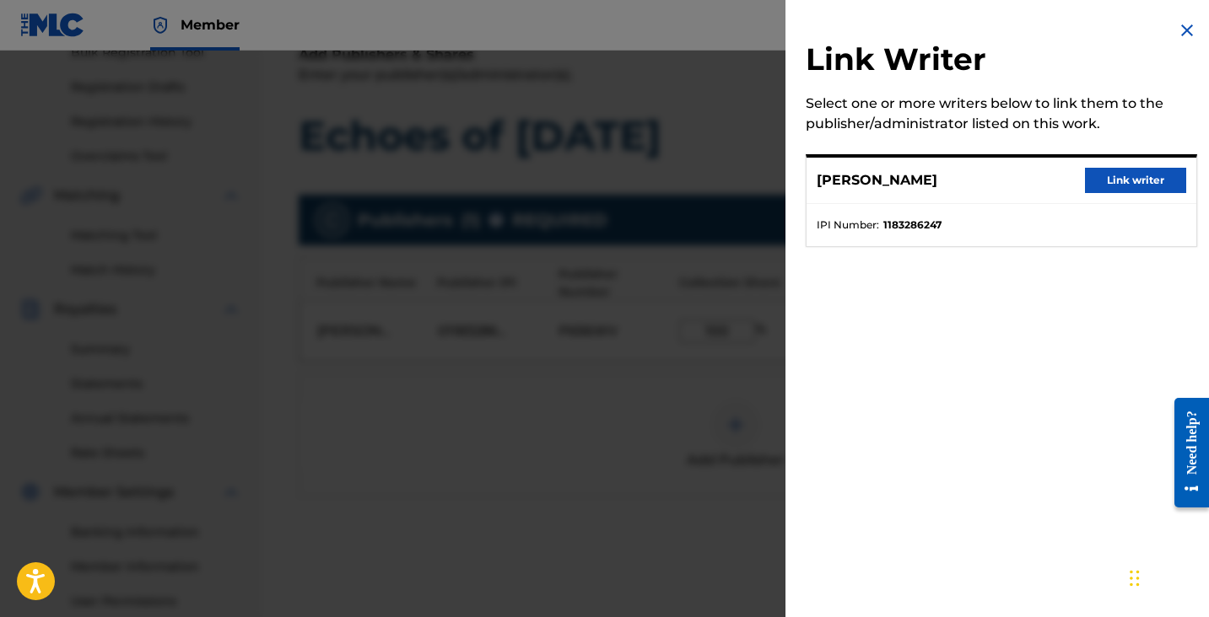
click at [1112, 180] on button "Link writer" at bounding box center [1135, 180] width 101 height 25
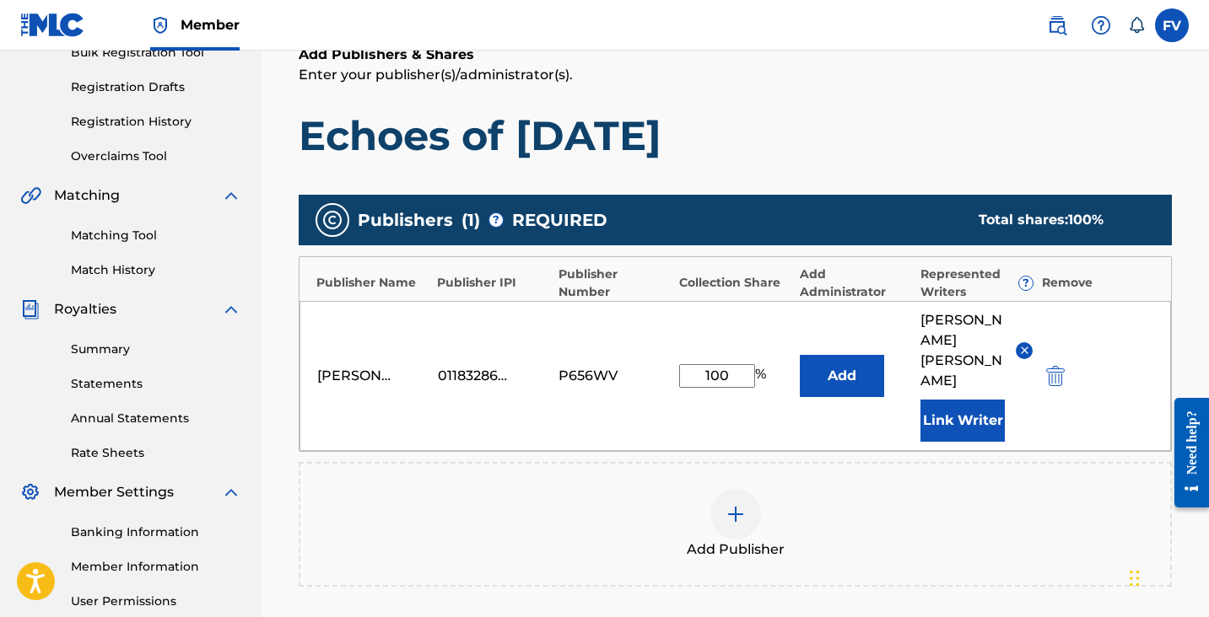
click at [699, 364] on input "100" at bounding box center [717, 376] width 76 height 24
type input "50"
click at [782, 402] on div "Valdivia productions 01183286247 P656WV 50 % Add Felipe Valdivia Link Writer" at bounding box center [734, 376] width 871 height 150
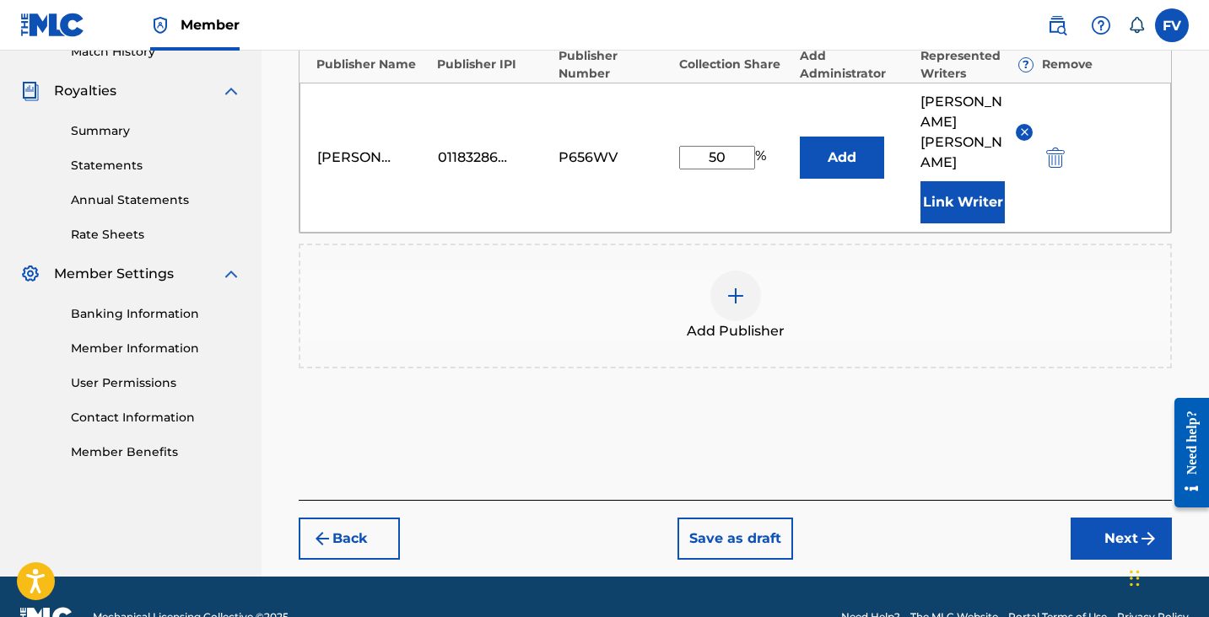
click at [1103, 518] on button "Next" at bounding box center [1120, 539] width 101 height 42
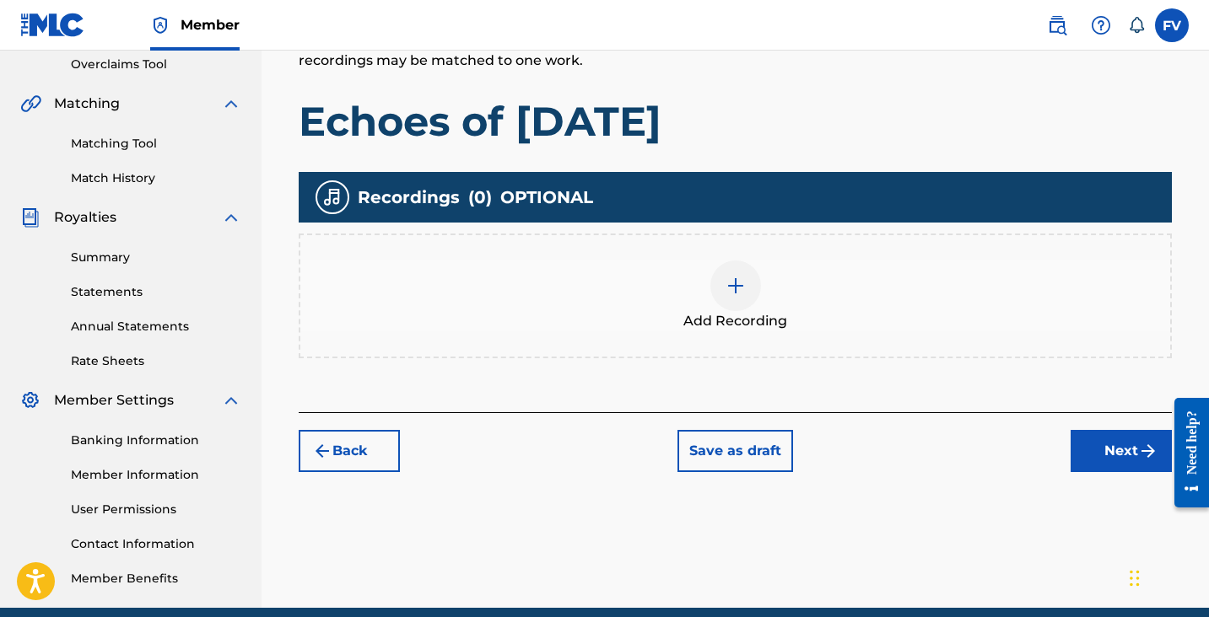
scroll to position [356, 0]
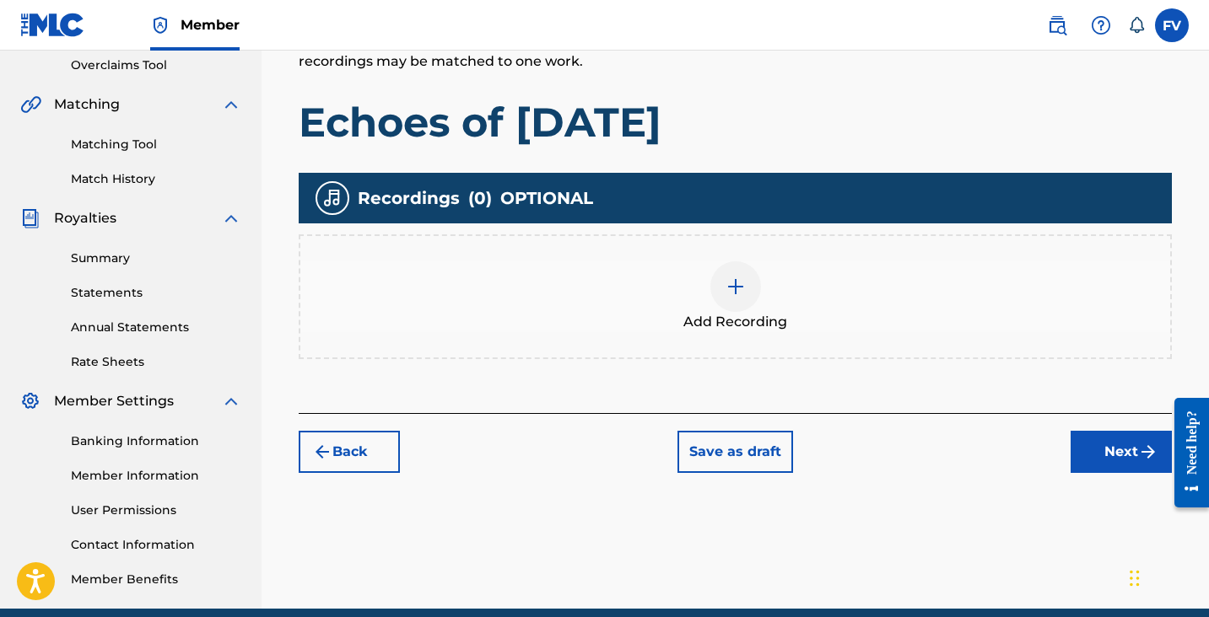
click at [741, 272] on div at bounding box center [735, 287] width 51 height 51
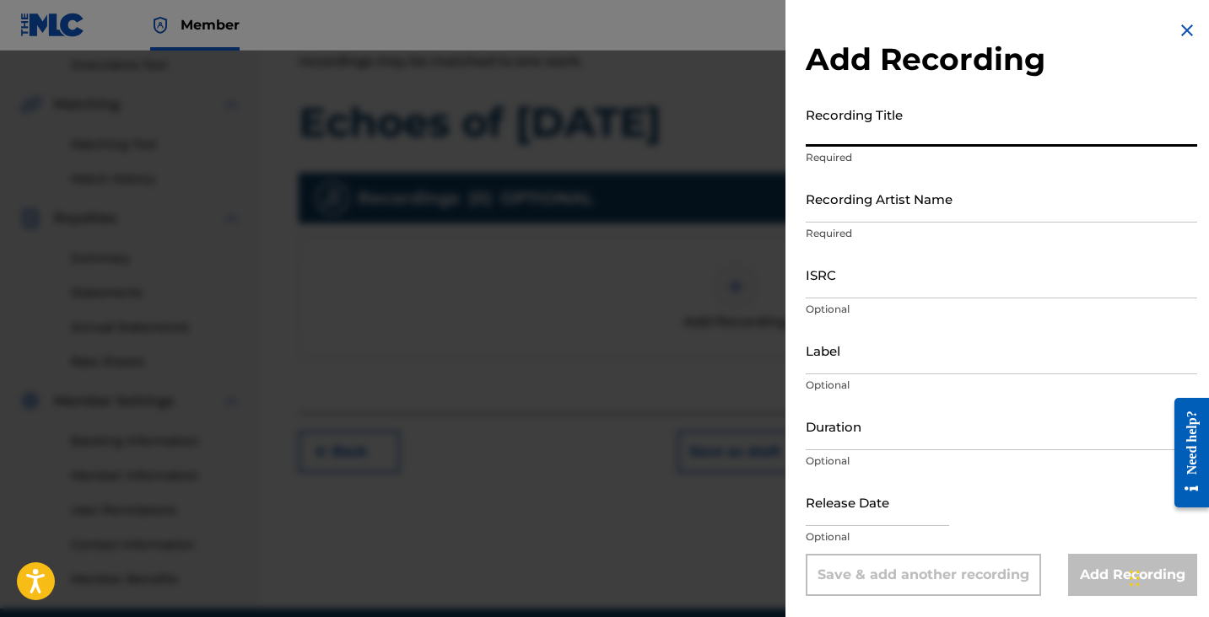
click at [851, 130] on input "Recording Title" at bounding box center [1001, 123] width 391 height 48
type input "Echoes Of Yesterday"
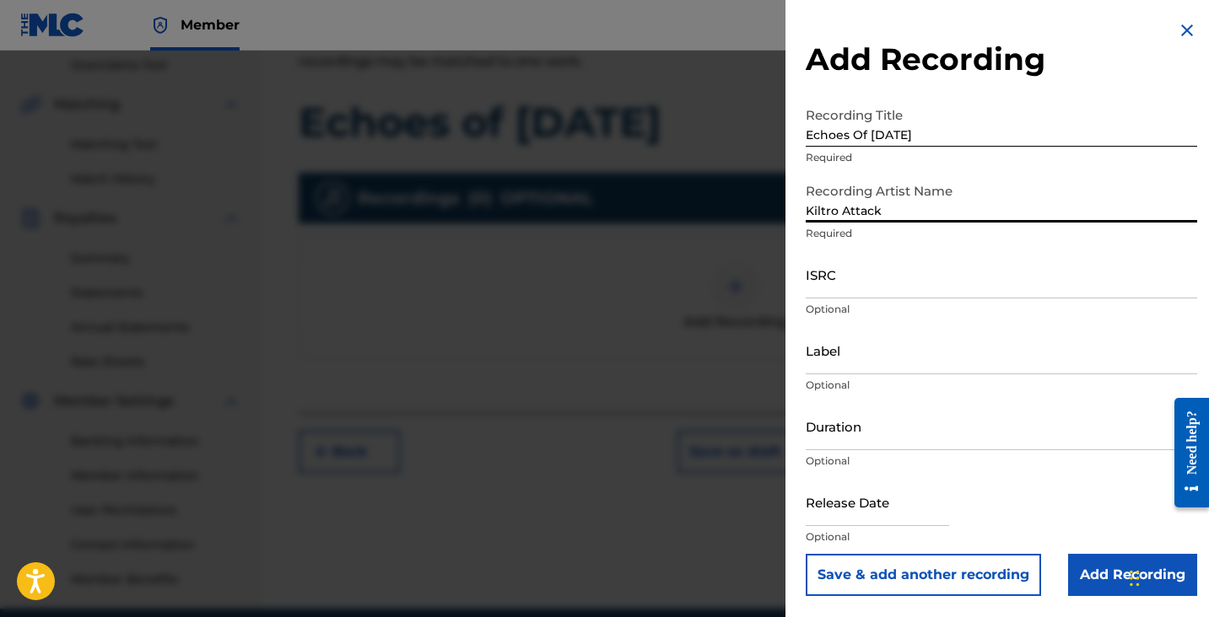
type input "Kiltro Attack"
click at [847, 278] on input "ISRC" at bounding box center [1001, 275] width 391 height 48
paste input "QZFYX2542798"
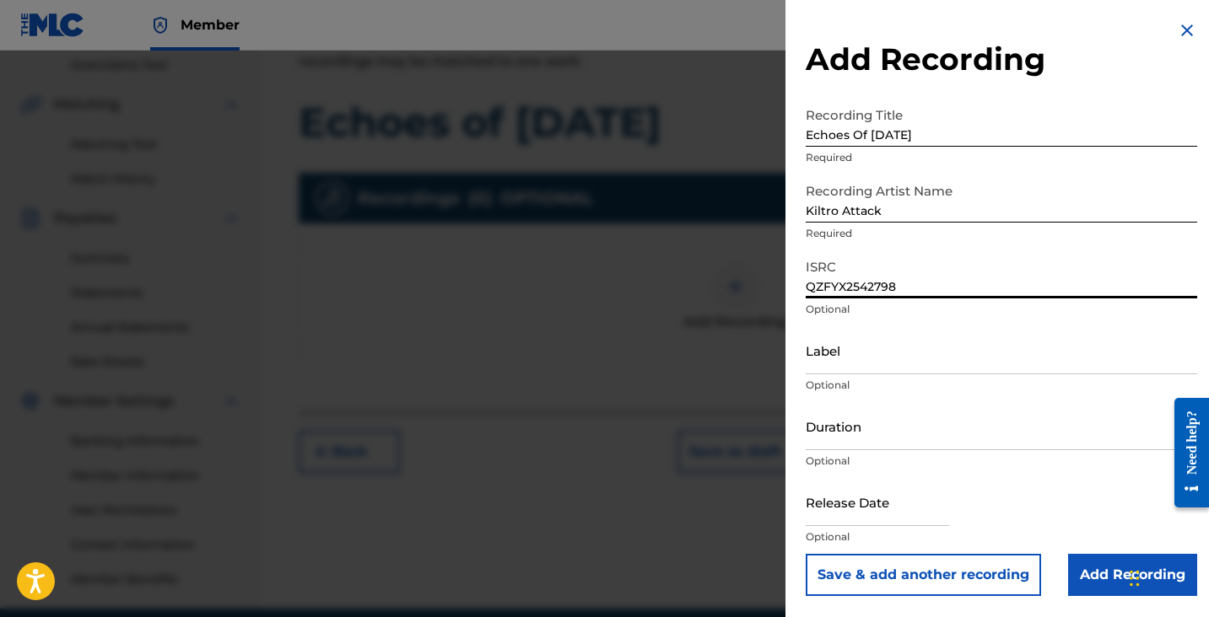
type input "QZFYX2542798"
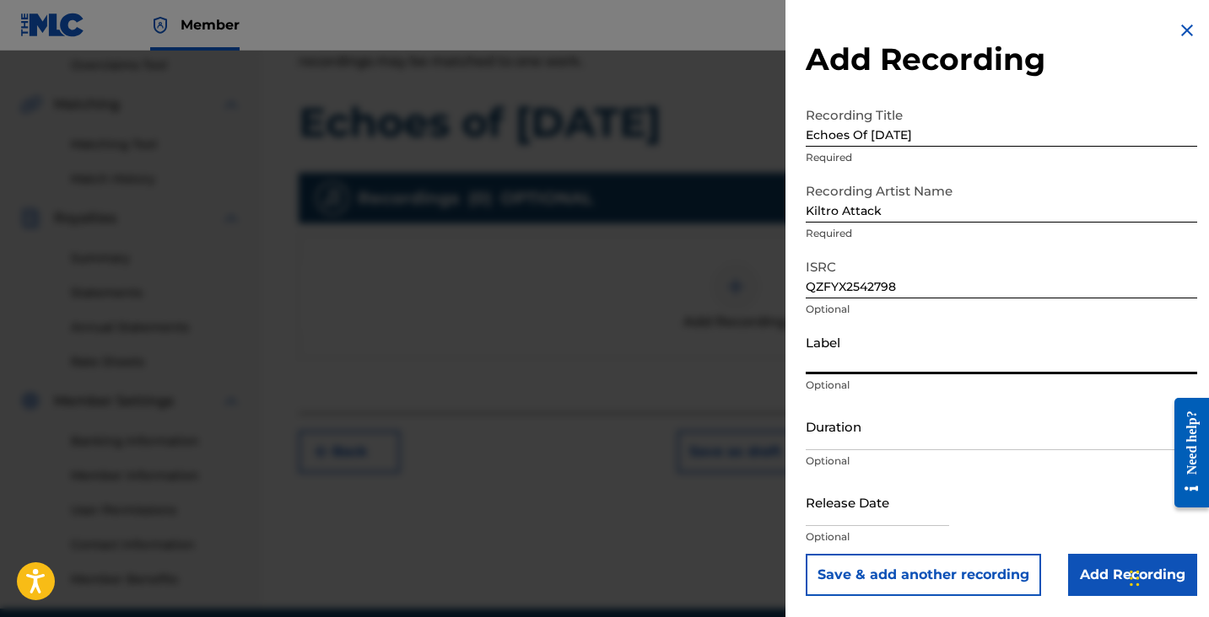
click at [849, 356] on input "Label" at bounding box center [1001, 350] width 391 height 48
type input "Independent"
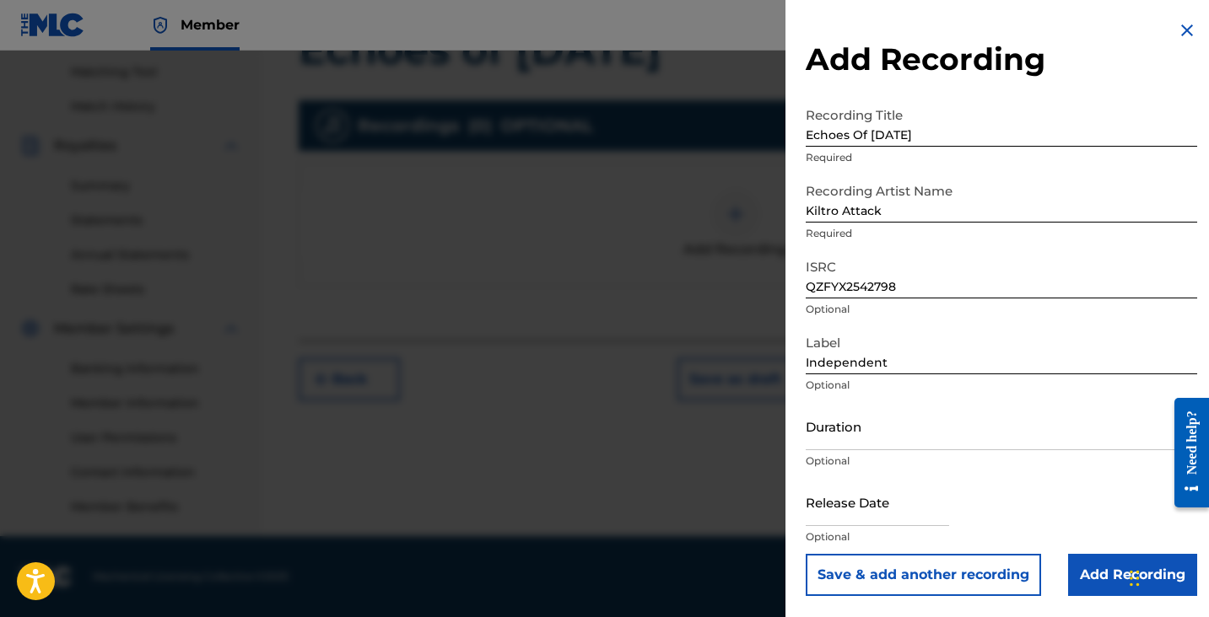
click at [880, 506] on input "text" at bounding box center [877, 502] width 143 height 48
select select "7"
select select "2025"
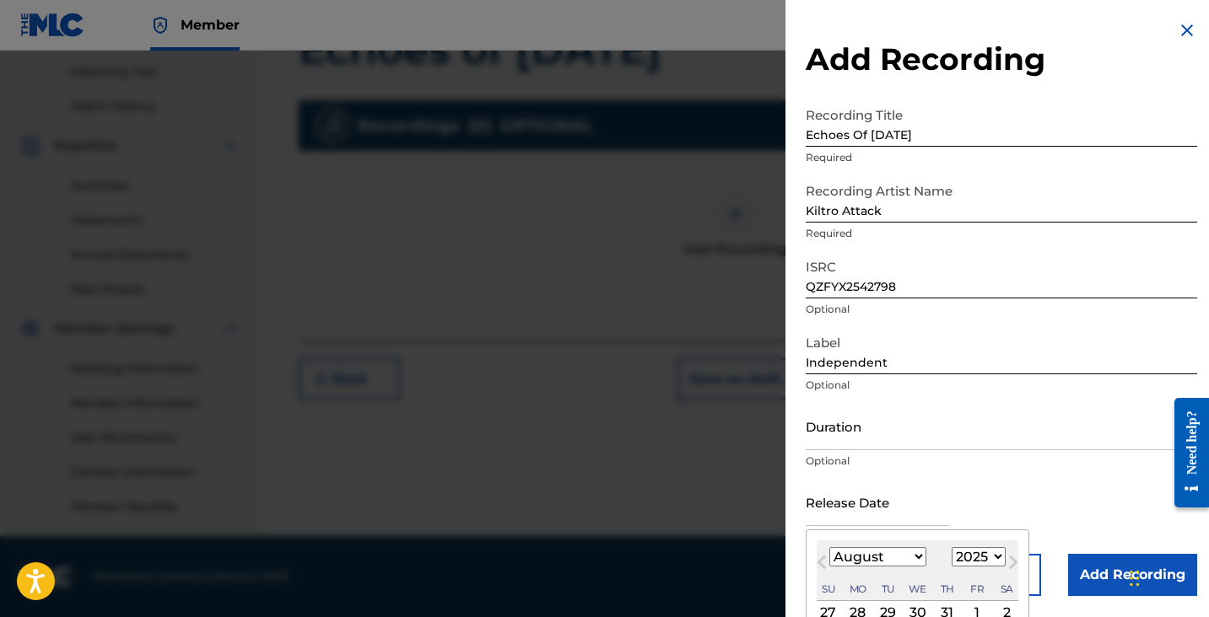
click at [909, 555] on select "January February March April May June July August September October November De…" at bounding box center [877, 556] width 97 height 19
select select "0"
click at [829, 547] on select "January February March April May June July August September October November De…" at bounding box center [877, 556] width 97 height 19
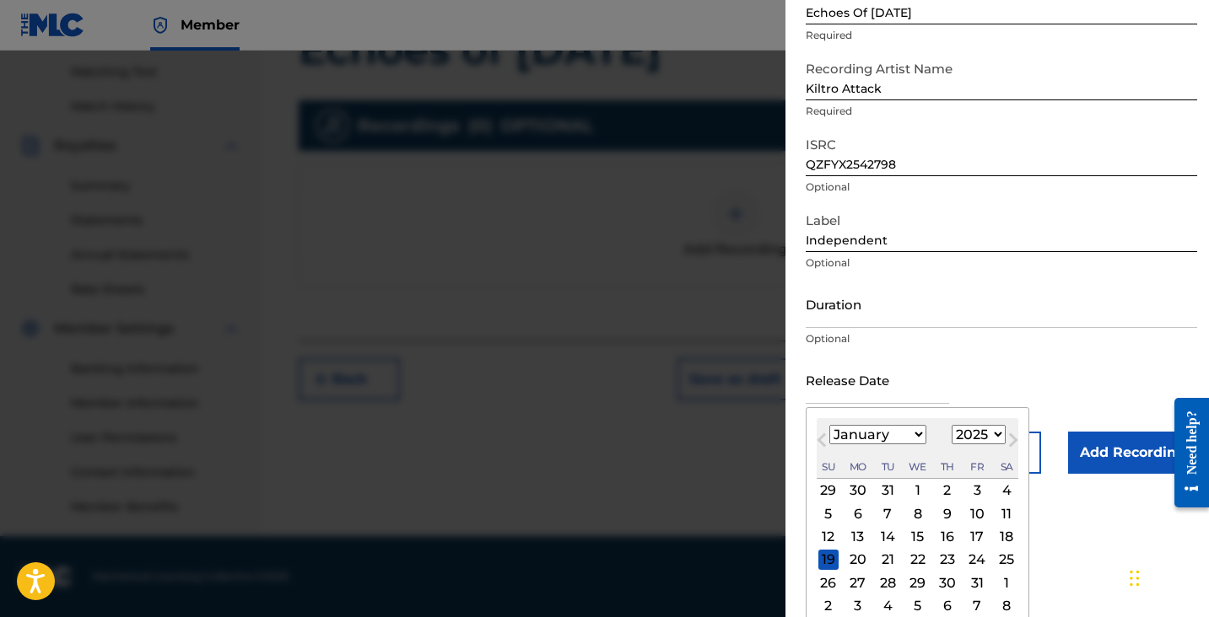
scroll to position [133, 0]
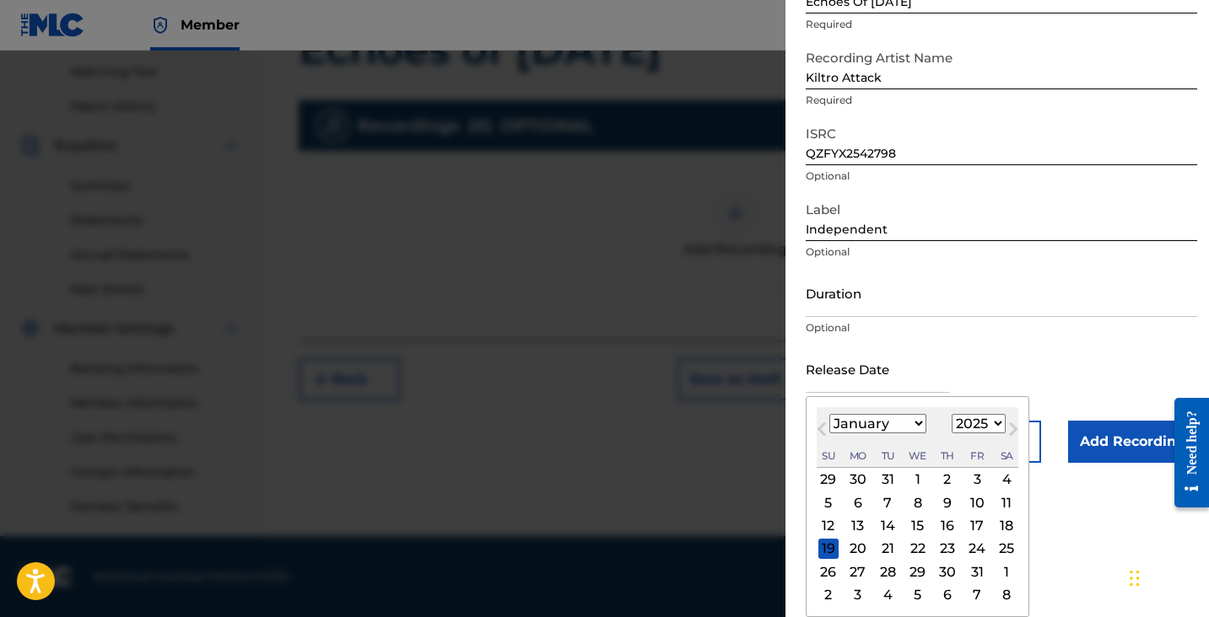
click at [971, 569] on div "31" at bounding box center [977, 572] width 20 height 20
type input "January 31 2025"
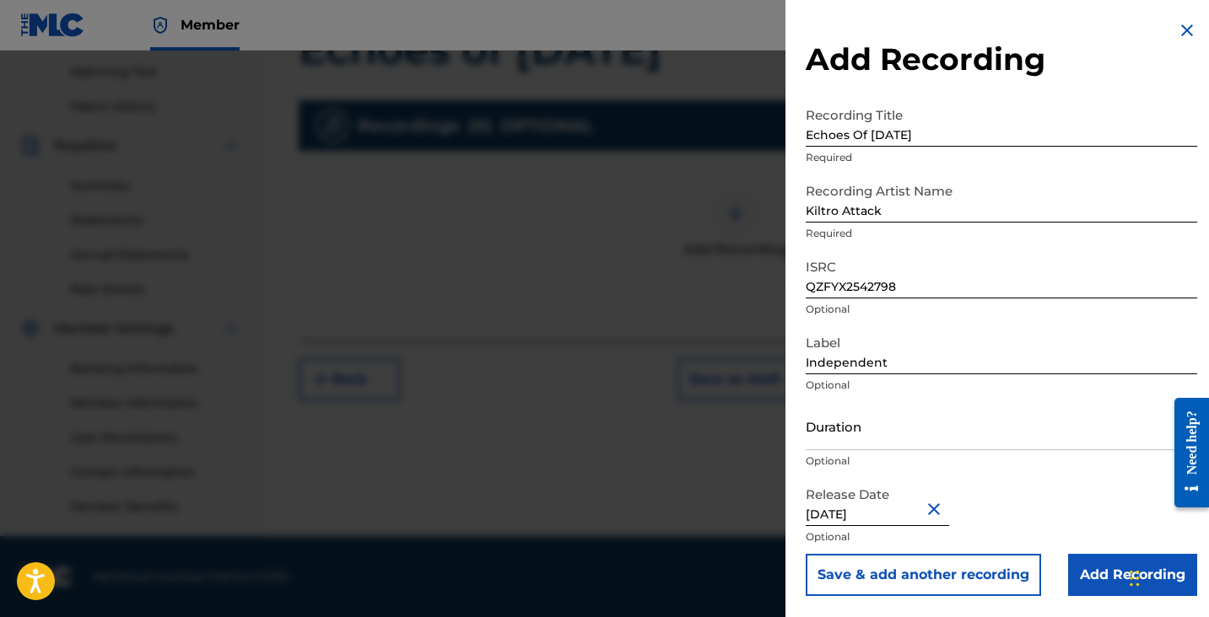
click at [1087, 565] on input "Add Recording" at bounding box center [1132, 575] width 129 height 42
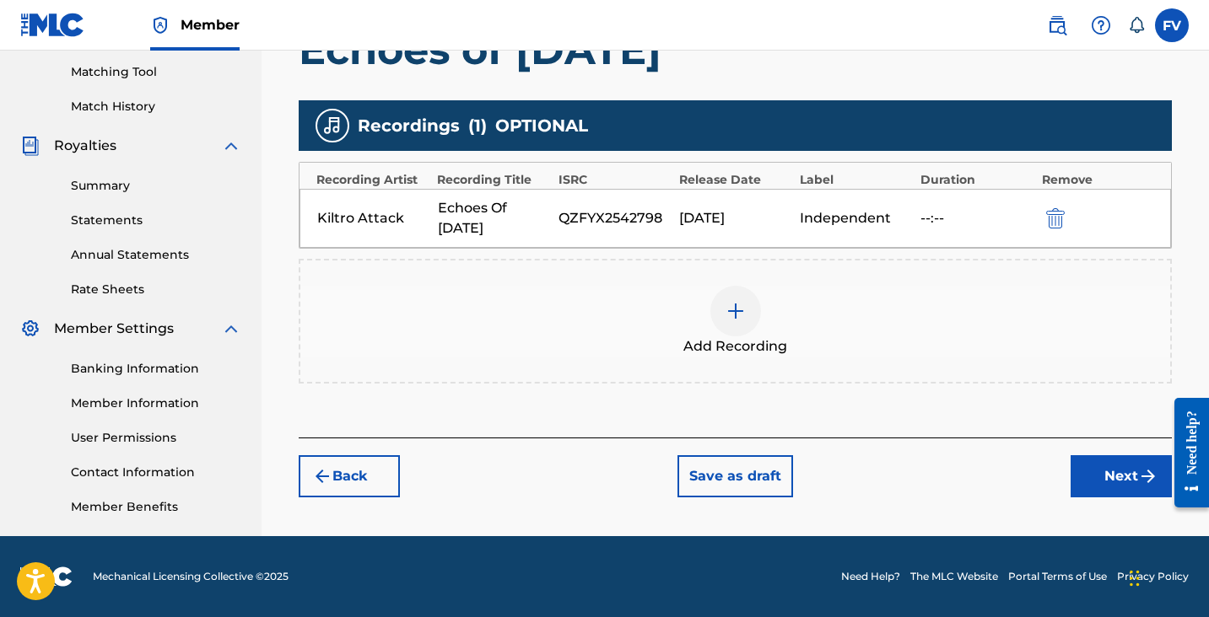
click at [1084, 482] on button "Next" at bounding box center [1120, 477] width 101 height 42
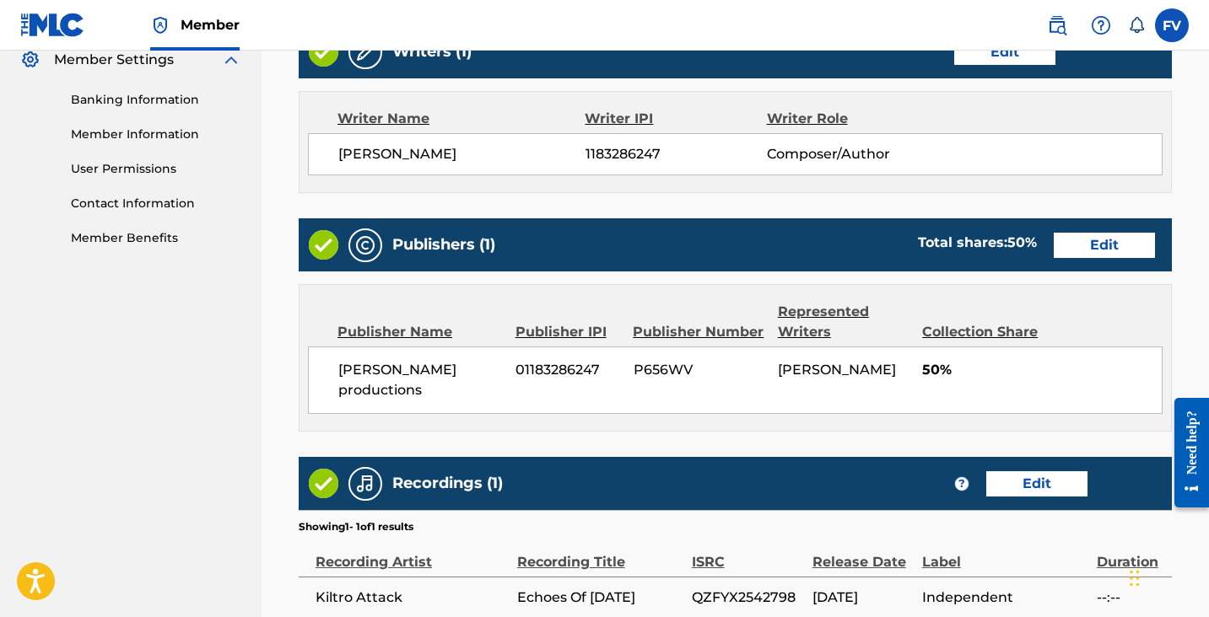
scroll to position [861, 0]
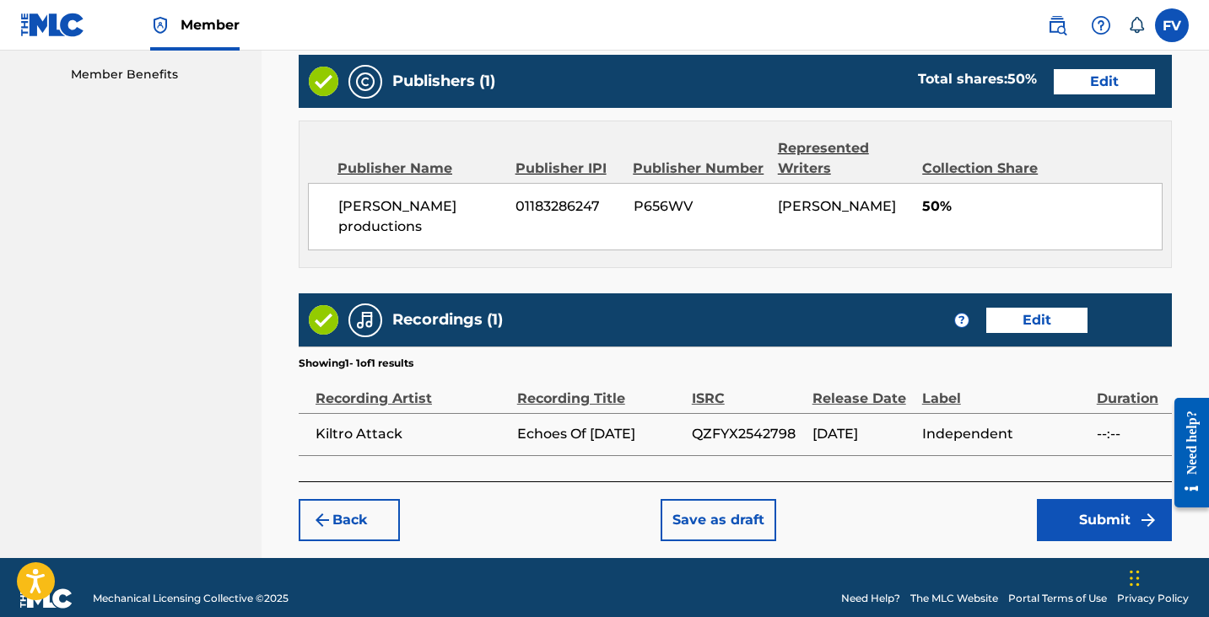
click at [1094, 499] on button "Submit" at bounding box center [1104, 520] width 135 height 42
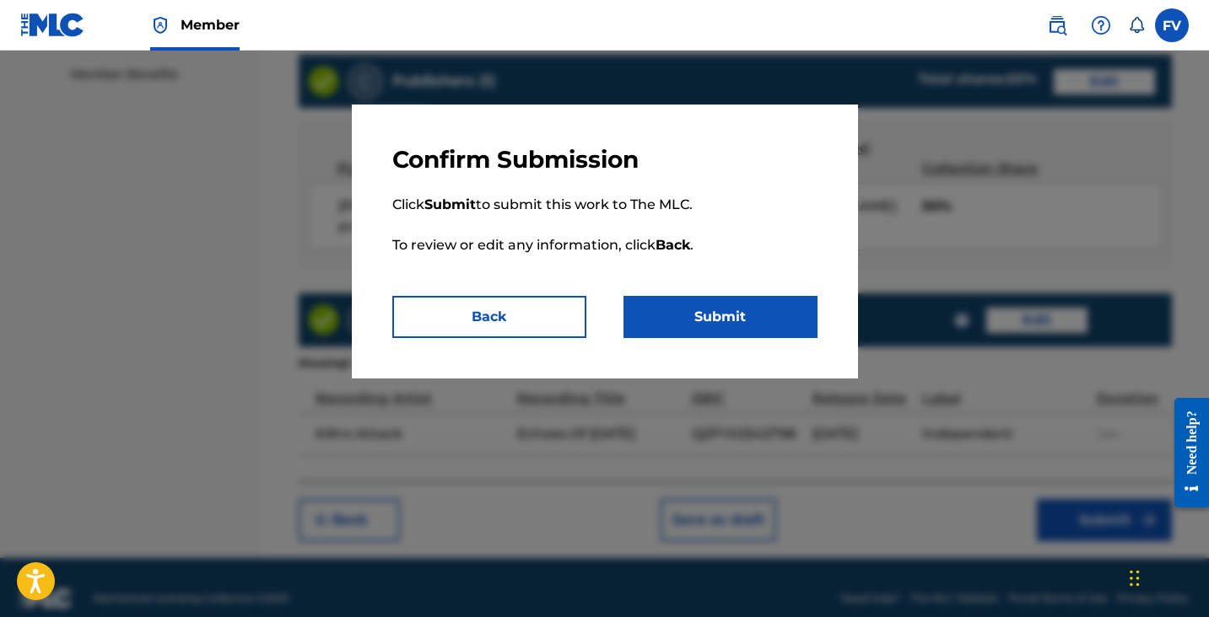
click at [768, 313] on button "Submit" at bounding box center [720, 317] width 194 height 42
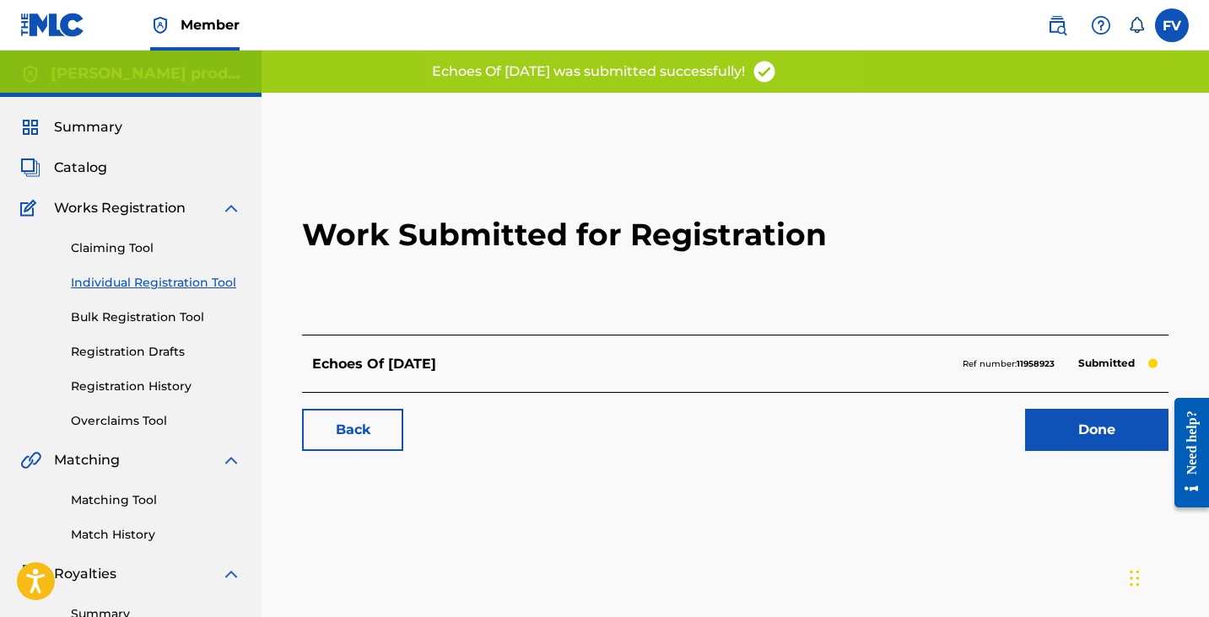
click at [1127, 416] on link "Done" at bounding box center [1096, 430] width 143 height 42
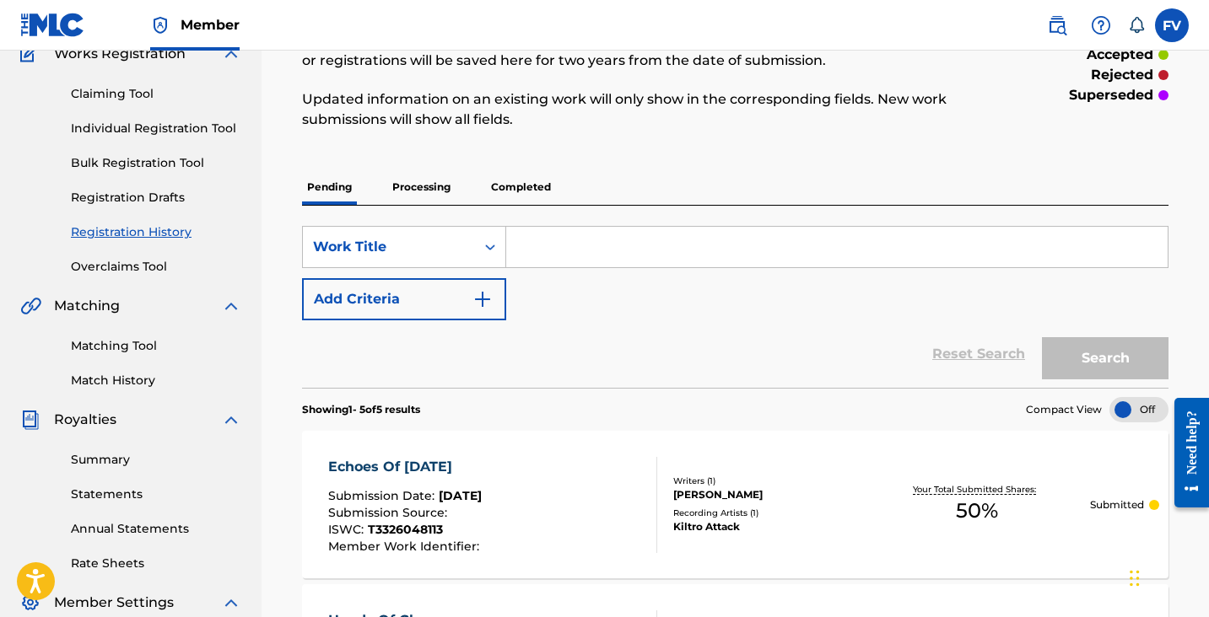
scroll to position [143, 0]
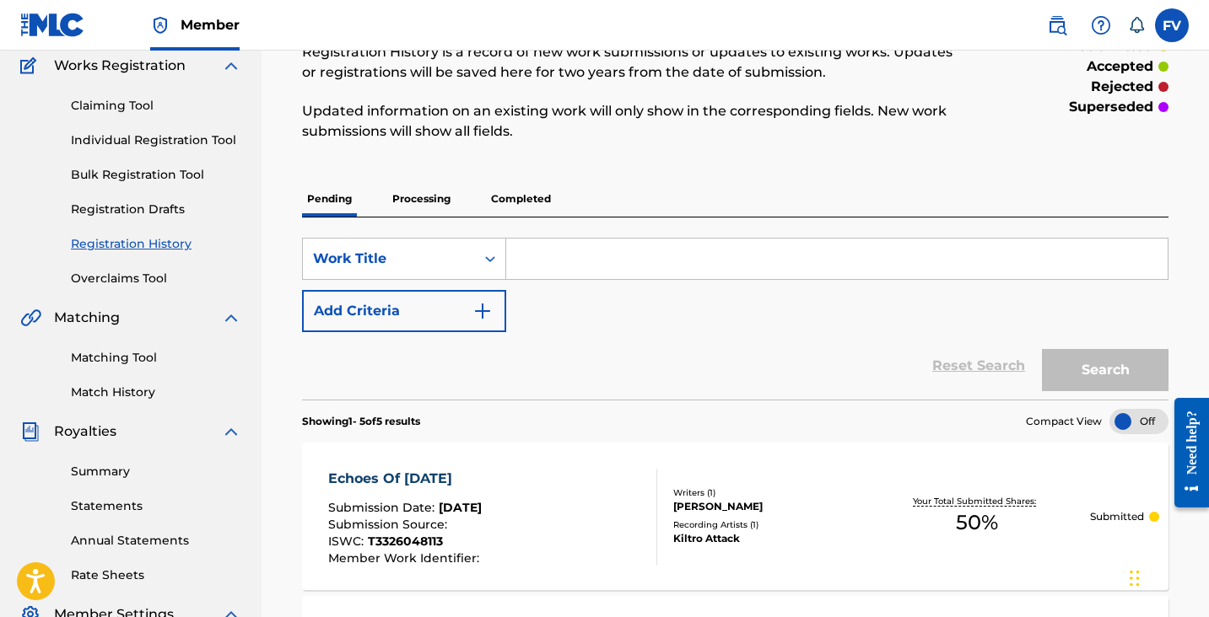
click at [564, 266] on input "Search Form" at bounding box center [836, 259] width 661 height 40
click at [149, 143] on link "Individual Registration Tool" at bounding box center [156, 141] width 170 height 18
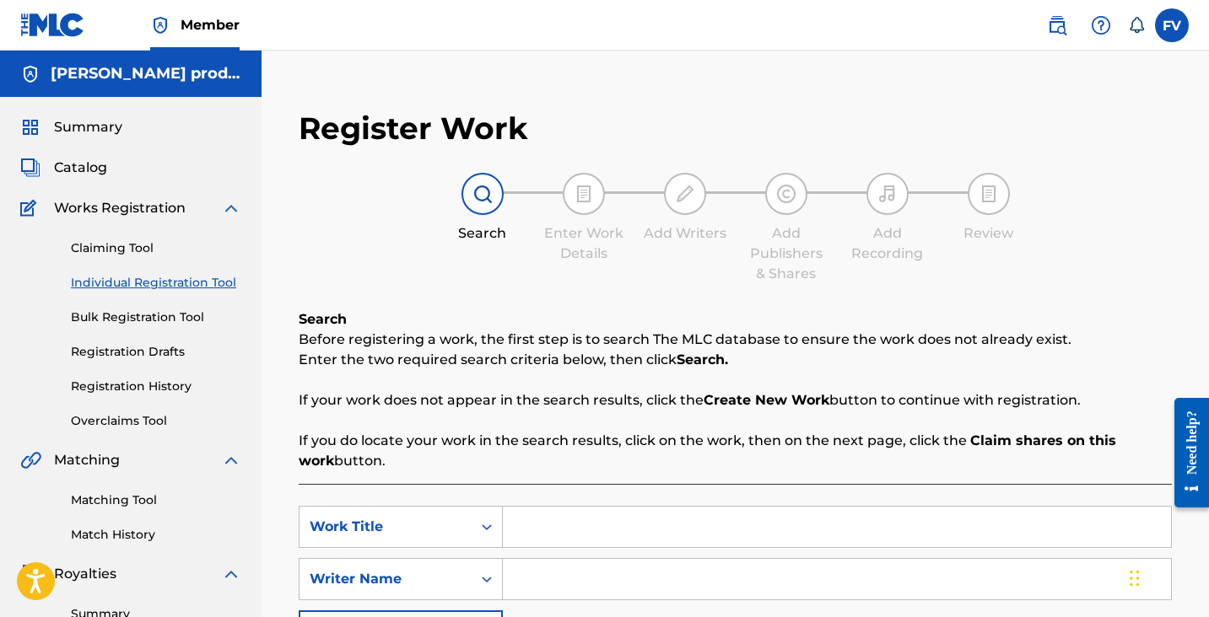
click at [168, 321] on link "Bulk Registration Tool" at bounding box center [156, 318] width 170 height 18
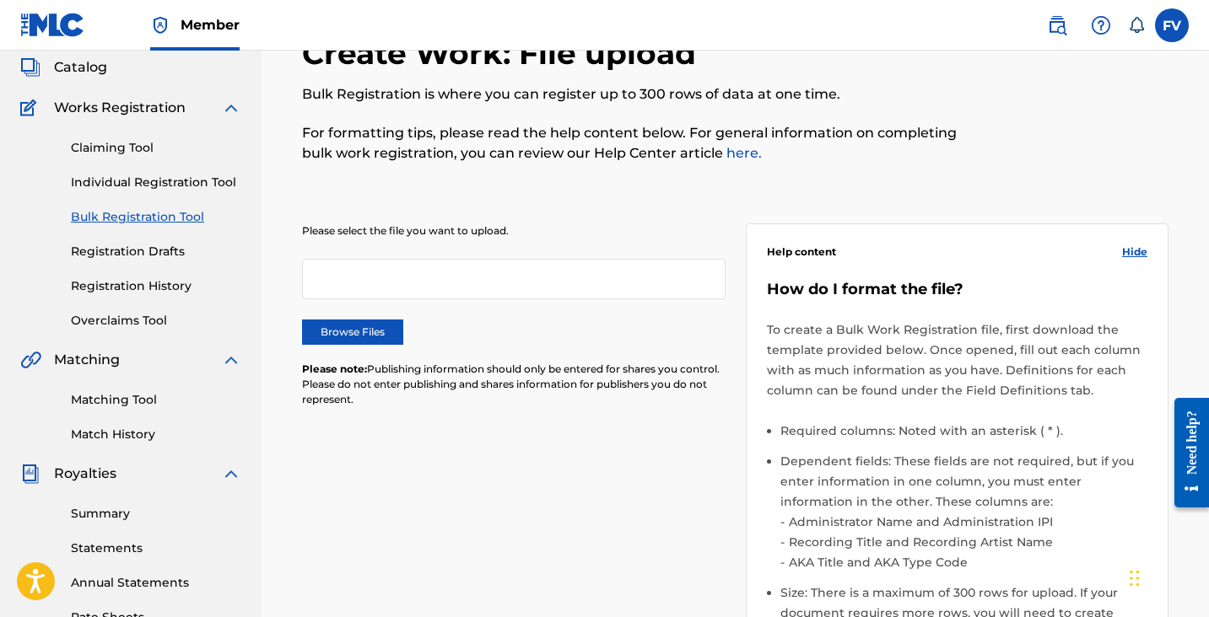
scroll to position [101, 0]
click at [127, 183] on link "Individual Registration Tool" at bounding box center [156, 182] width 170 height 18
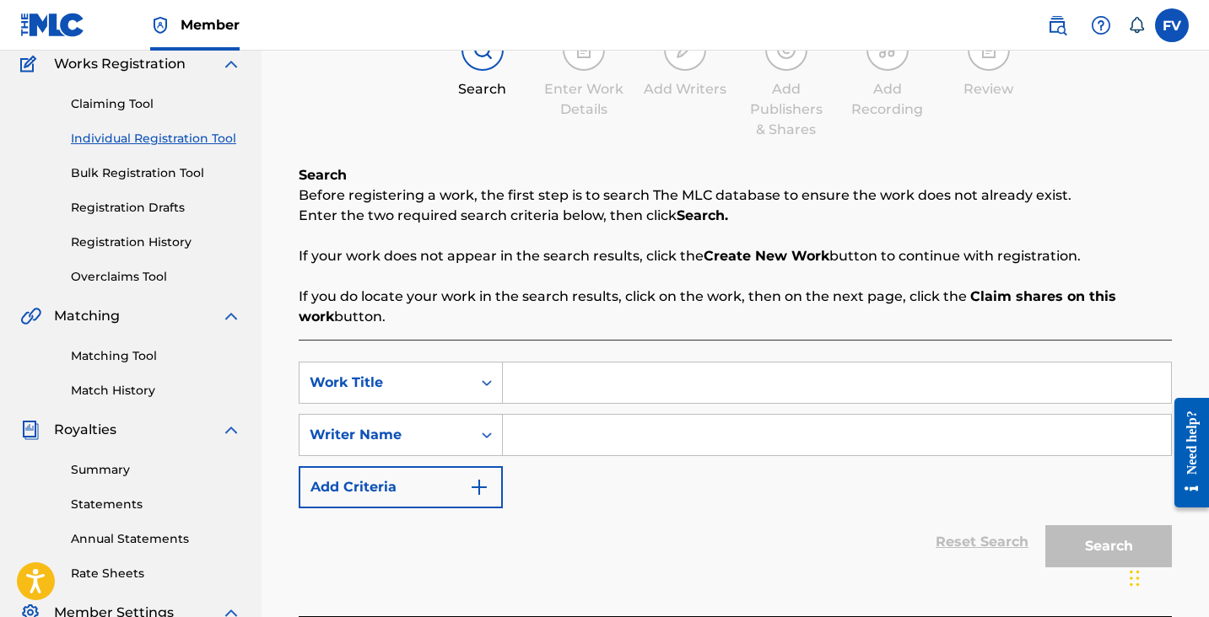
scroll to position [157, 0]
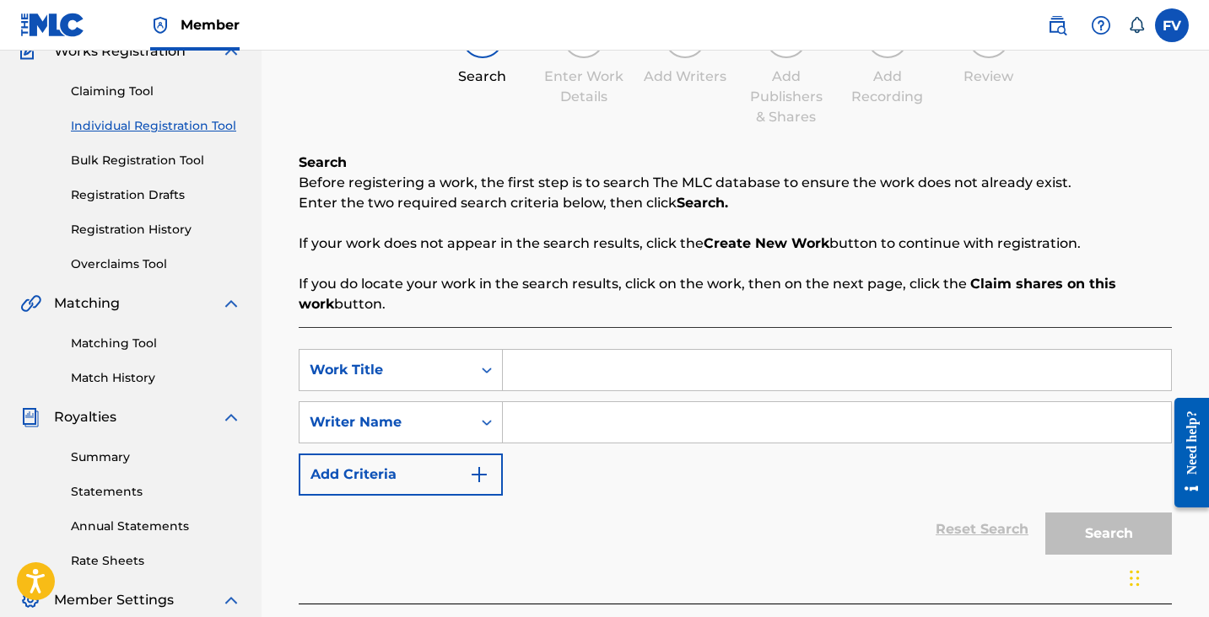
click at [561, 380] on input "Search Form" at bounding box center [837, 370] width 668 height 40
type input "Mirrors"
click at [565, 436] on input "Search Form" at bounding box center [837, 422] width 668 height 40
type input "Felipe E Valdivia"
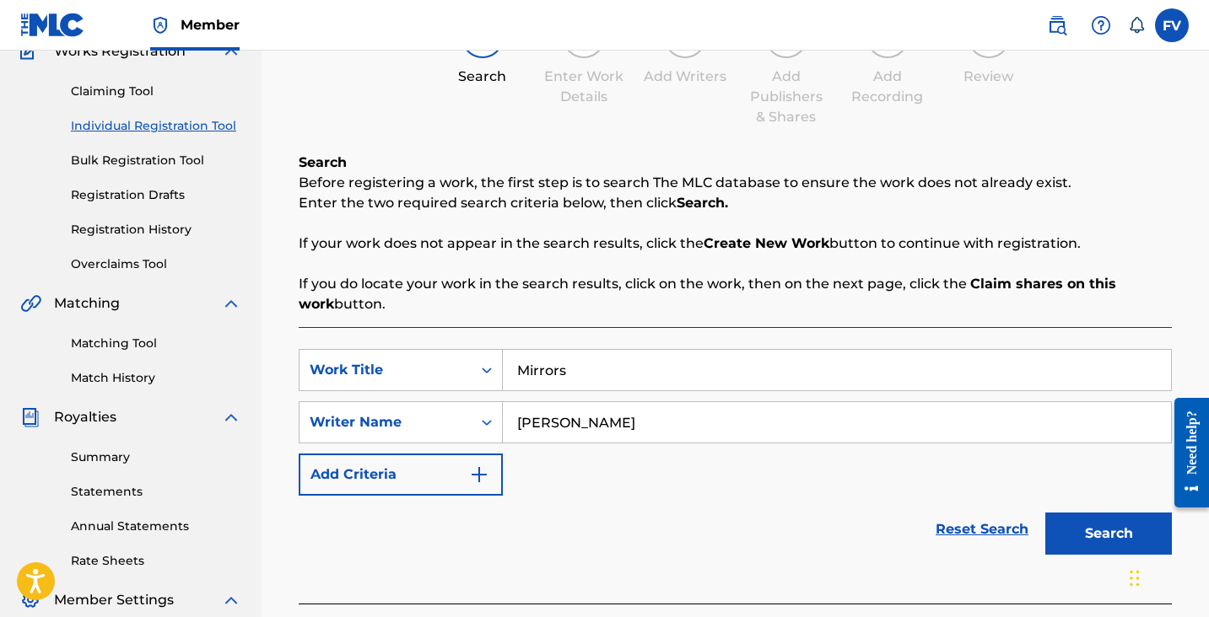
click at [1098, 531] on button "Search" at bounding box center [1108, 534] width 127 height 42
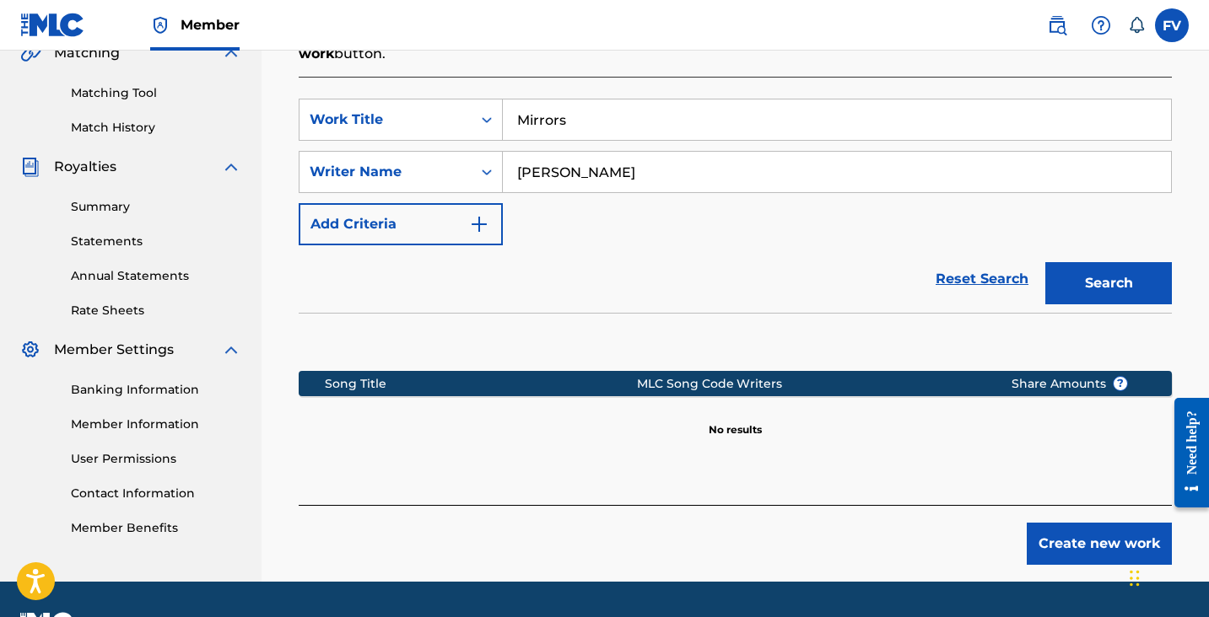
scroll to position [435, 0]
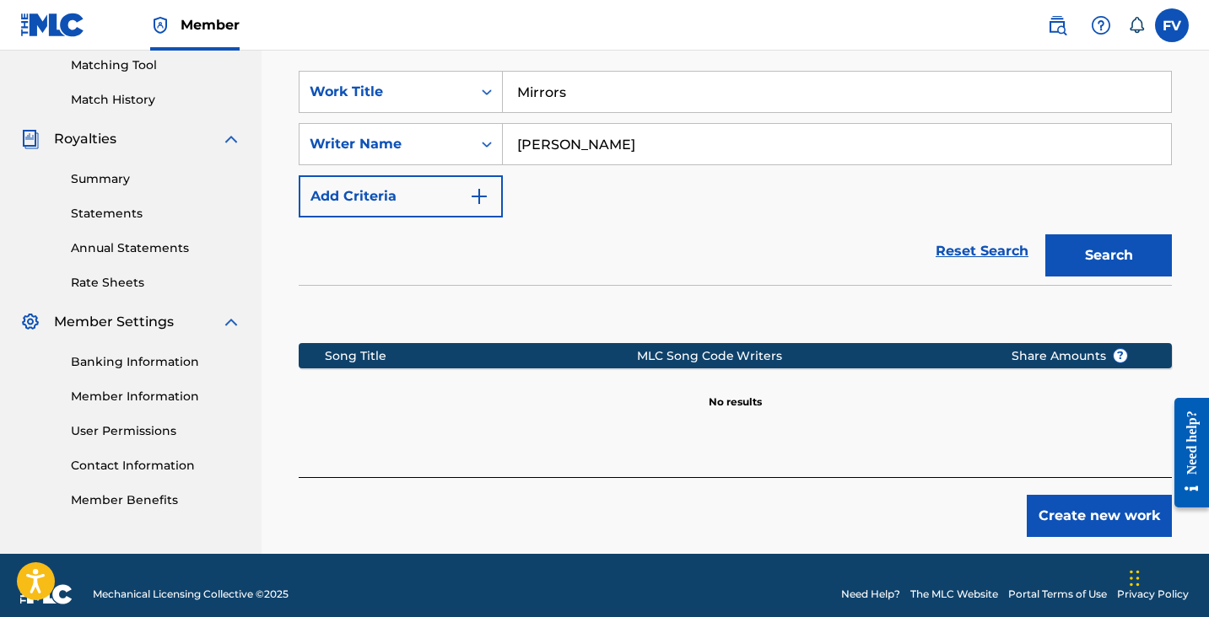
click at [1028, 506] on button "Create new work" at bounding box center [1099, 516] width 145 height 42
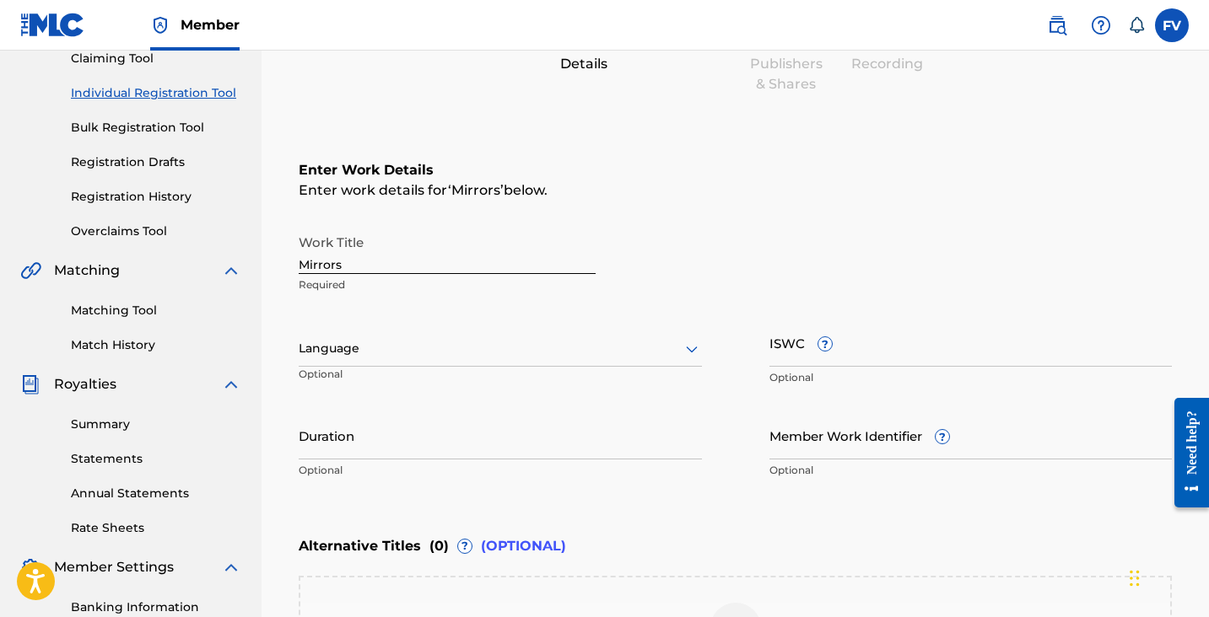
scroll to position [181, 0]
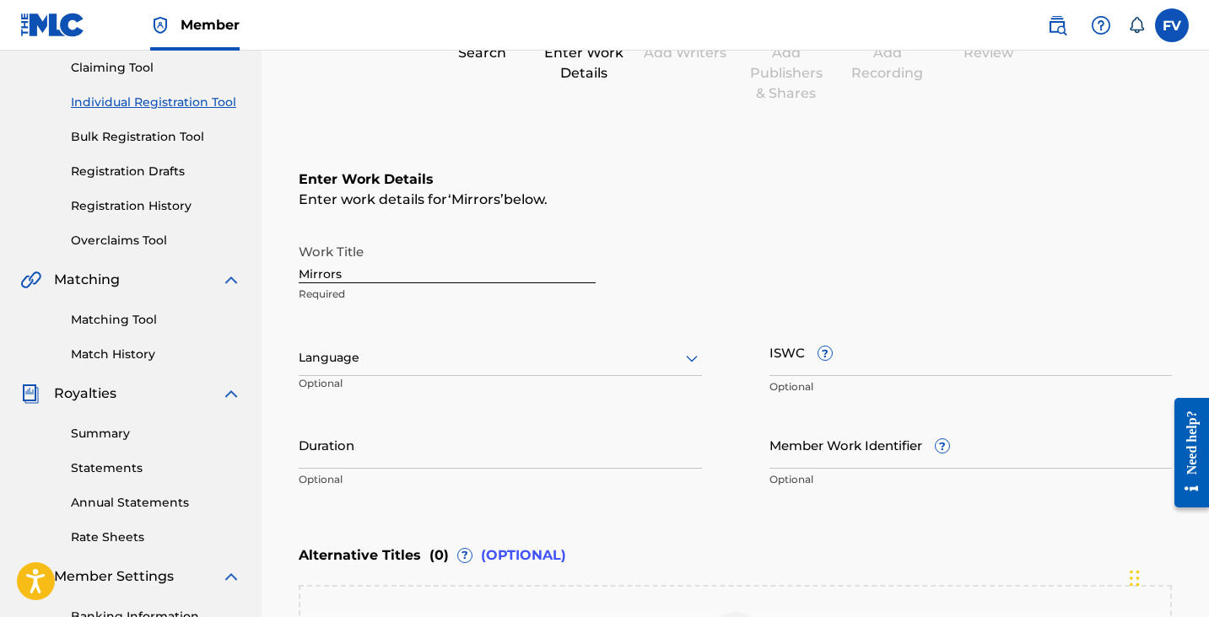
click at [380, 353] on div at bounding box center [500, 358] width 403 height 21
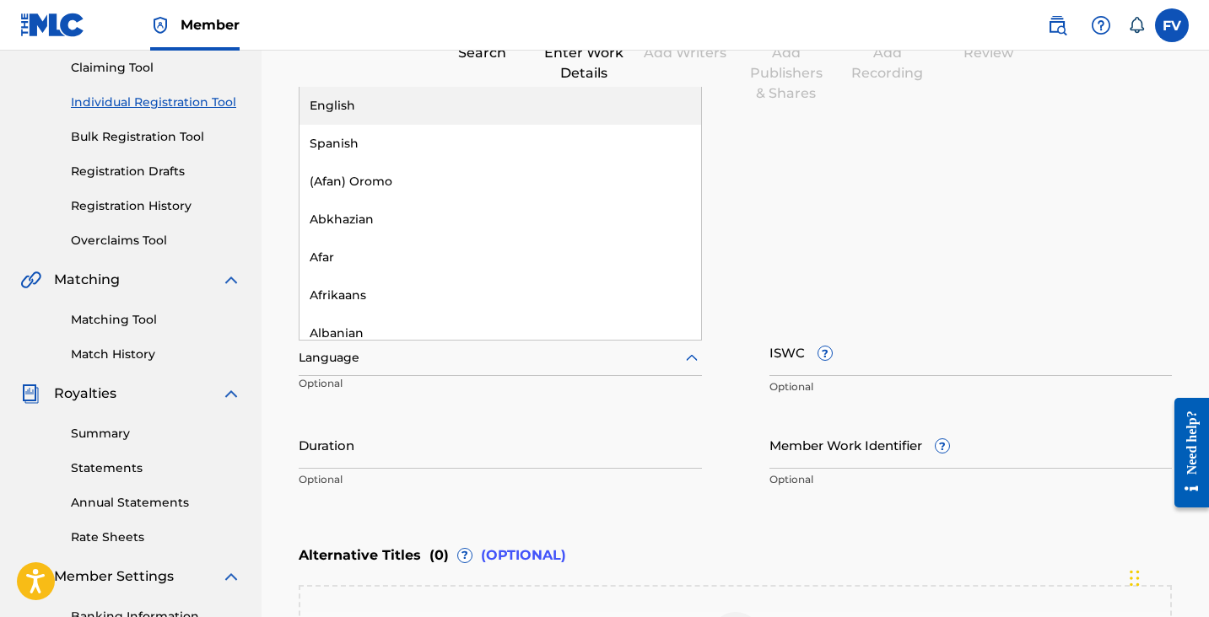
click at [396, 117] on div "English" at bounding box center [500, 106] width 402 height 38
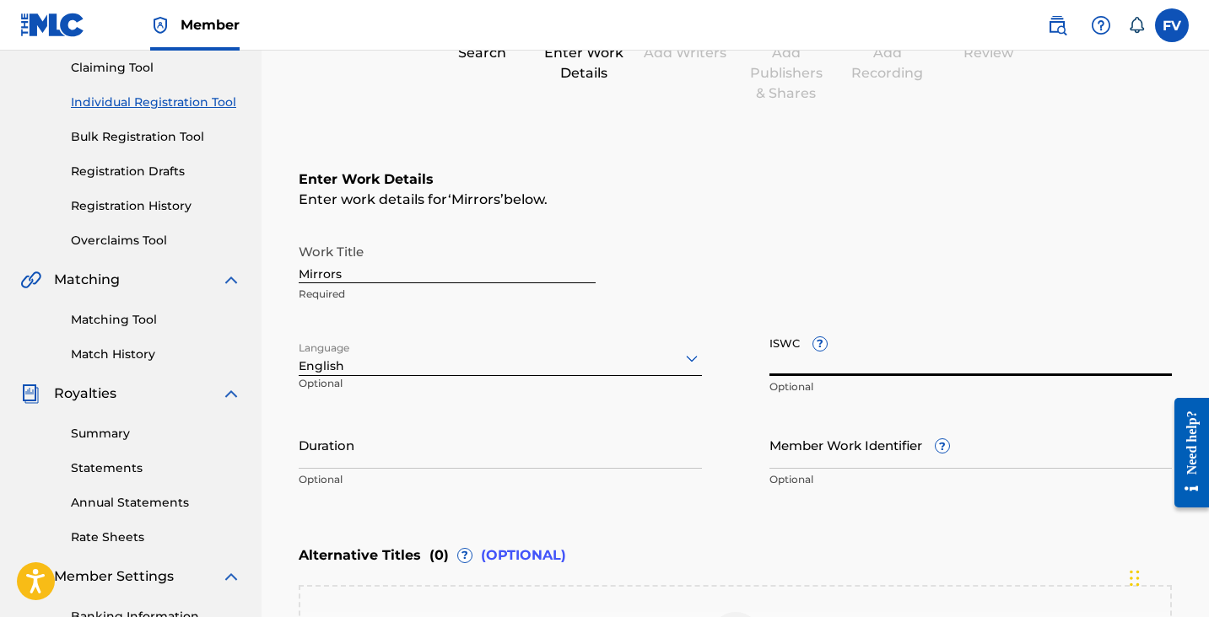
click at [848, 362] on input "ISWC ?" at bounding box center [970, 352] width 403 height 48
paste input "T3326047916"
type input "T3326047916"
click at [475, 448] on input "Duration" at bounding box center [500, 445] width 403 height 48
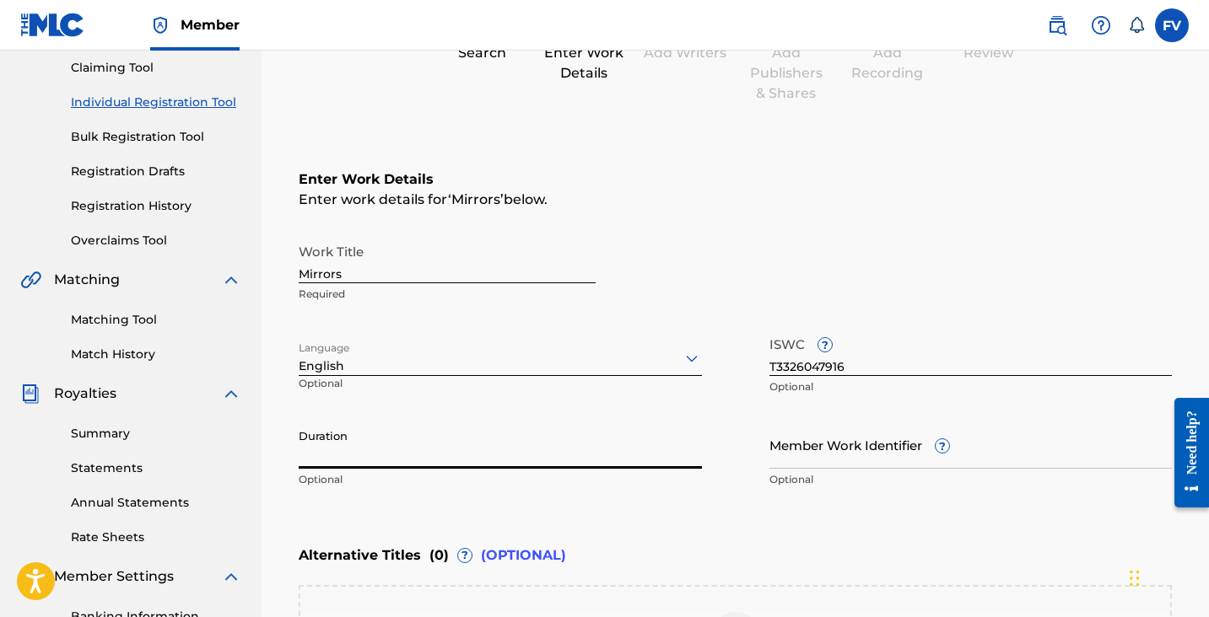
click at [829, 437] on input "Member Work Identifier ?" at bounding box center [970, 445] width 403 height 48
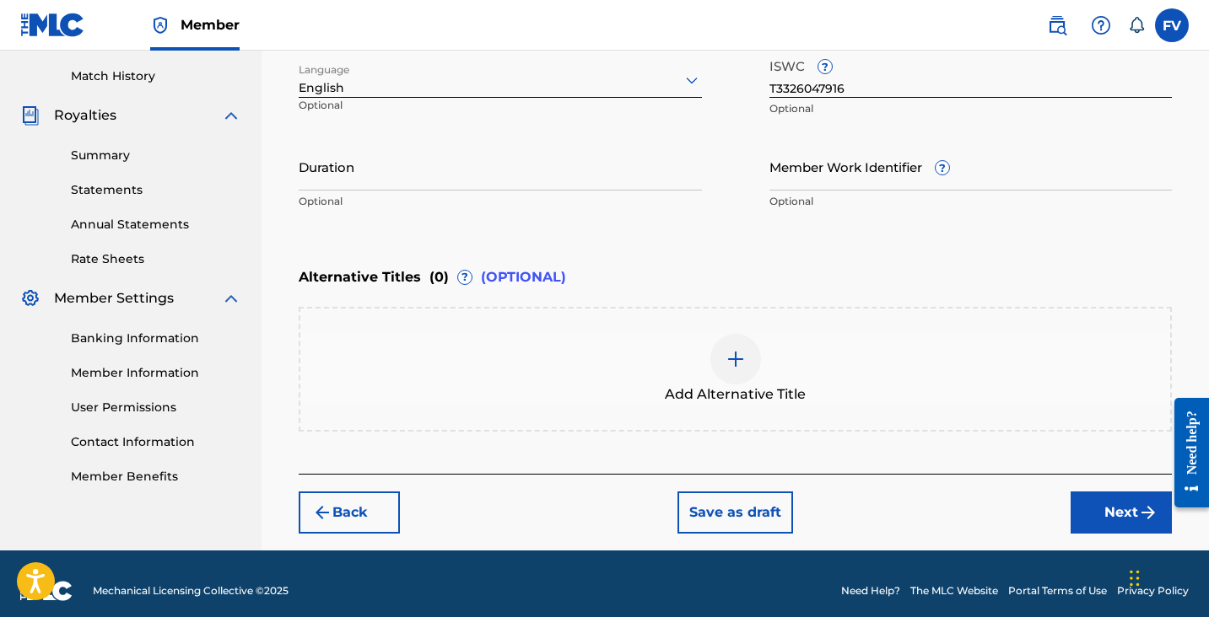
click at [1098, 510] on button "Next" at bounding box center [1120, 513] width 101 height 42
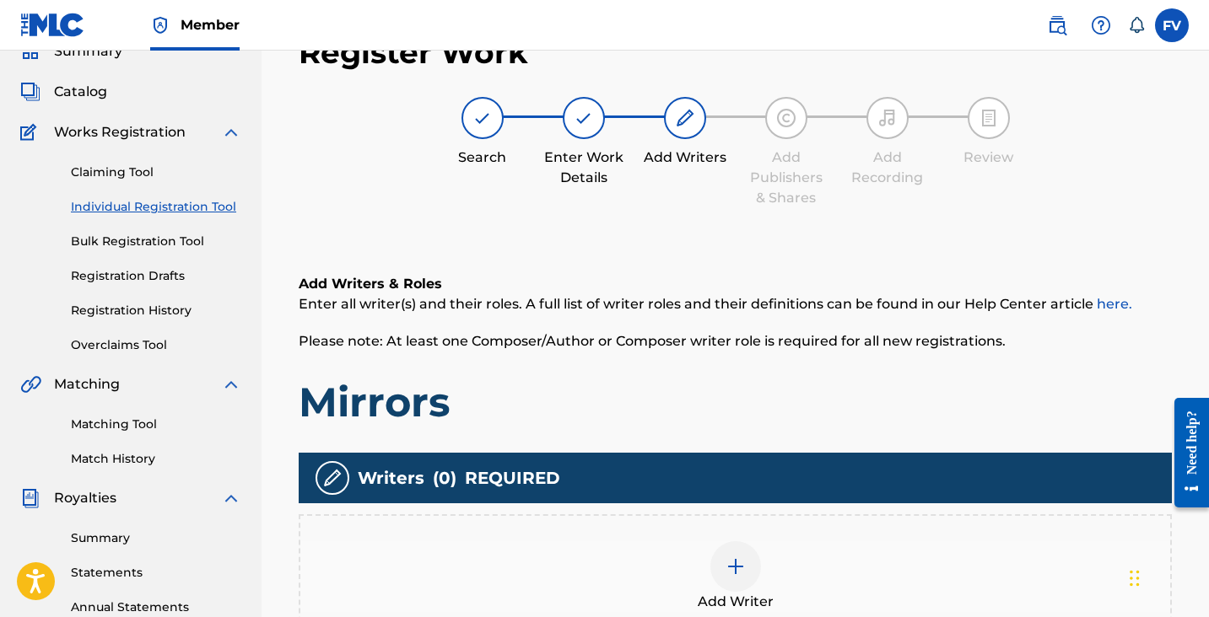
scroll to position [236, 0]
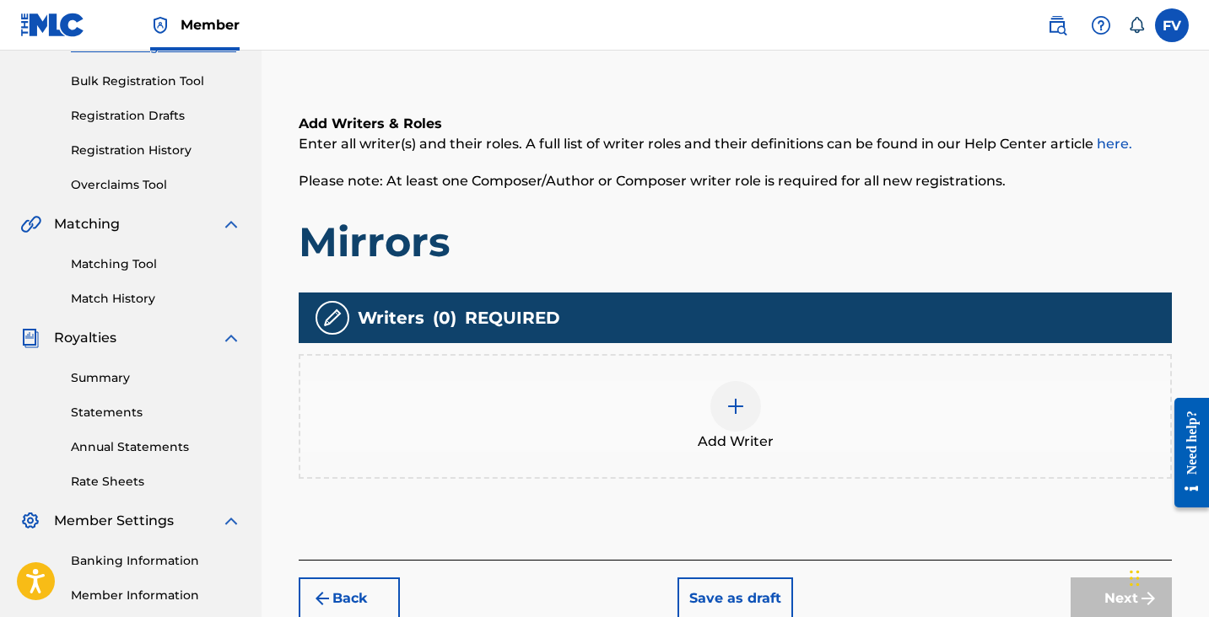
click at [722, 418] on div at bounding box center [735, 406] width 51 height 51
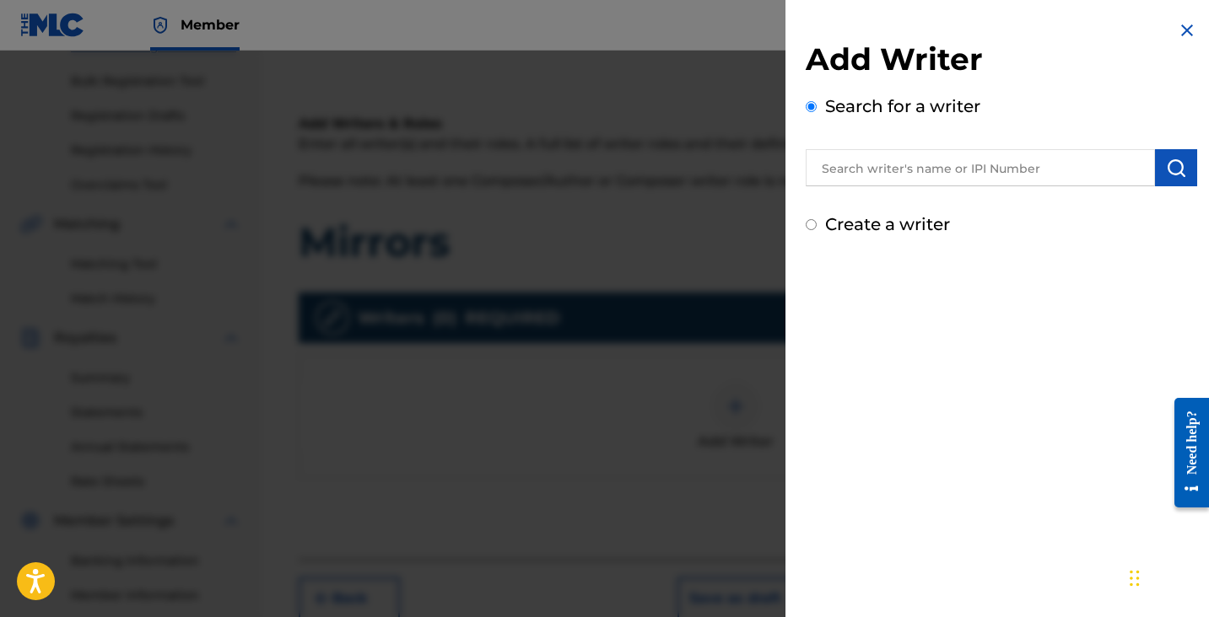
click at [876, 231] on label "Create a writer" at bounding box center [887, 224] width 125 height 20
radio input "true"
click at [817, 230] on input "Create a writer" at bounding box center [811, 224] width 11 height 11
radio input "false"
radio input "true"
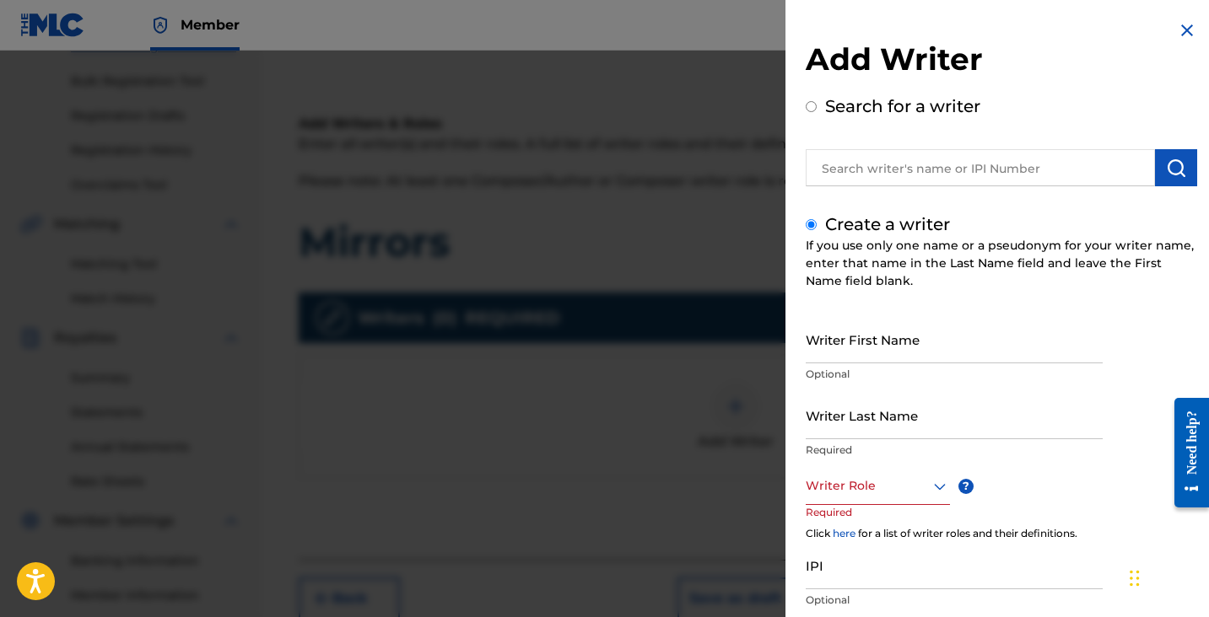
click at [876, 231] on label "Create a writer" at bounding box center [887, 224] width 125 height 20
click at [817, 230] on input "Create a writer" at bounding box center [811, 224] width 11 height 11
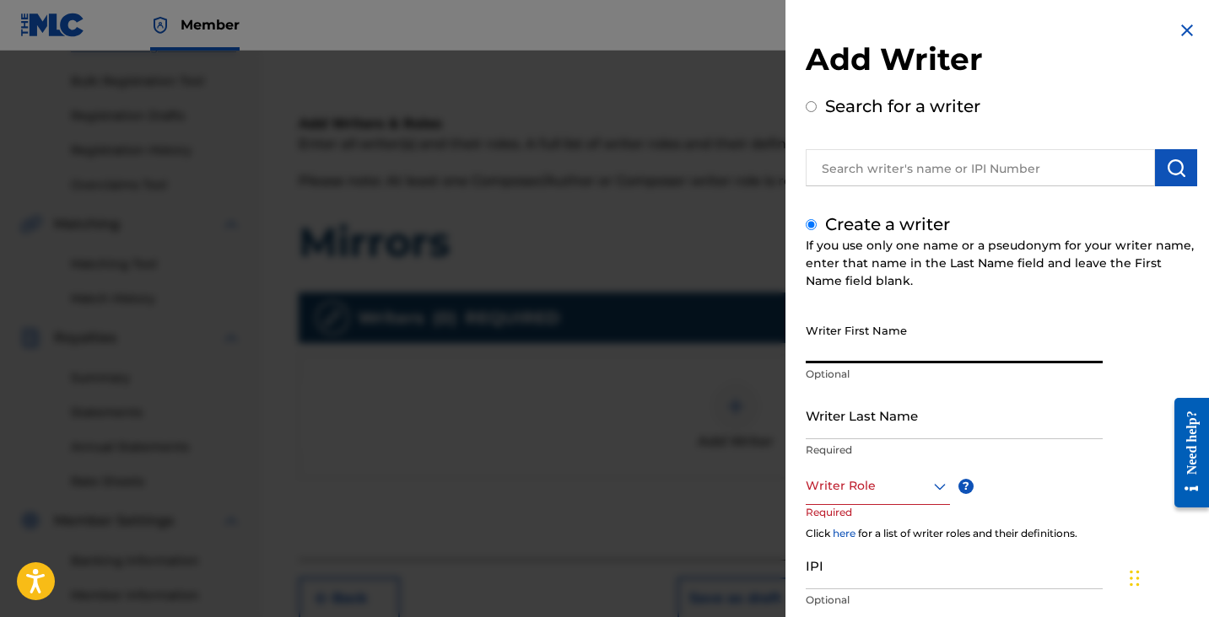
click at [876, 339] on input "Writer First Name" at bounding box center [954, 339] width 297 height 48
type input "[PERSON_NAME]"
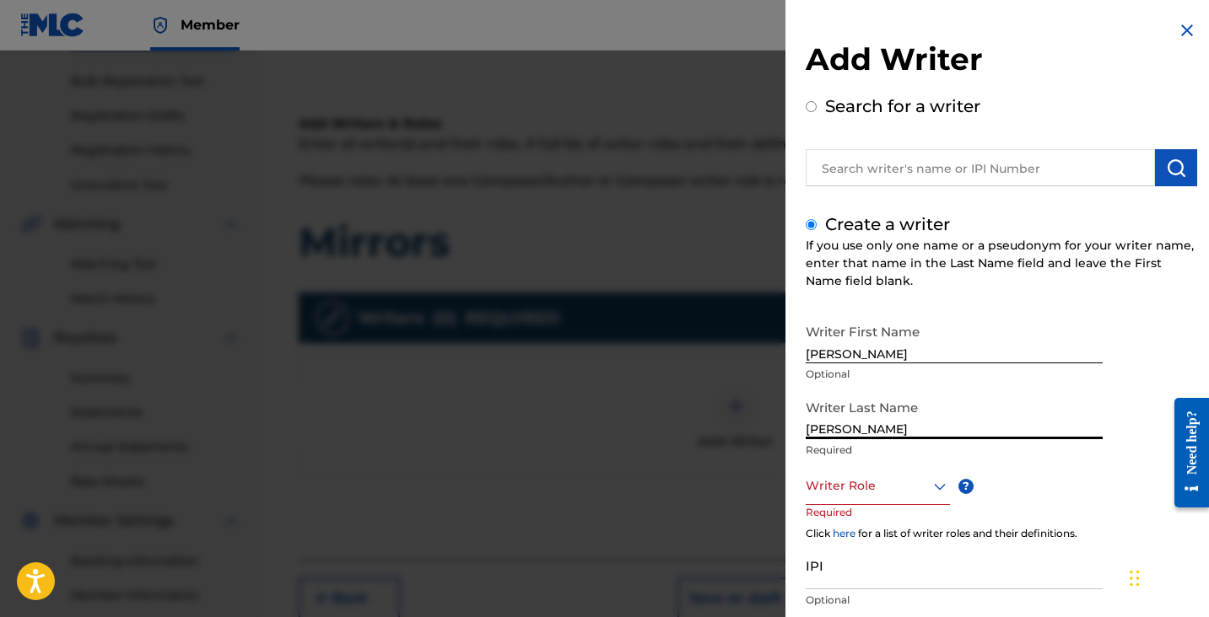
type input "[PERSON_NAME]"
click at [844, 477] on div at bounding box center [878, 486] width 144 height 21
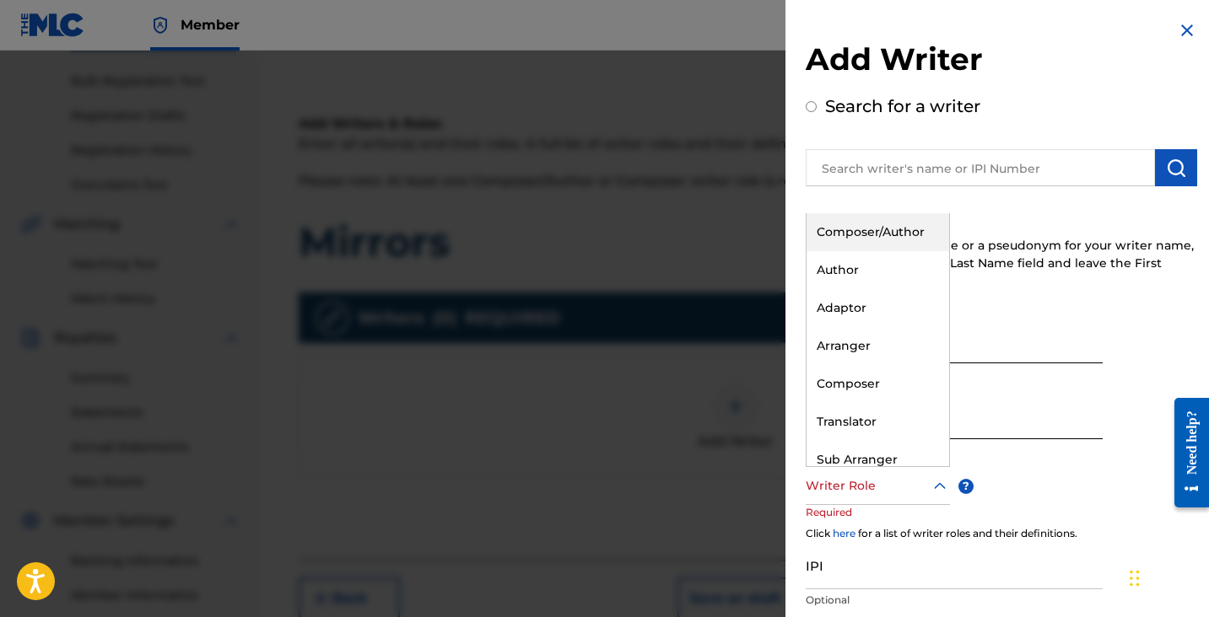
click at [873, 243] on div "Composer/Author" at bounding box center [877, 232] width 143 height 38
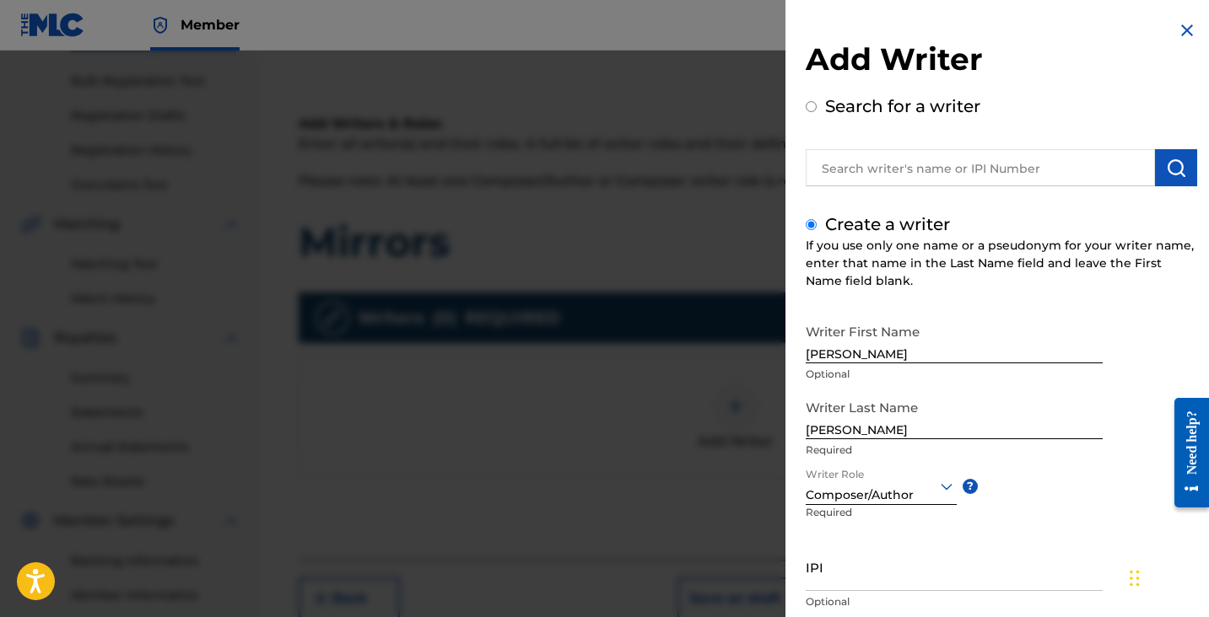
scroll to position [115, 0]
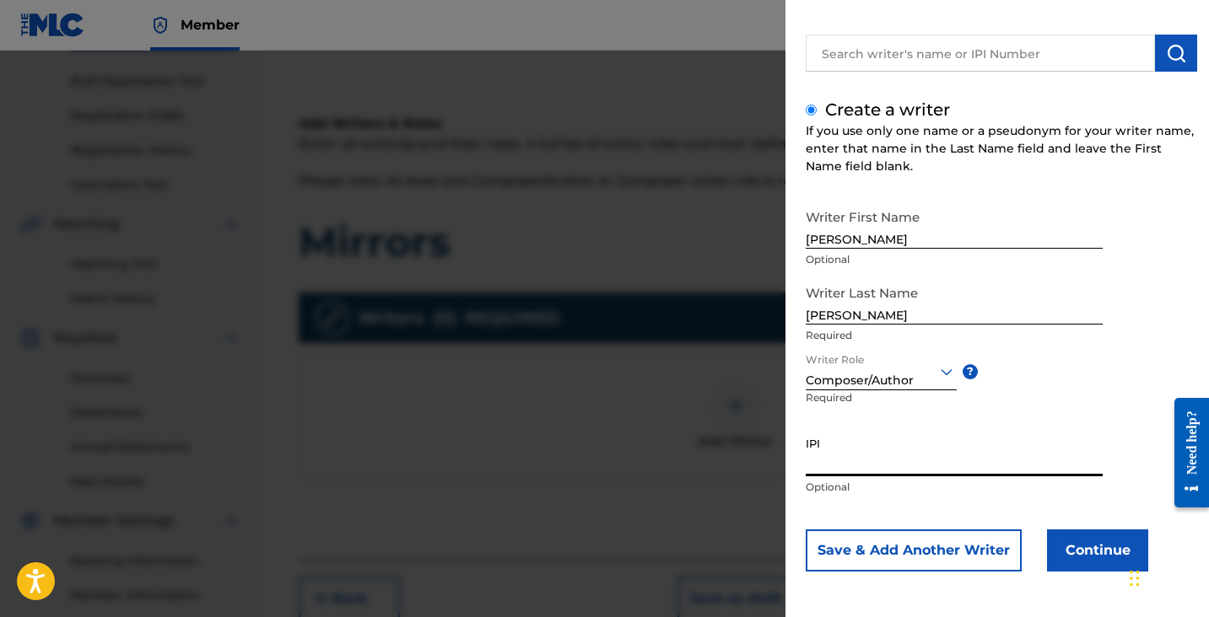
click at [845, 474] on input "IPI" at bounding box center [954, 453] width 297 height 48
paste input "1183286247"
type input "1183286247"
click at [1077, 546] on button "Continue" at bounding box center [1097, 551] width 101 height 42
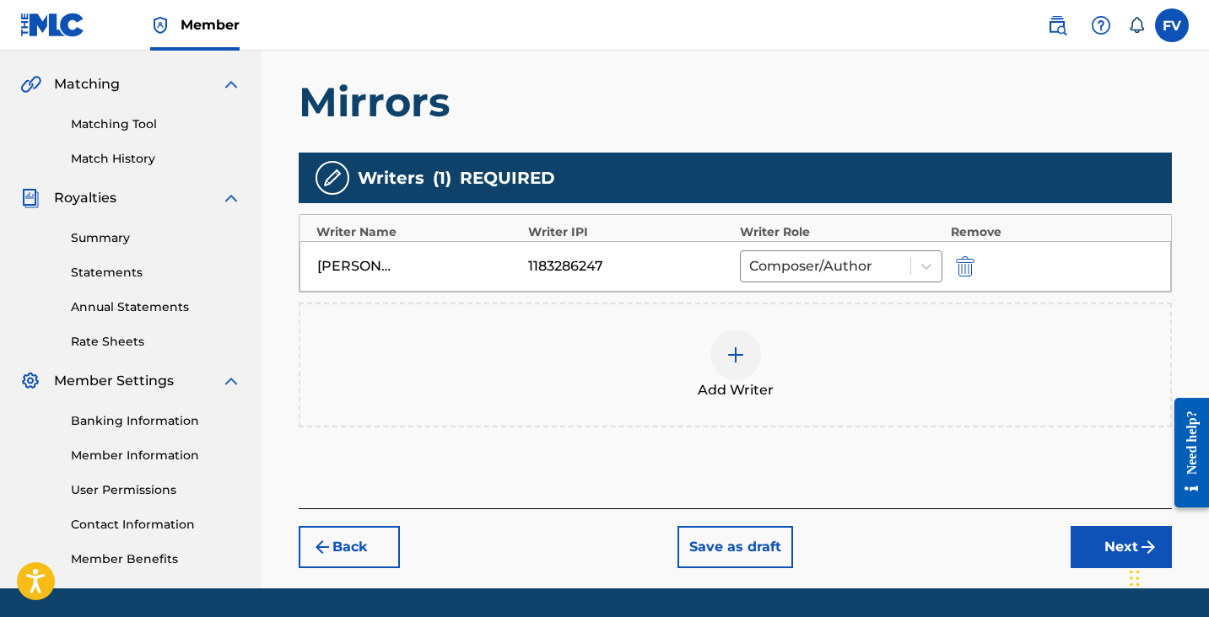
click at [1109, 537] on button "Next" at bounding box center [1120, 547] width 101 height 42
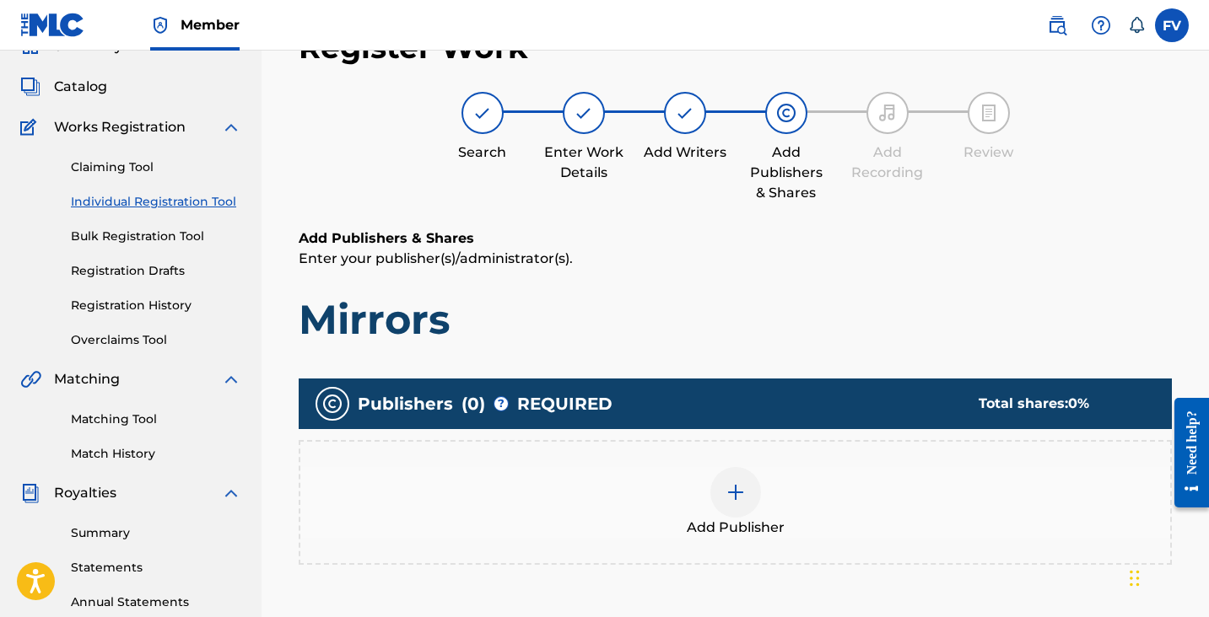
scroll to position [76, 0]
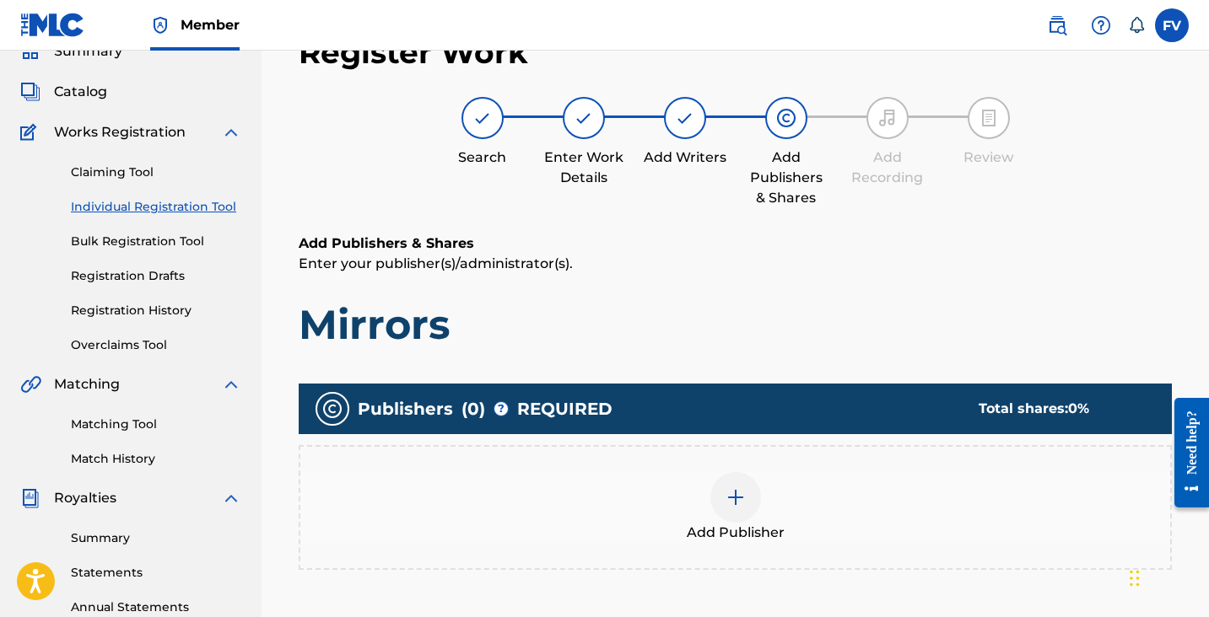
click at [736, 480] on div at bounding box center [735, 497] width 51 height 51
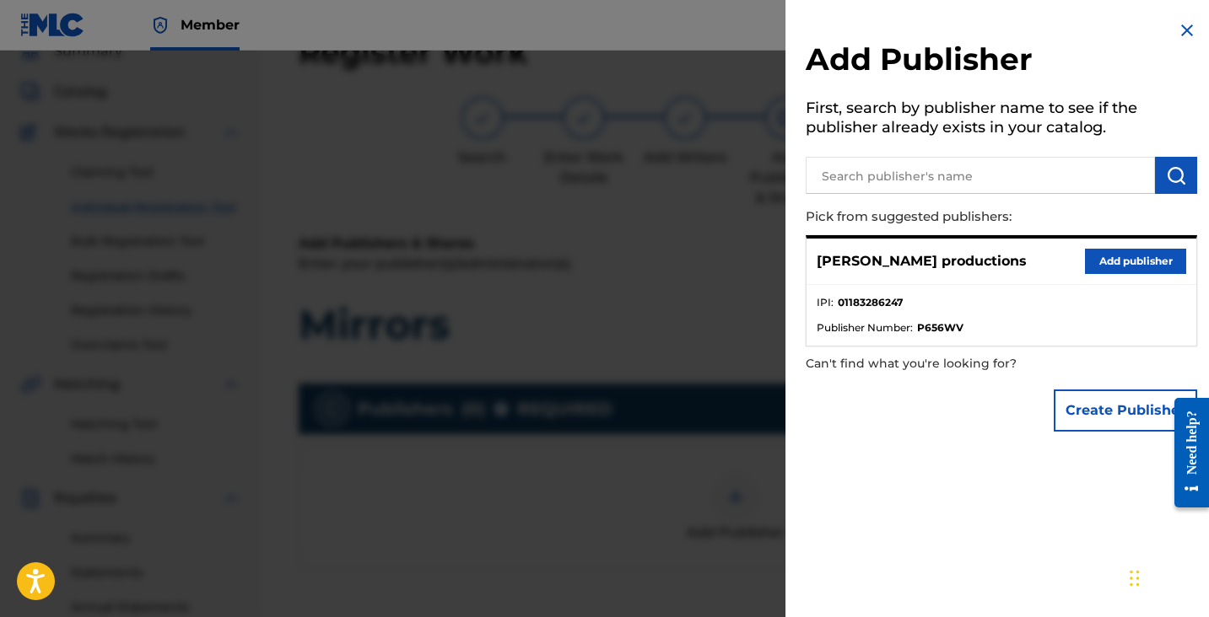
click at [1085, 261] on button "Add publisher" at bounding box center [1135, 261] width 101 height 25
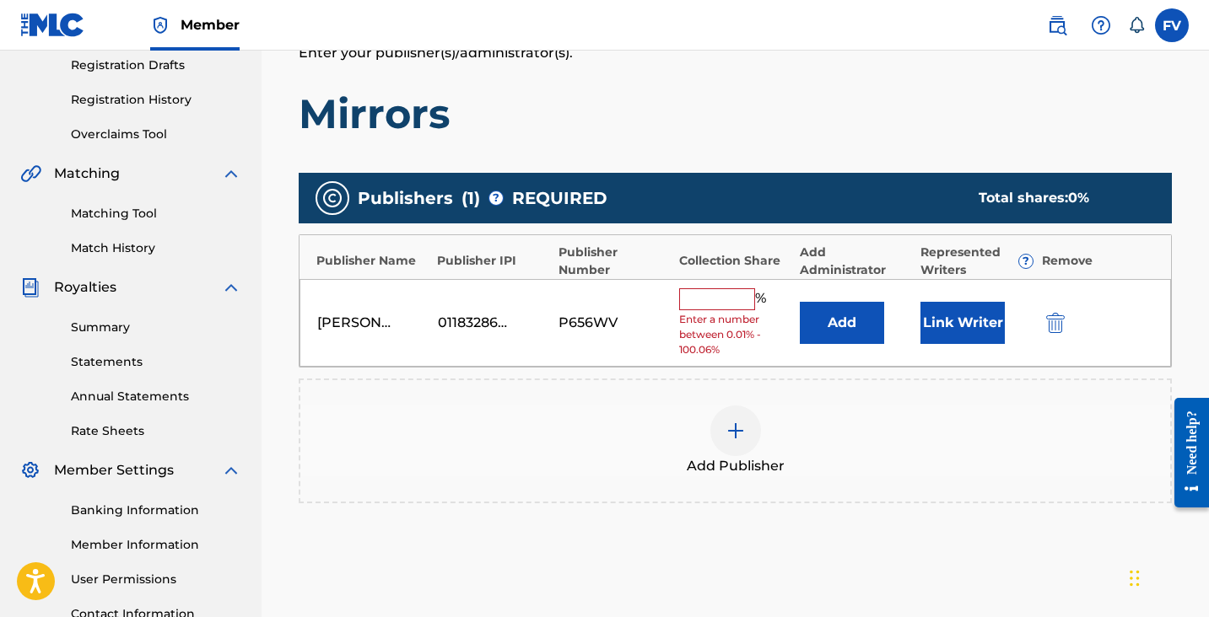
scroll to position [310, 0]
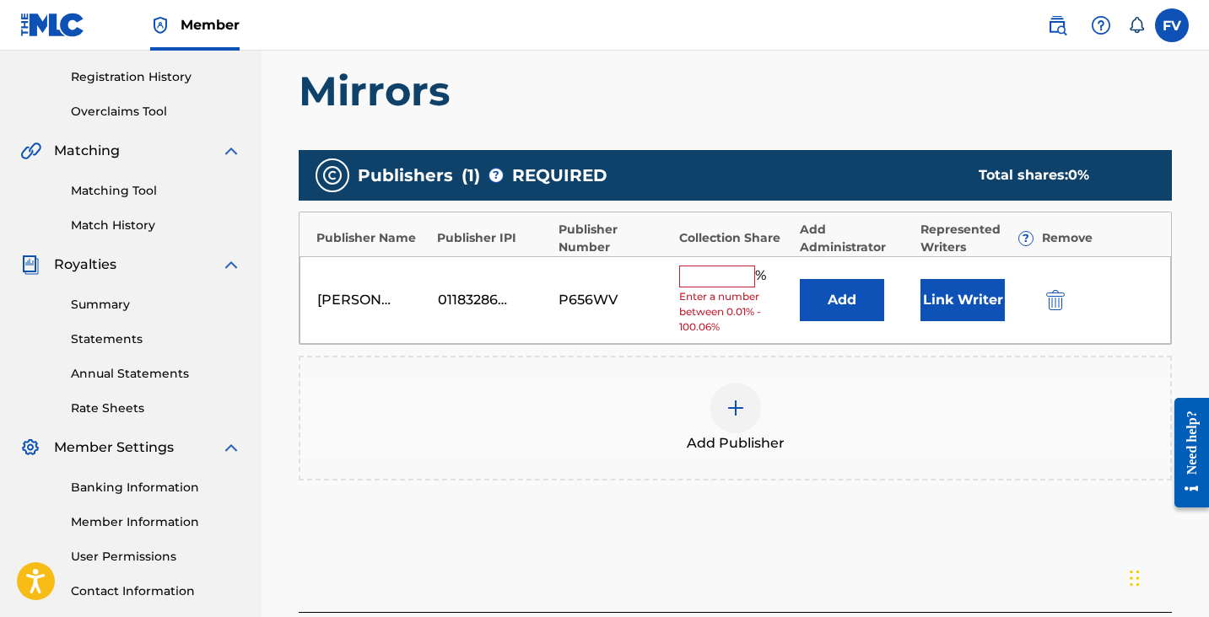
click at [721, 266] on input "text" at bounding box center [717, 277] width 76 height 22
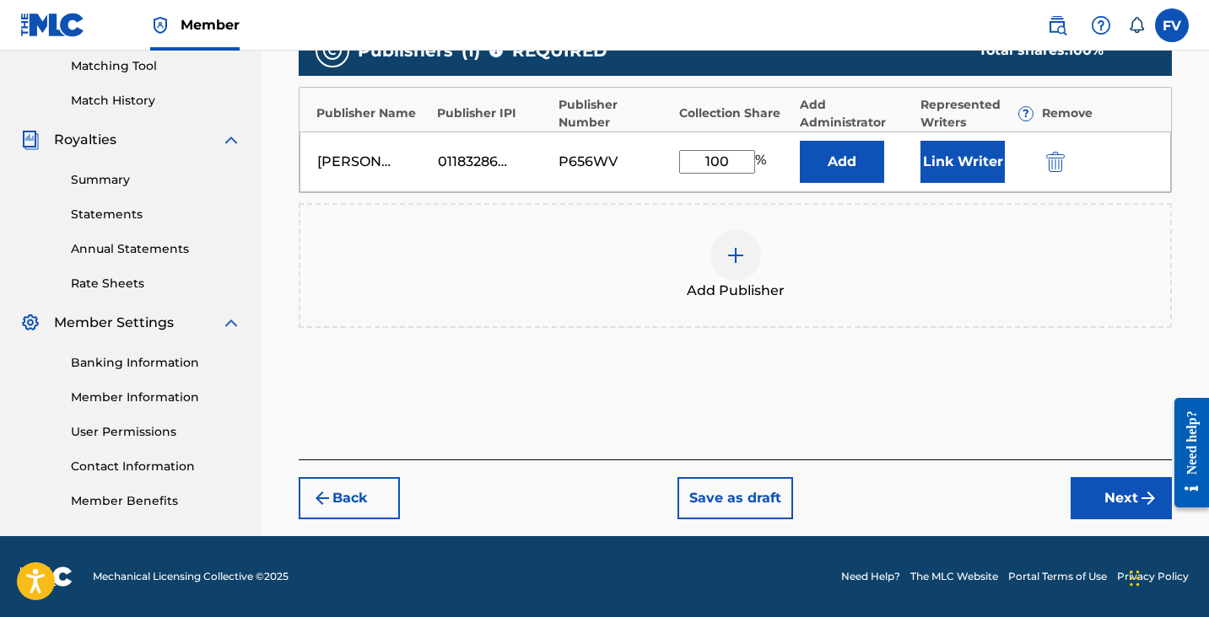
type input "100"
click at [1116, 512] on button "Next" at bounding box center [1120, 498] width 101 height 42
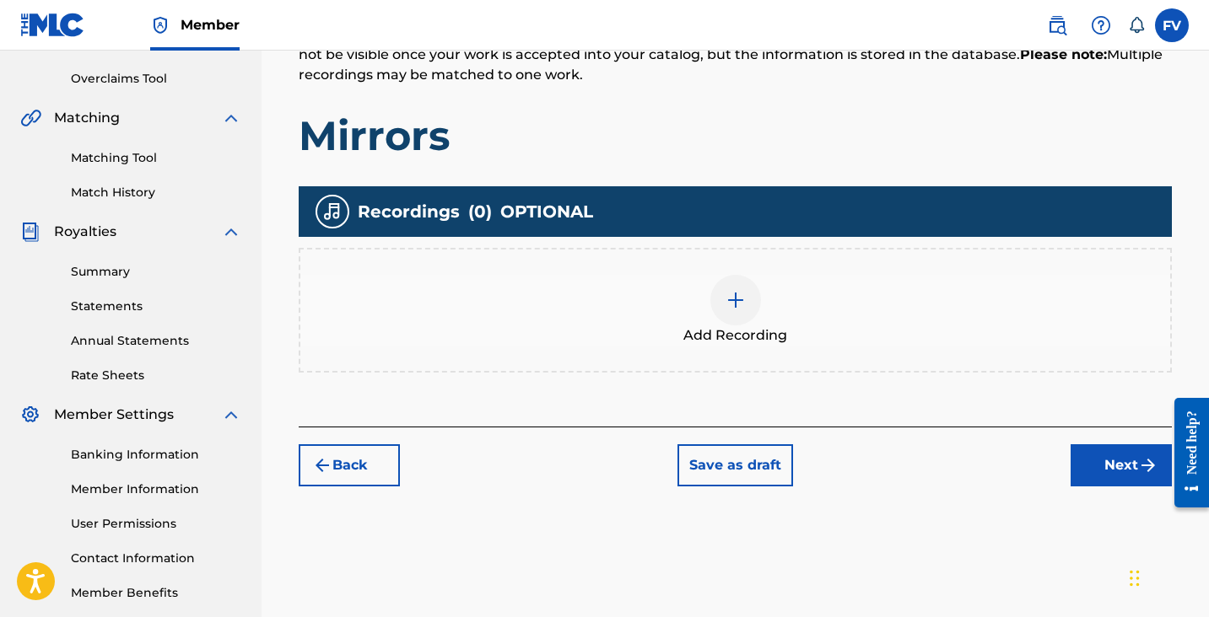
scroll to position [343, 0]
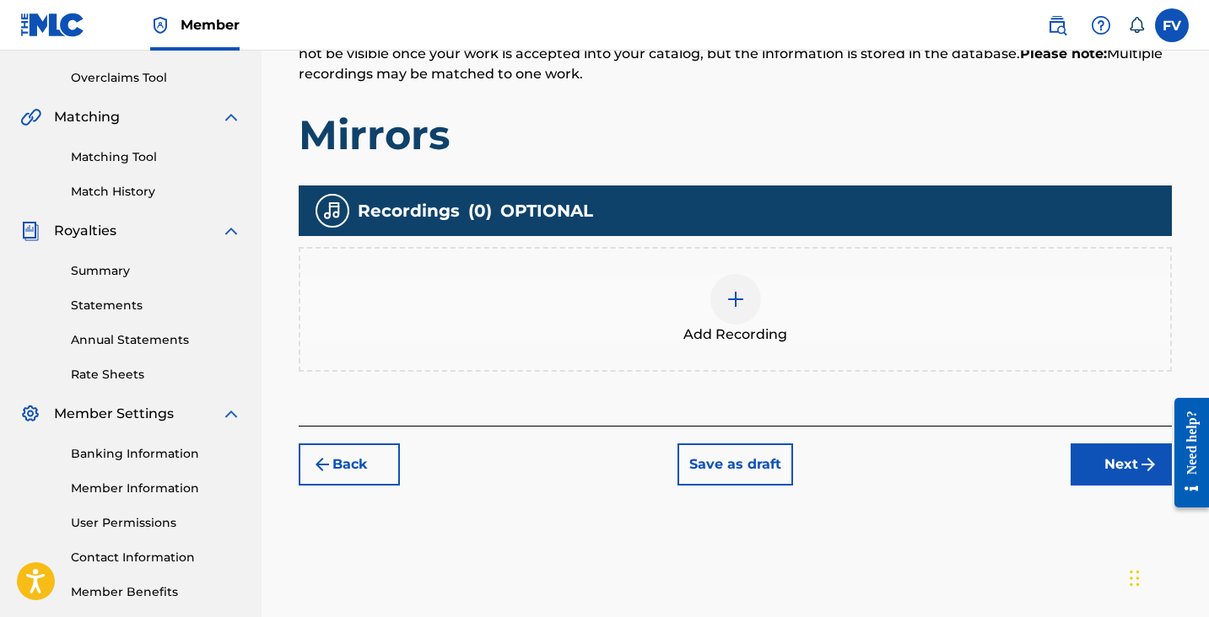
click at [340, 471] on button "Back" at bounding box center [349, 465] width 101 height 42
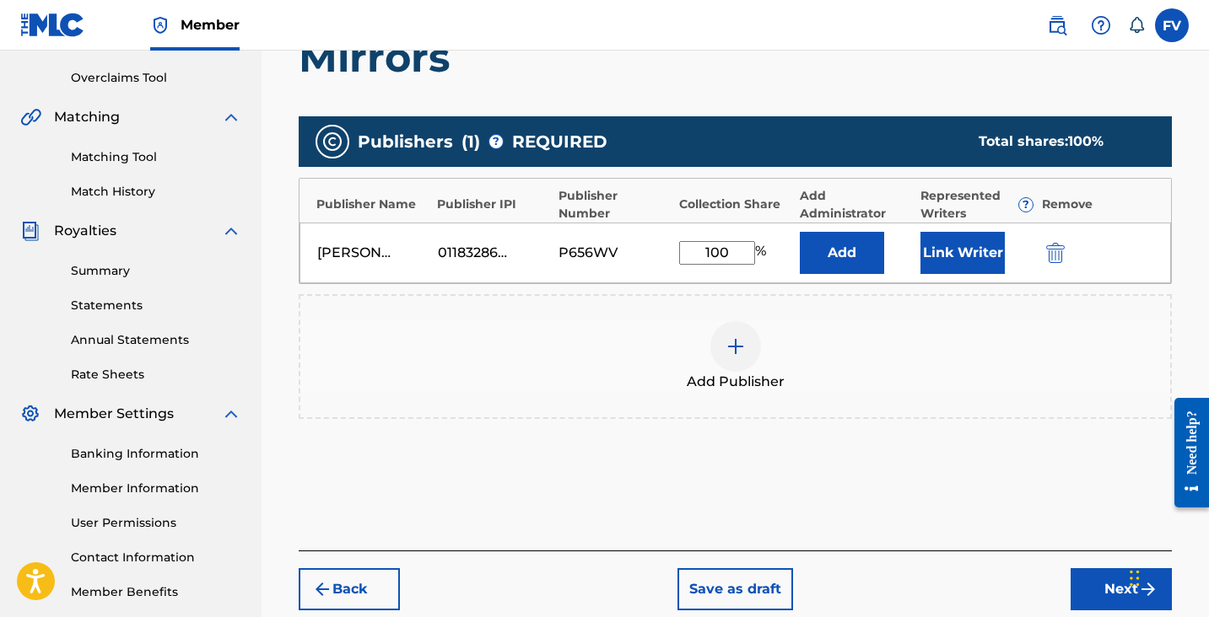
click at [952, 257] on button "Link Writer" at bounding box center [962, 253] width 84 height 42
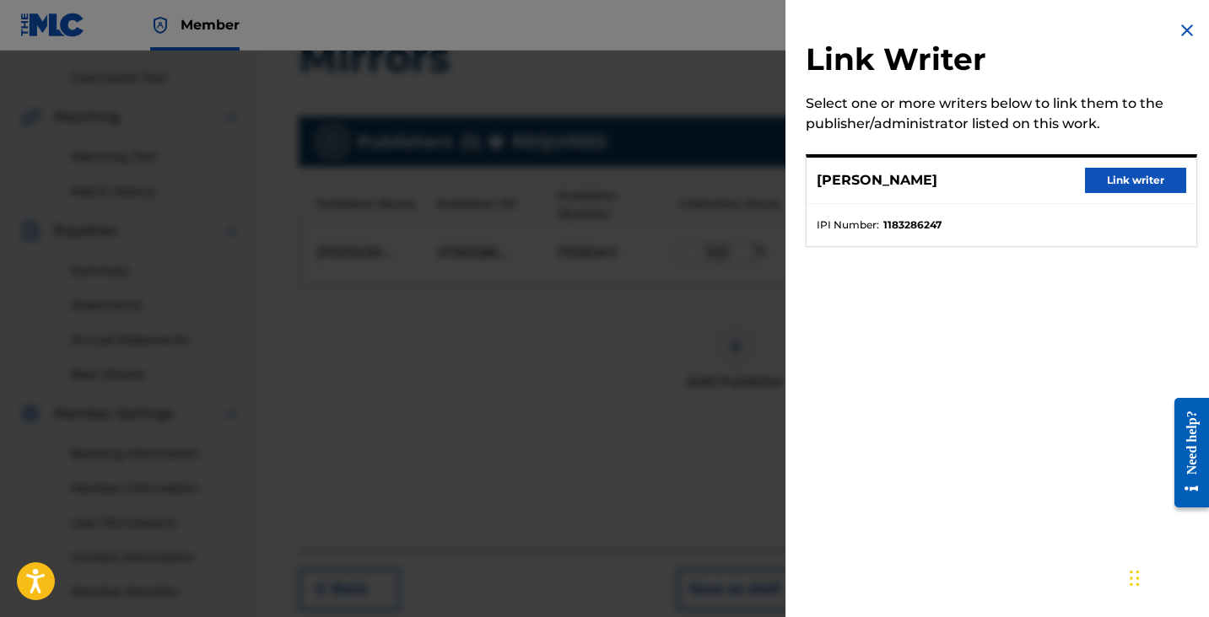
click at [1107, 173] on button "Link writer" at bounding box center [1135, 180] width 101 height 25
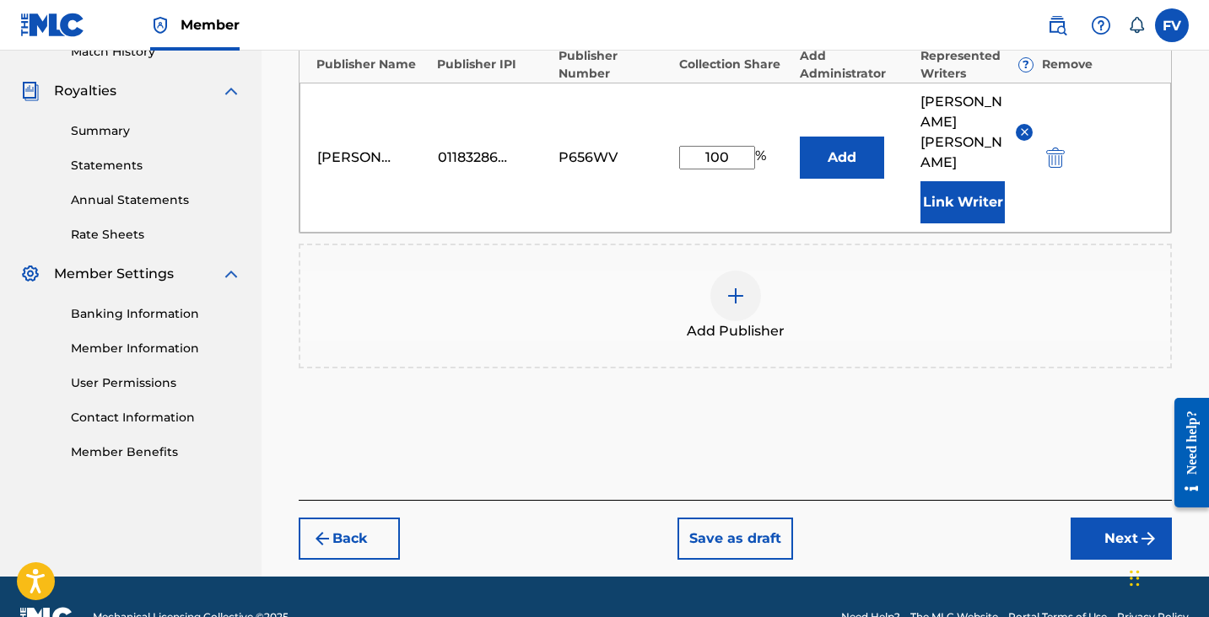
click at [1102, 518] on button "Next" at bounding box center [1120, 539] width 101 height 42
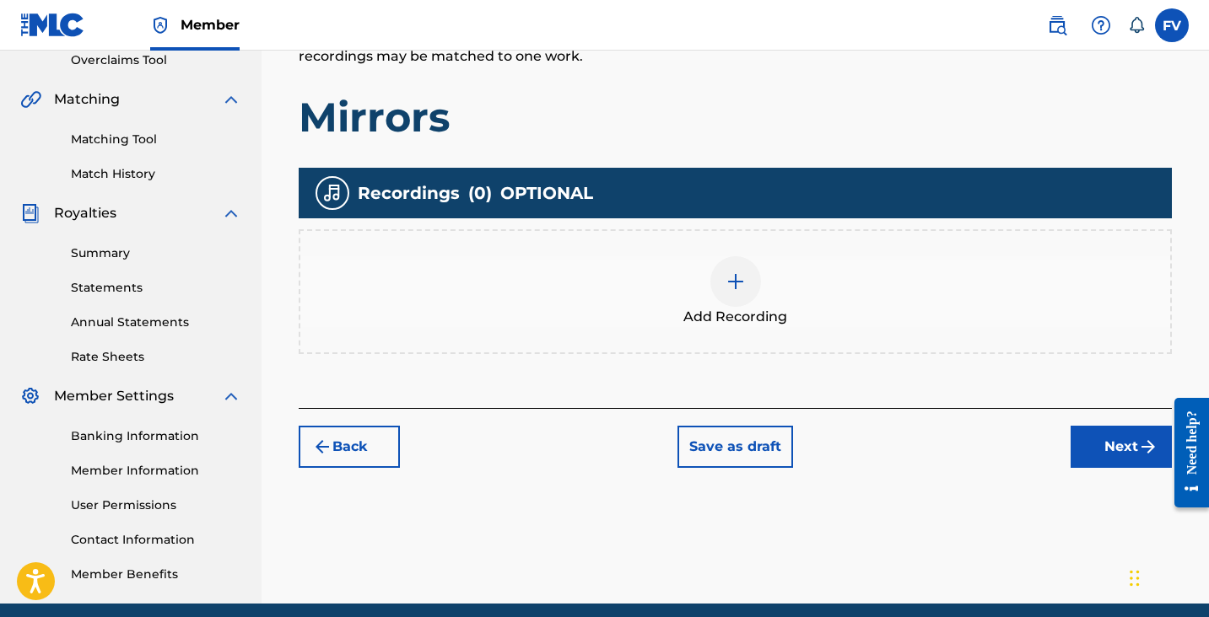
scroll to position [367, 0]
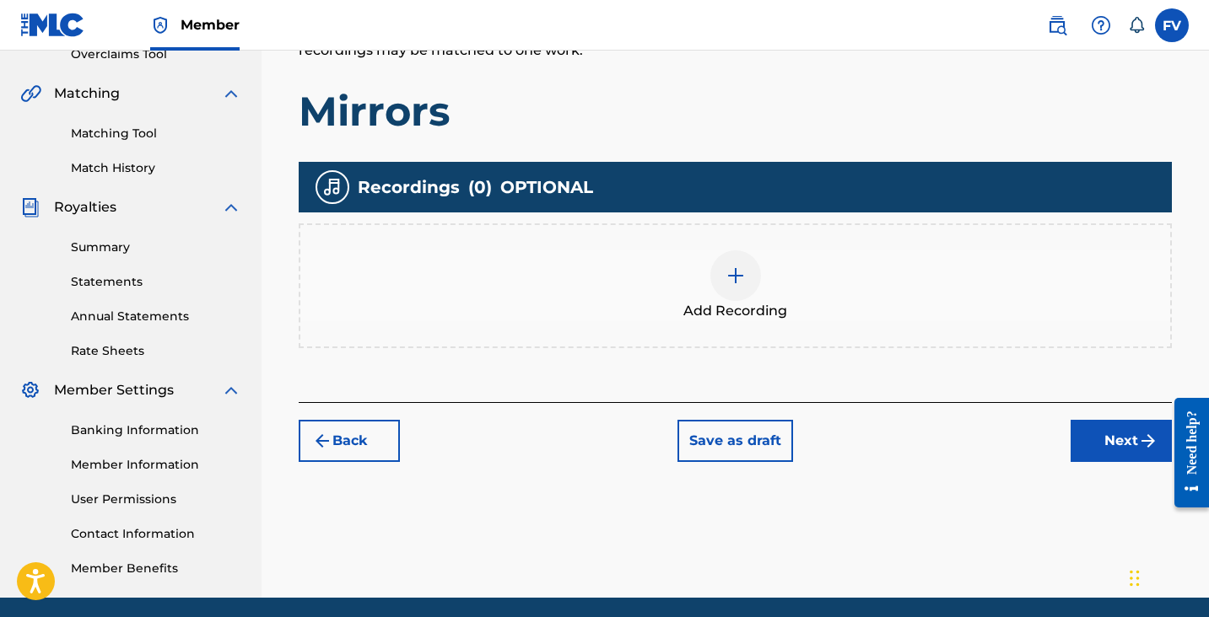
click at [736, 266] on img at bounding box center [735, 276] width 20 height 20
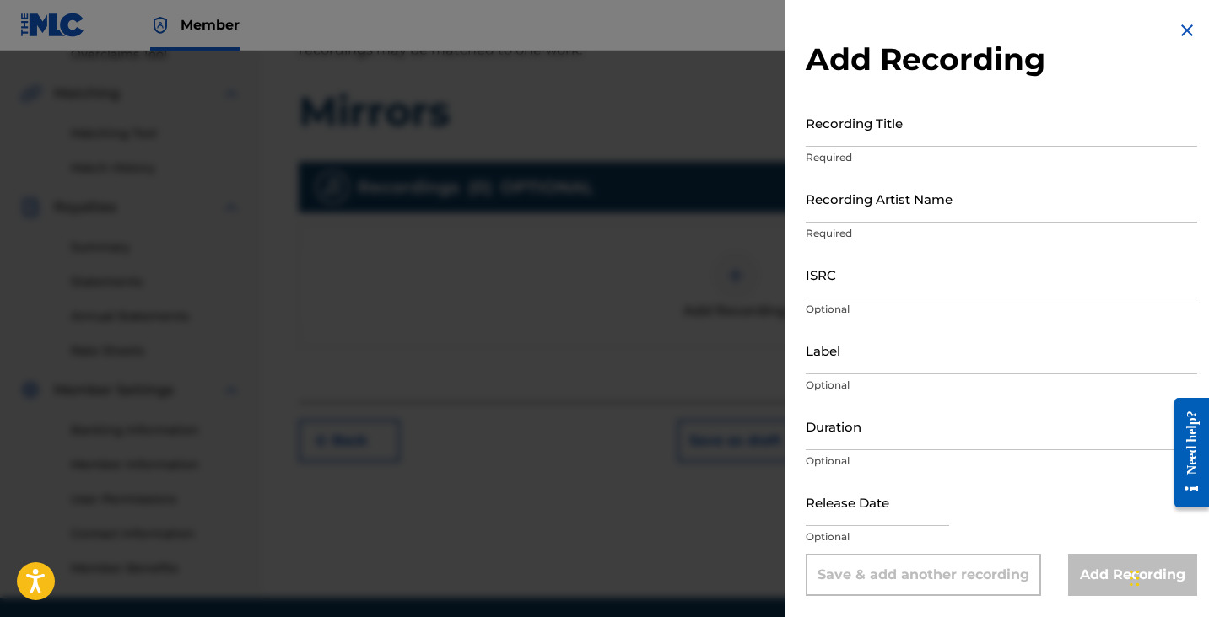
click at [904, 137] on input "Recording Title" at bounding box center [1001, 123] width 391 height 48
type input "<"
type input "Mirrors"
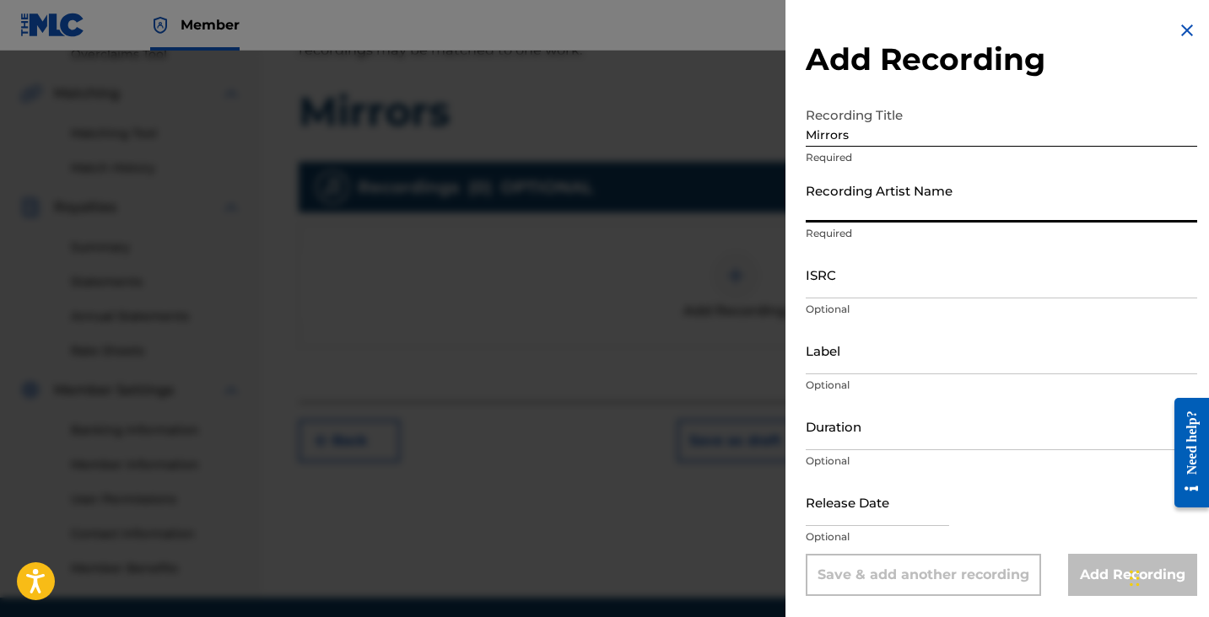
click at [909, 201] on input "Recording Artist Name" at bounding box center [1001, 199] width 391 height 48
type input "Kiltro Attack"
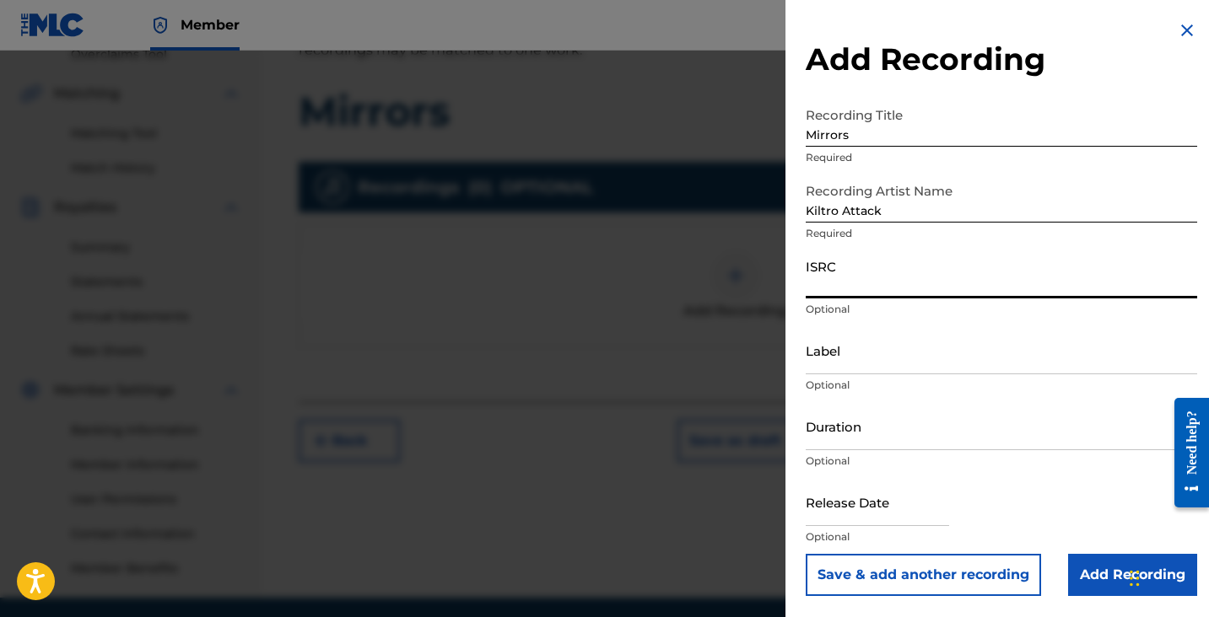
click at [878, 275] on input "ISRC" at bounding box center [1001, 275] width 391 height 48
paste input "QZDA82521846"
type input "QZDA82521846"
click at [875, 363] on input "Label" at bounding box center [1001, 350] width 391 height 48
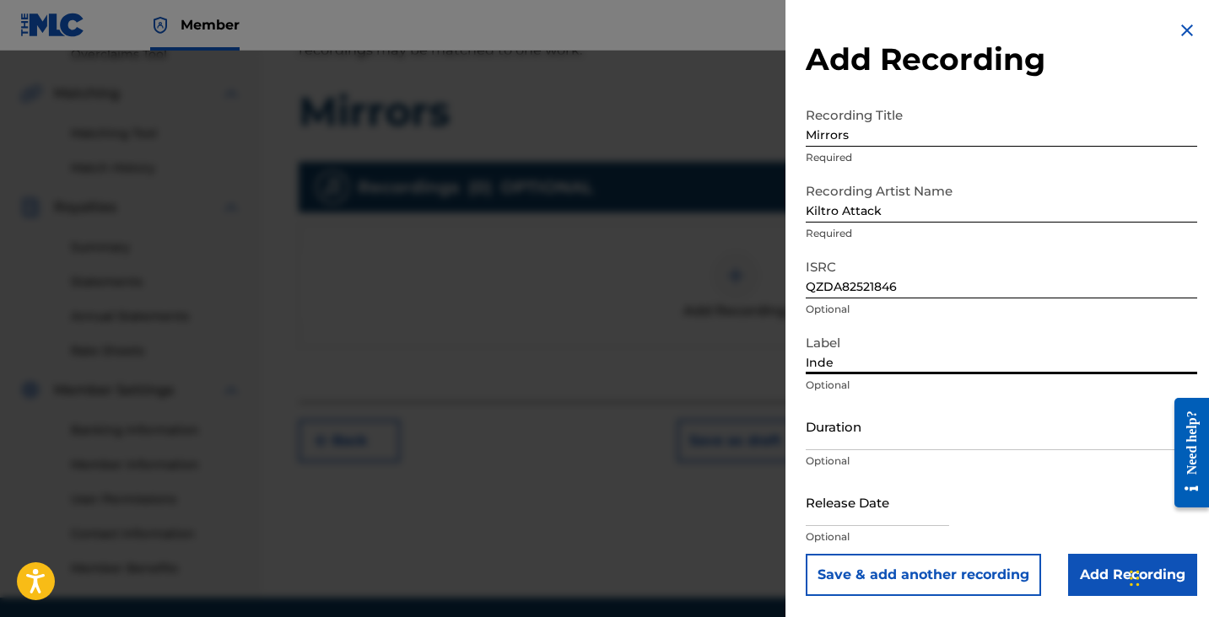
type input "Independent"
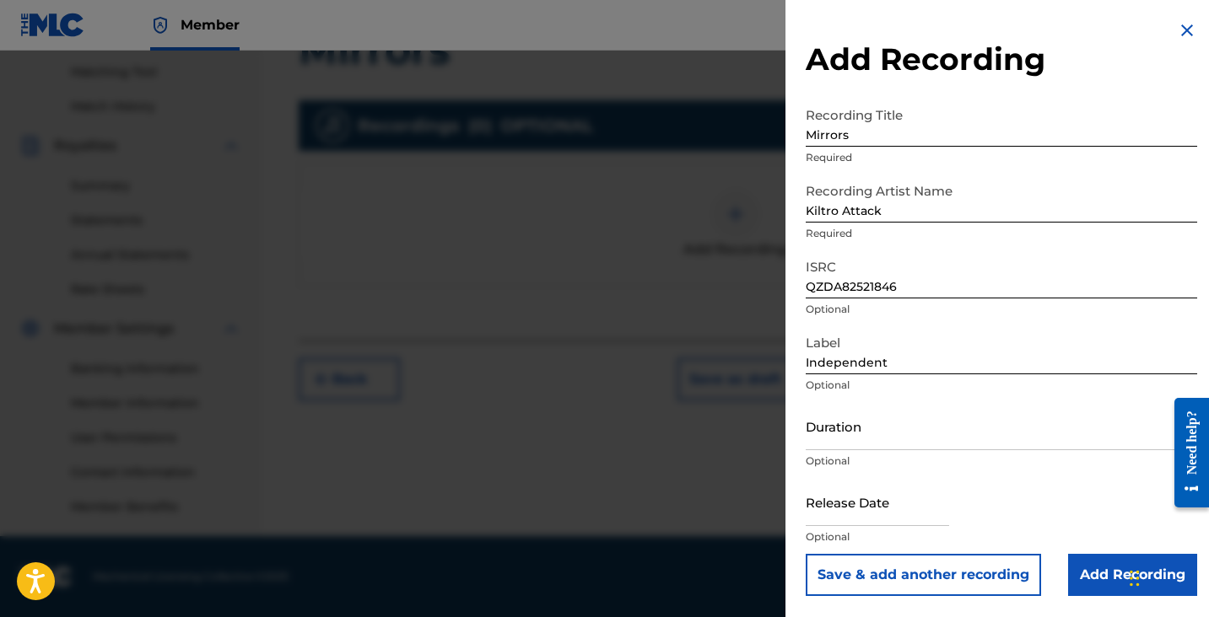
click at [877, 499] on input "text" at bounding box center [877, 502] width 143 height 48
select select "7"
select select "2025"
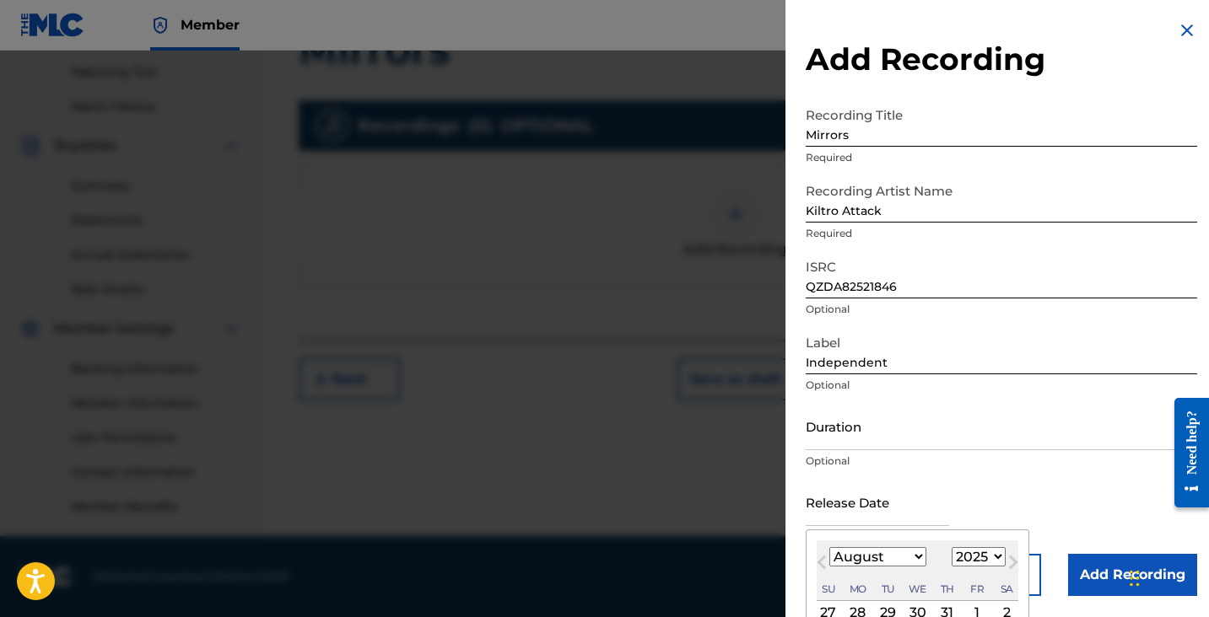
click at [909, 559] on select "January February March April May June July August September October November De…" at bounding box center [877, 556] width 97 height 19
select select "1"
click at [829, 547] on select "January February March April May June July August September October November De…" at bounding box center [877, 556] width 97 height 19
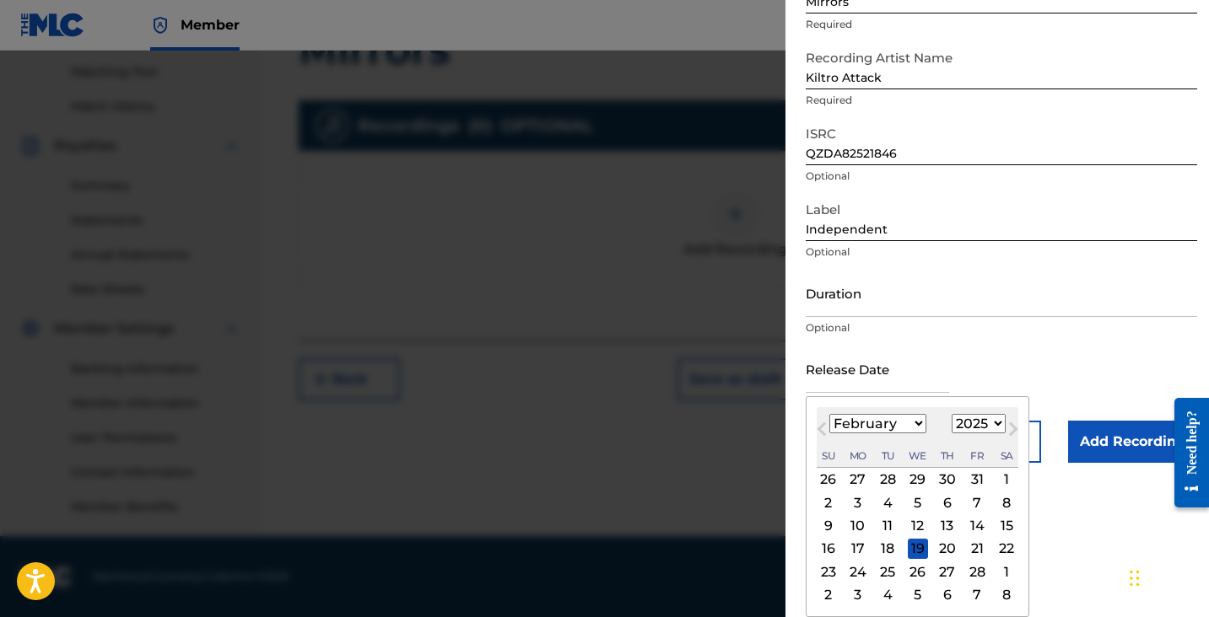
click at [975, 574] on div "28" at bounding box center [977, 572] width 20 height 20
type input "February 28 2025"
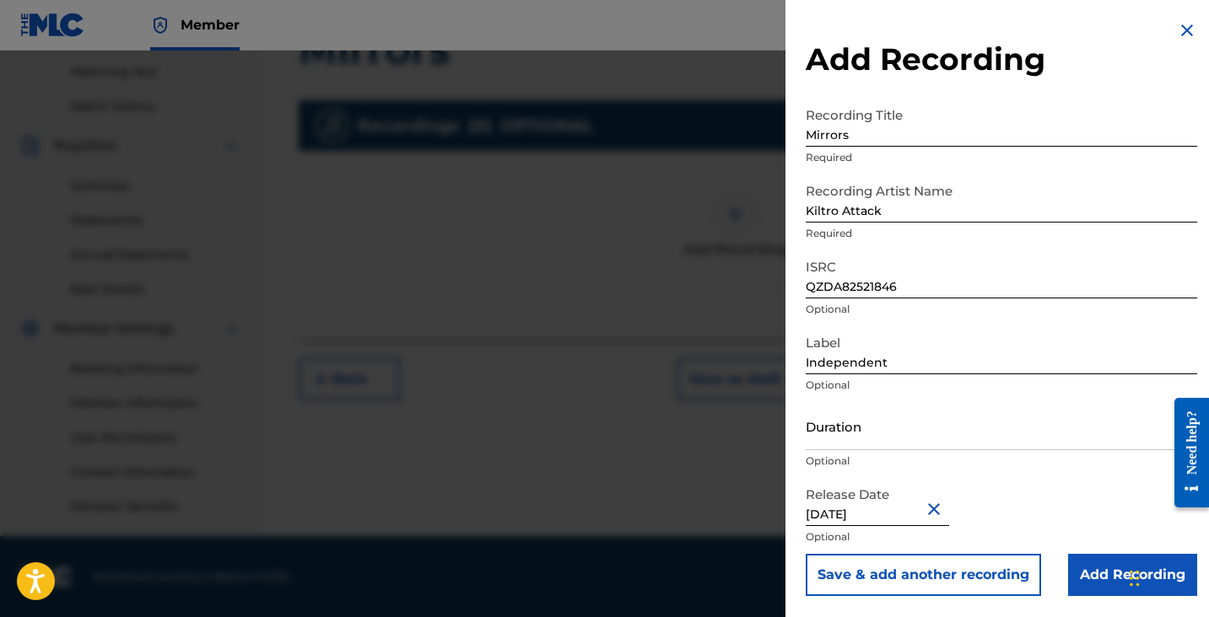
scroll to position [0, 0]
click at [1090, 573] on input "Add Recording" at bounding box center [1132, 575] width 129 height 42
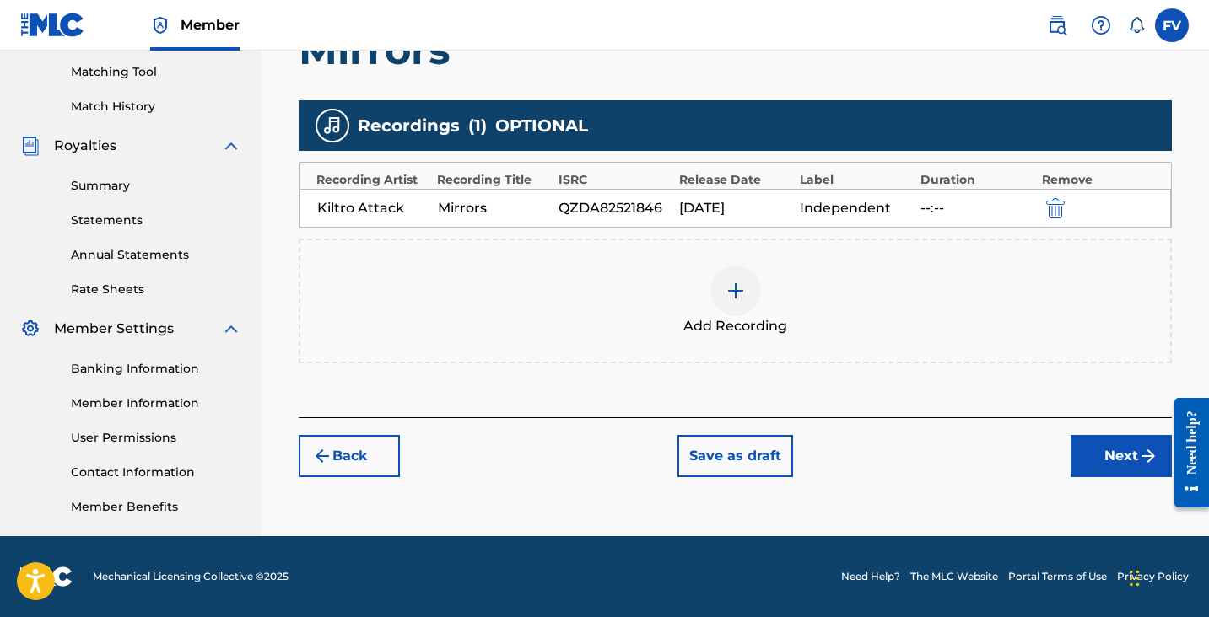
click at [1097, 454] on button "Next" at bounding box center [1120, 456] width 101 height 42
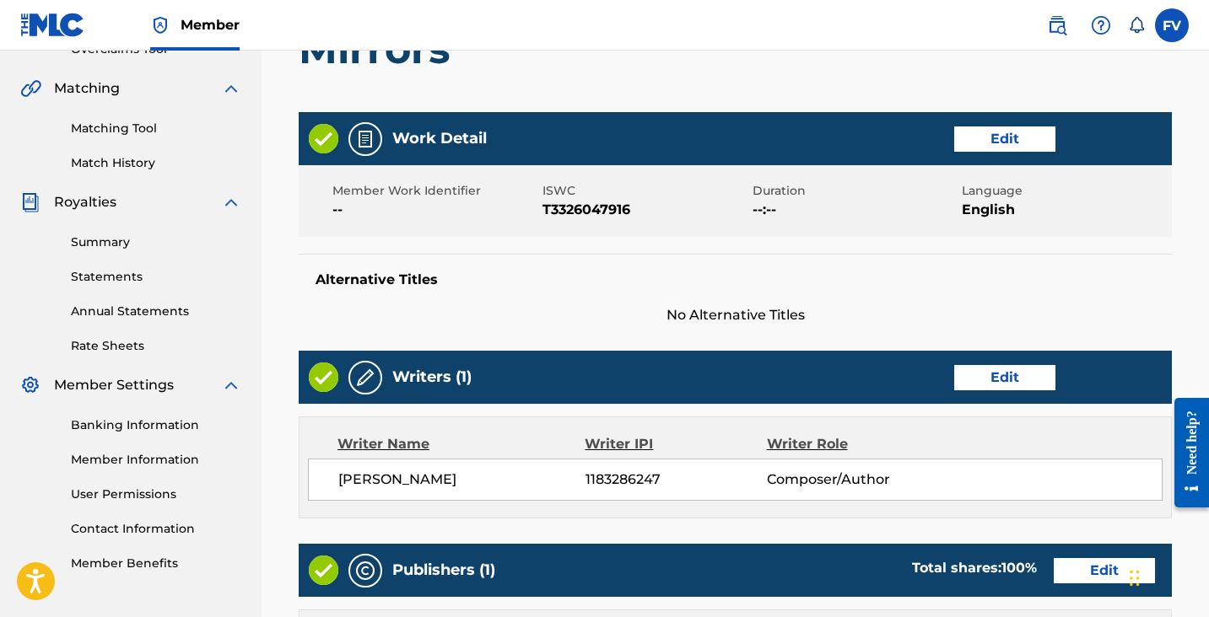
scroll to position [861, 0]
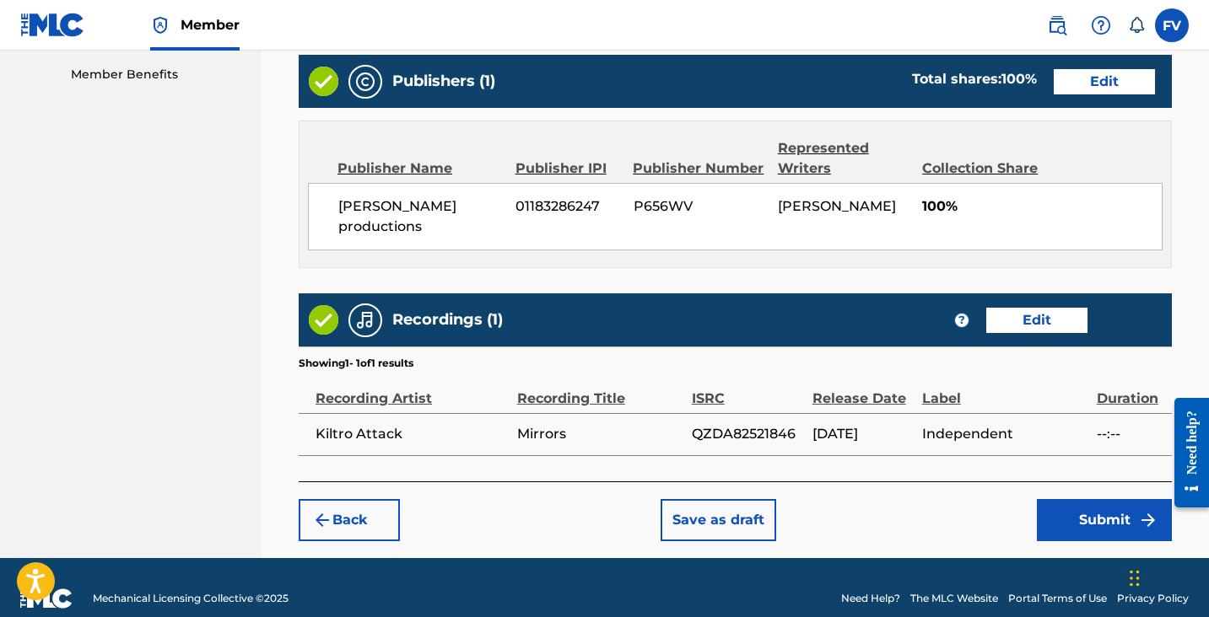
click at [1079, 499] on button "Submit" at bounding box center [1104, 520] width 135 height 42
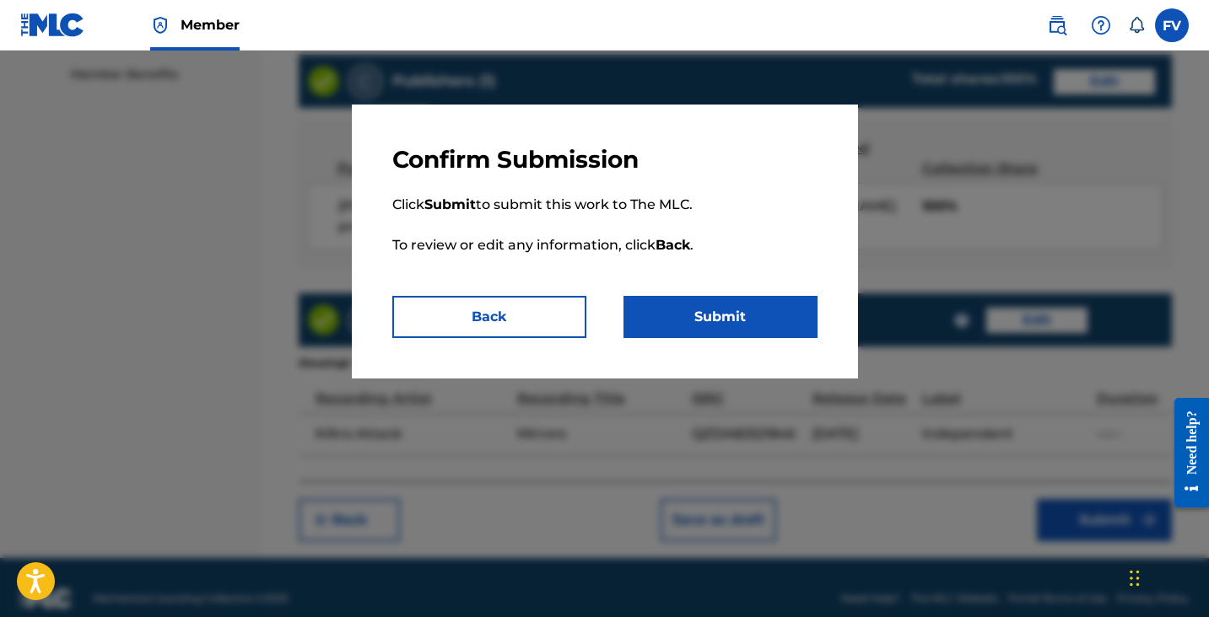
click at [704, 317] on button "Submit" at bounding box center [720, 317] width 194 height 42
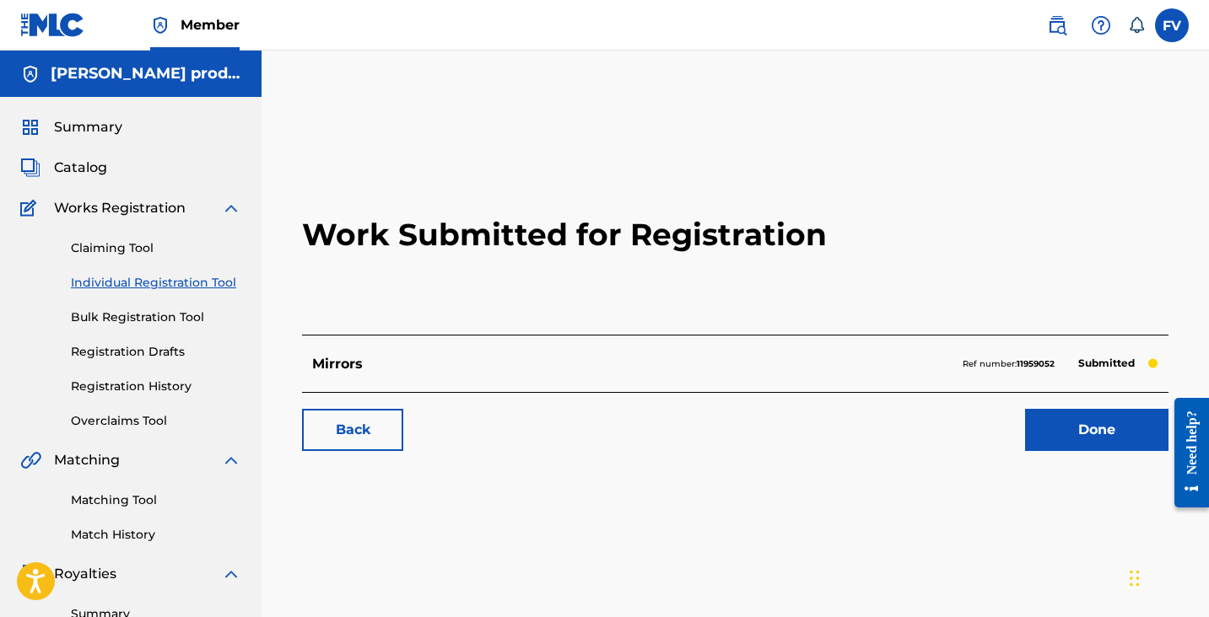
click at [1086, 428] on link "Done" at bounding box center [1096, 430] width 143 height 42
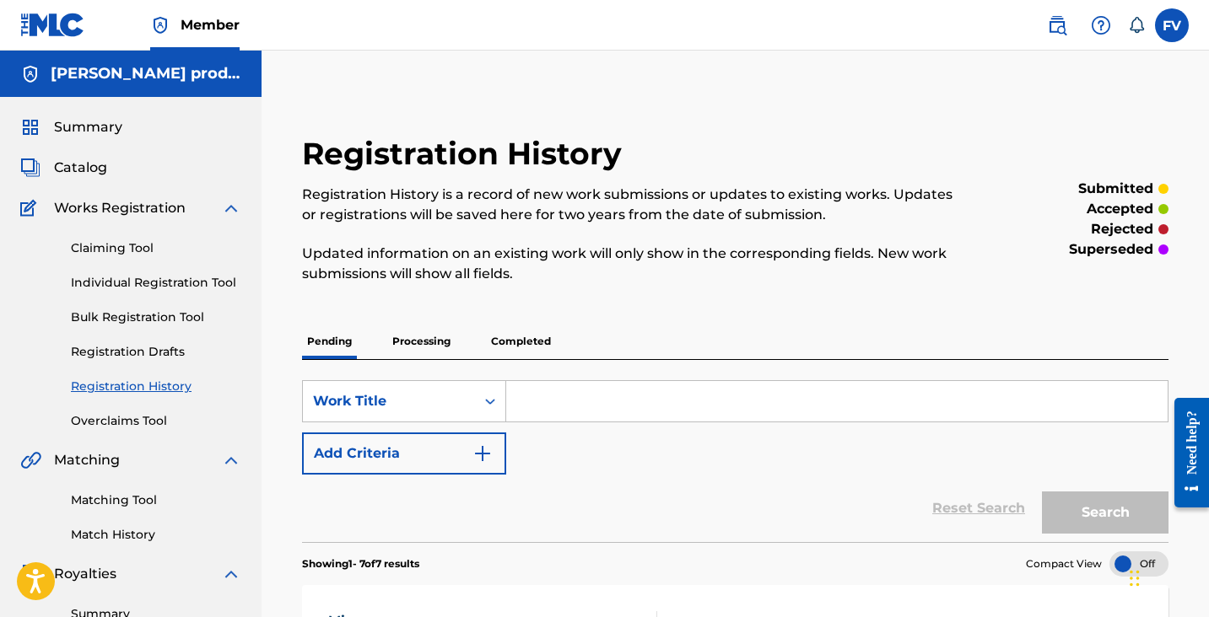
click at [146, 276] on link "Individual Registration Tool" at bounding box center [156, 283] width 170 height 18
